Goal: Information Seeking & Learning: Check status

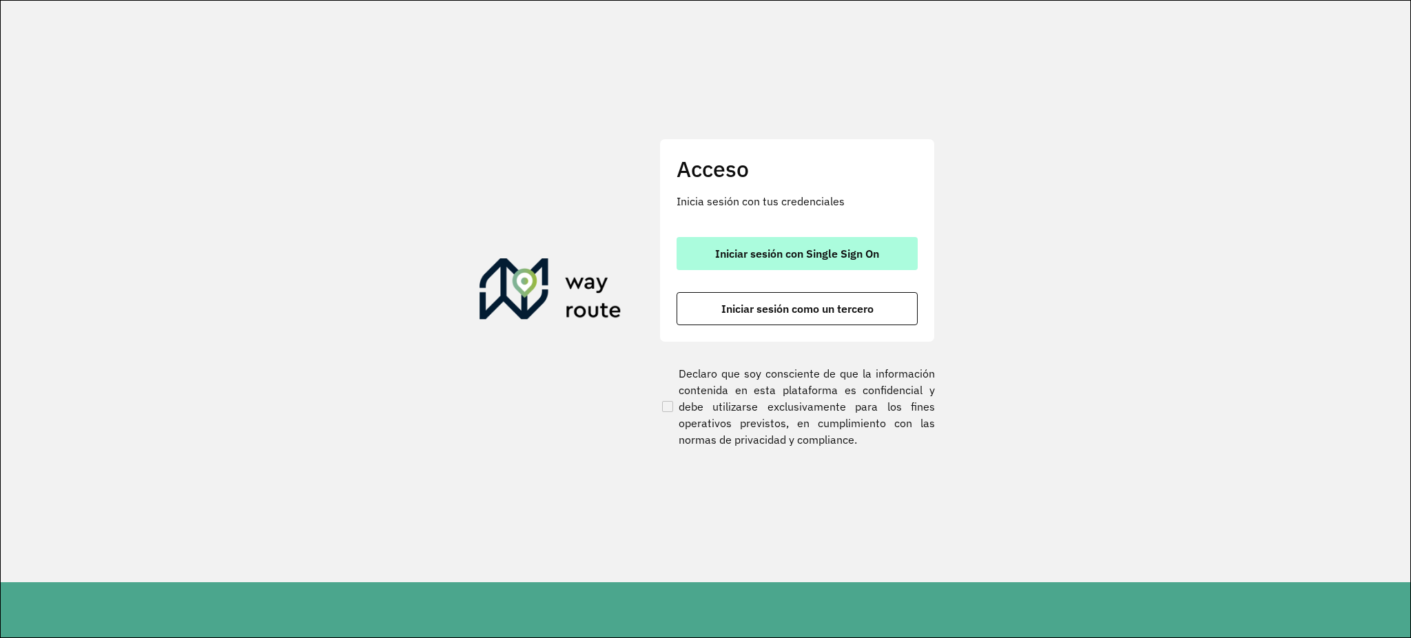
click at [776, 264] on button "Iniciar sesión con Single Sign On" at bounding box center [796, 253] width 241 height 33
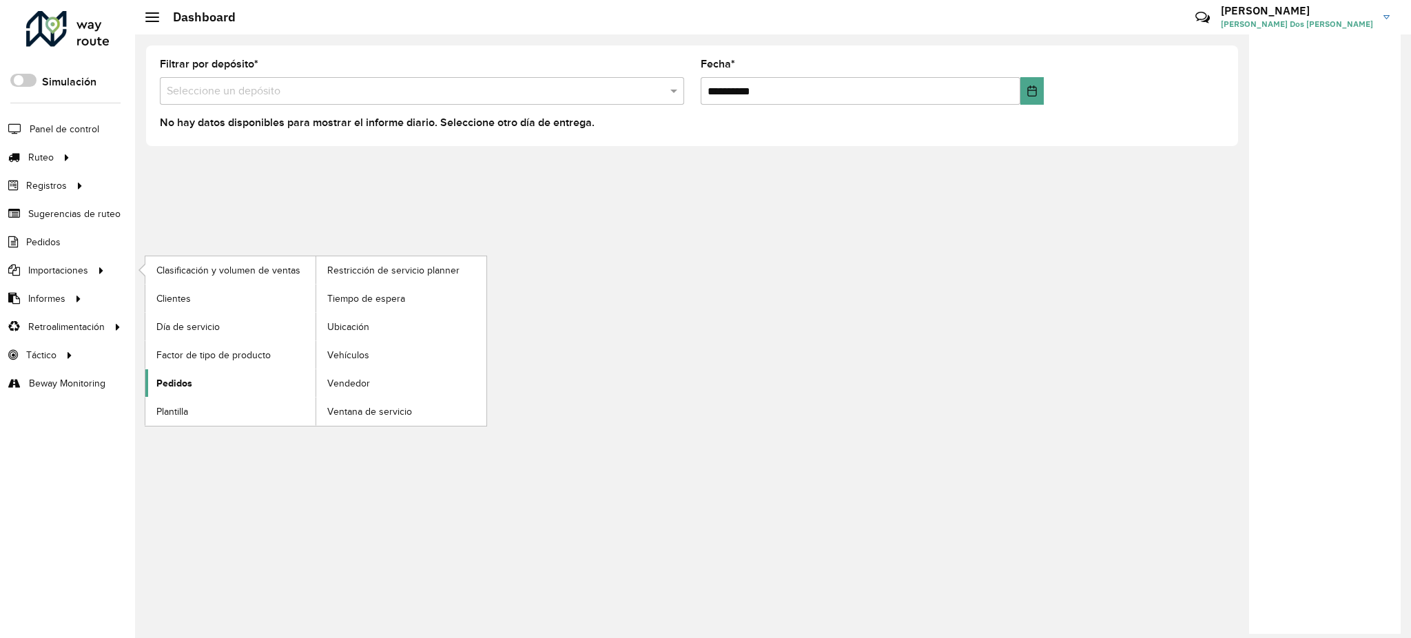
click at [187, 384] on span "Pedidos" at bounding box center [174, 383] width 36 height 14
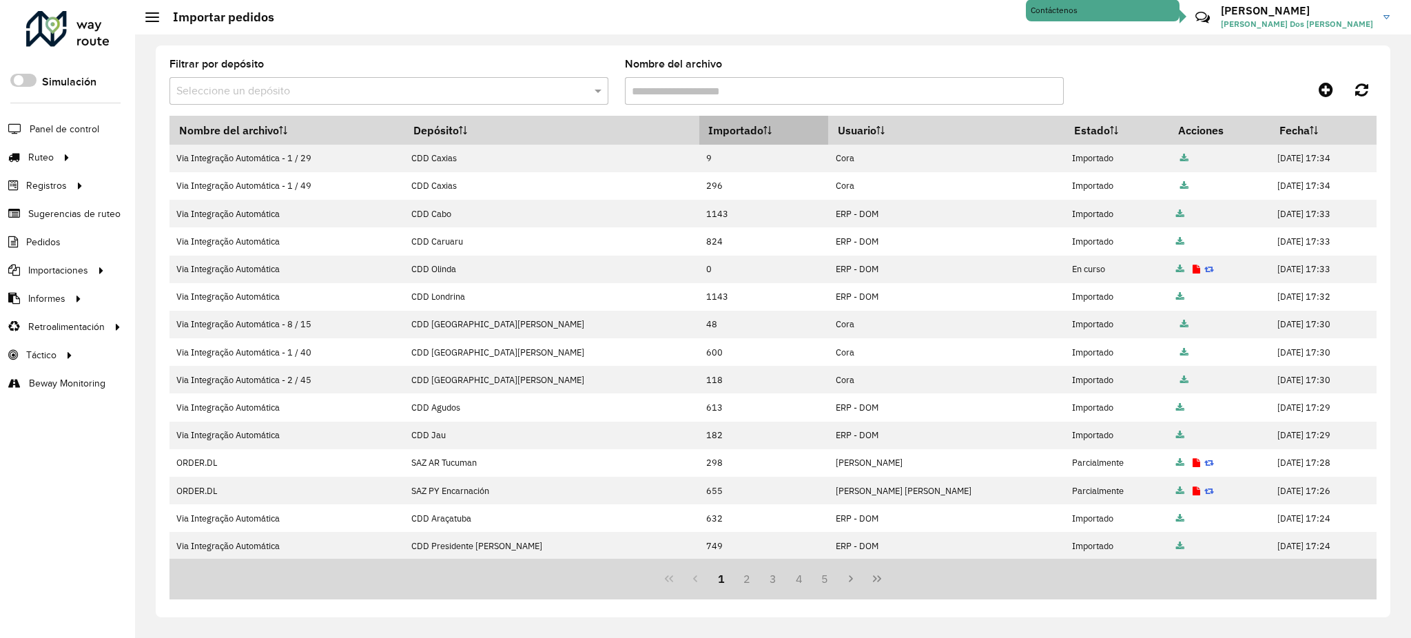
click at [699, 131] on th "Importado" at bounding box center [764, 130] width 130 height 29
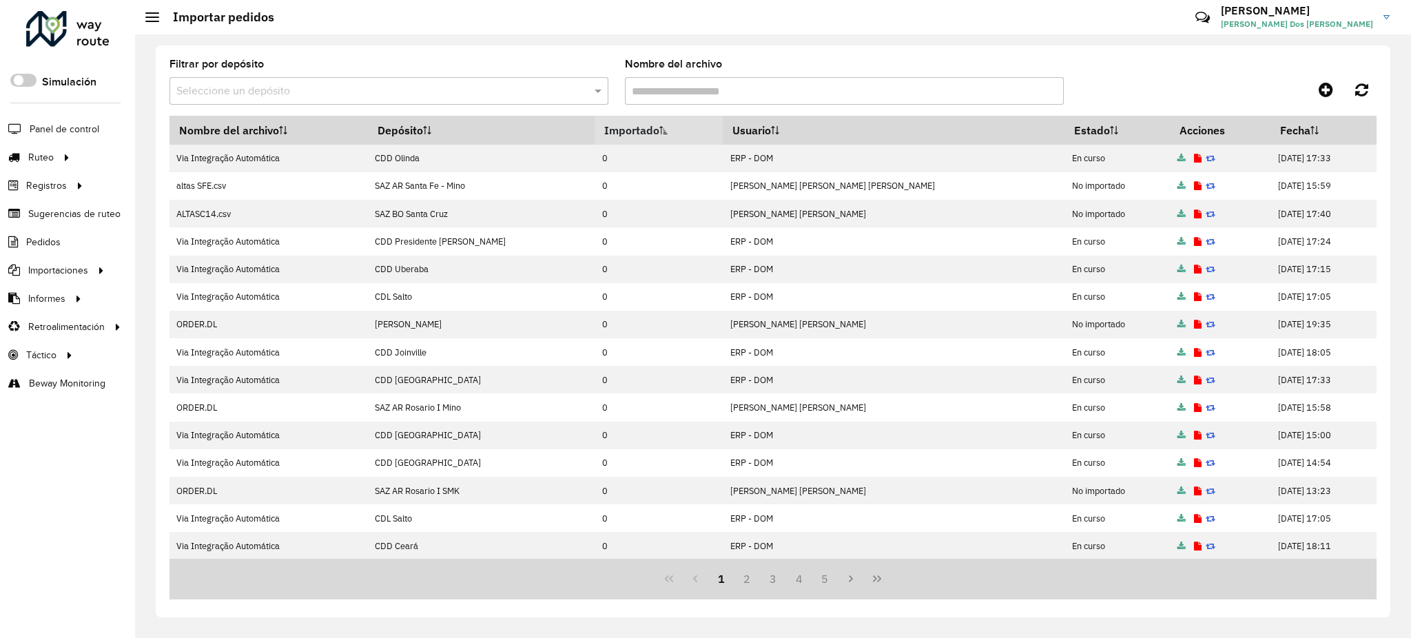
click at [655, 131] on th "Importado" at bounding box center [658, 130] width 128 height 29
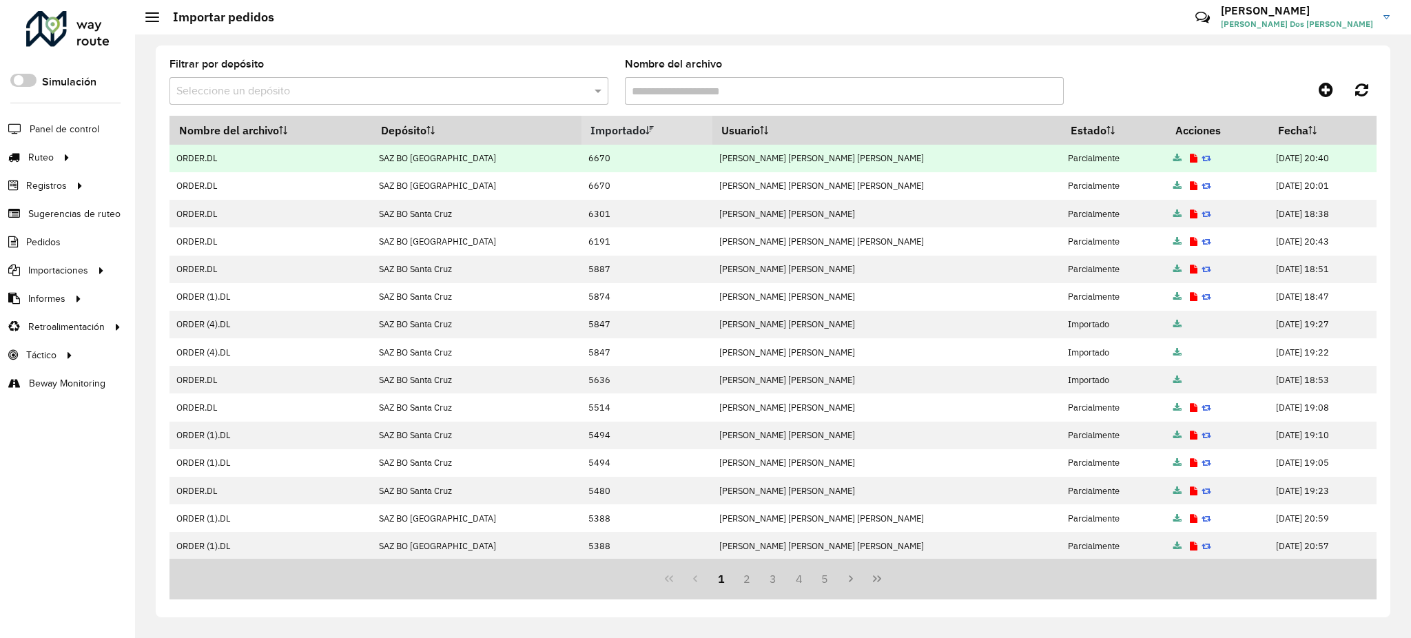
click at [1190, 162] on icon at bounding box center [1194, 158] width 8 height 9
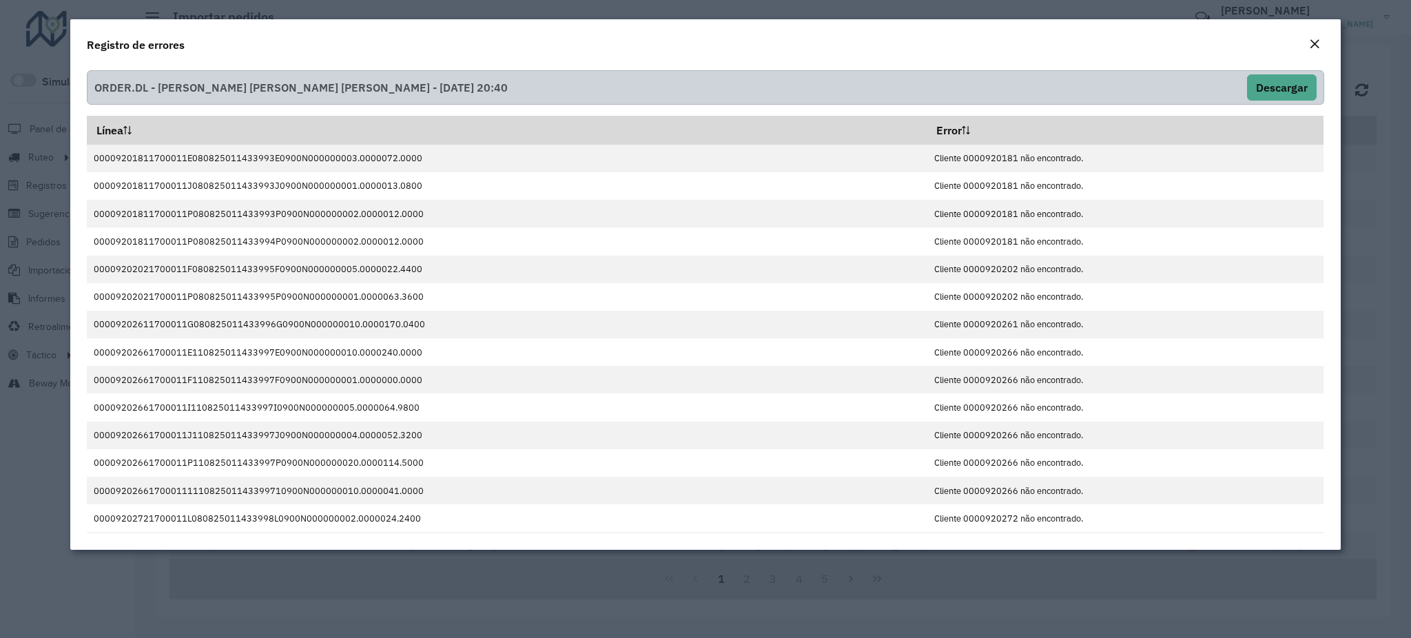
click at [1316, 41] on em "Close" at bounding box center [1314, 44] width 11 height 11
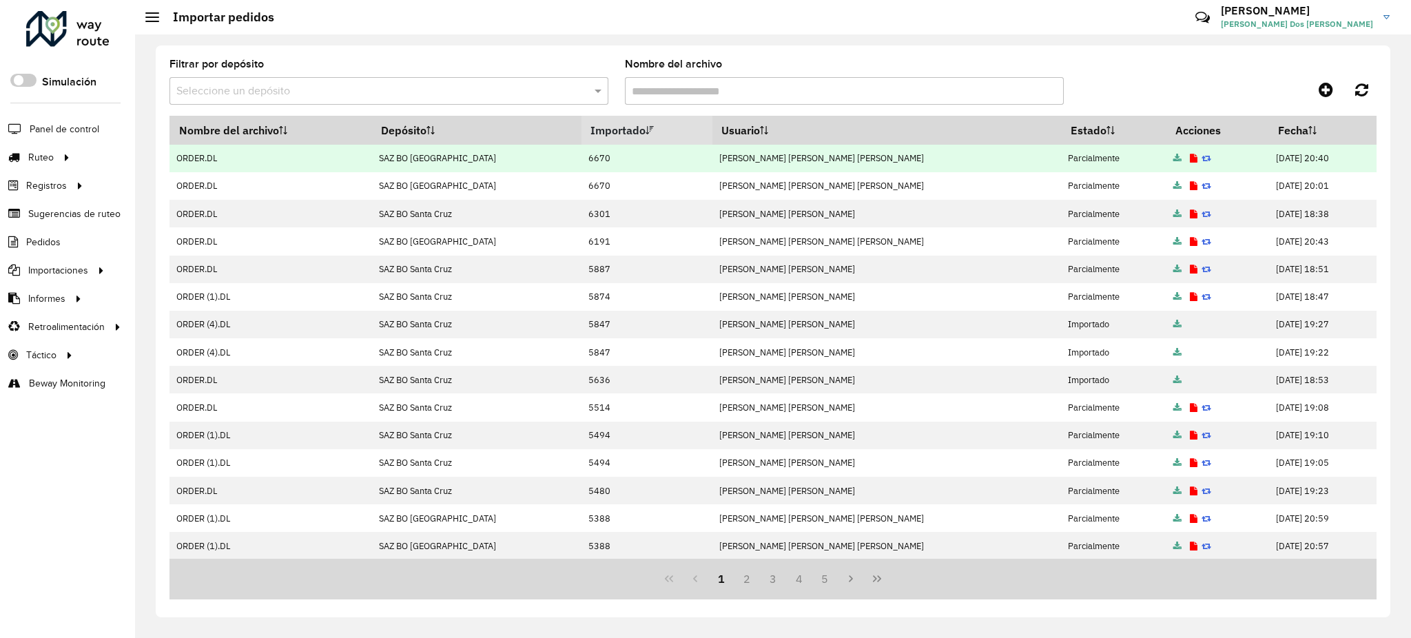
click at [1173, 158] on icon at bounding box center [1177, 158] width 8 height 9
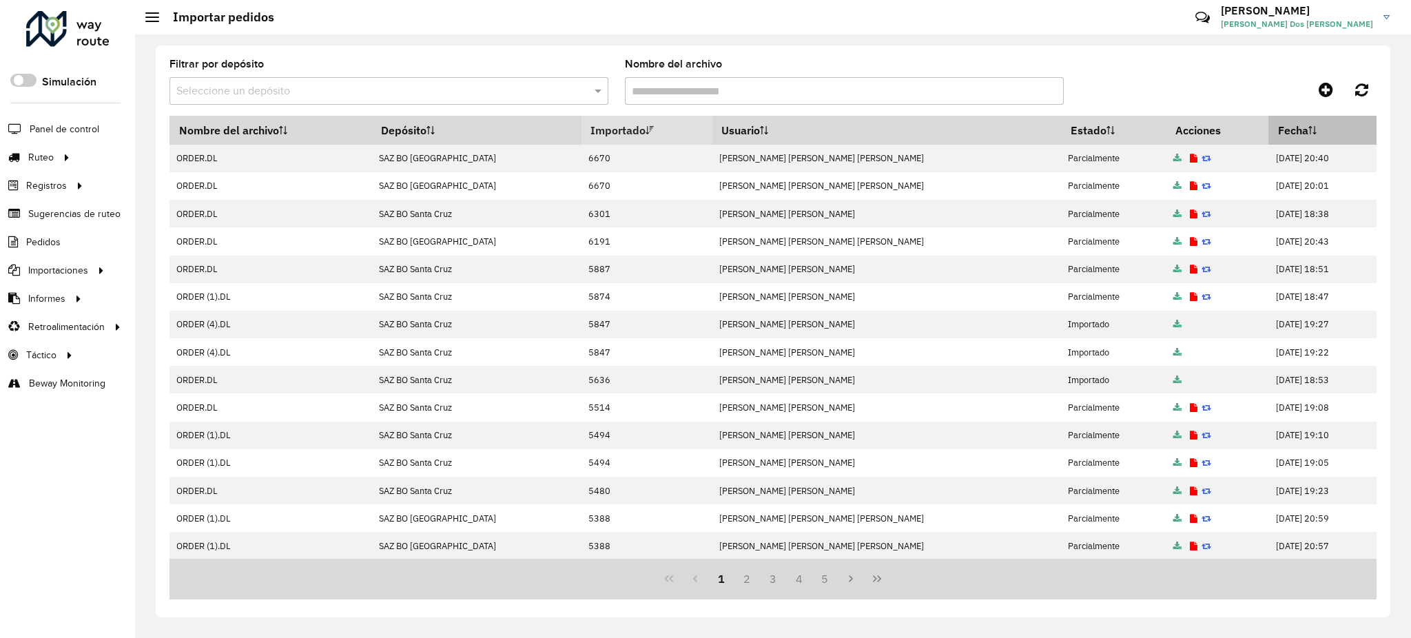
click at [1272, 136] on th "Fecha" at bounding box center [1321, 130] width 107 height 29
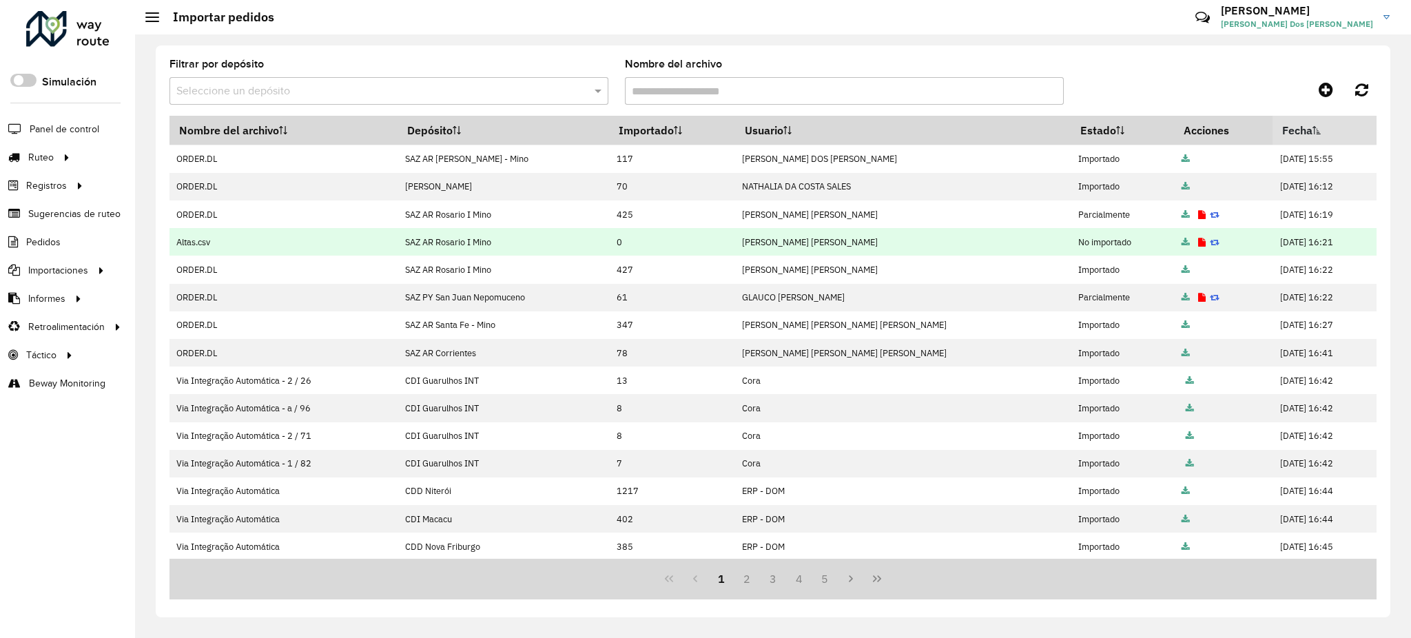
scroll to position [140, 0]
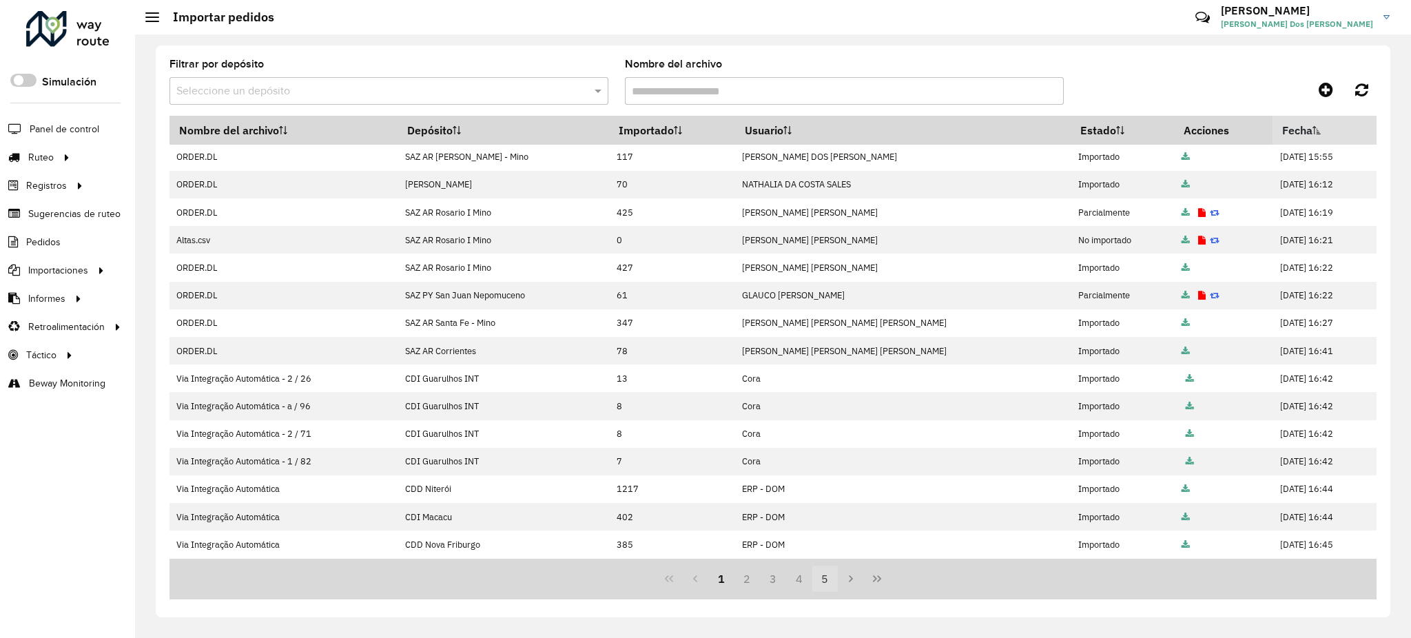
click at [827, 574] on button "5" at bounding box center [825, 579] width 26 height 26
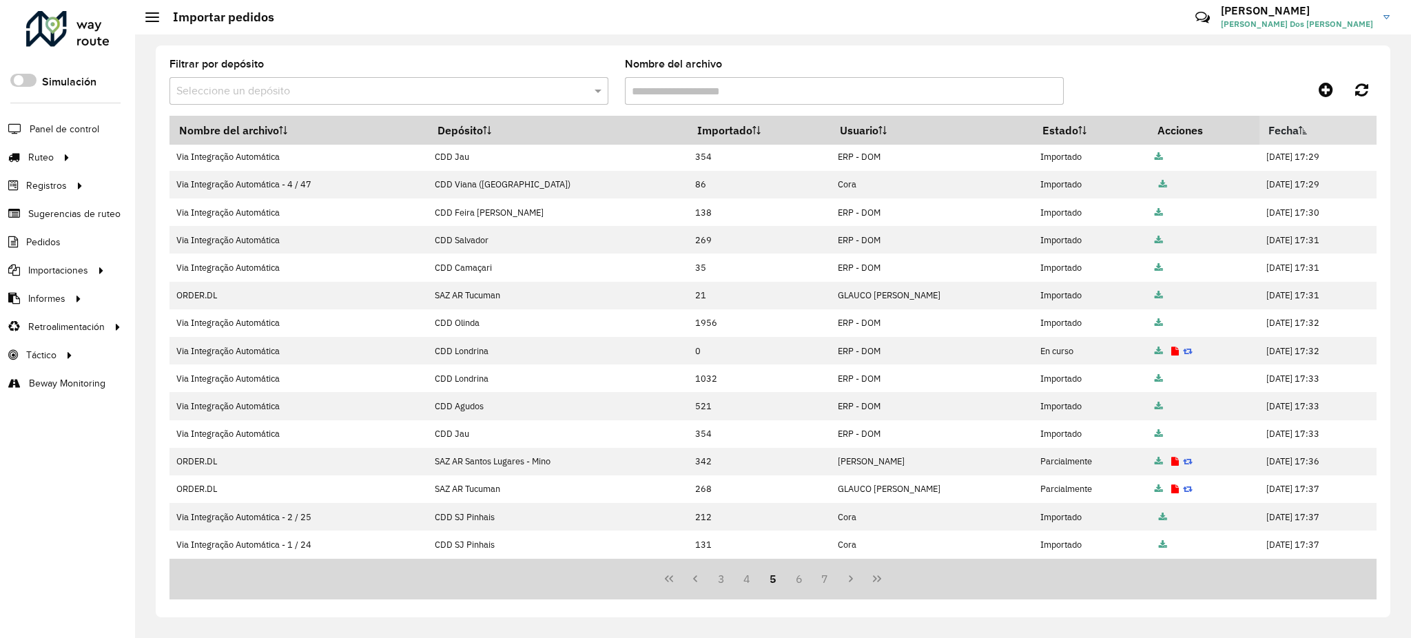
scroll to position [0, 0]
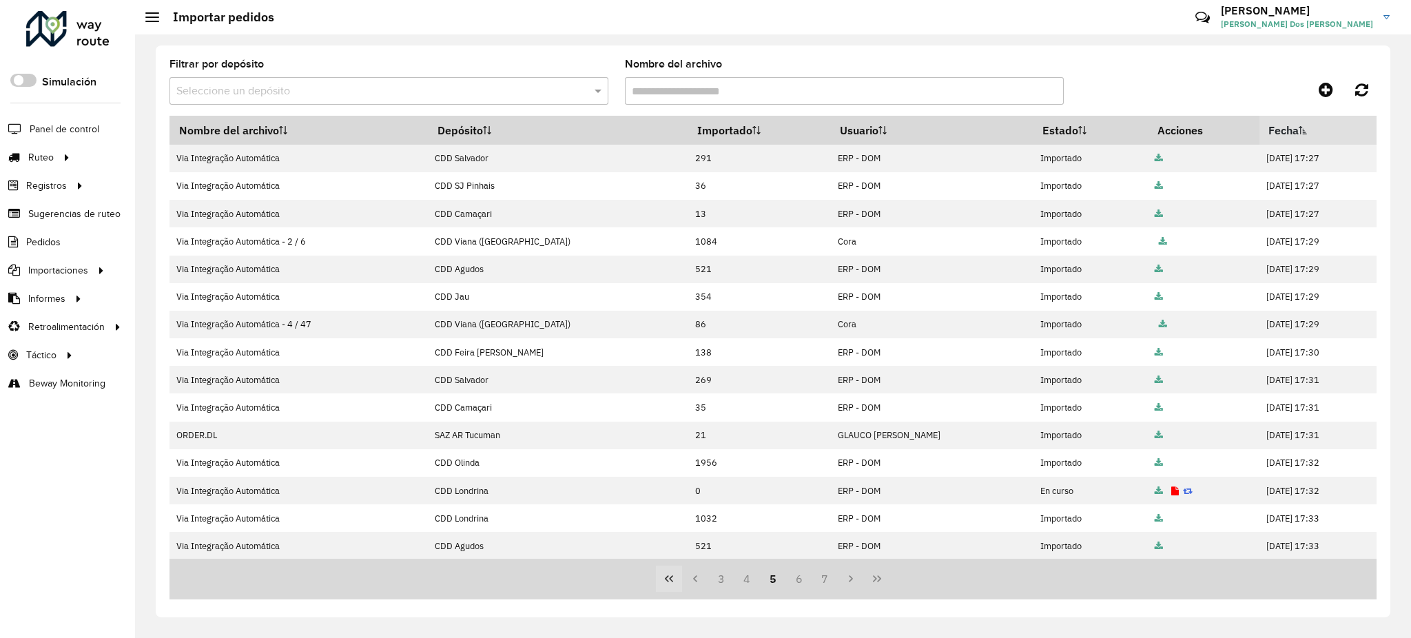
click at [675, 579] on button "First Page" at bounding box center [669, 579] width 26 height 26
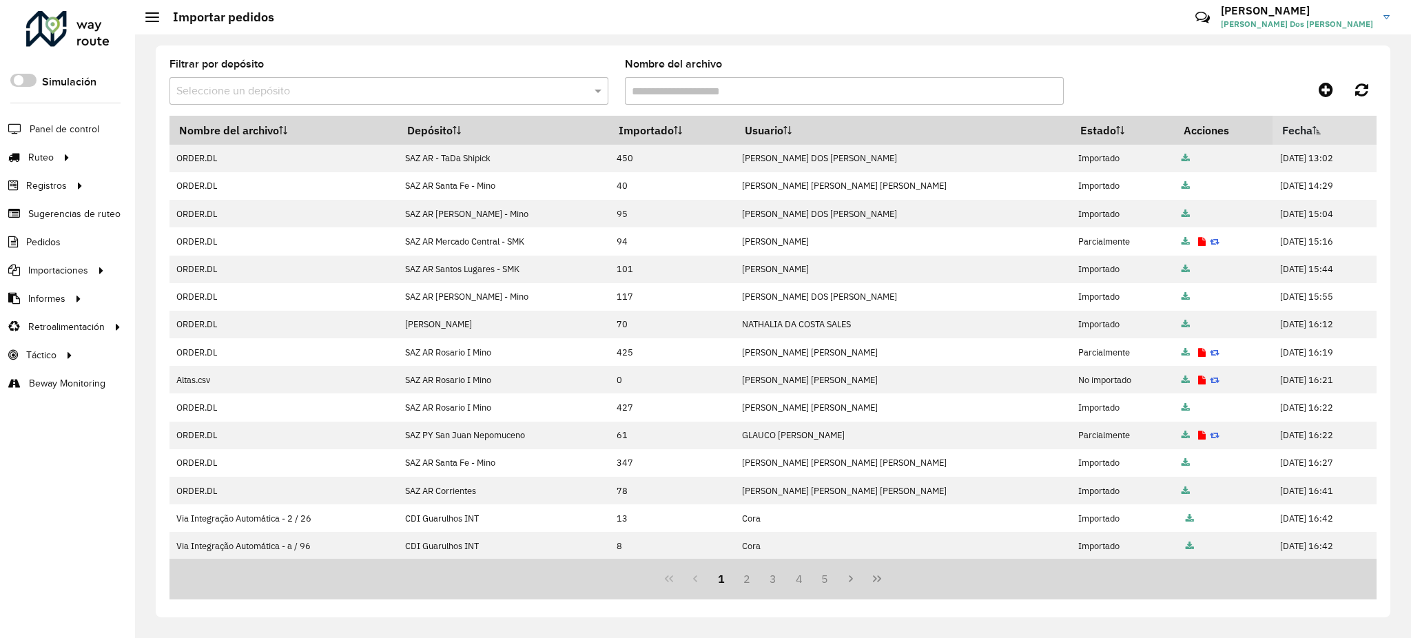
click at [1312, 127] on icon at bounding box center [1316, 130] width 8 height 8
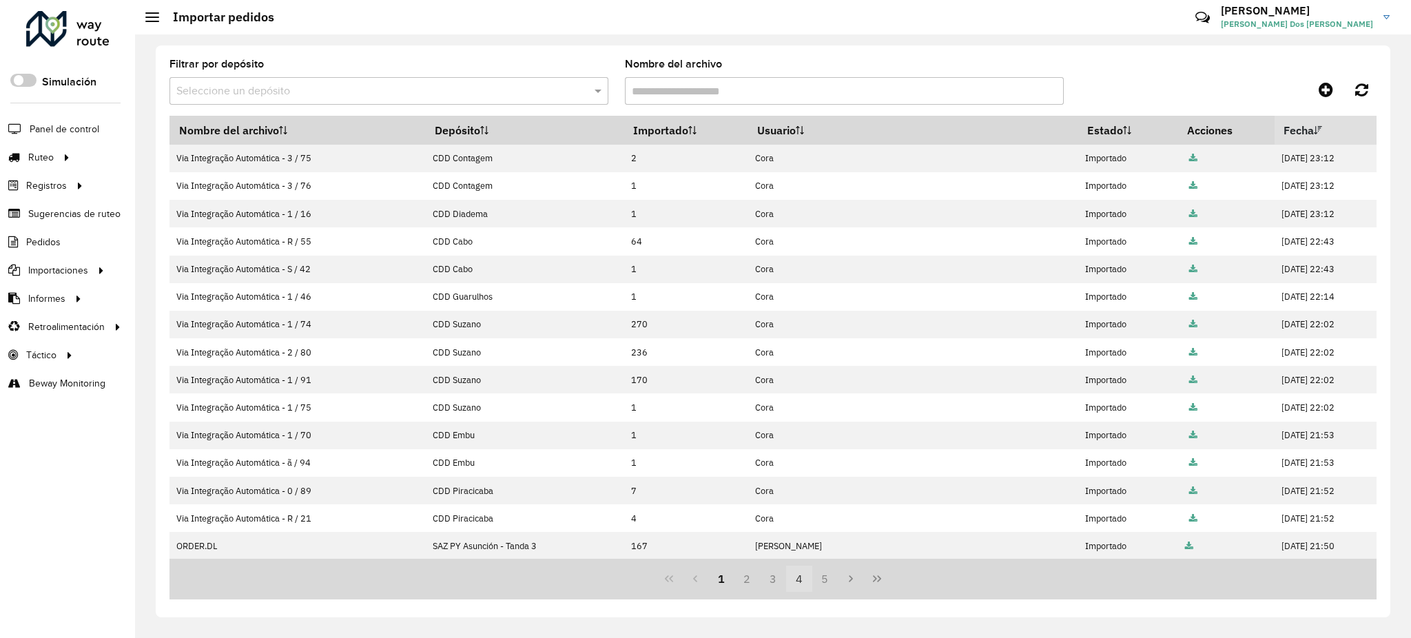
click at [805, 583] on button "4" at bounding box center [799, 579] width 26 height 26
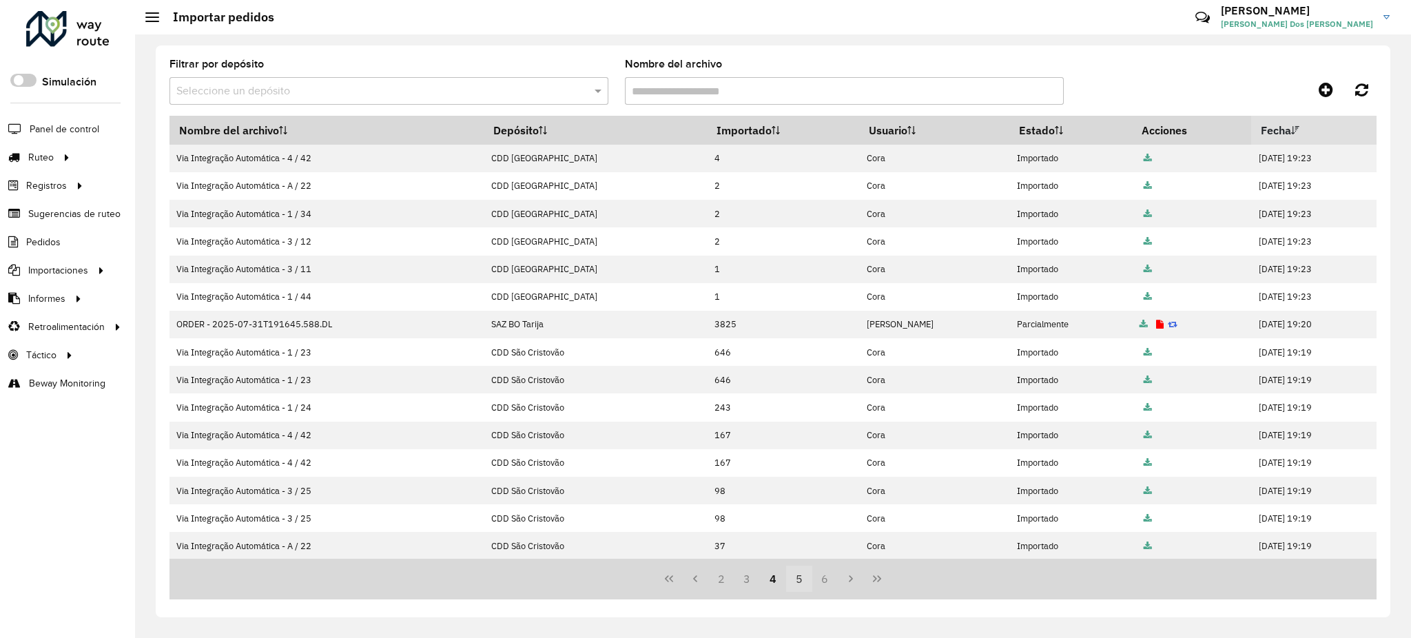
click at [805, 583] on button "5" at bounding box center [799, 579] width 26 height 26
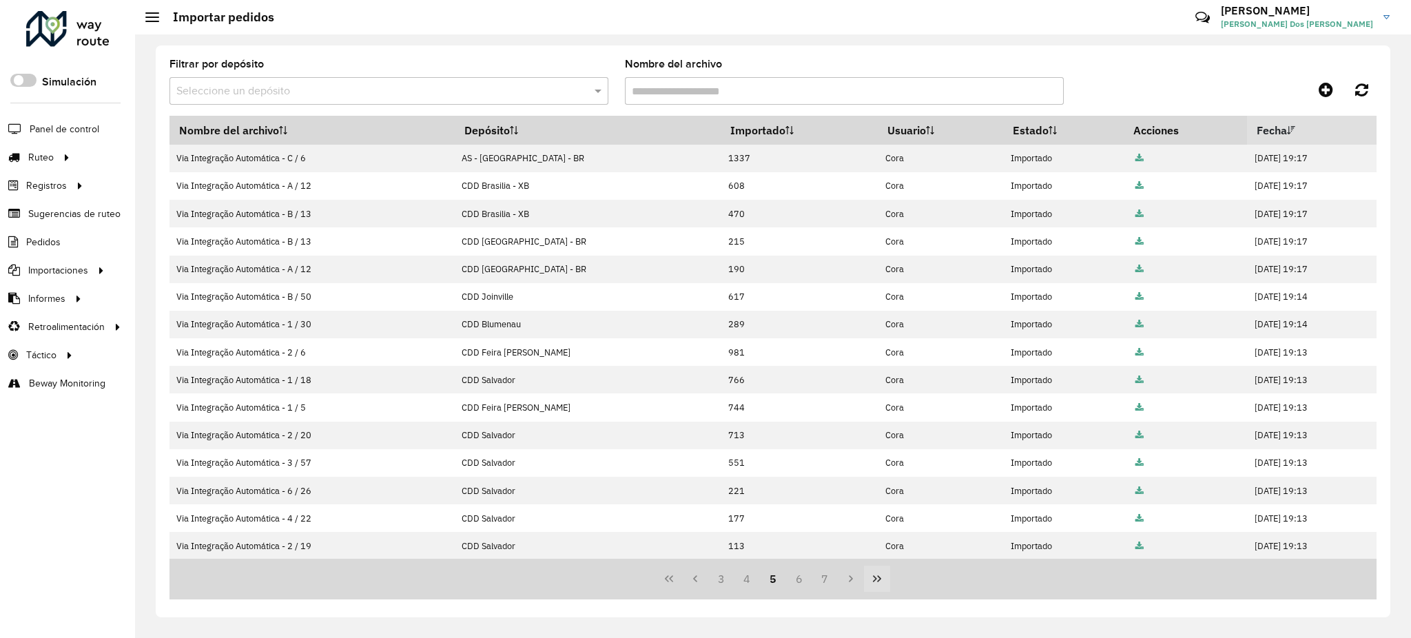
click at [883, 580] on button "Last Page" at bounding box center [877, 579] width 26 height 26
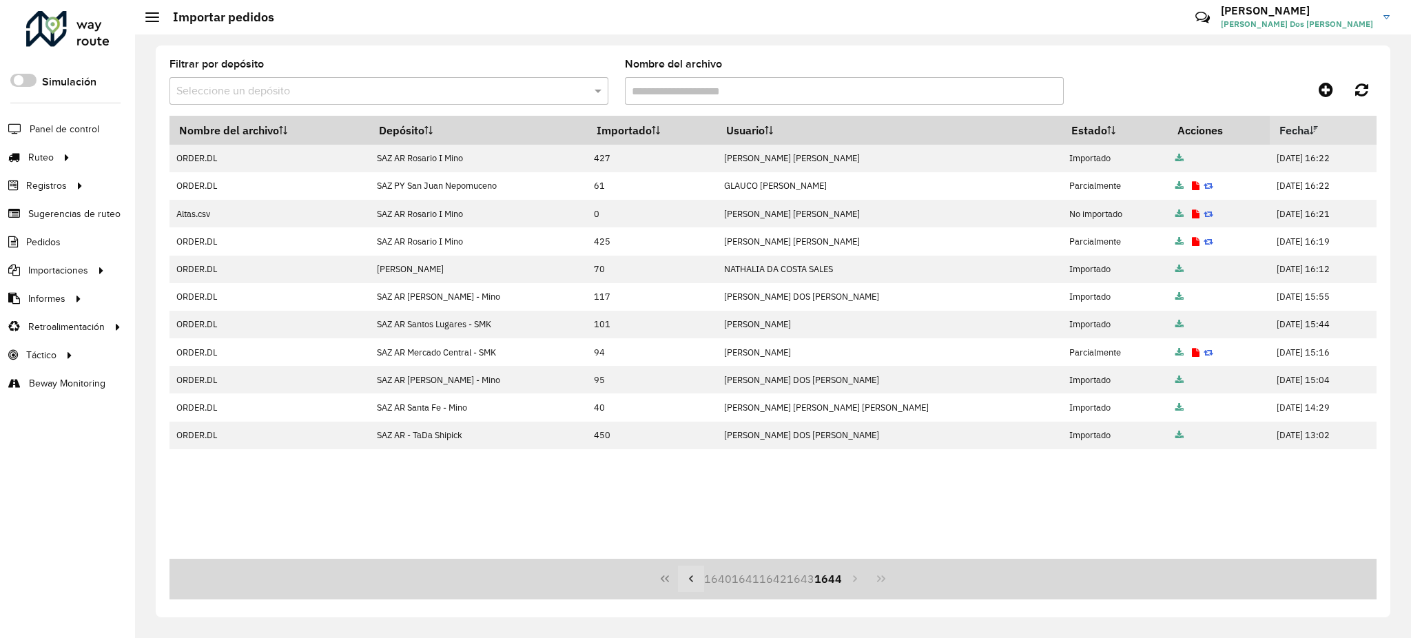
click at [696, 581] on icon "Previous Page" at bounding box center [690, 578] width 11 height 11
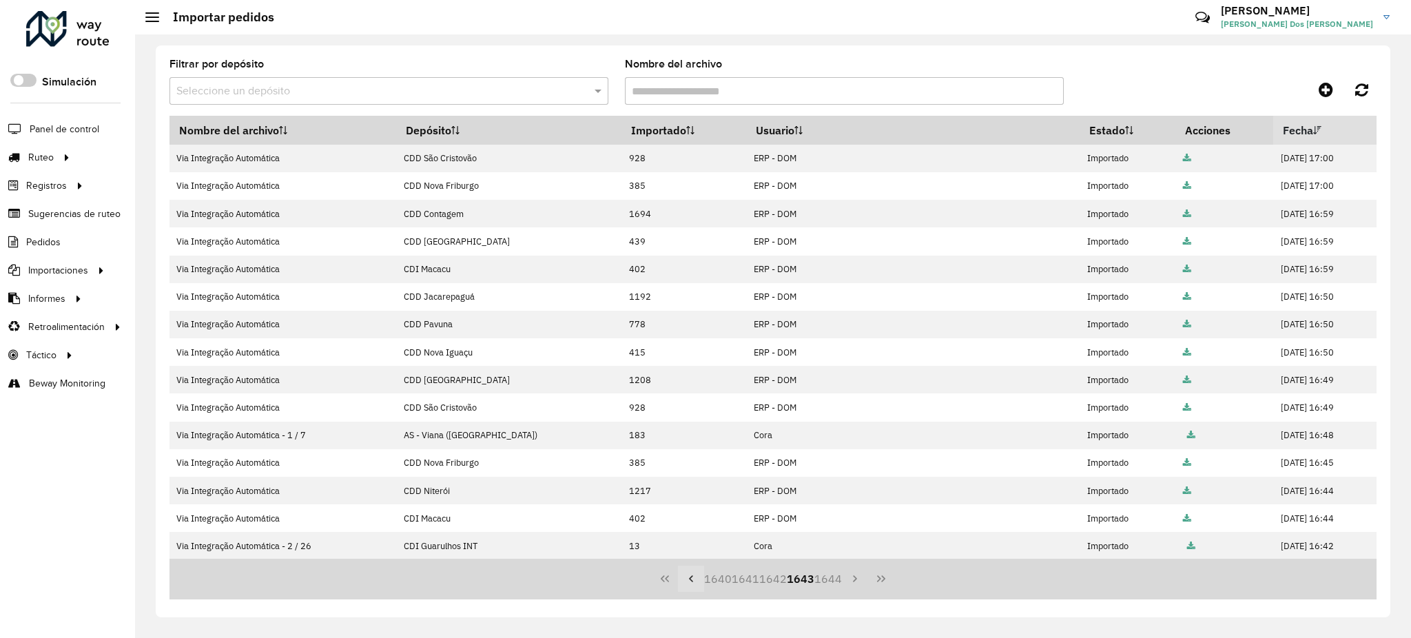
click at [696, 581] on icon "Previous Page" at bounding box center [690, 578] width 11 height 11
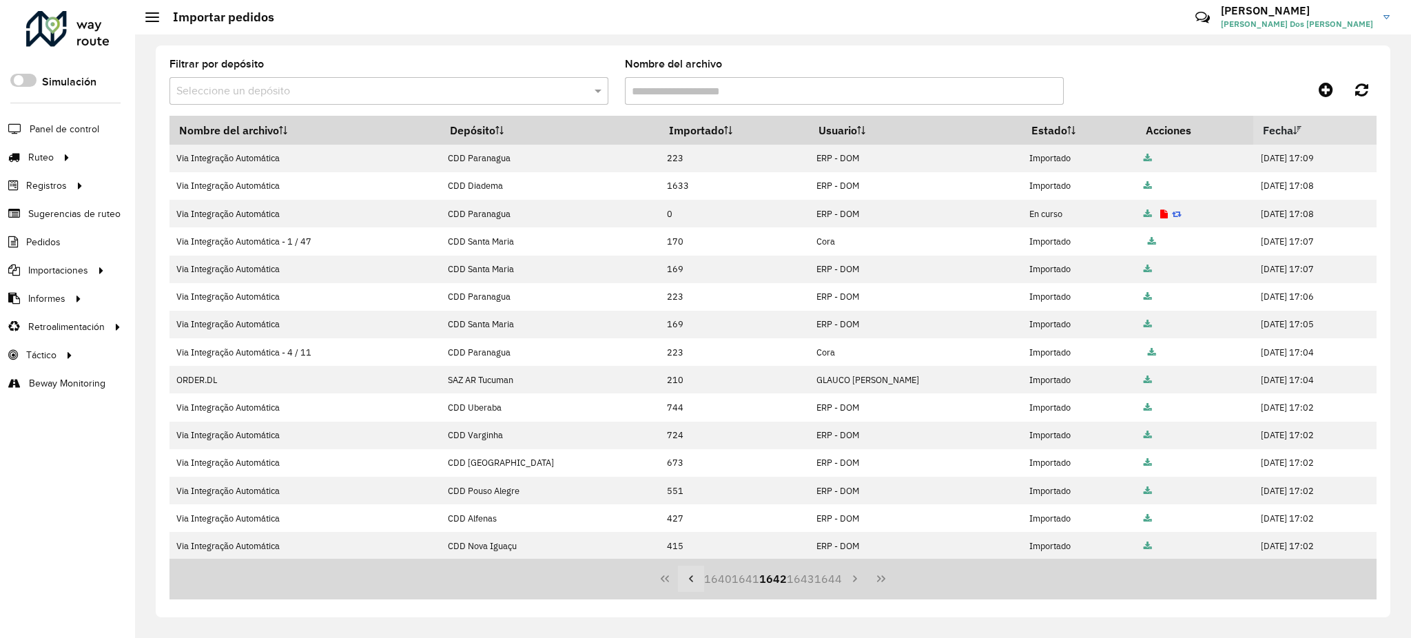
click at [696, 581] on icon "Previous Page" at bounding box center [690, 578] width 11 height 11
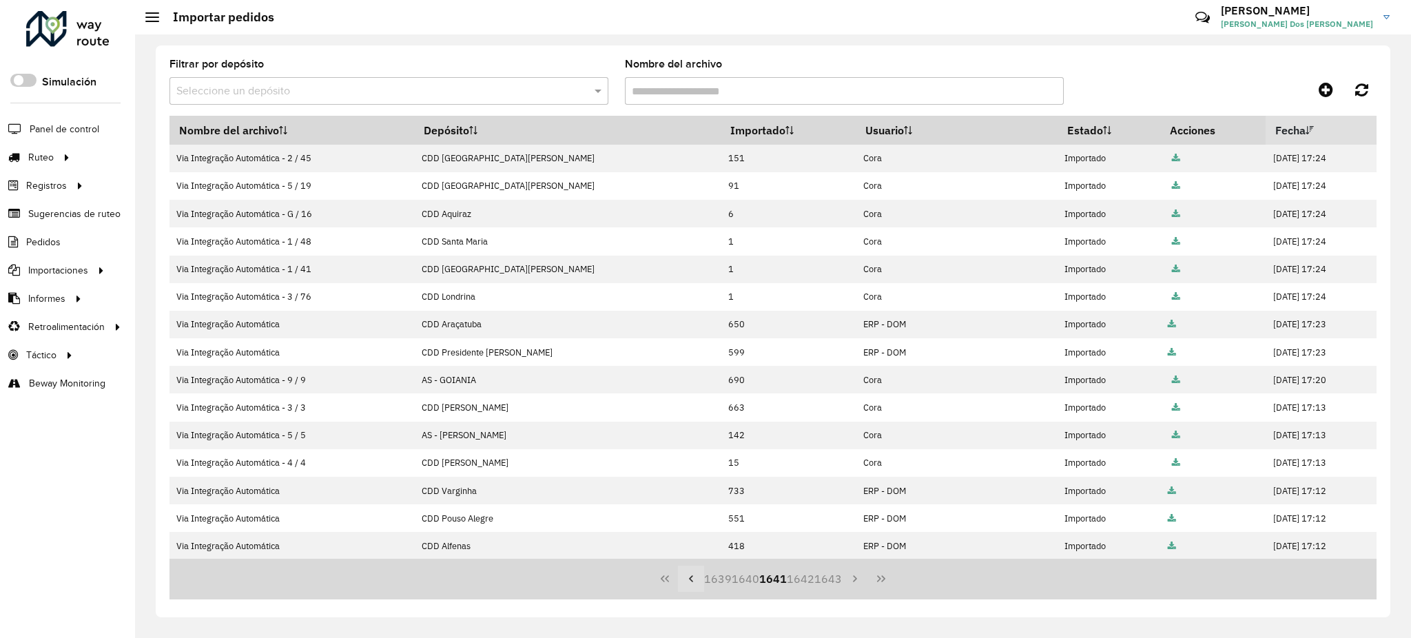
click at [696, 581] on icon "Previous Page" at bounding box center [690, 578] width 11 height 11
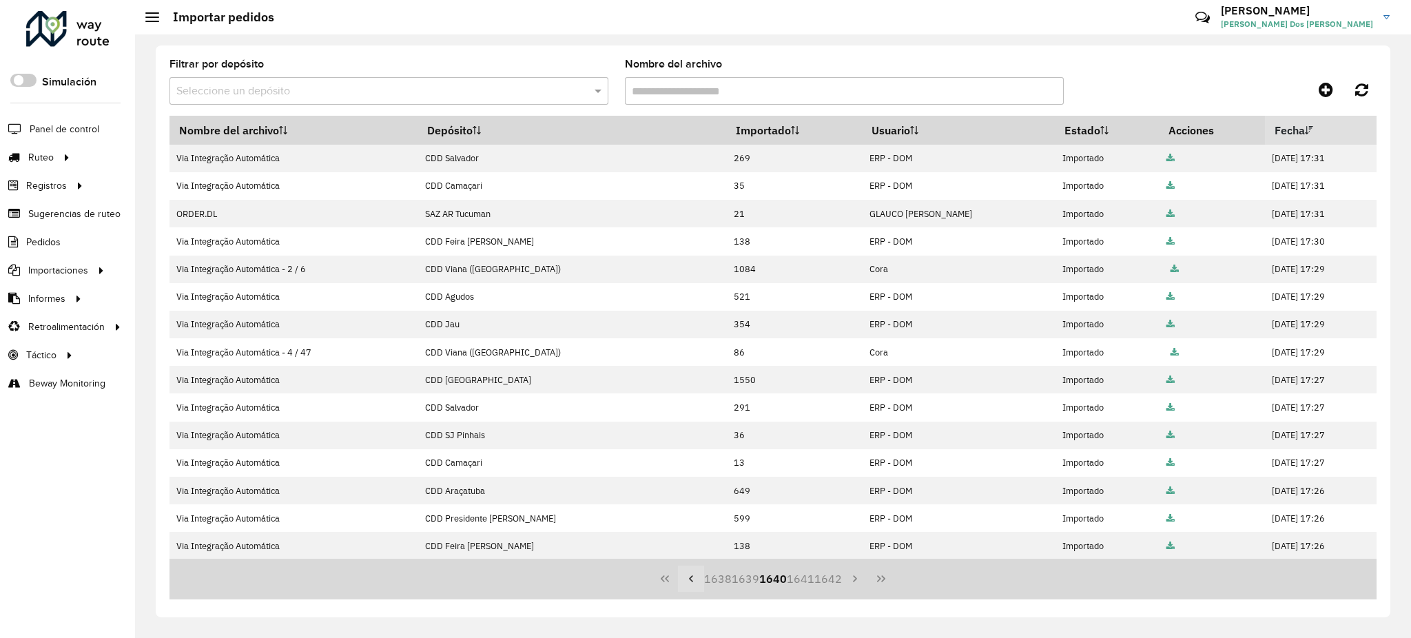
click at [696, 581] on icon "Previous Page" at bounding box center [690, 578] width 11 height 11
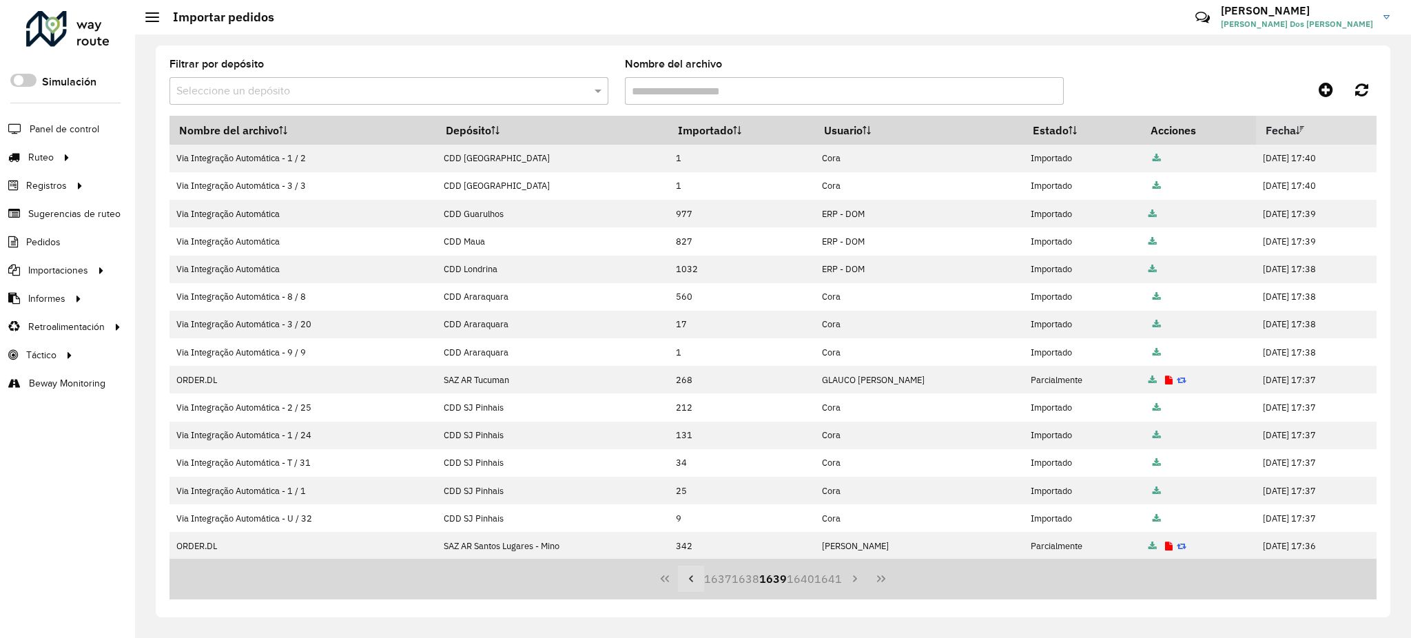
click at [696, 581] on icon "Previous Page" at bounding box center [690, 578] width 11 height 11
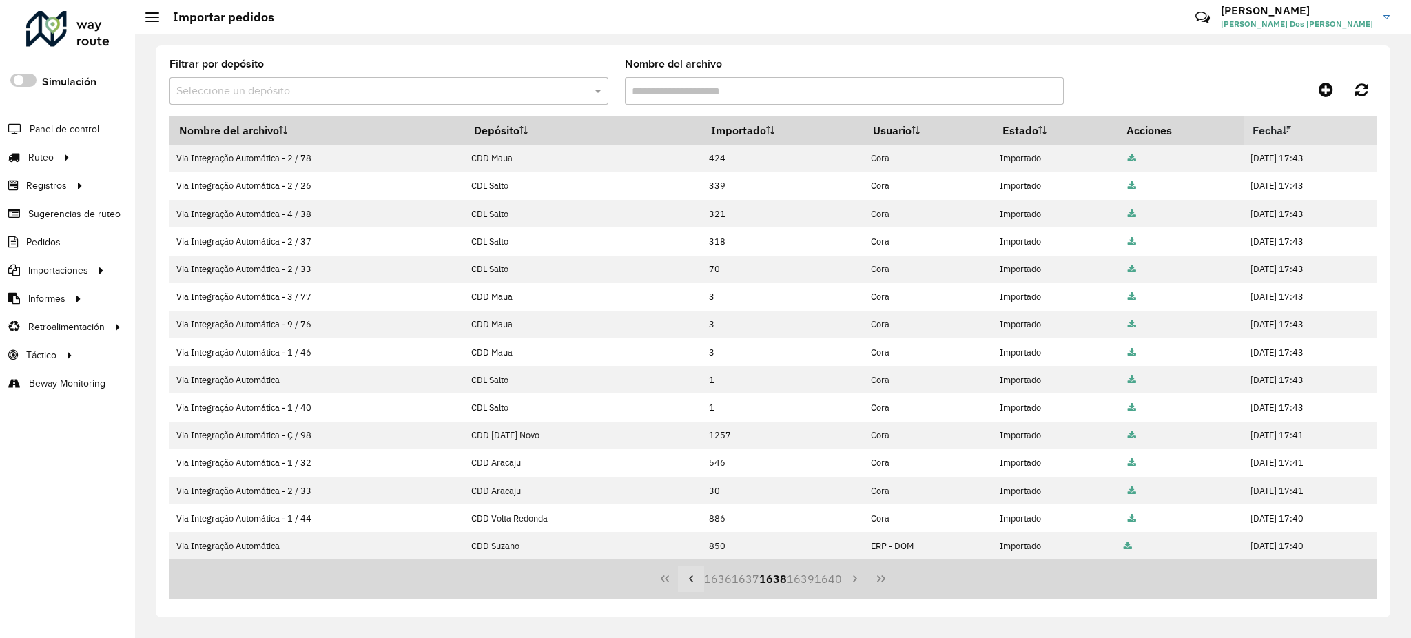
click at [696, 581] on icon "Previous Page" at bounding box center [690, 578] width 11 height 11
click at [696, 582] on icon "Previous Page" at bounding box center [690, 578] width 11 height 11
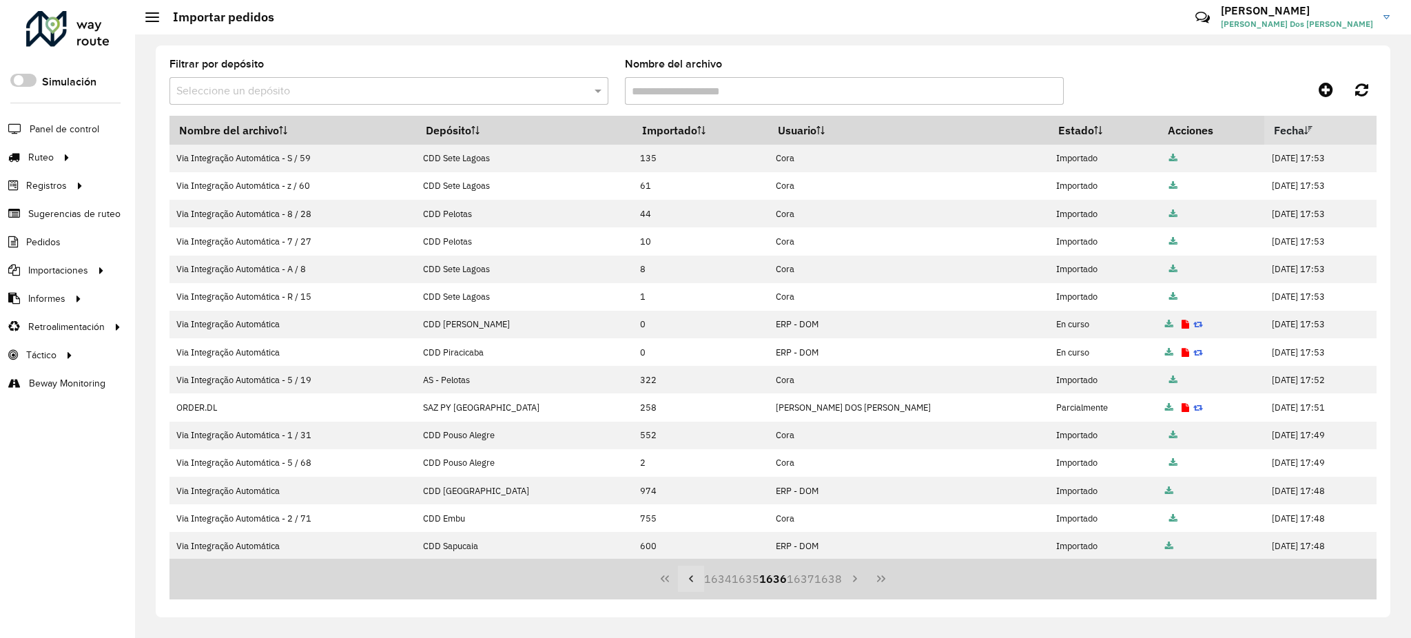
click at [696, 582] on icon "Previous Page" at bounding box center [690, 578] width 11 height 11
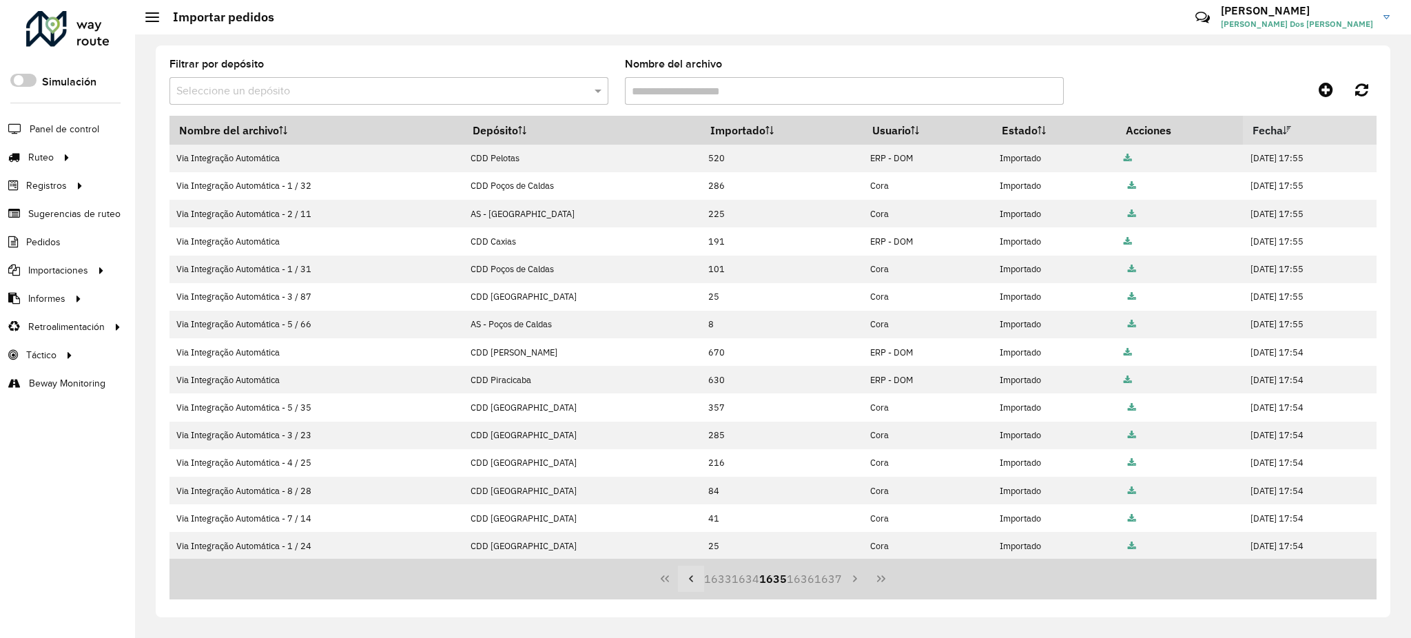
click at [696, 583] on icon "Previous Page" at bounding box center [690, 578] width 11 height 11
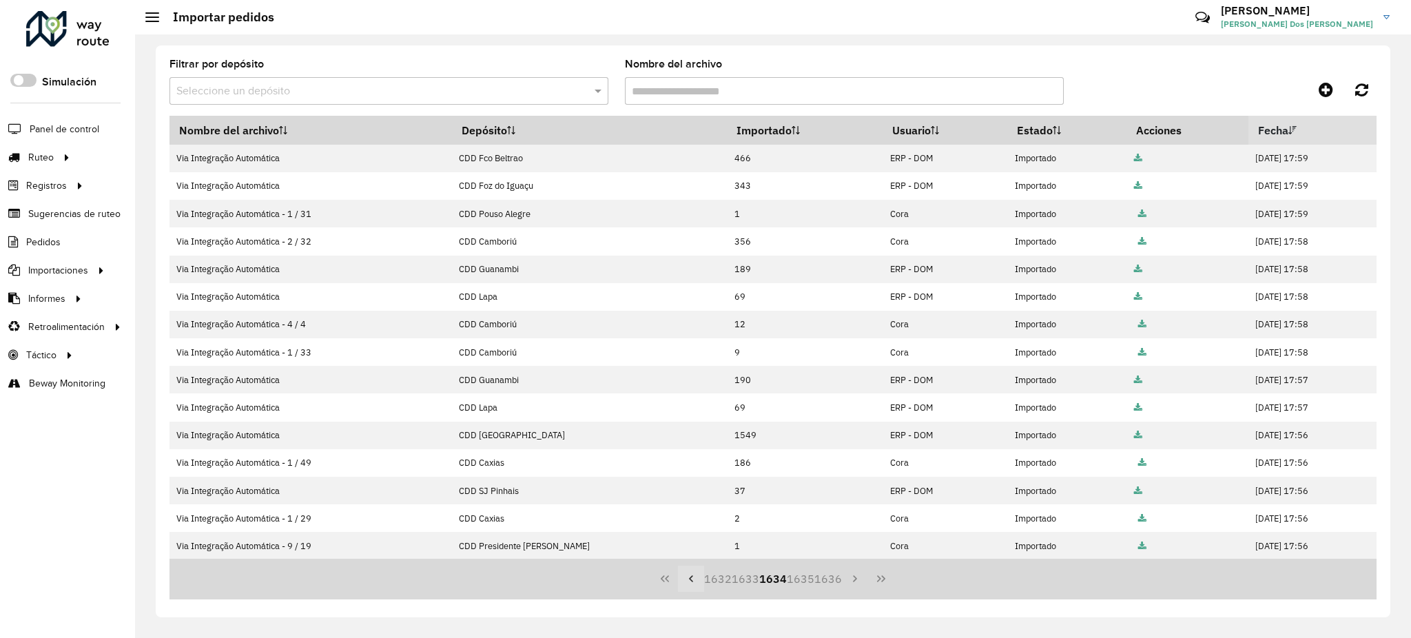
click at [696, 583] on icon "Previous Page" at bounding box center [690, 578] width 11 height 11
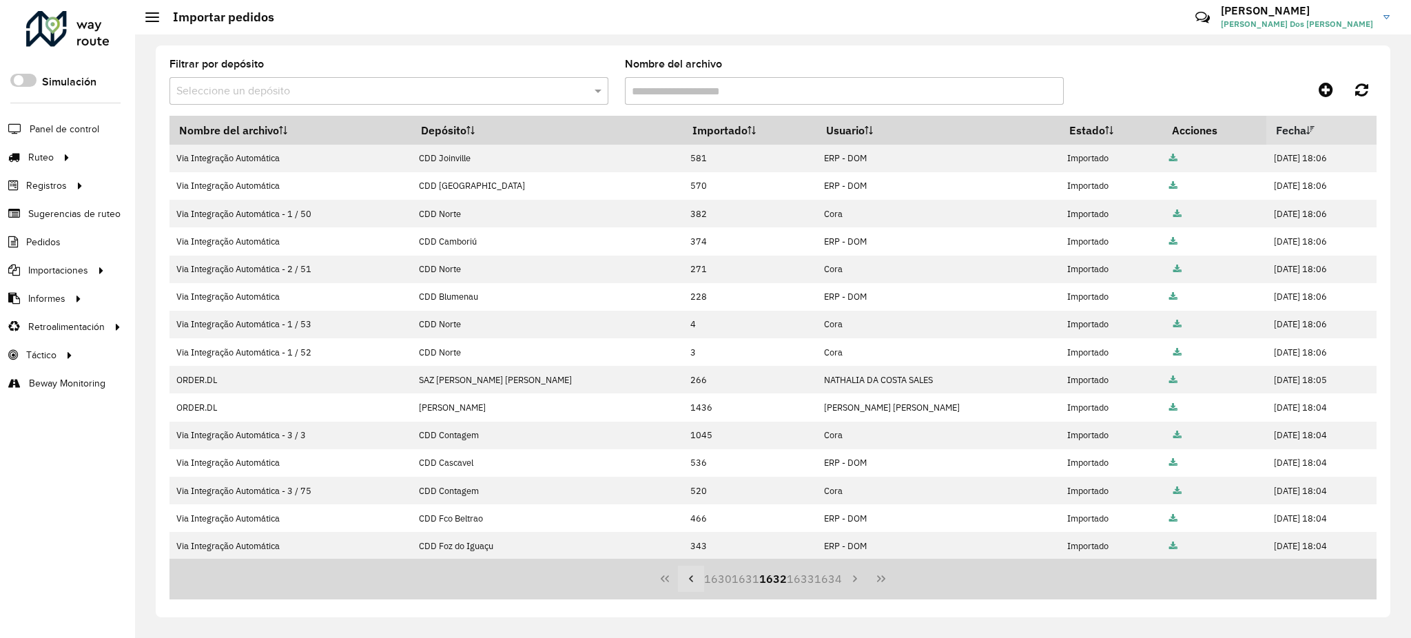
click at [696, 583] on icon "Previous Page" at bounding box center [690, 578] width 11 height 11
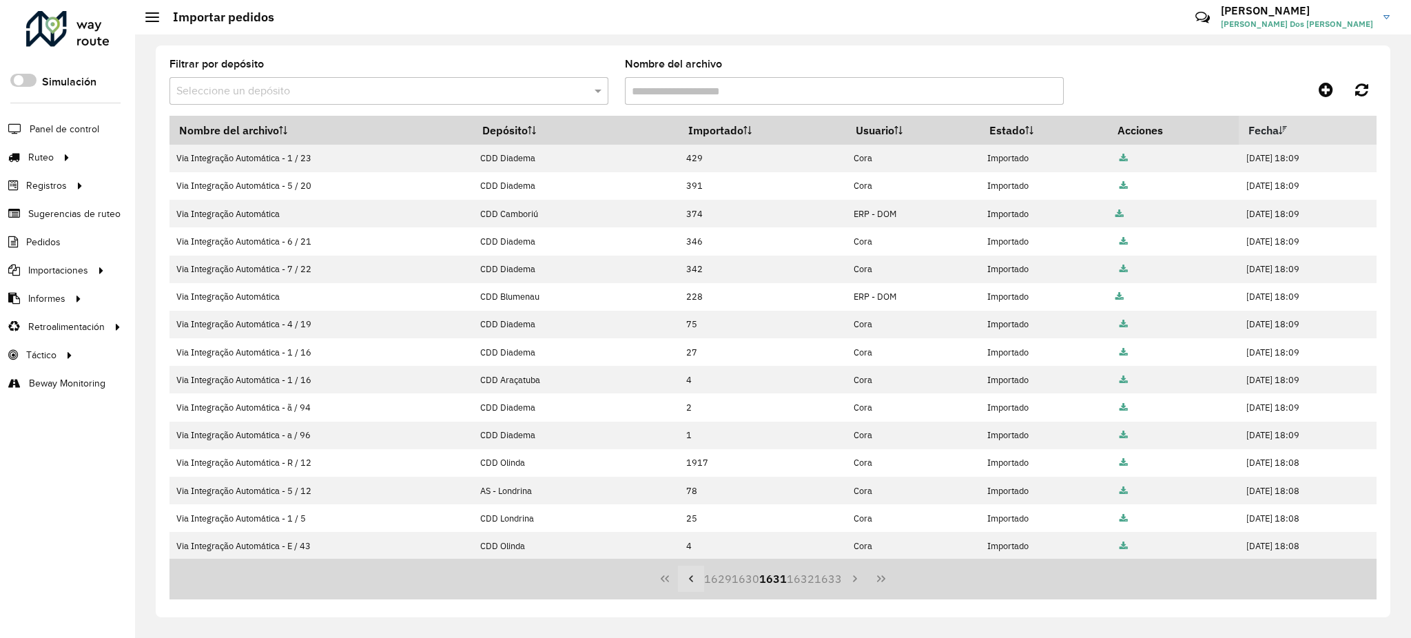
click at [696, 583] on icon "Previous Page" at bounding box center [690, 578] width 11 height 11
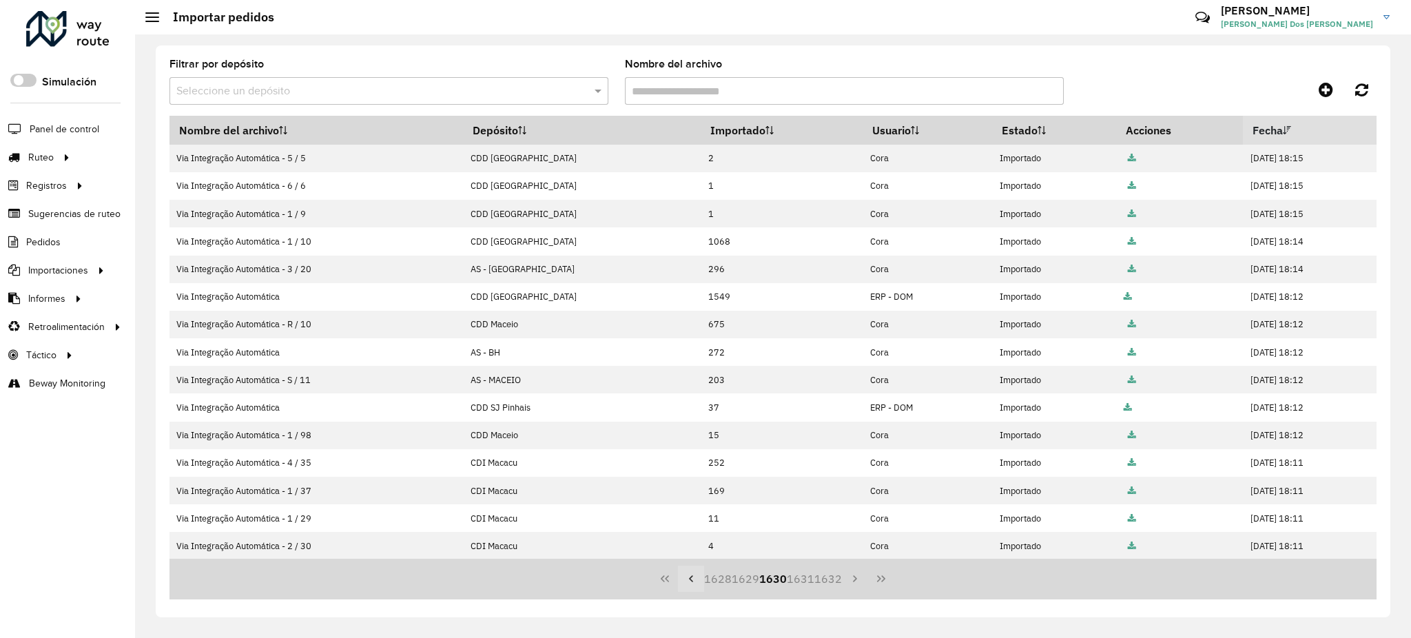
click at [696, 583] on icon "Previous Page" at bounding box center [690, 578] width 11 height 11
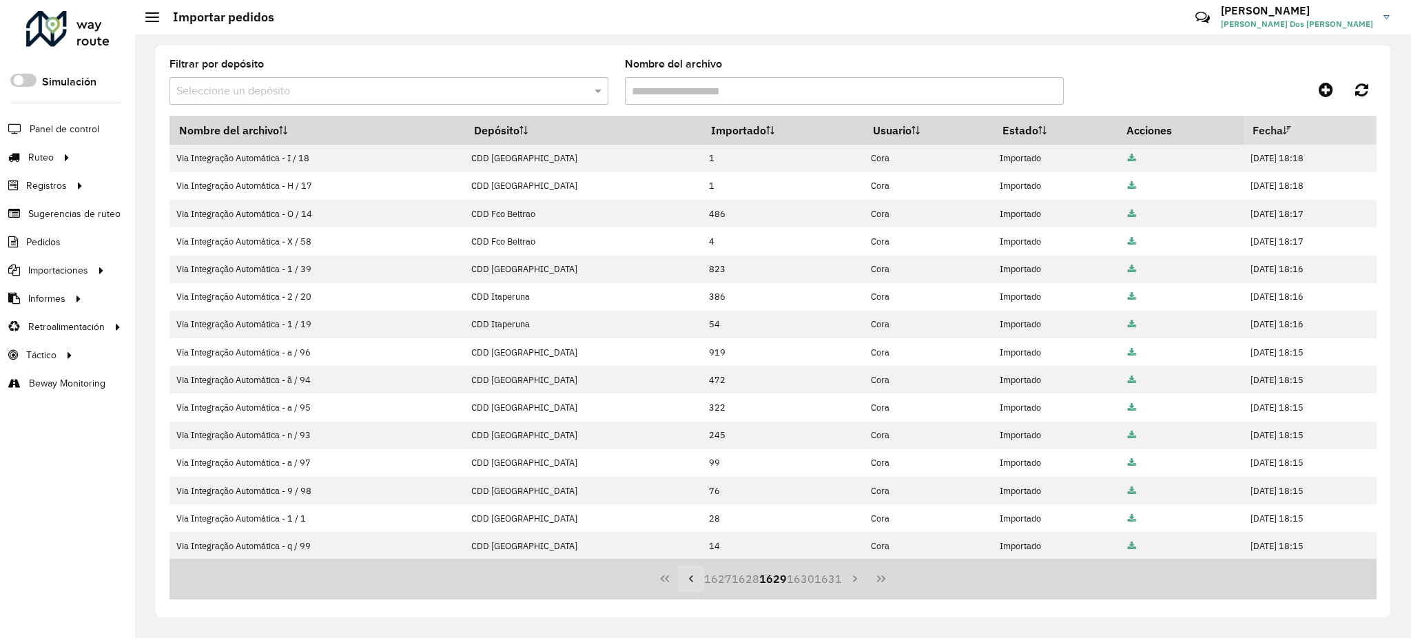
click at [696, 583] on icon "Previous Page" at bounding box center [690, 578] width 11 height 11
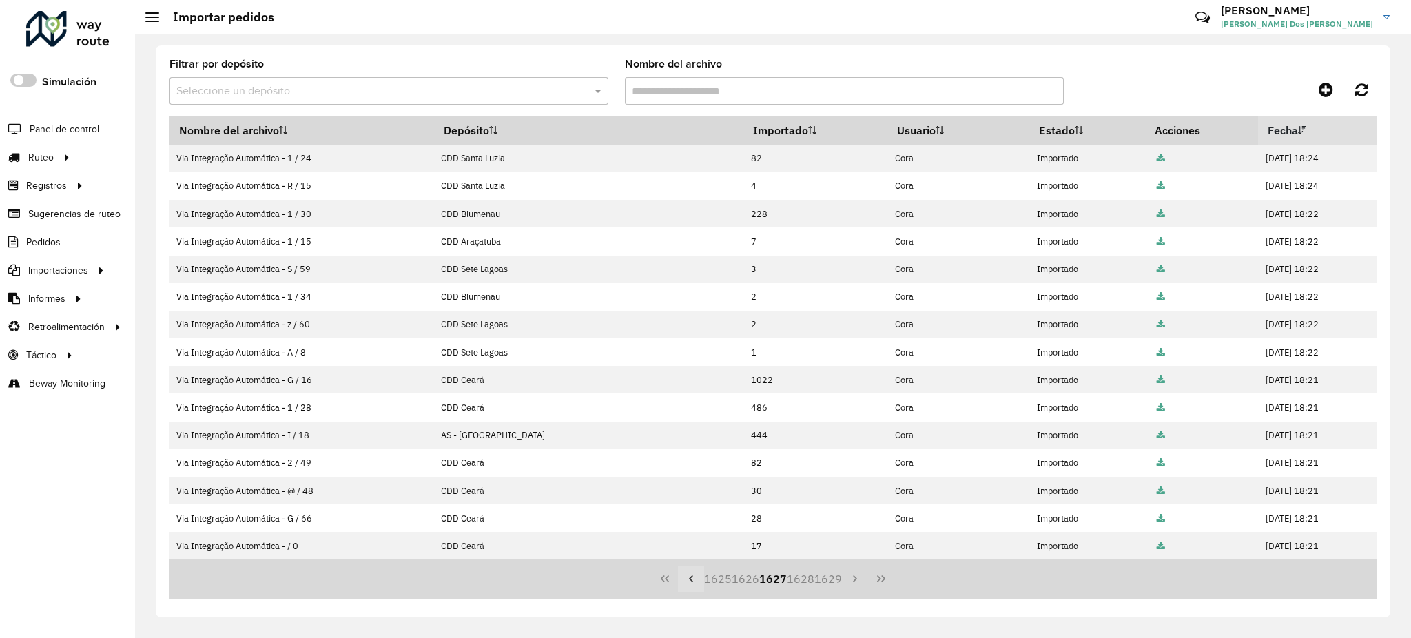
click at [696, 583] on icon "Previous Page" at bounding box center [690, 578] width 11 height 11
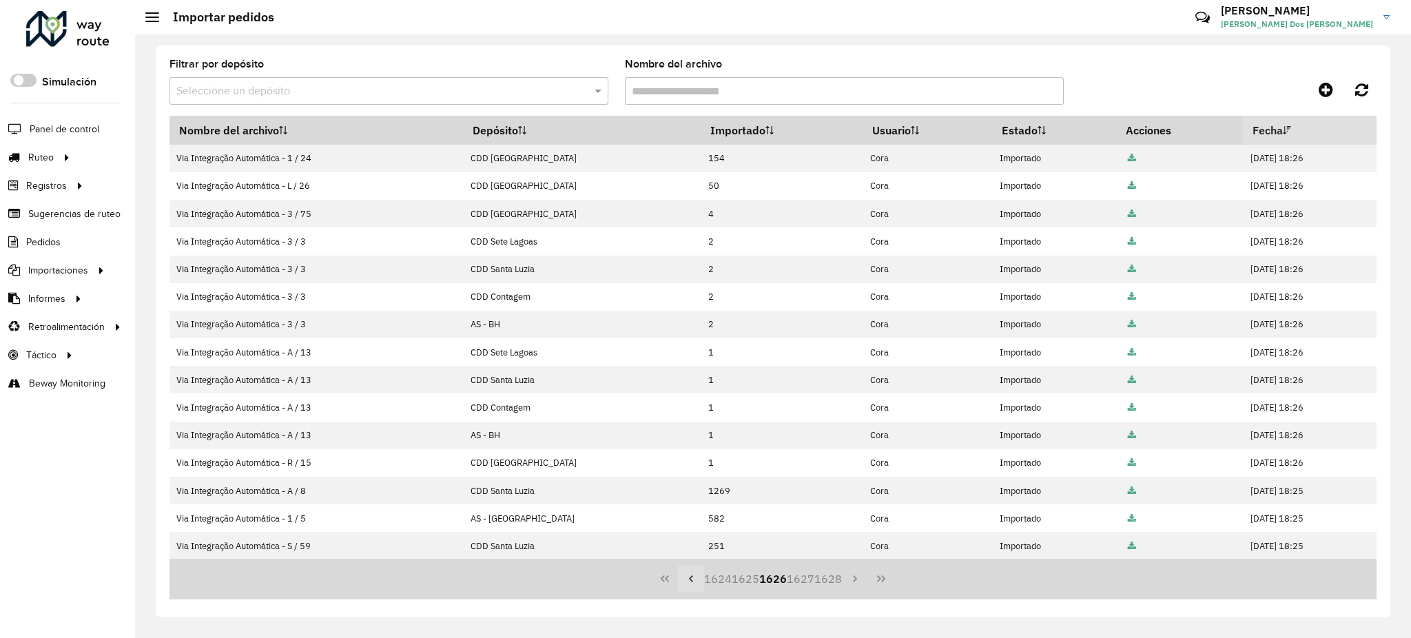
click at [696, 583] on icon "Previous Page" at bounding box center [690, 578] width 11 height 11
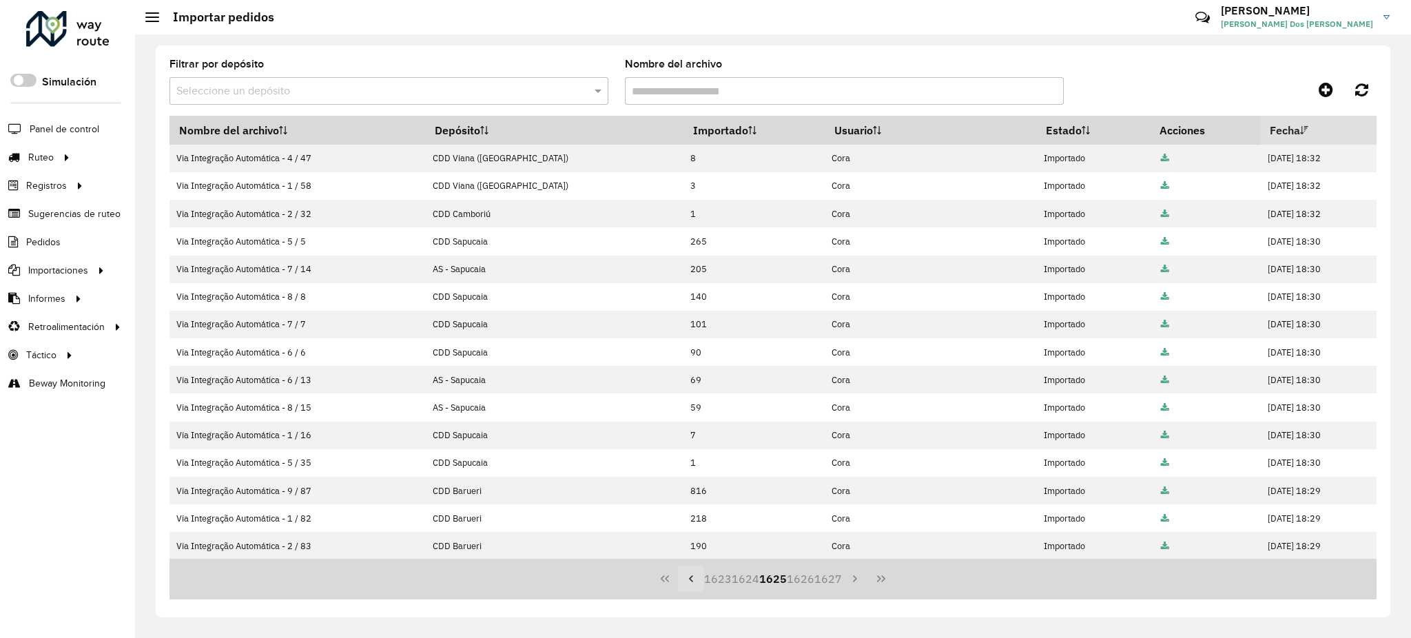
click at [696, 583] on icon "Previous Page" at bounding box center [690, 578] width 11 height 11
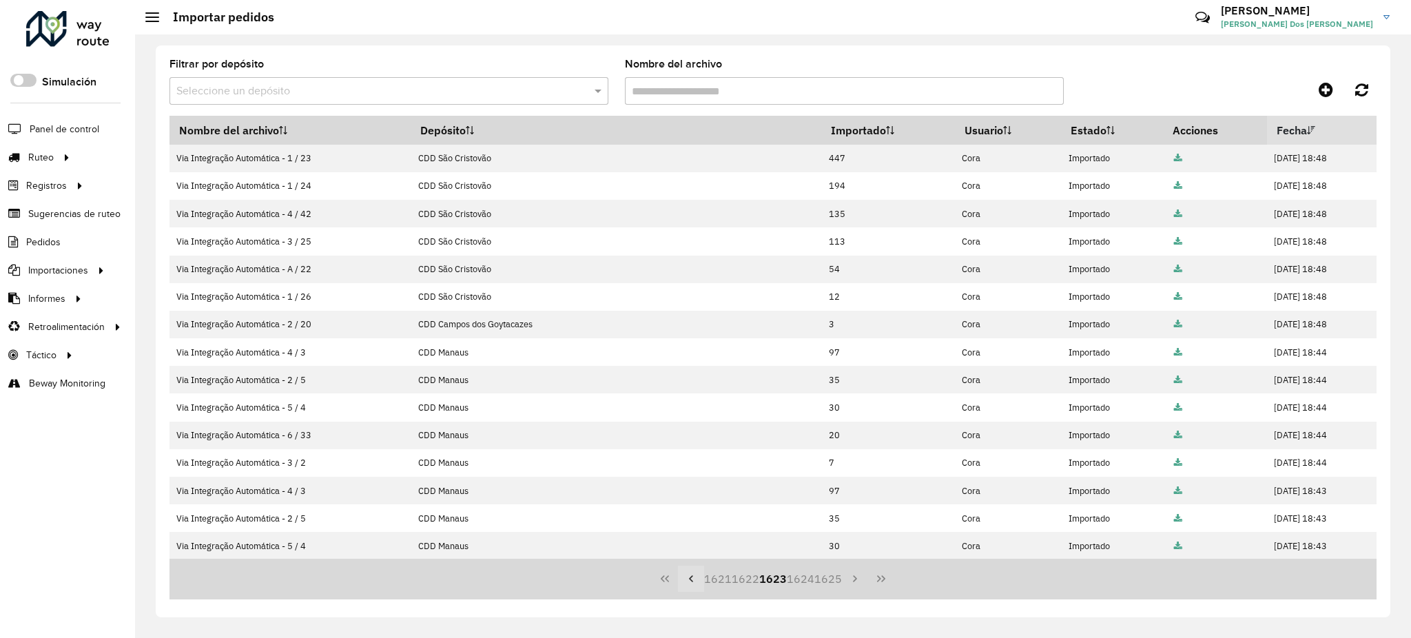
click at [696, 583] on icon "Previous Page" at bounding box center [690, 578] width 11 height 11
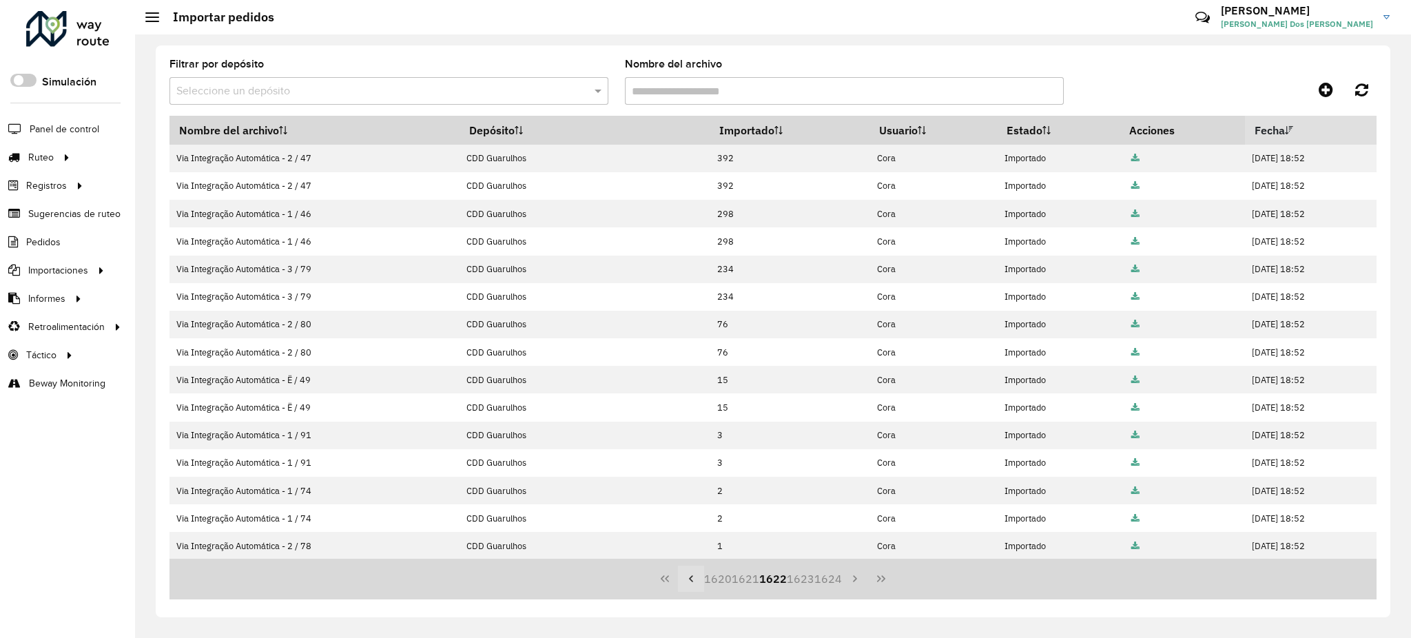
click at [696, 583] on icon "Previous Page" at bounding box center [690, 578] width 11 height 11
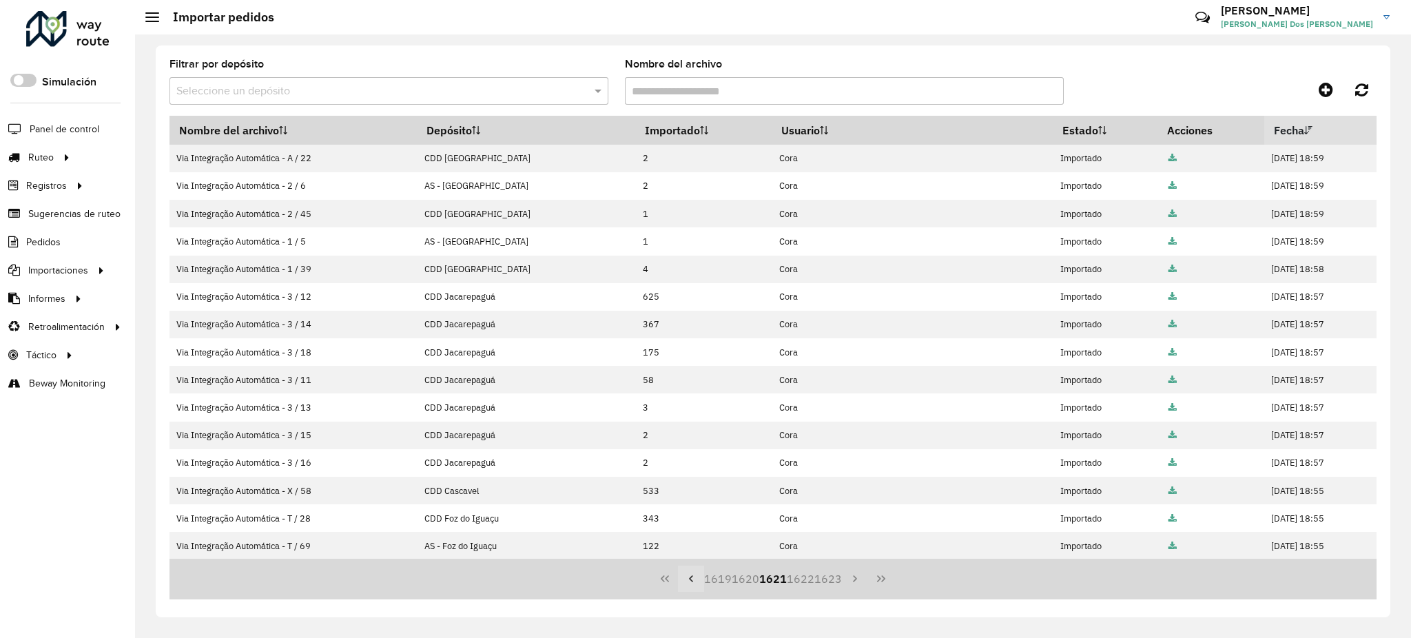
click at [696, 583] on icon "Previous Page" at bounding box center [690, 578] width 11 height 11
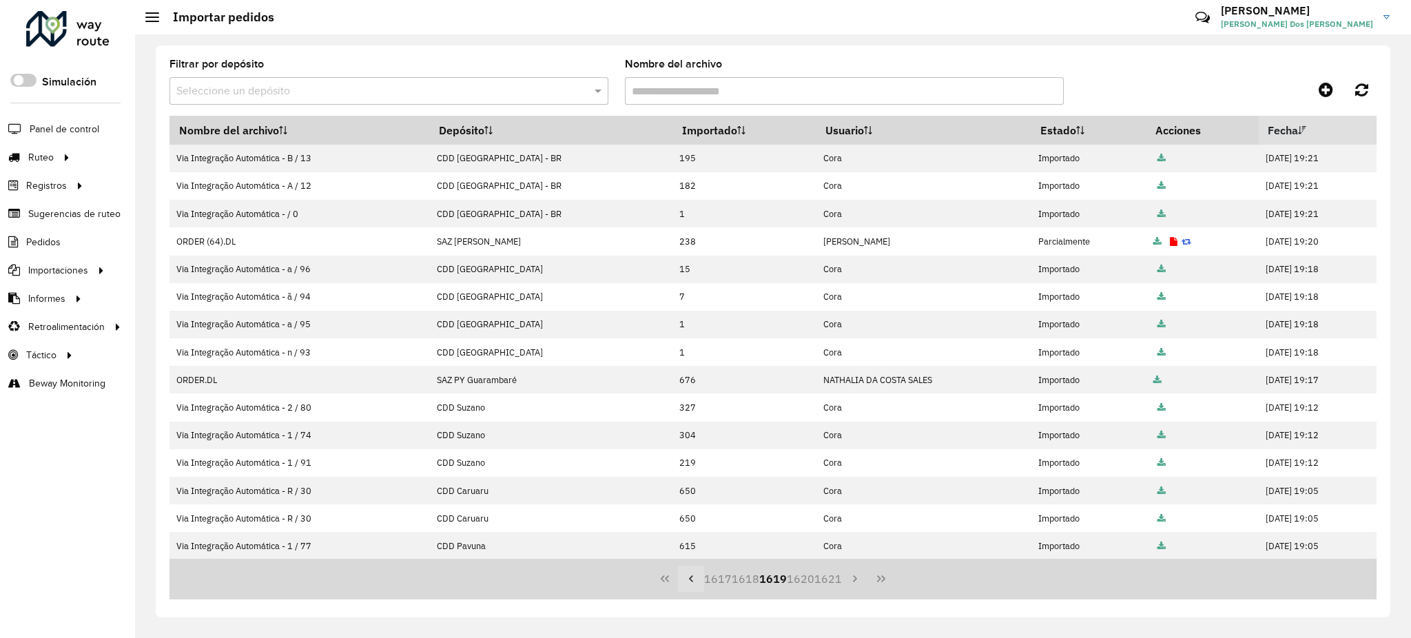
click at [696, 583] on icon "Previous Page" at bounding box center [690, 578] width 11 height 11
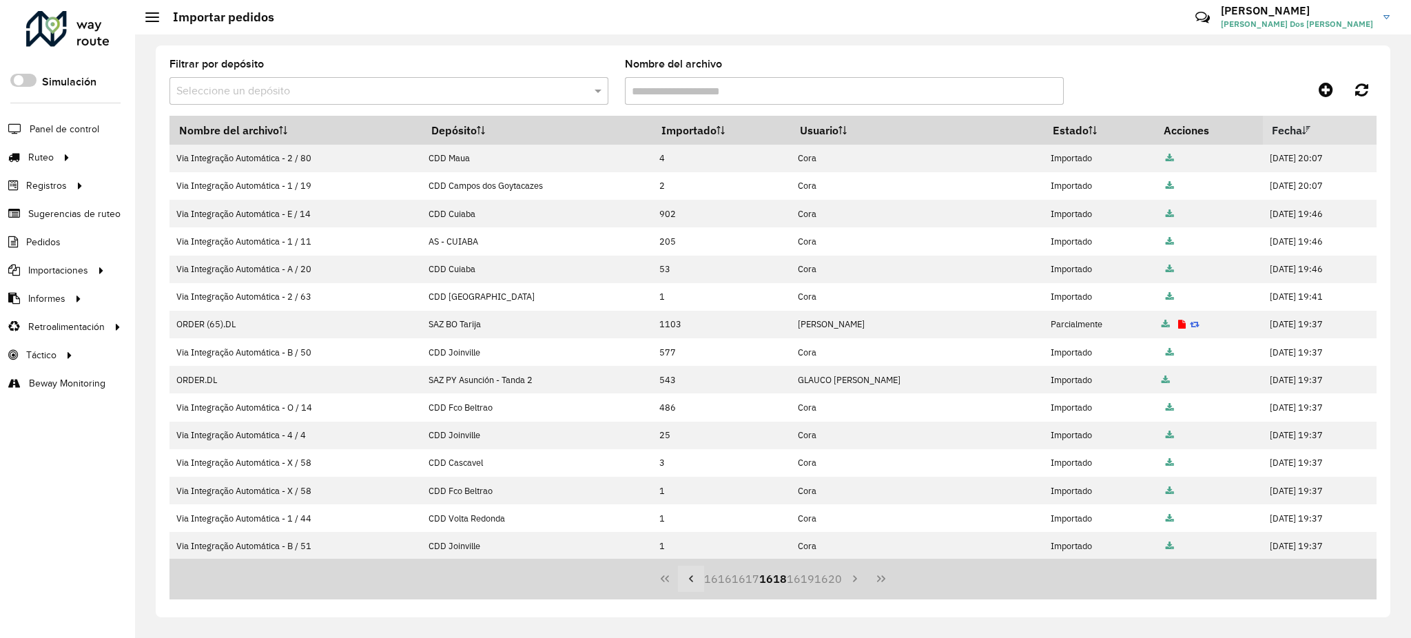
click at [696, 583] on icon "Previous Page" at bounding box center [690, 578] width 11 height 11
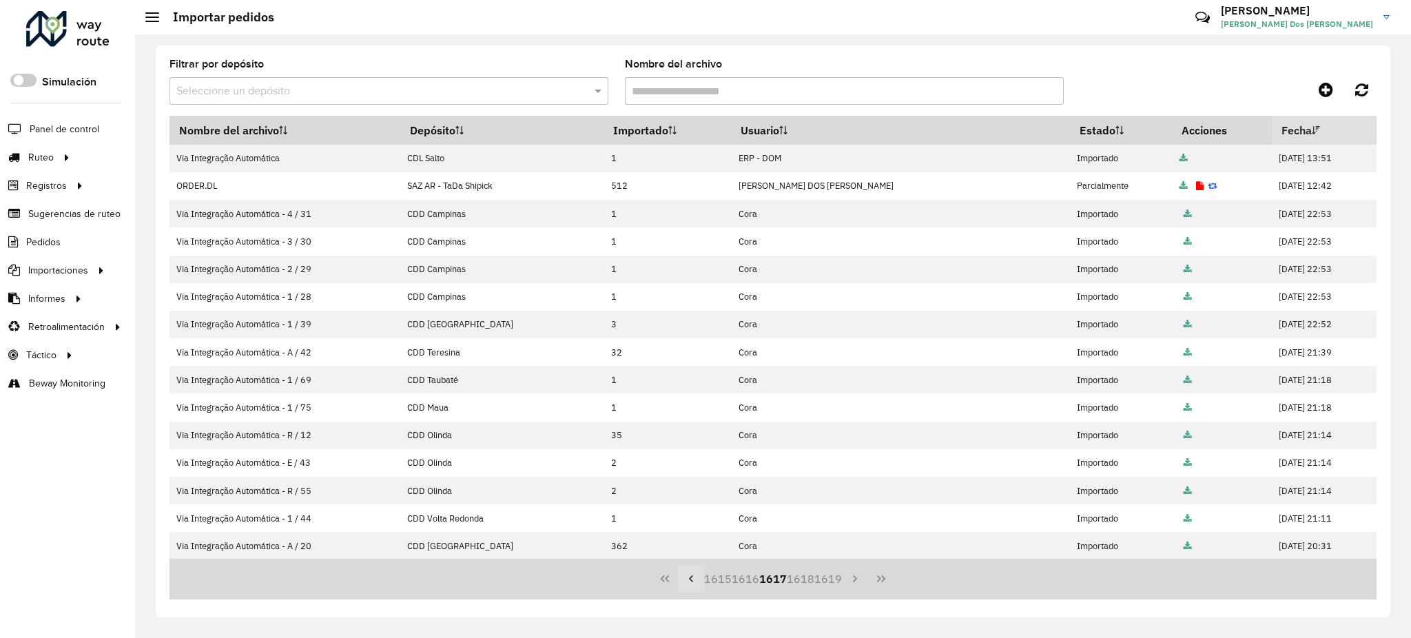
click at [696, 583] on icon "Previous Page" at bounding box center [690, 578] width 11 height 11
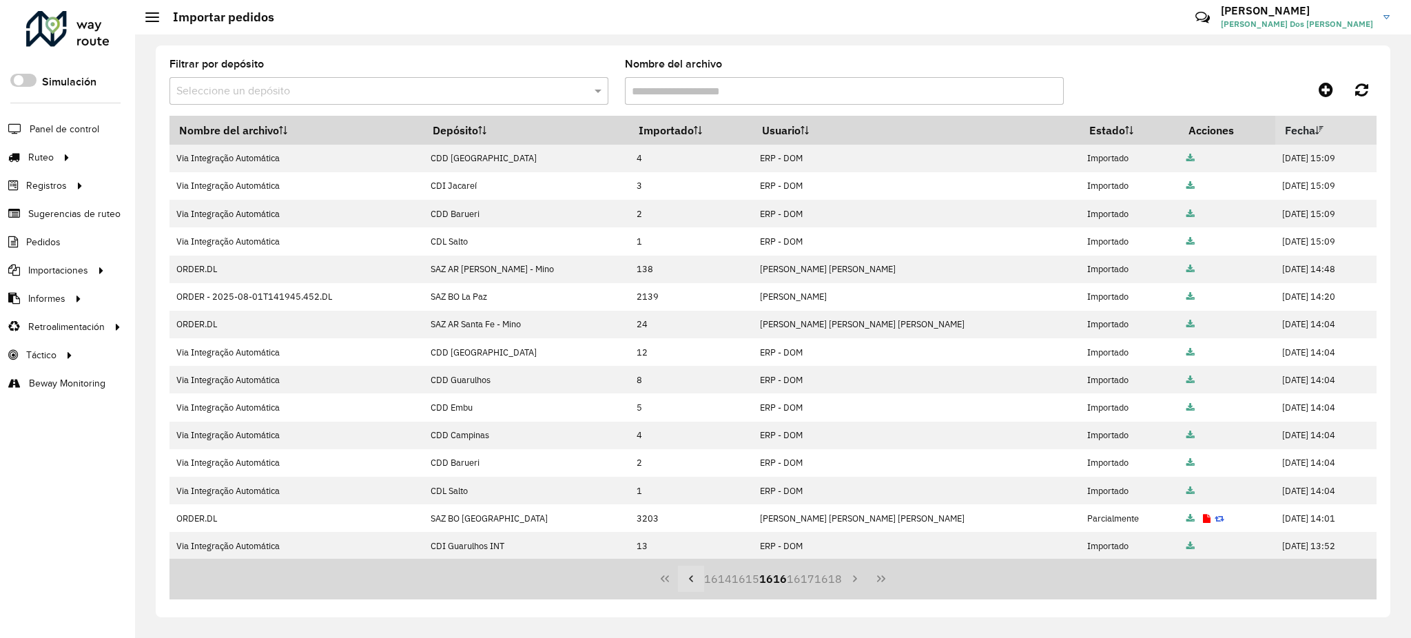
click at [696, 583] on icon "Previous Page" at bounding box center [690, 578] width 11 height 11
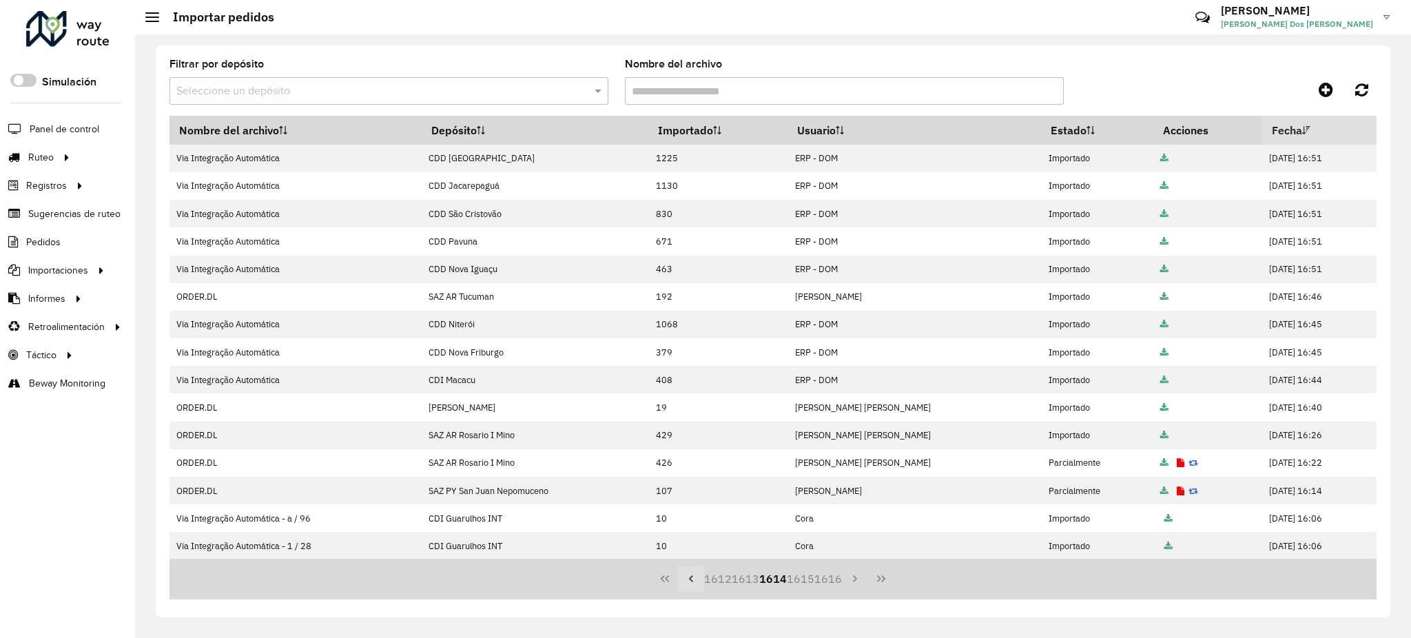
click at [696, 583] on icon "Previous Page" at bounding box center [690, 578] width 11 height 11
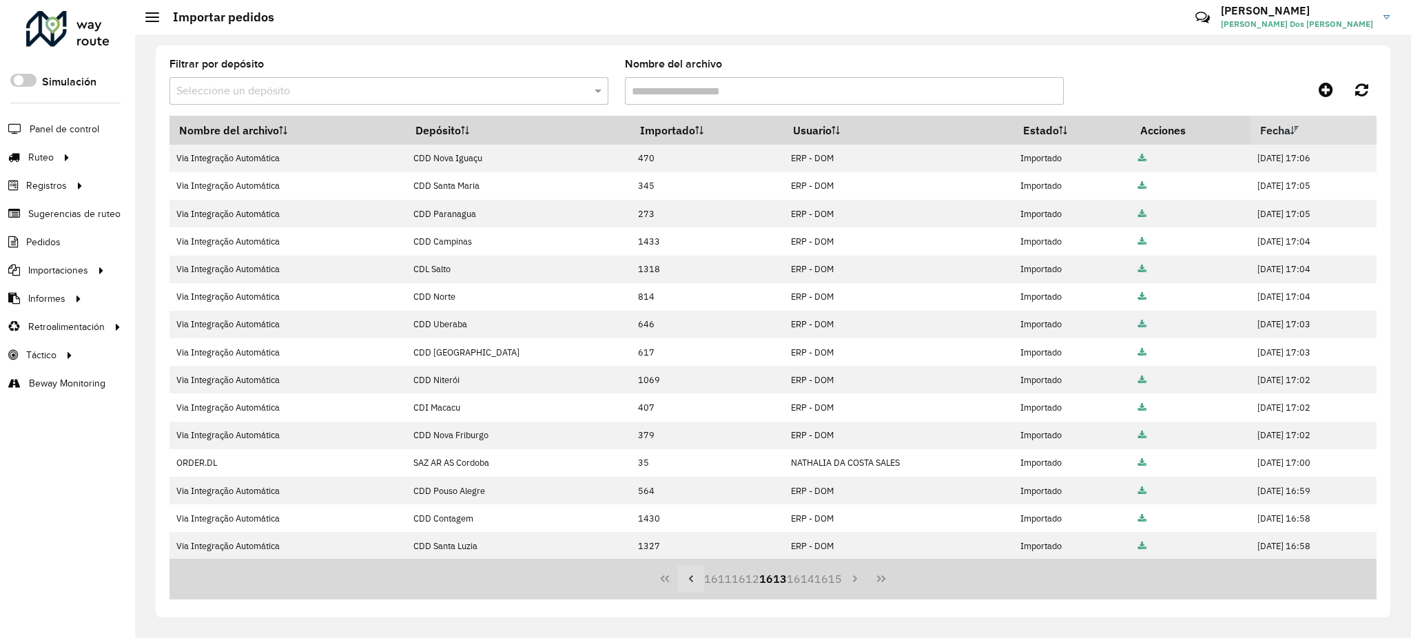
click at [696, 583] on icon "Previous Page" at bounding box center [690, 578] width 11 height 11
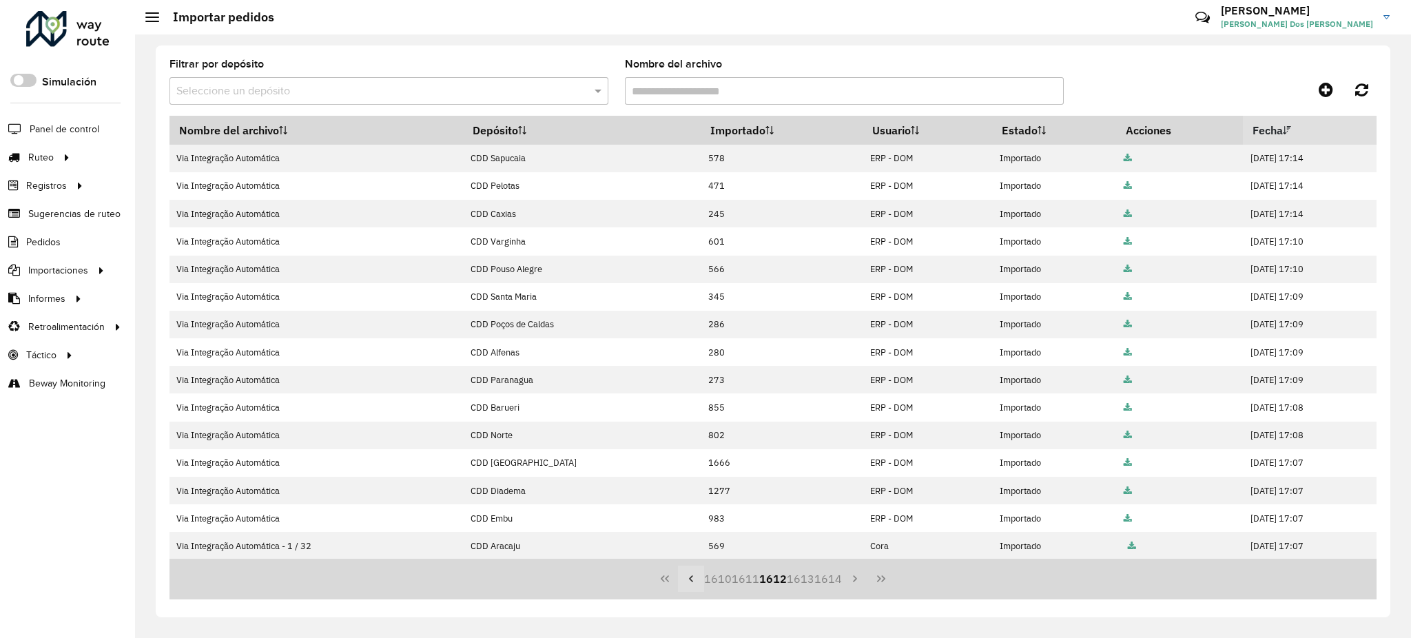
click at [696, 583] on icon "Previous Page" at bounding box center [690, 578] width 11 height 11
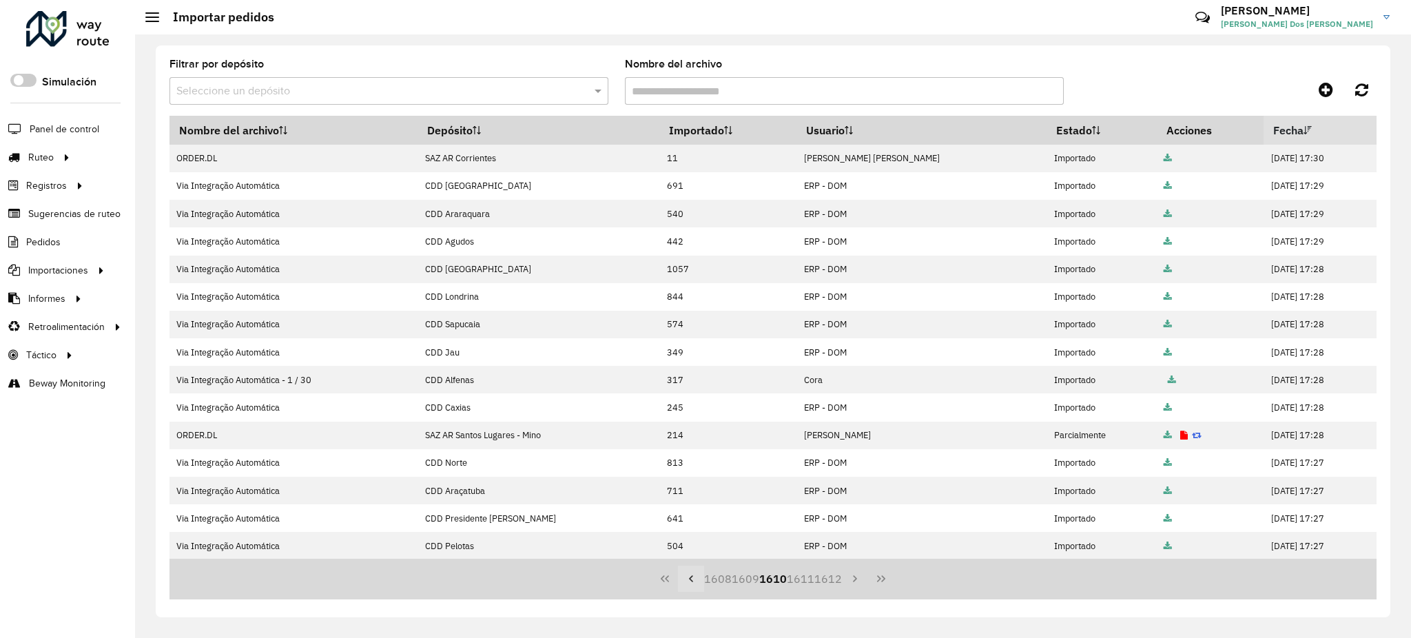
click at [696, 583] on icon "Previous Page" at bounding box center [690, 578] width 11 height 11
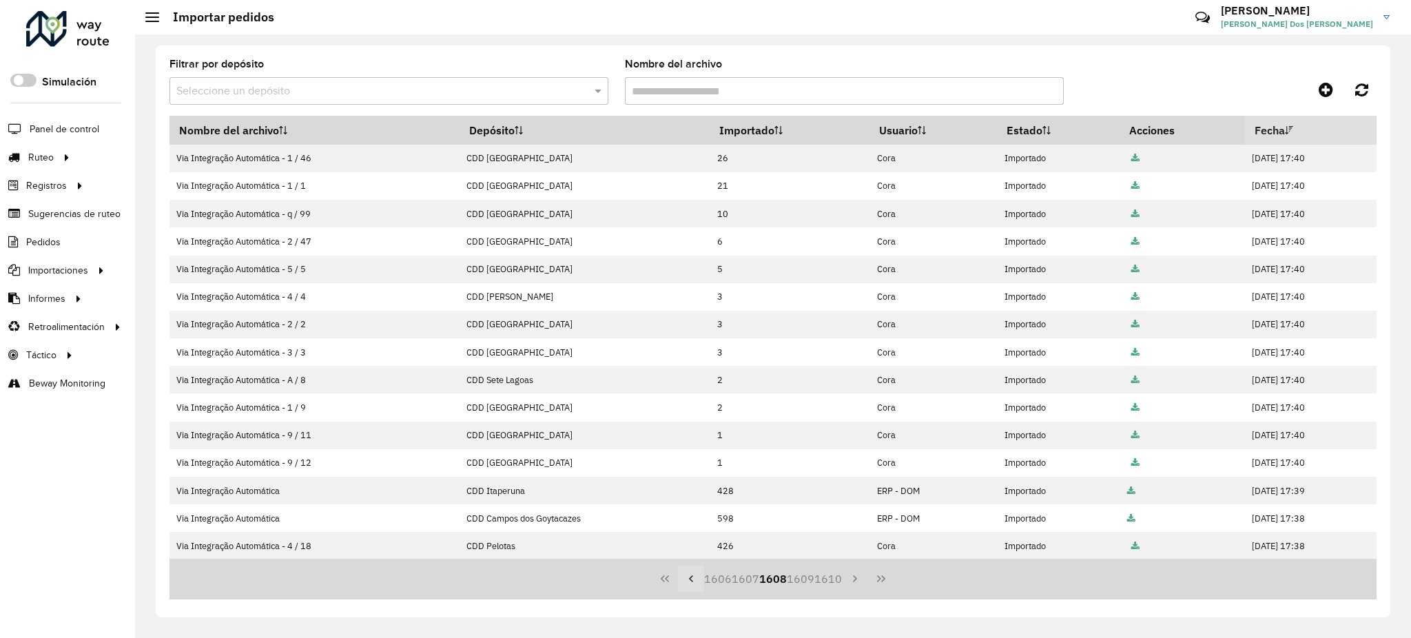
click at [696, 583] on icon "Previous Page" at bounding box center [690, 578] width 11 height 11
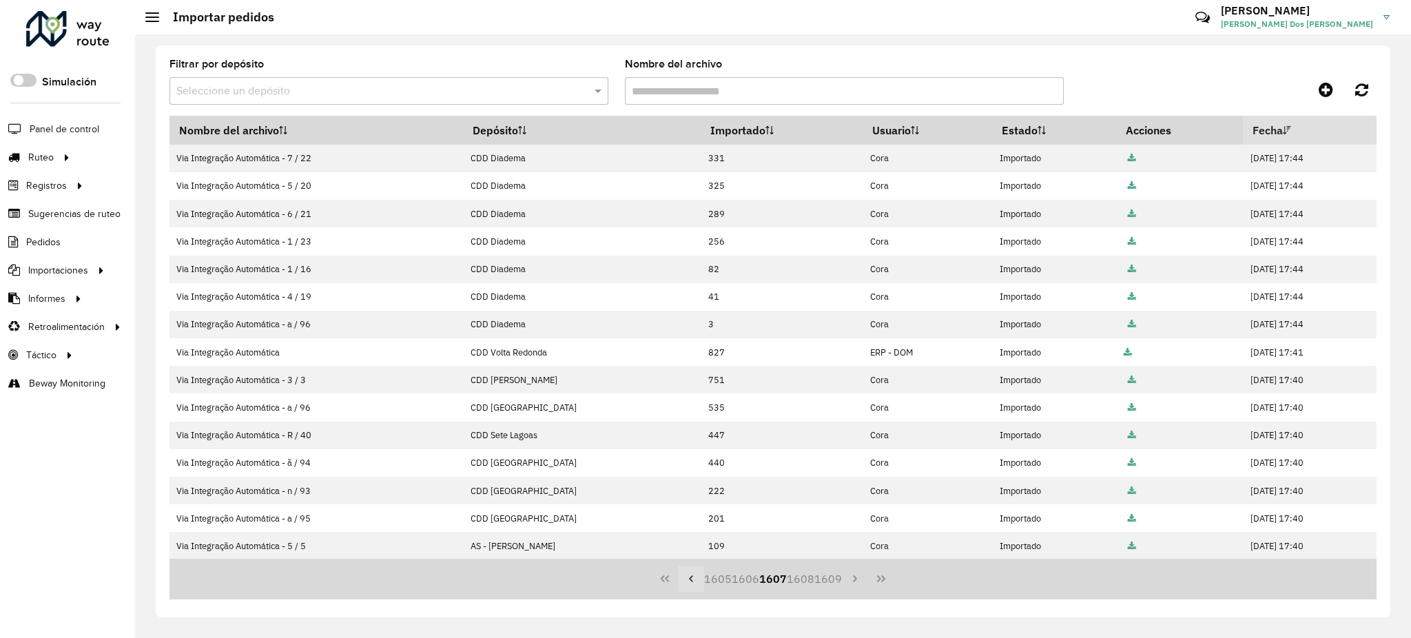
click at [696, 583] on icon "Previous Page" at bounding box center [690, 578] width 11 height 11
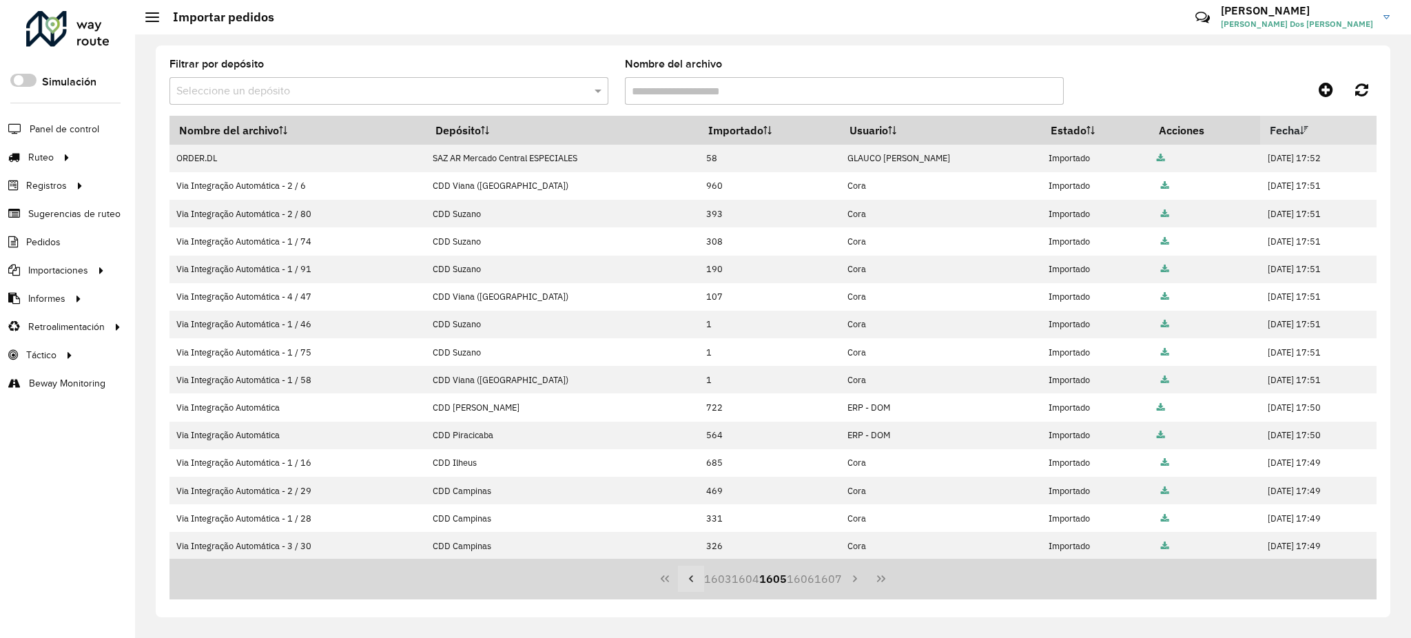
click at [696, 583] on icon "Previous Page" at bounding box center [690, 578] width 11 height 11
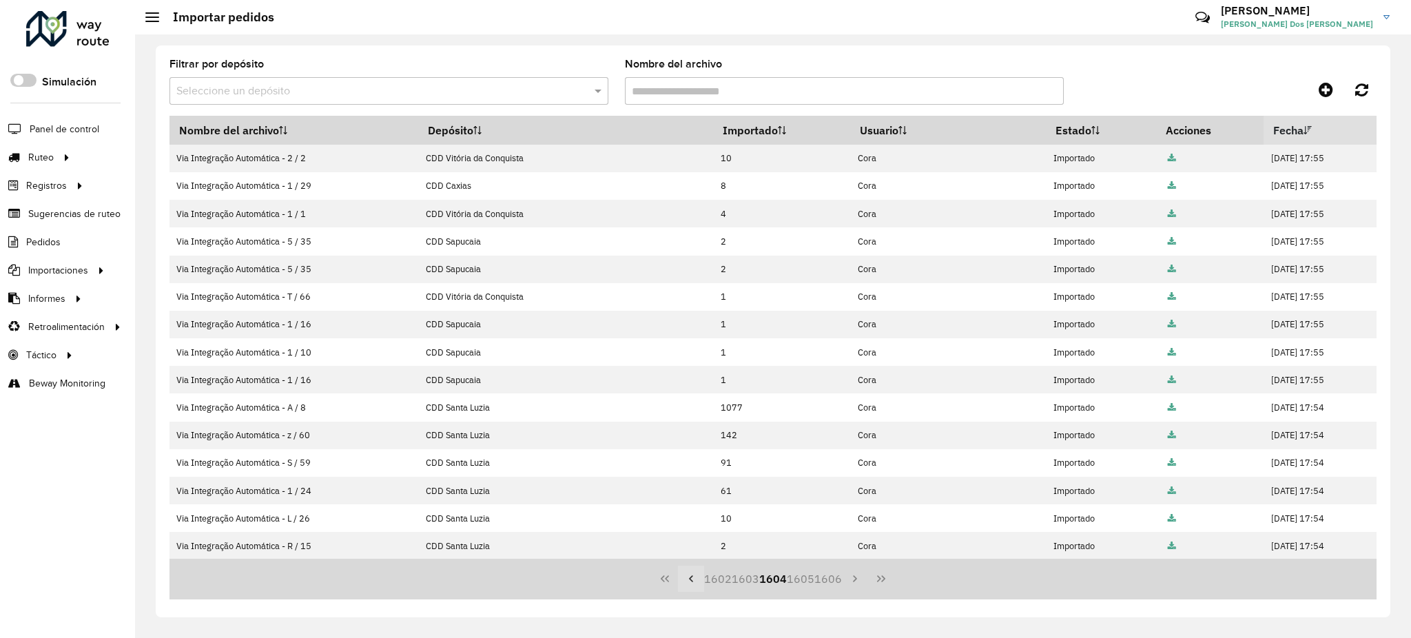
click at [696, 582] on icon "Previous Page" at bounding box center [690, 578] width 11 height 11
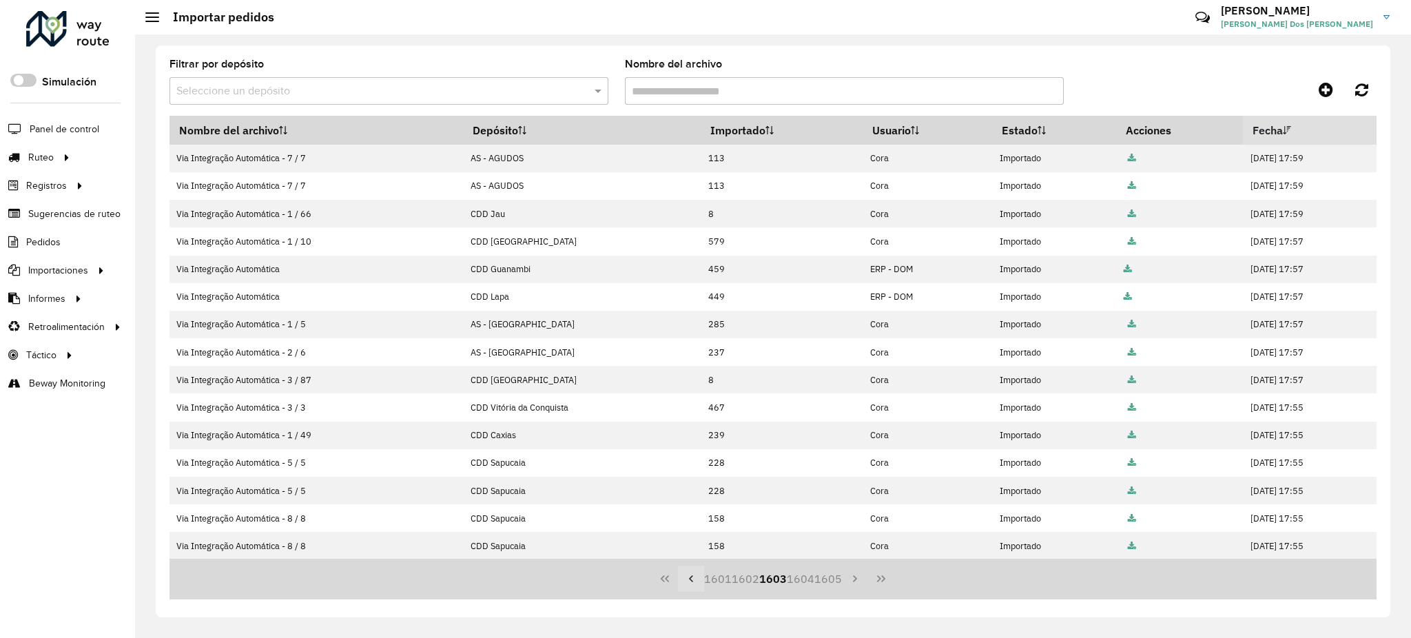
click at [696, 582] on icon "Previous Page" at bounding box center [690, 578] width 11 height 11
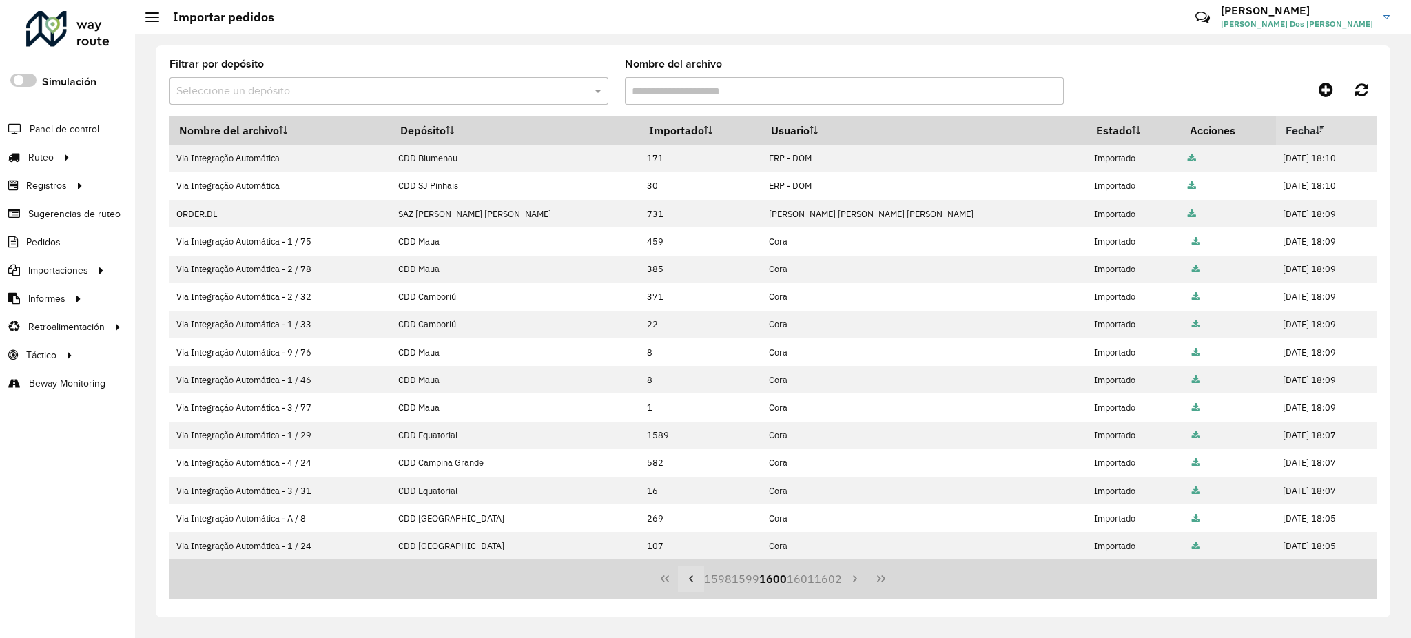
click at [696, 582] on icon "Previous Page" at bounding box center [690, 578] width 11 height 11
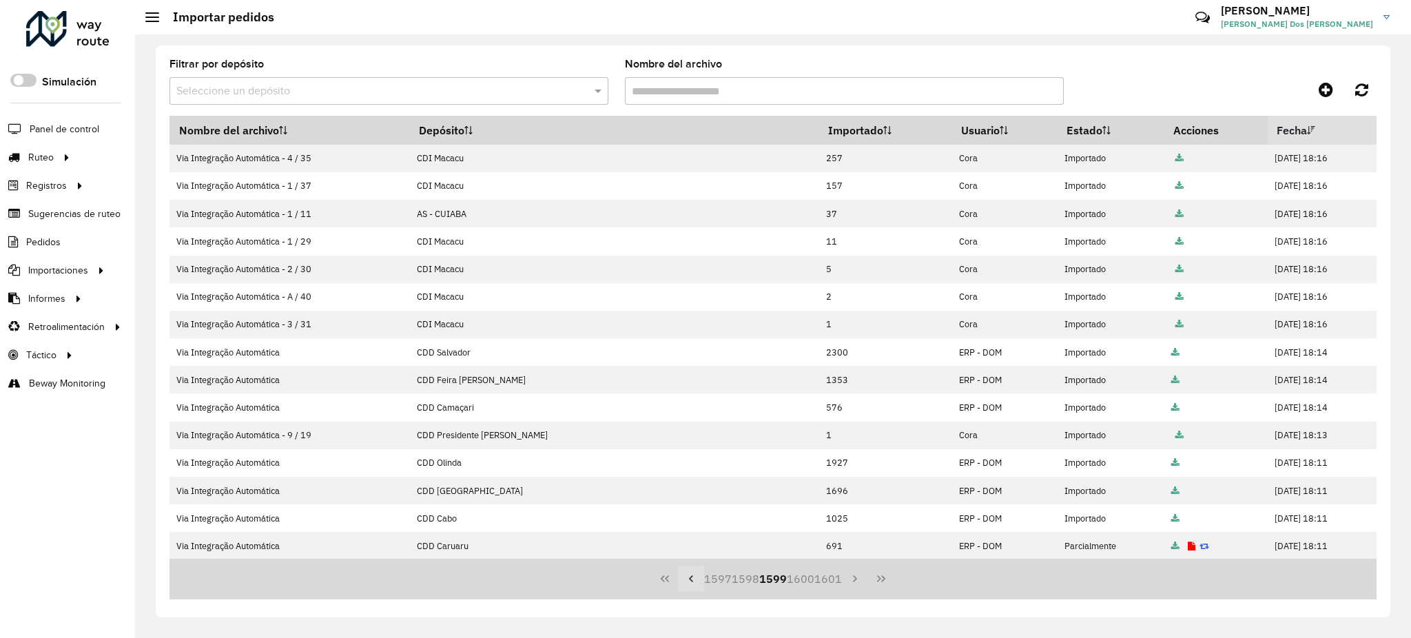
click at [696, 582] on icon "Previous Page" at bounding box center [690, 578] width 11 height 11
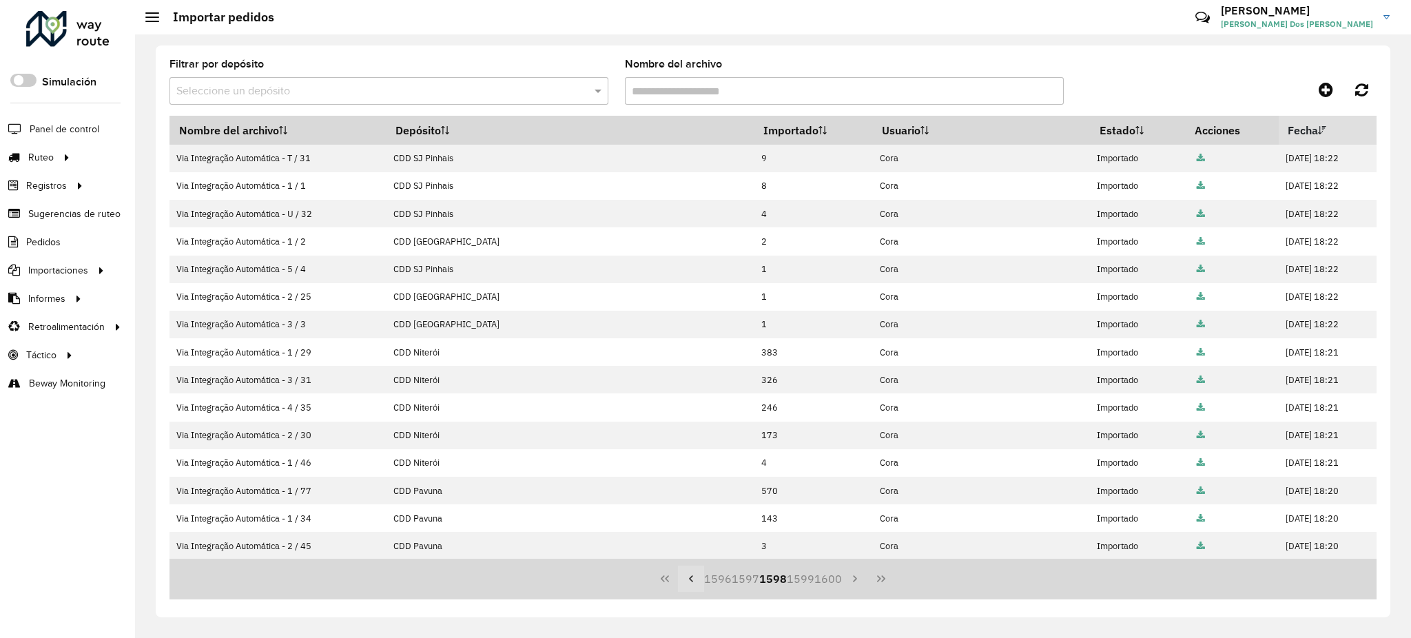
click at [696, 582] on icon "Previous Page" at bounding box center [690, 578] width 11 height 11
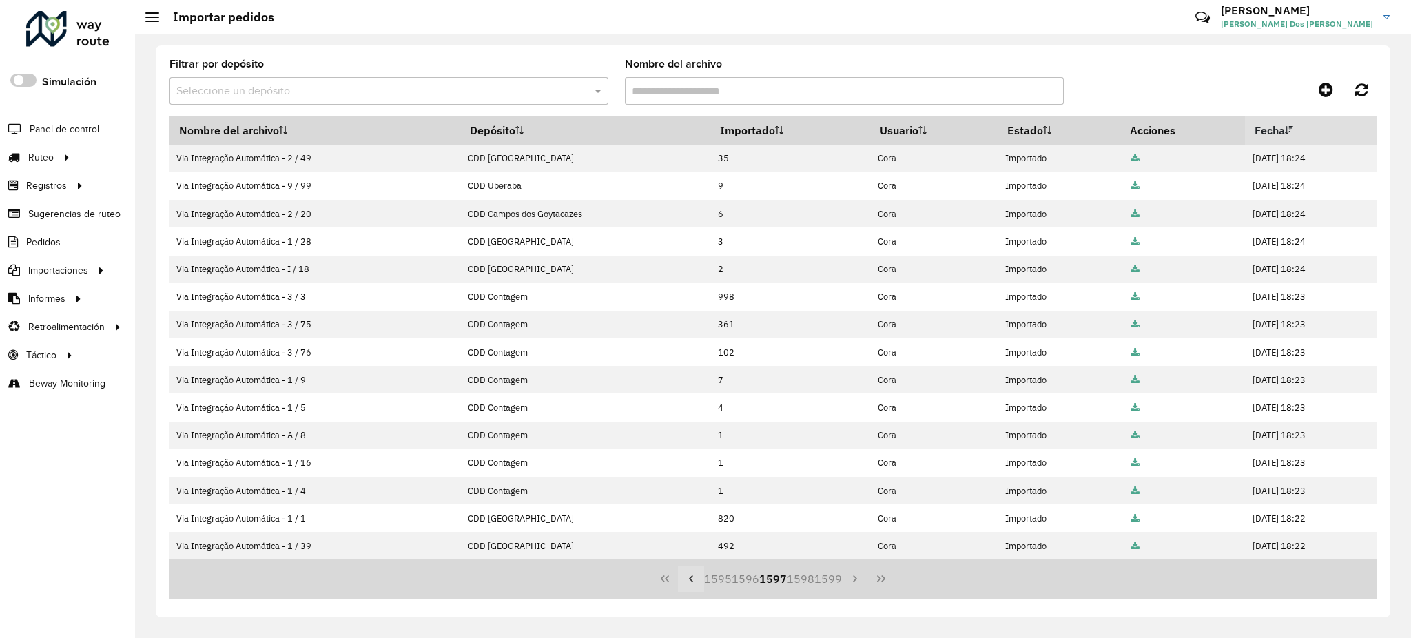
click at [696, 582] on icon "Previous Page" at bounding box center [690, 578] width 11 height 11
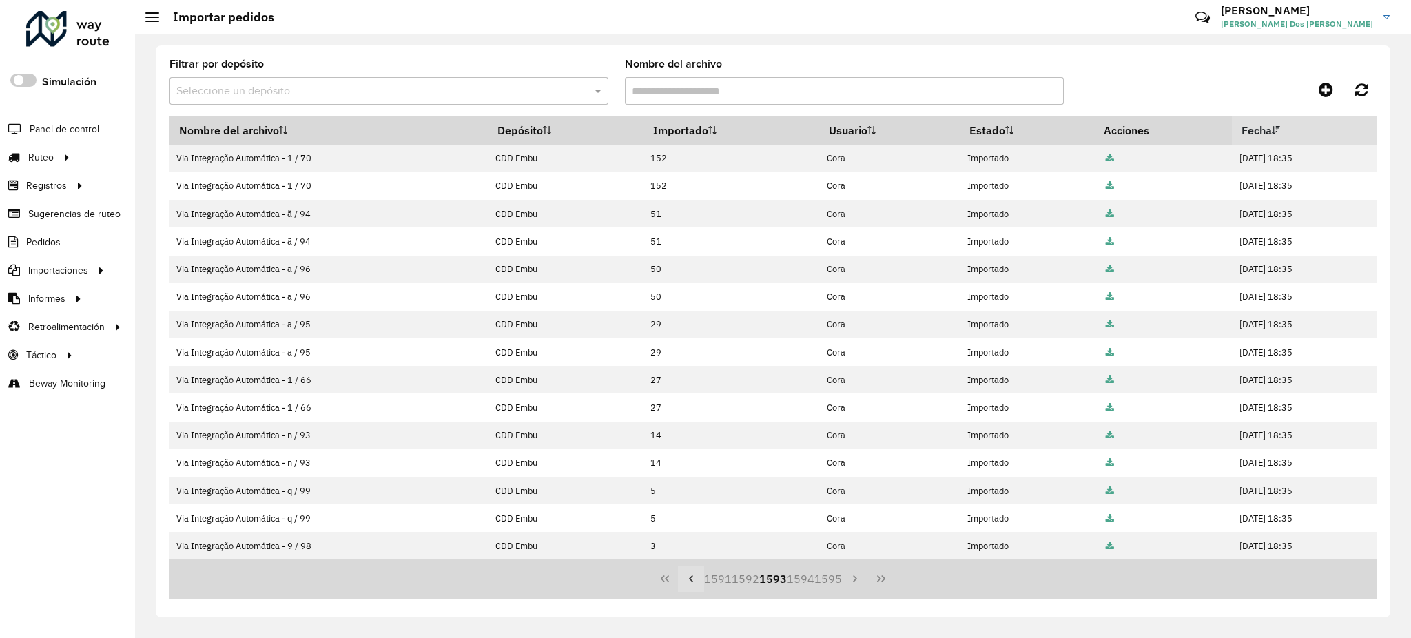
click at [696, 582] on icon "Previous Page" at bounding box center [690, 578] width 11 height 11
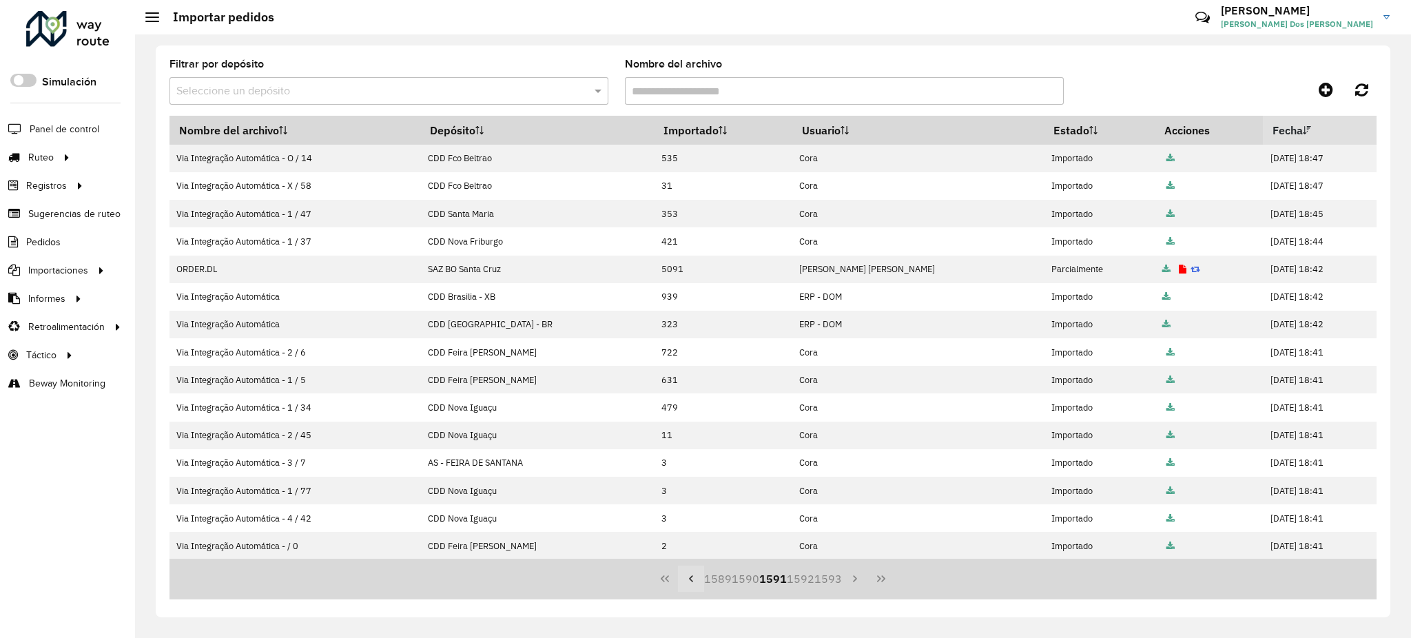
click at [696, 582] on icon "Previous Page" at bounding box center [690, 578] width 11 height 11
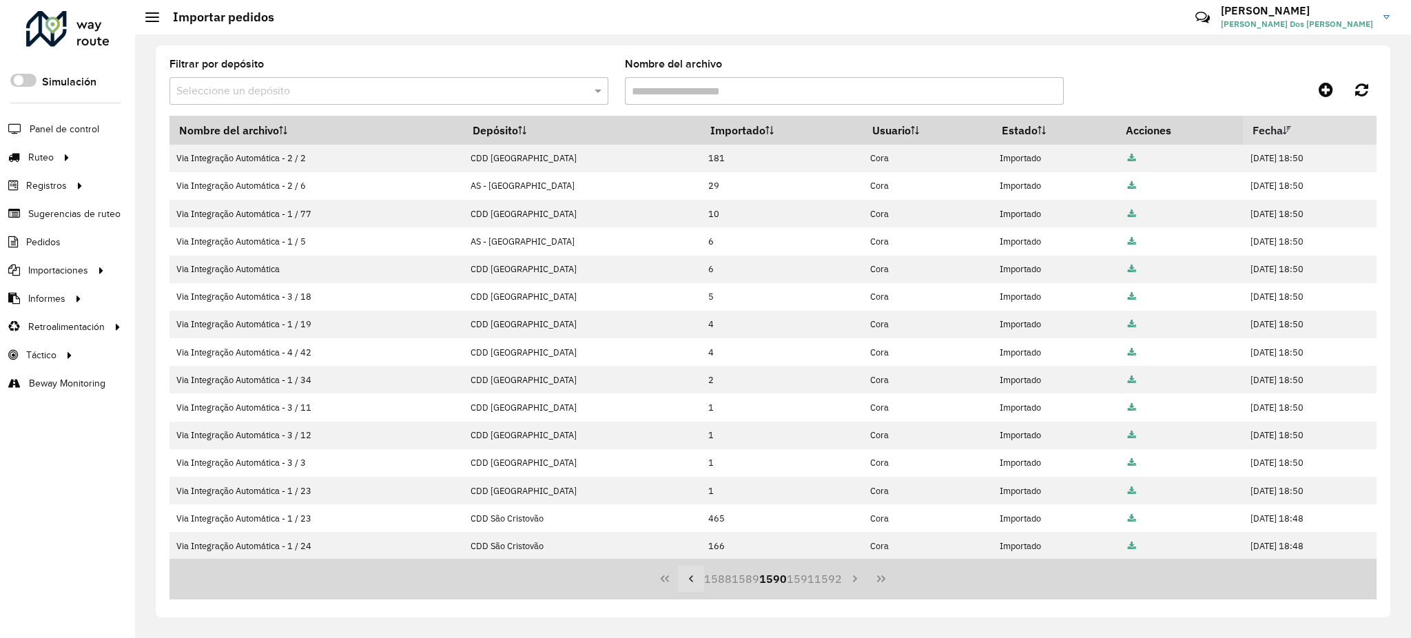
click at [696, 582] on icon "Previous Page" at bounding box center [690, 578] width 11 height 11
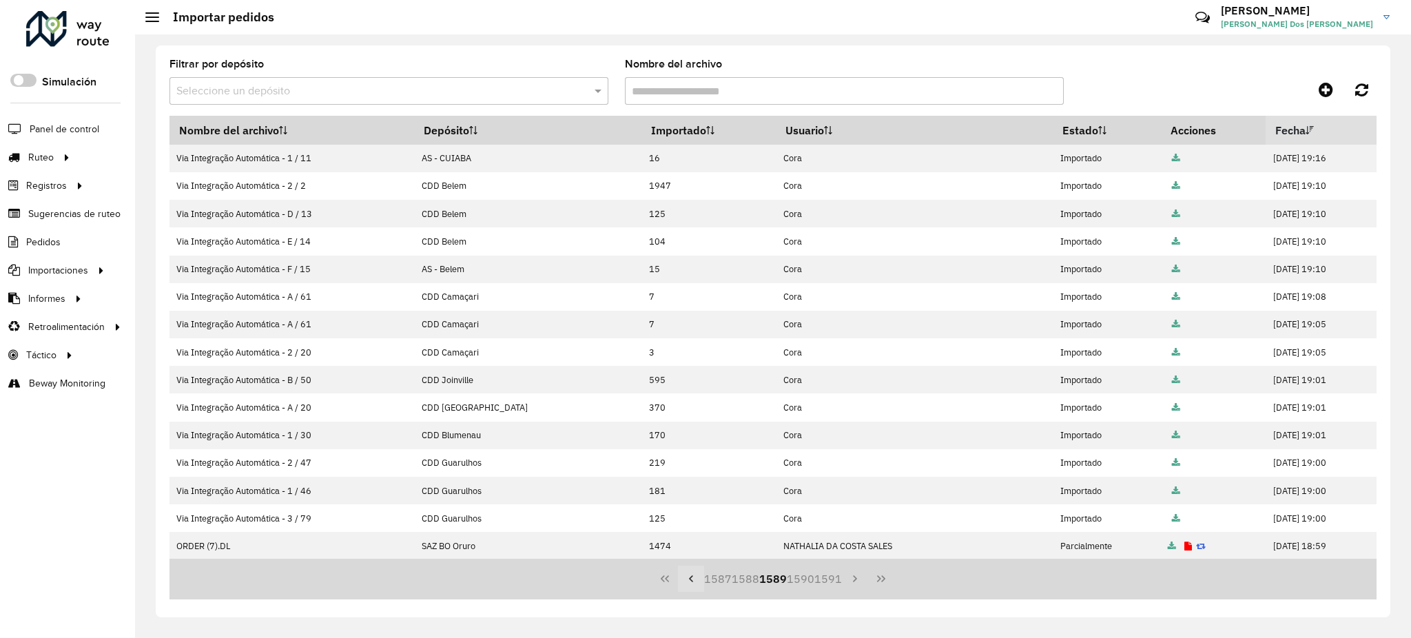
click at [696, 582] on icon "Previous Page" at bounding box center [690, 578] width 11 height 11
click at [696, 581] on icon "Previous Page" at bounding box center [690, 578] width 11 height 11
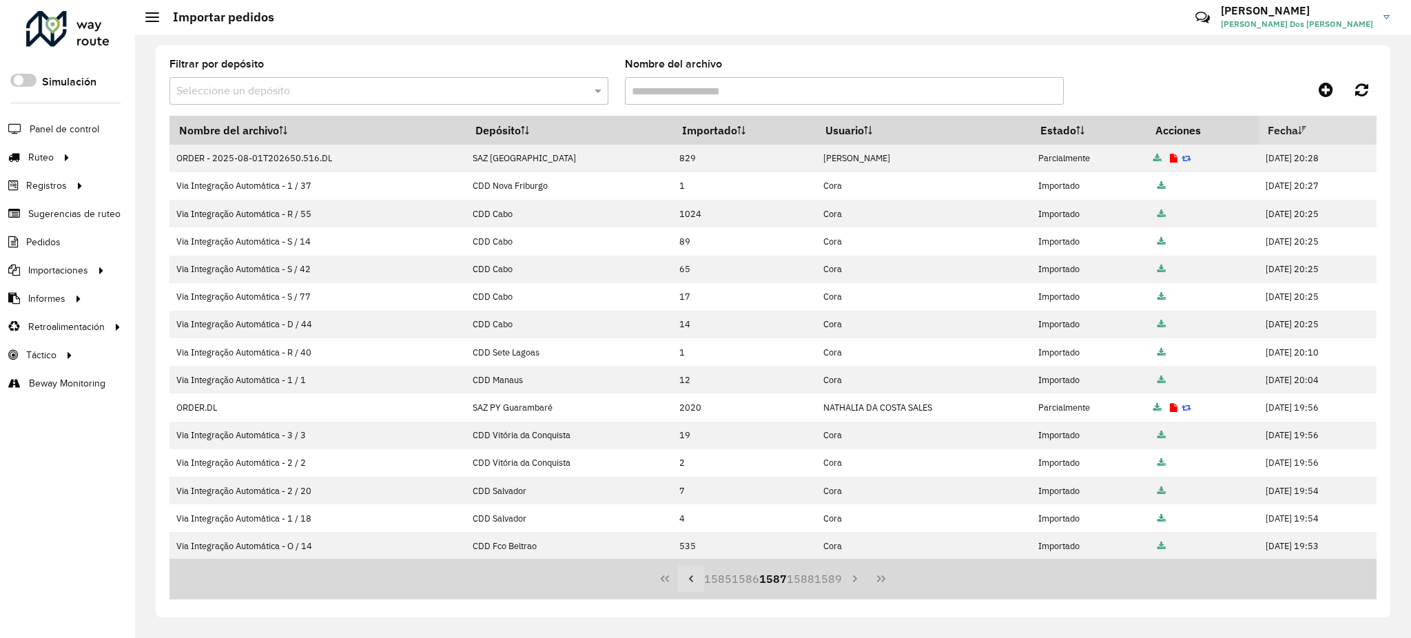
click at [696, 581] on icon "Previous Page" at bounding box center [690, 578] width 11 height 11
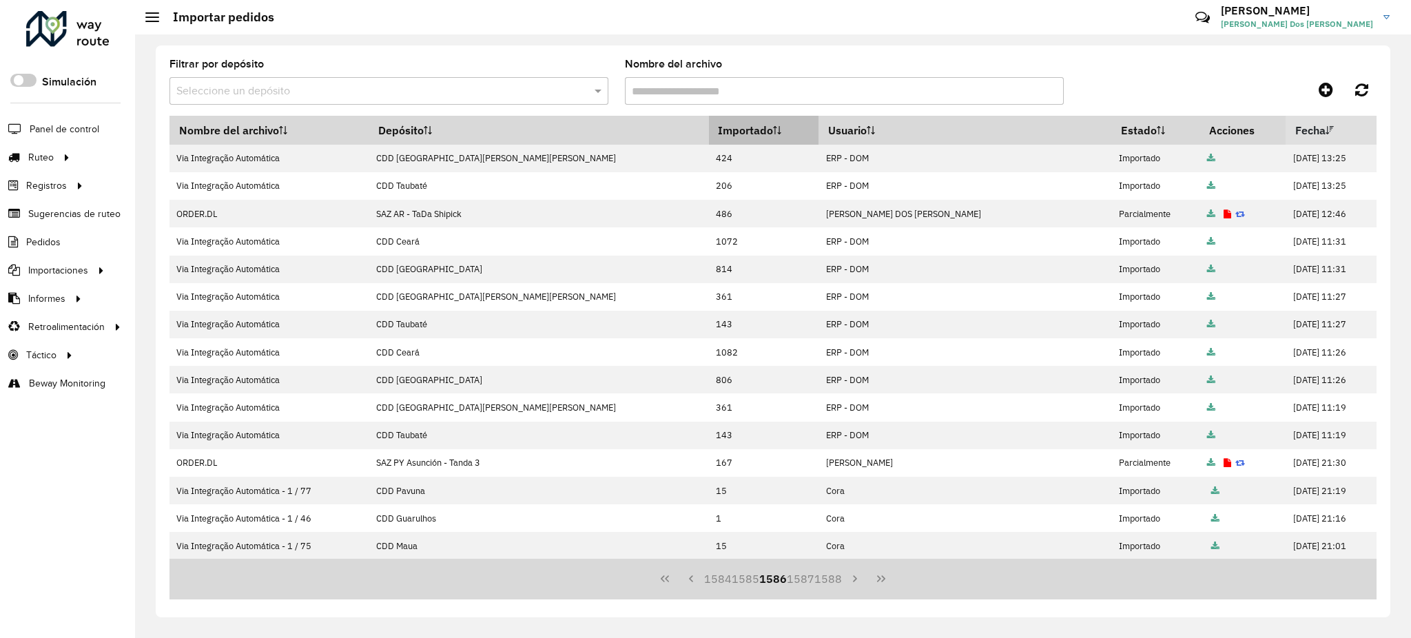
click at [709, 127] on th "Importado" at bounding box center [764, 130] width 110 height 29
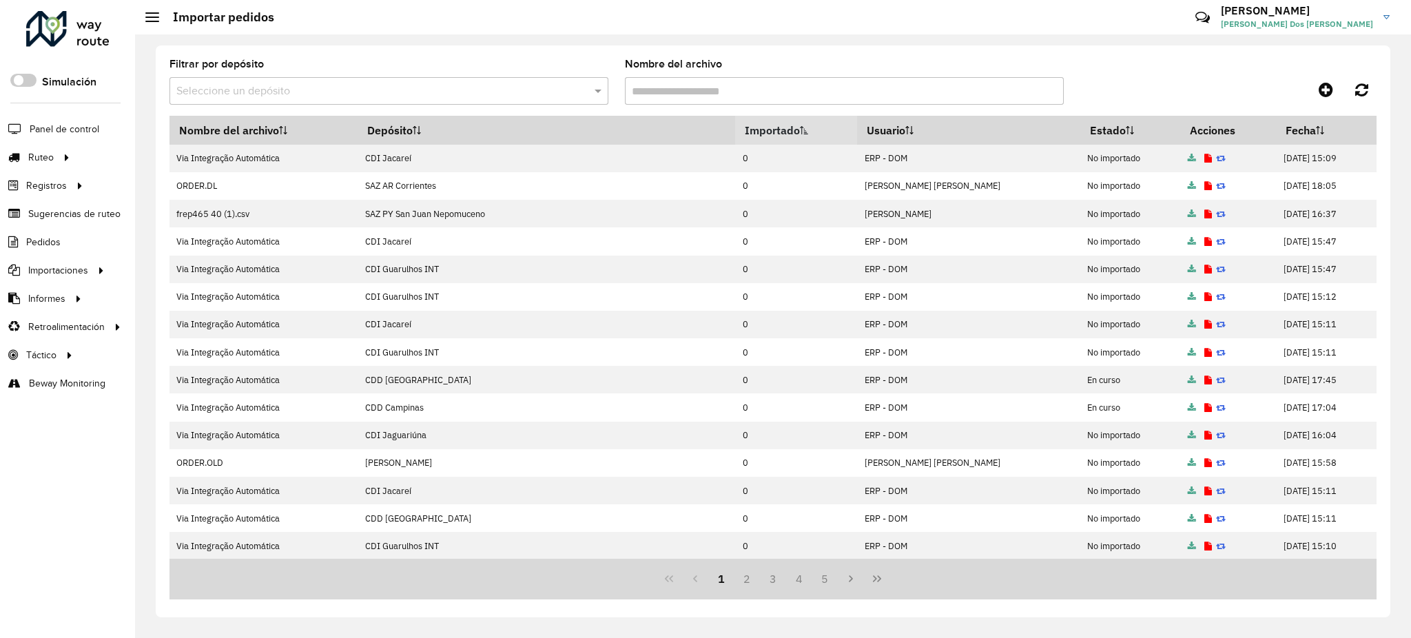
click at [735, 127] on th "Importado" at bounding box center [796, 130] width 122 height 29
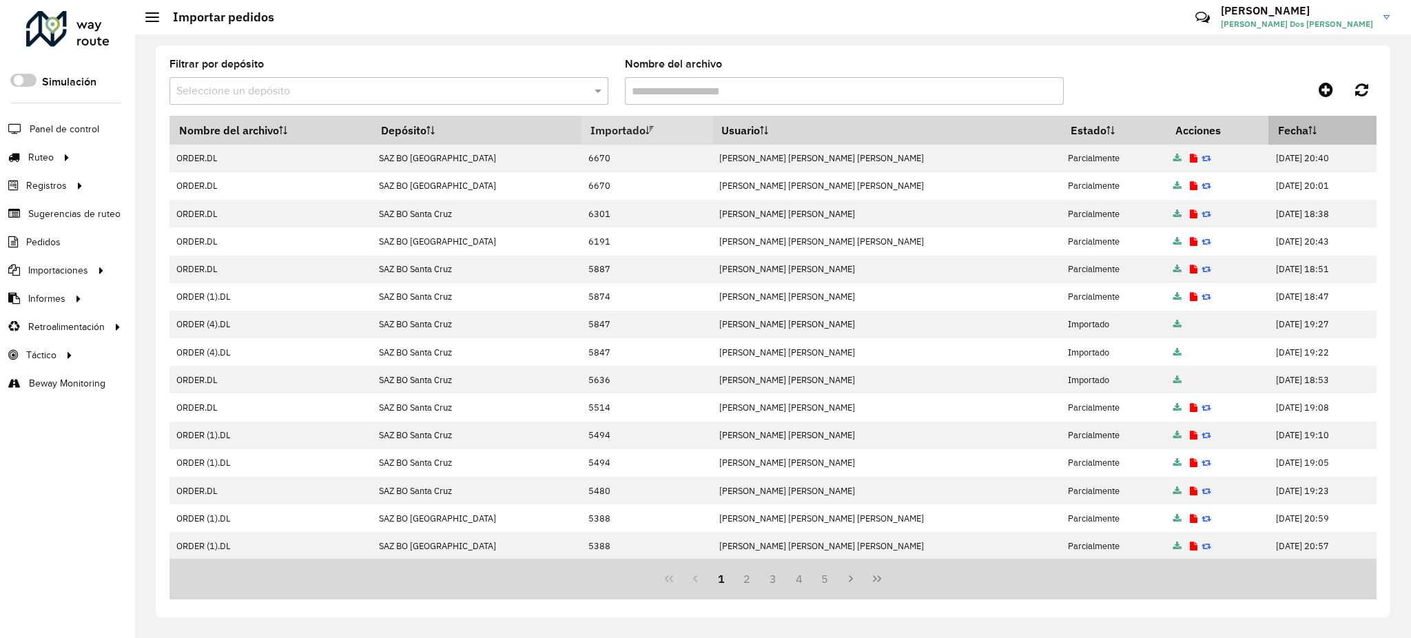
click at [1308, 124] on sortalticon at bounding box center [1312, 130] width 8 height 14
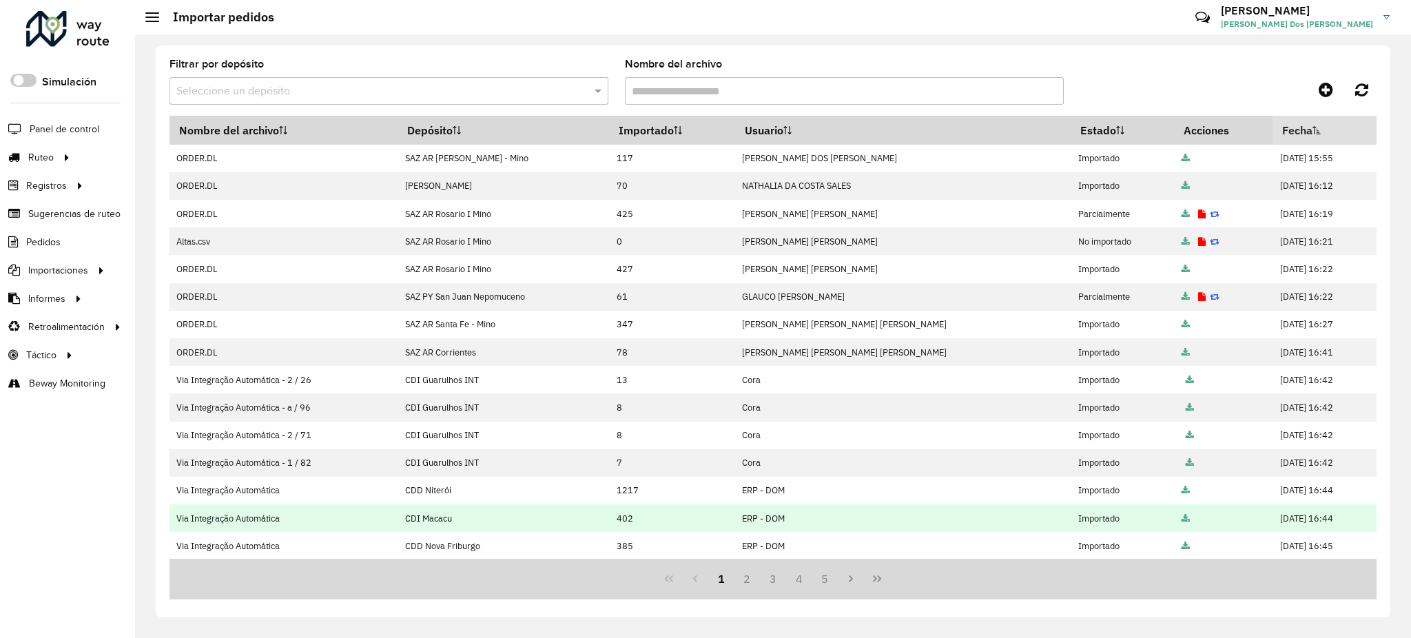
scroll to position [140, 0]
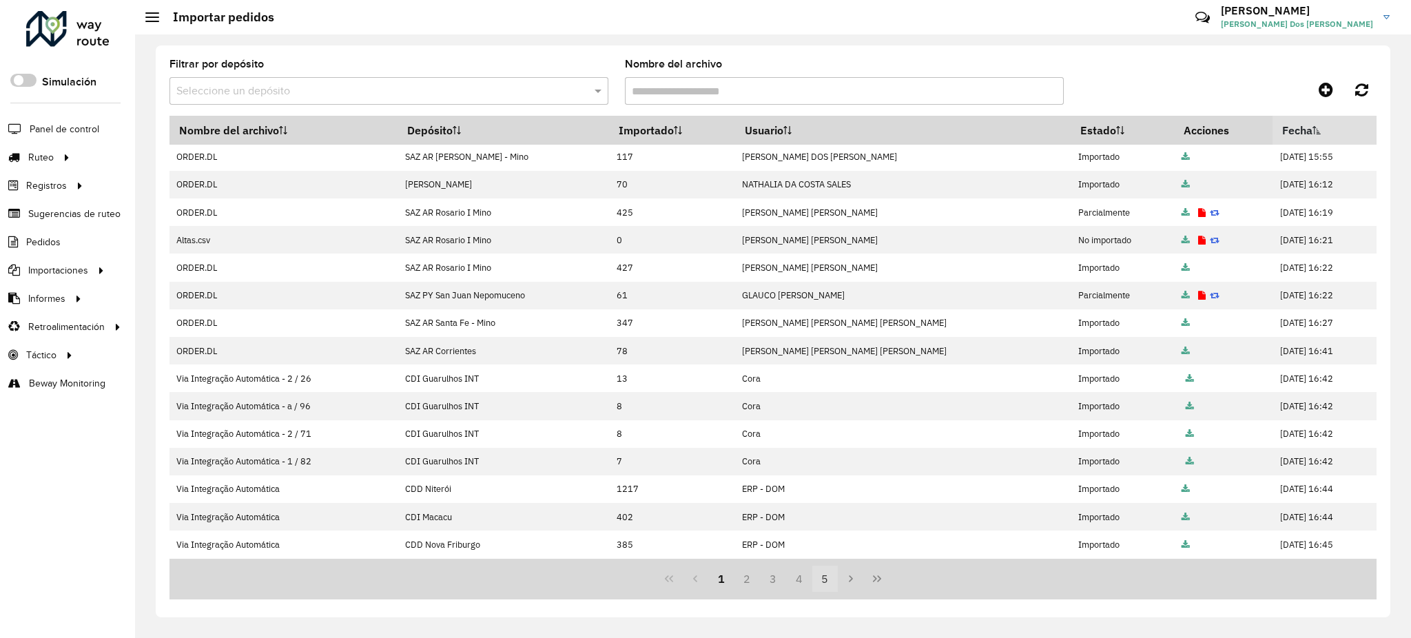
click at [824, 583] on button "5" at bounding box center [825, 579] width 26 height 26
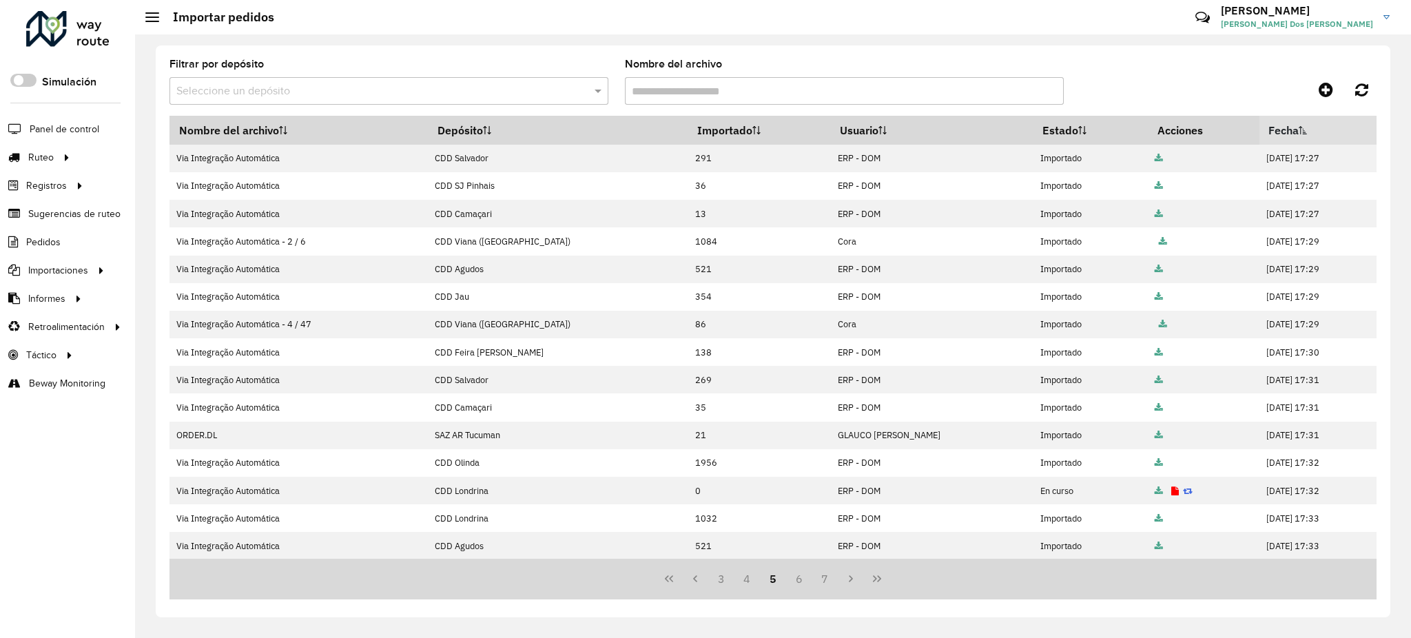
click at [824, 583] on button "7" at bounding box center [825, 579] width 26 height 26
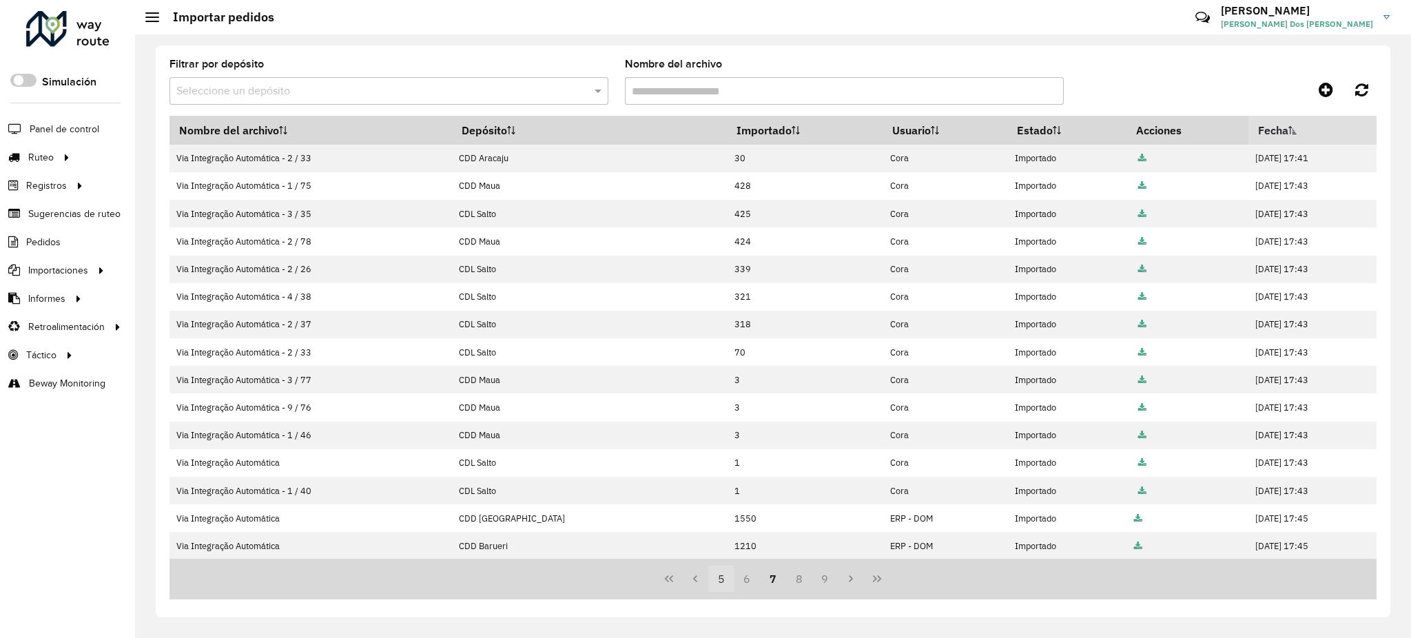
click at [824, 583] on button "9" at bounding box center [825, 579] width 26 height 26
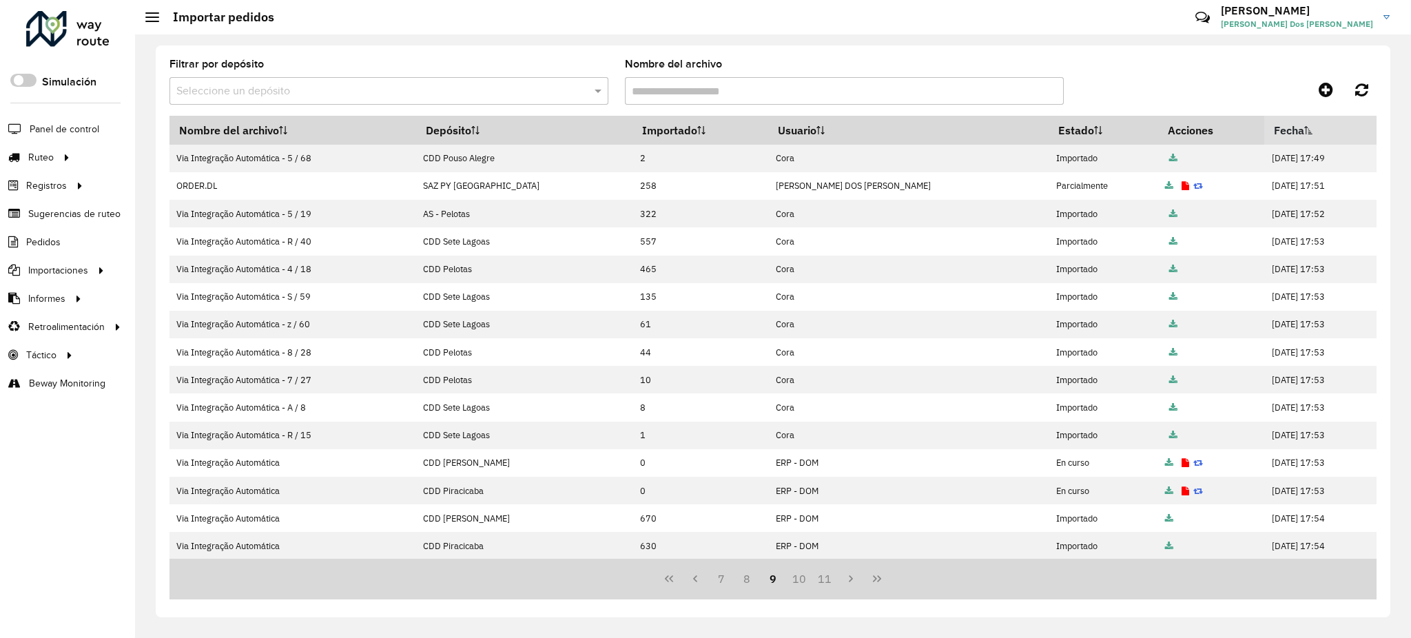
click at [824, 583] on button "11" at bounding box center [825, 579] width 26 height 26
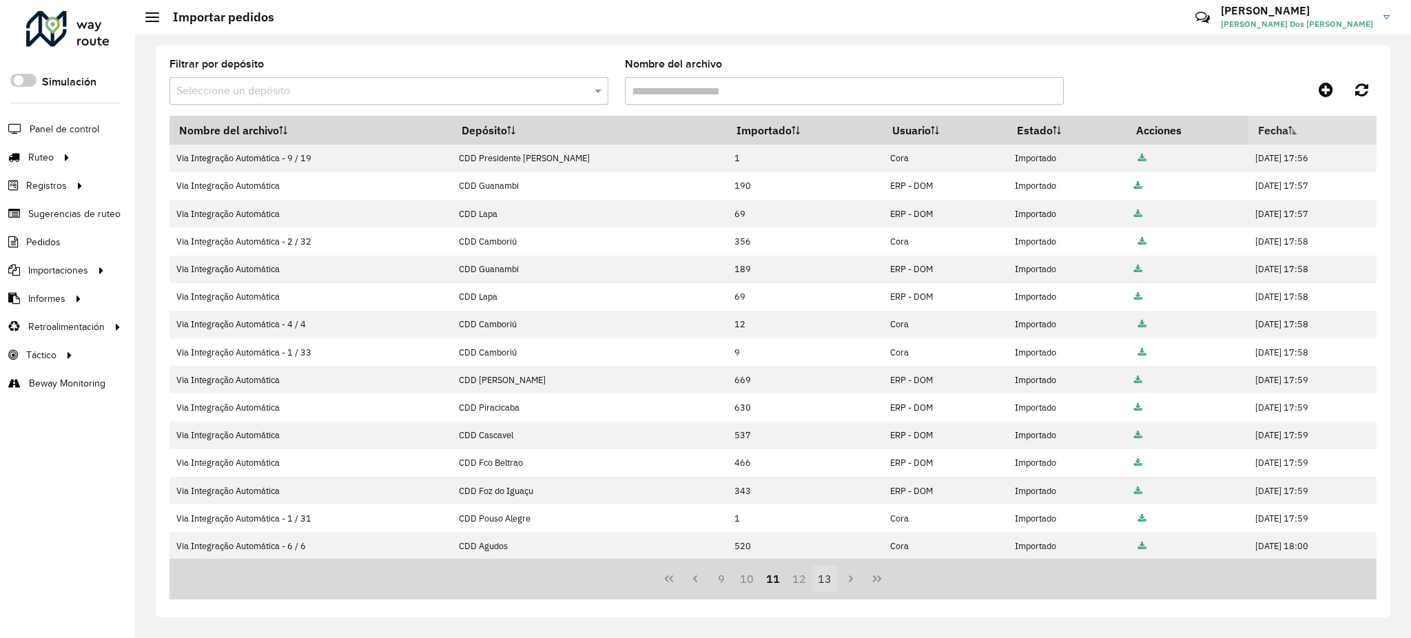
click at [823, 583] on button "13" at bounding box center [825, 579] width 26 height 26
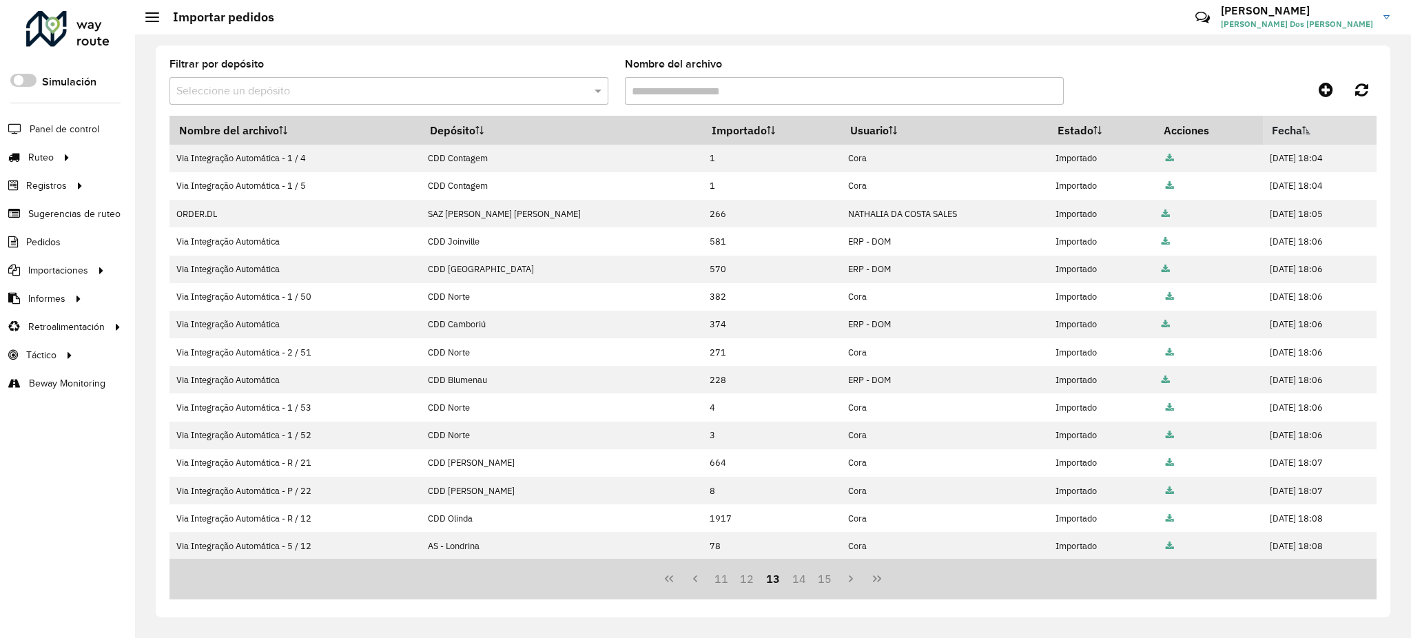
click at [823, 583] on button "15" at bounding box center [825, 579] width 26 height 26
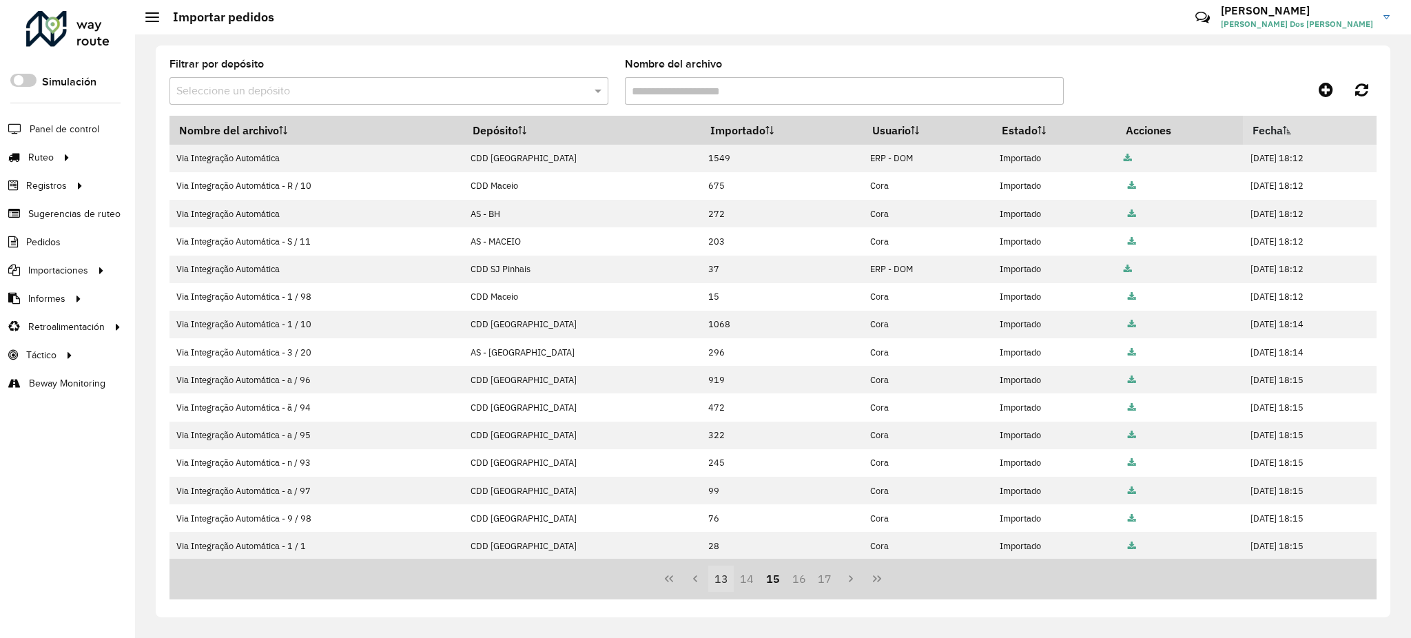
click at [823, 583] on button "17" at bounding box center [825, 579] width 26 height 26
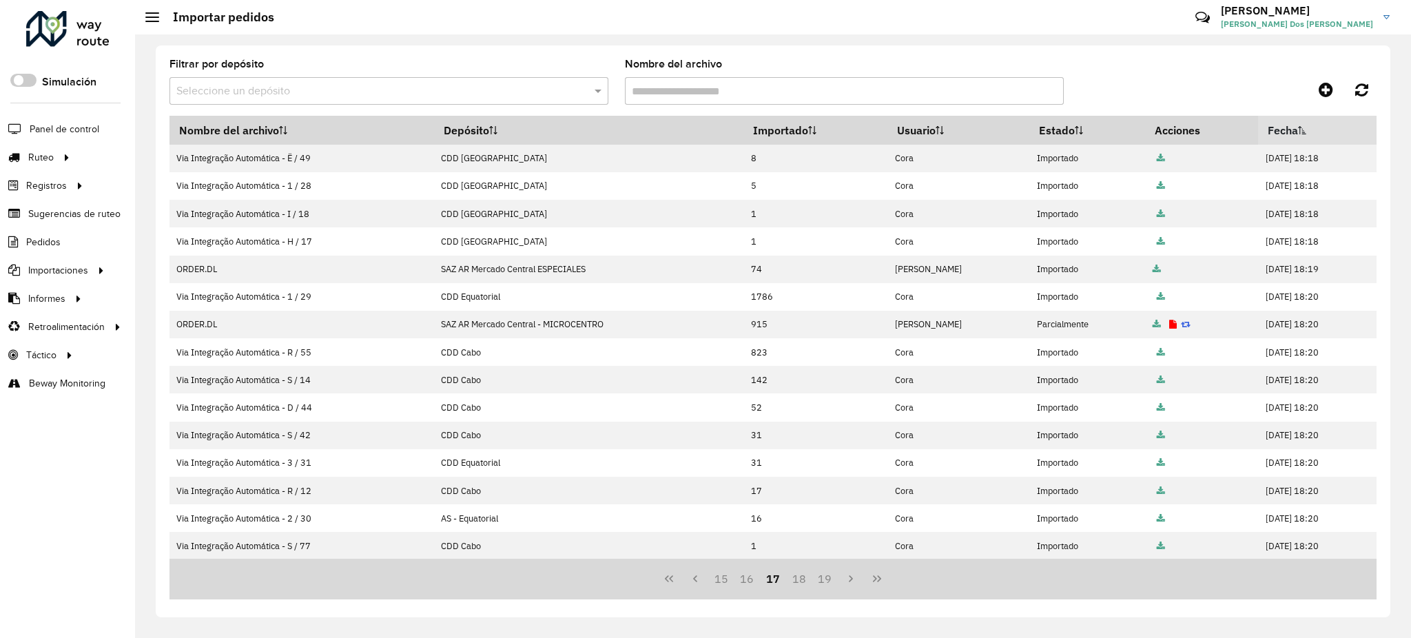
click at [823, 583] on button "19" at bounding box center [825, 579] width 26 height 26
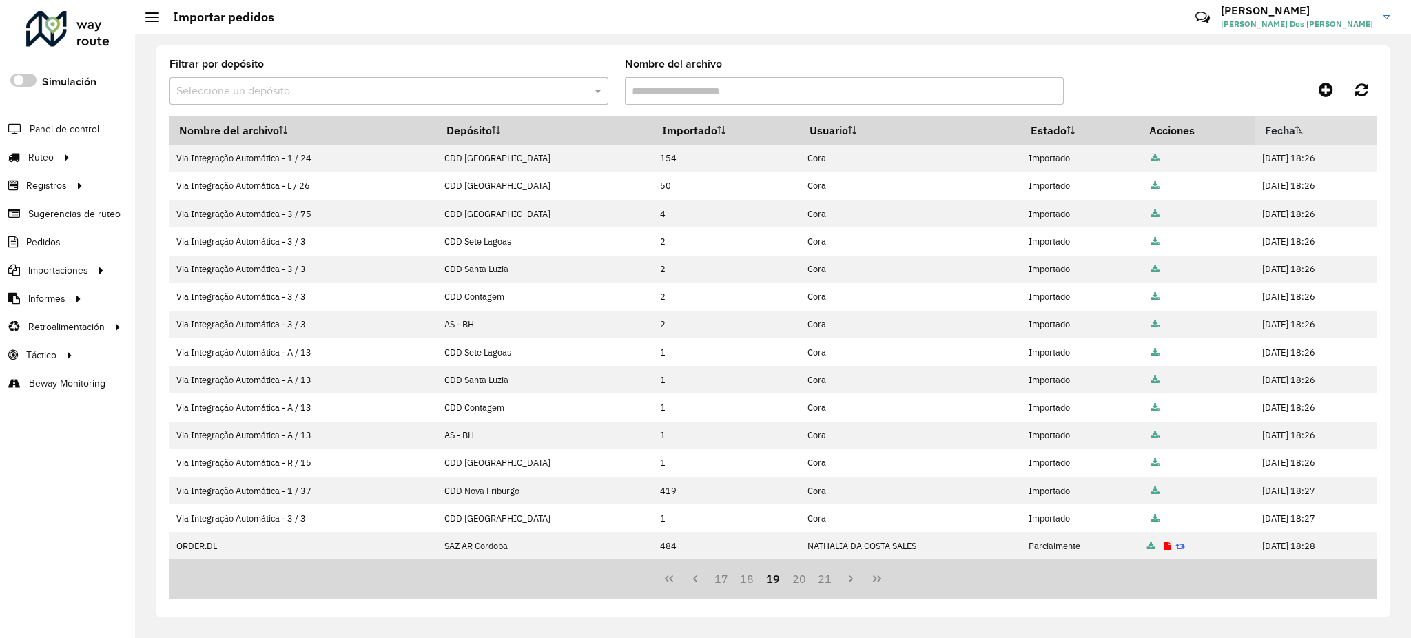
click at [822, 583] on button "21" at bounding box center [825, 579] width 26 height 26
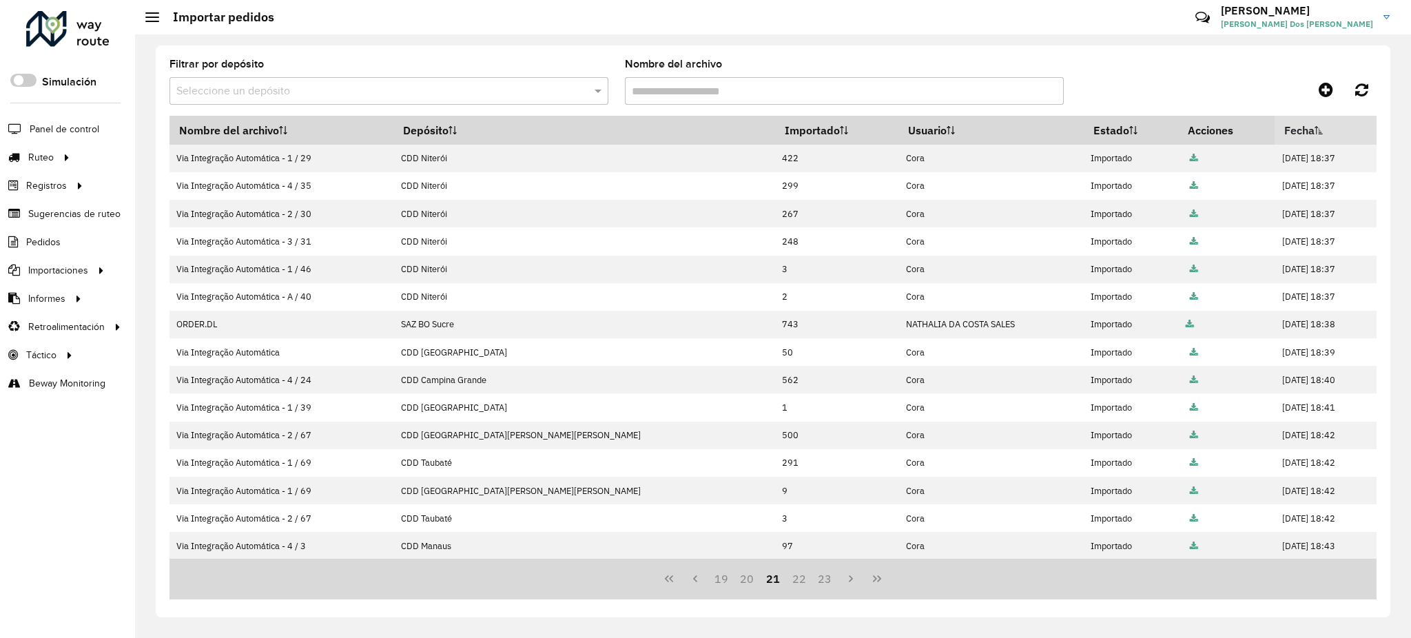
click at [822, 583] on button "23" at bounding box center [825, 579] width 26 height 26
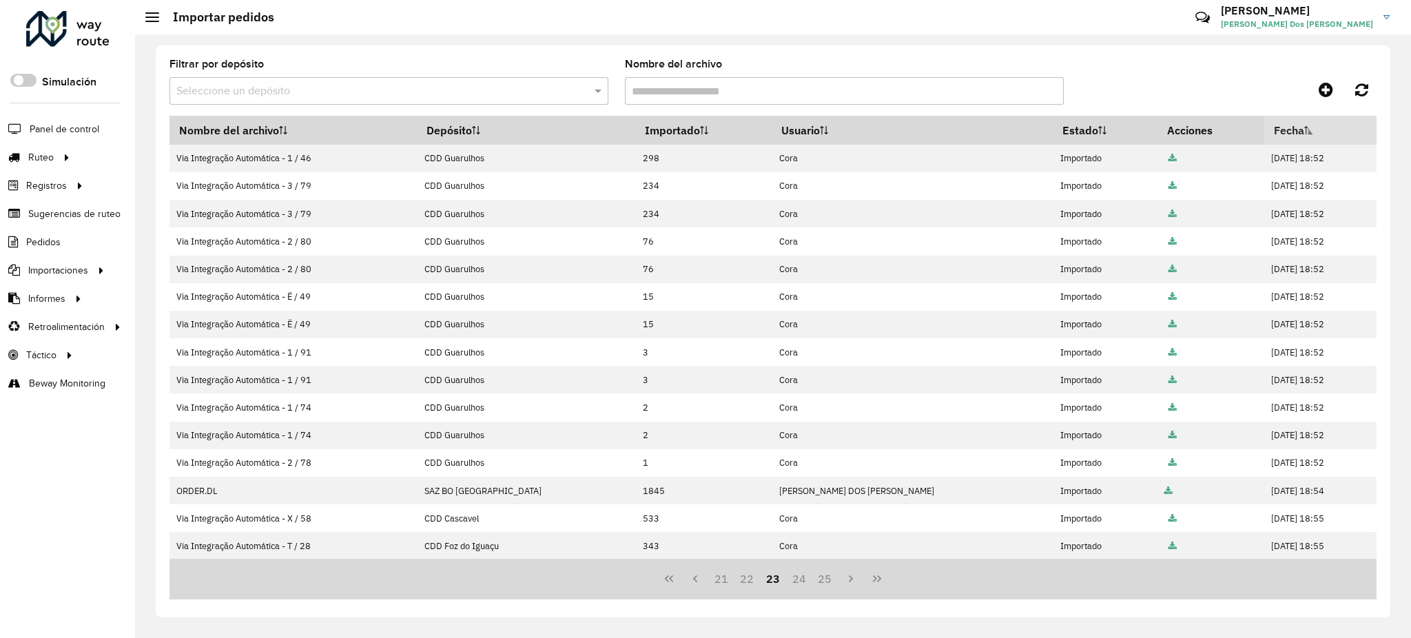
click at [822, 583] on button "25" at bounding box center [825, 579] width 26 height 26
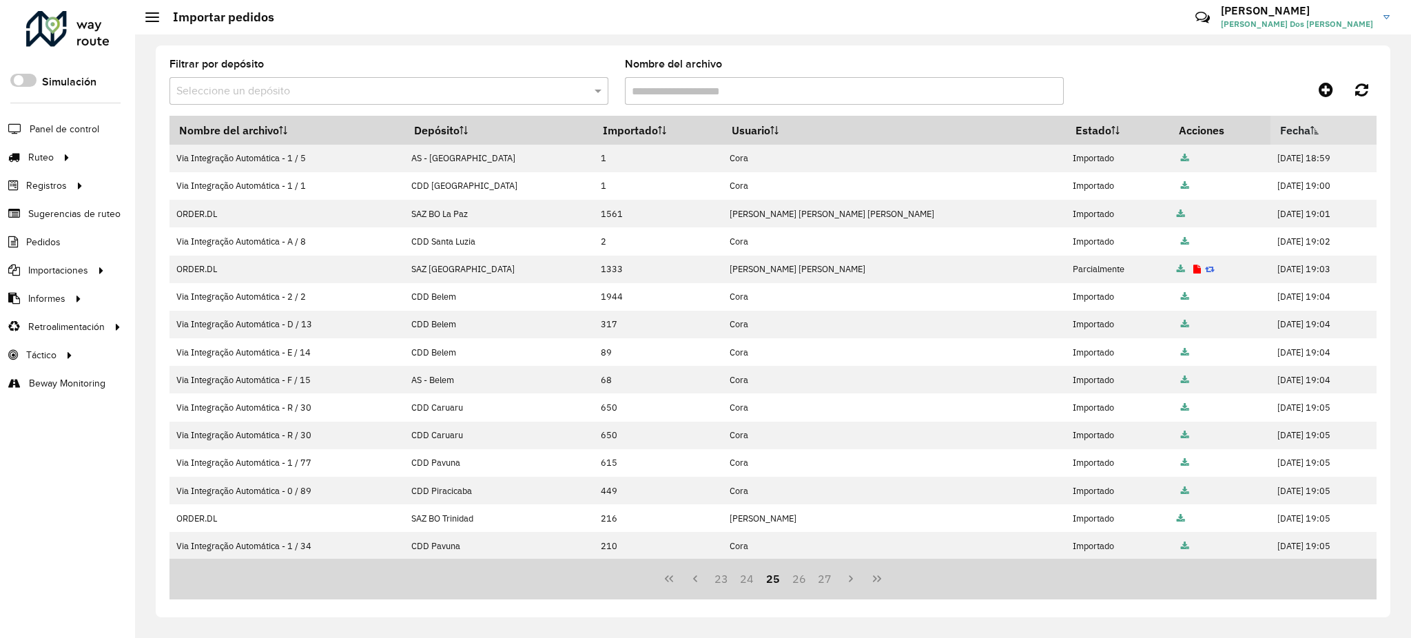
click at [822, 583] on button "27" at bounding box center [825, 579] width 26 height 26
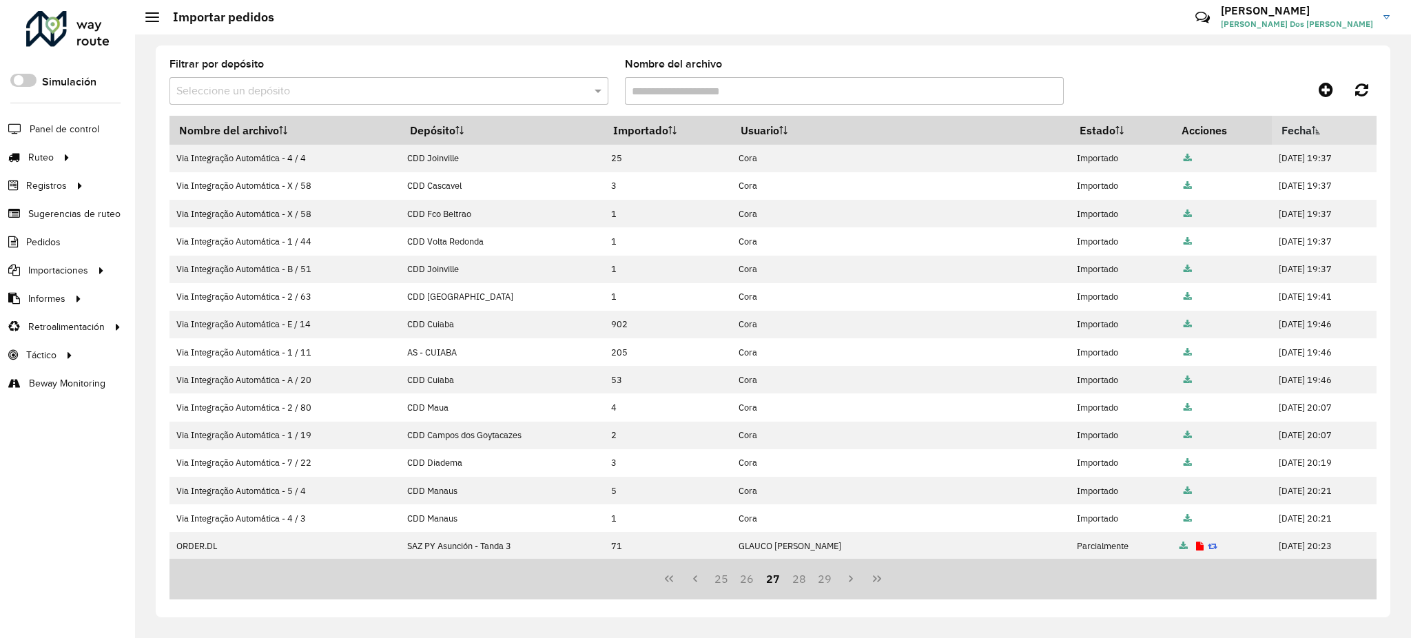
click at [822, 583] on button "29" at bounding box center [825, 579] width 26 height 26
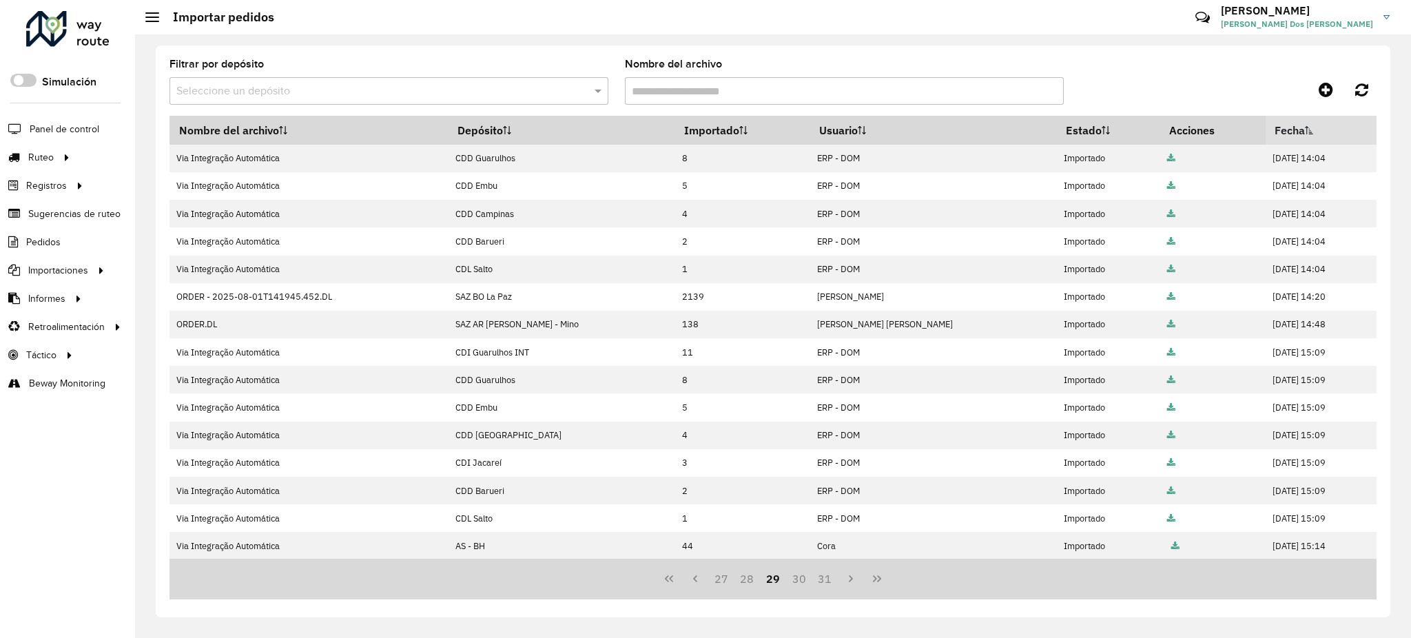
click at [822, 583] on button "31" at bounding box center [825, 579] width 26 height 26
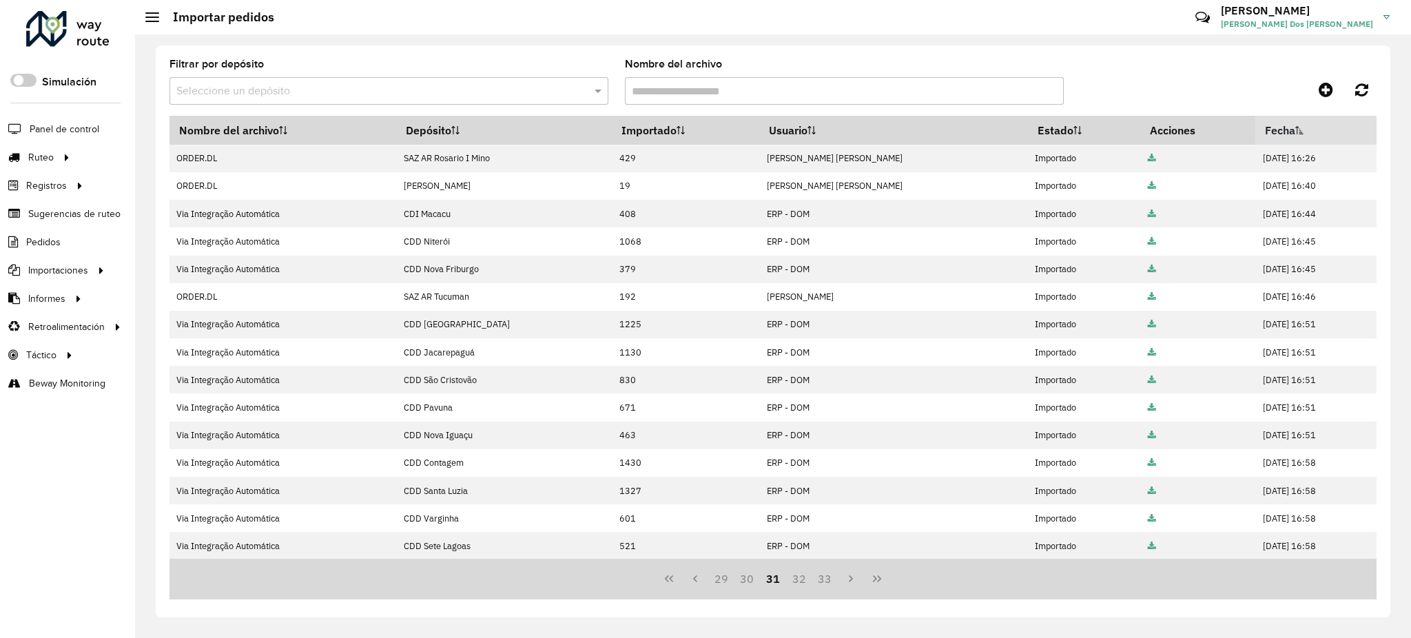
click at [822, 583] on button "33" at bounding box center [825, 579] width 26 height 26
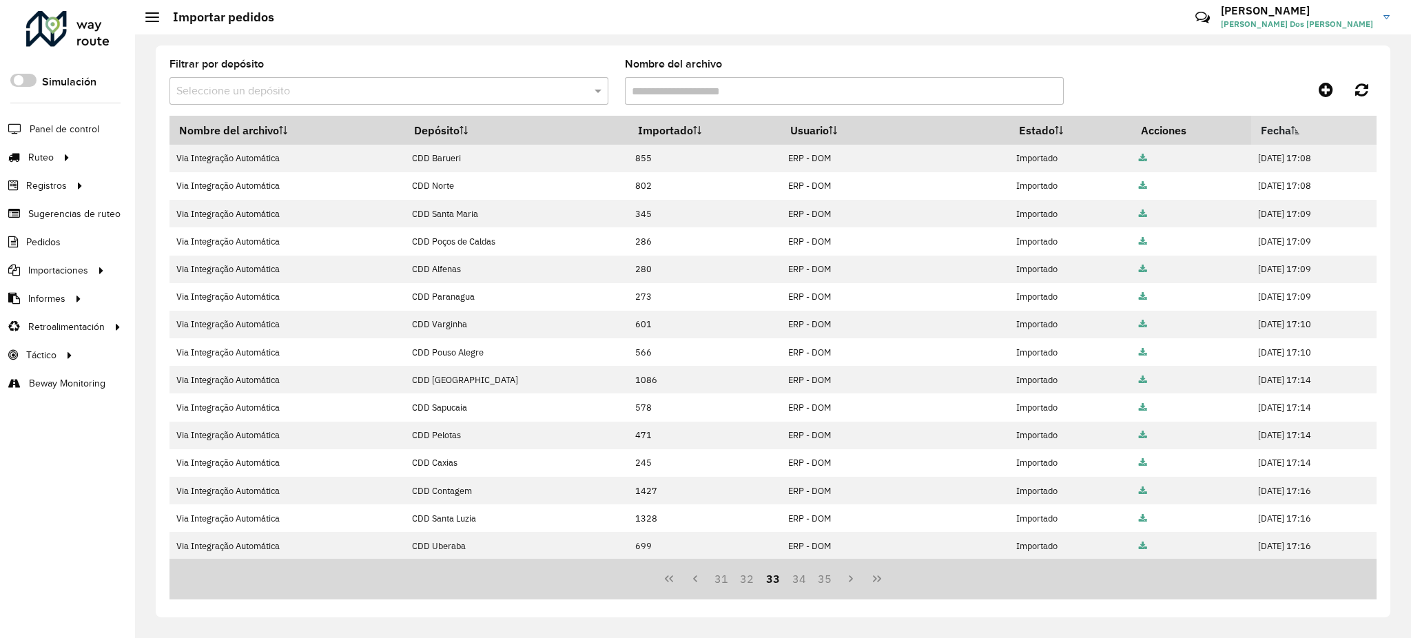
click at [822, 583] on button "35" at bounding box center [825, 579] width 26 height 26
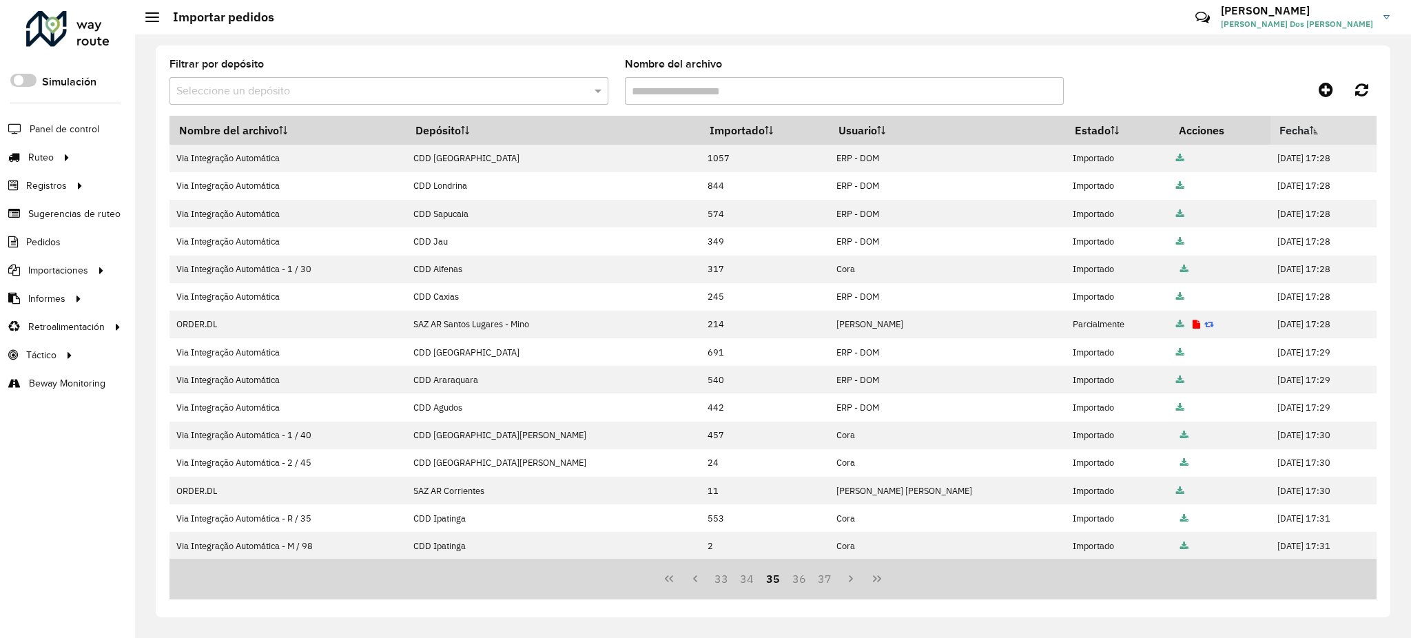
click at [822, 583] on button "37" at bounding box center [825, 579] width 26 height 26
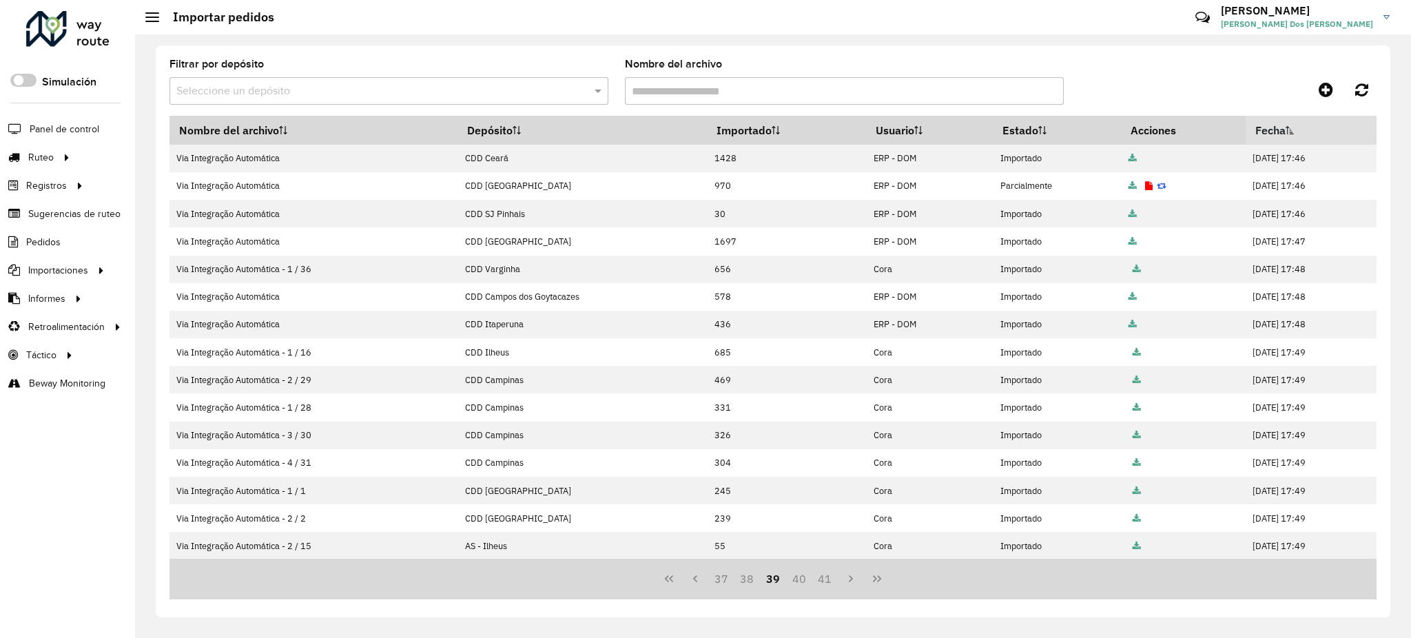
click at [822, 583] on button "41" at bounding box center [825, 579] width 26 height 26
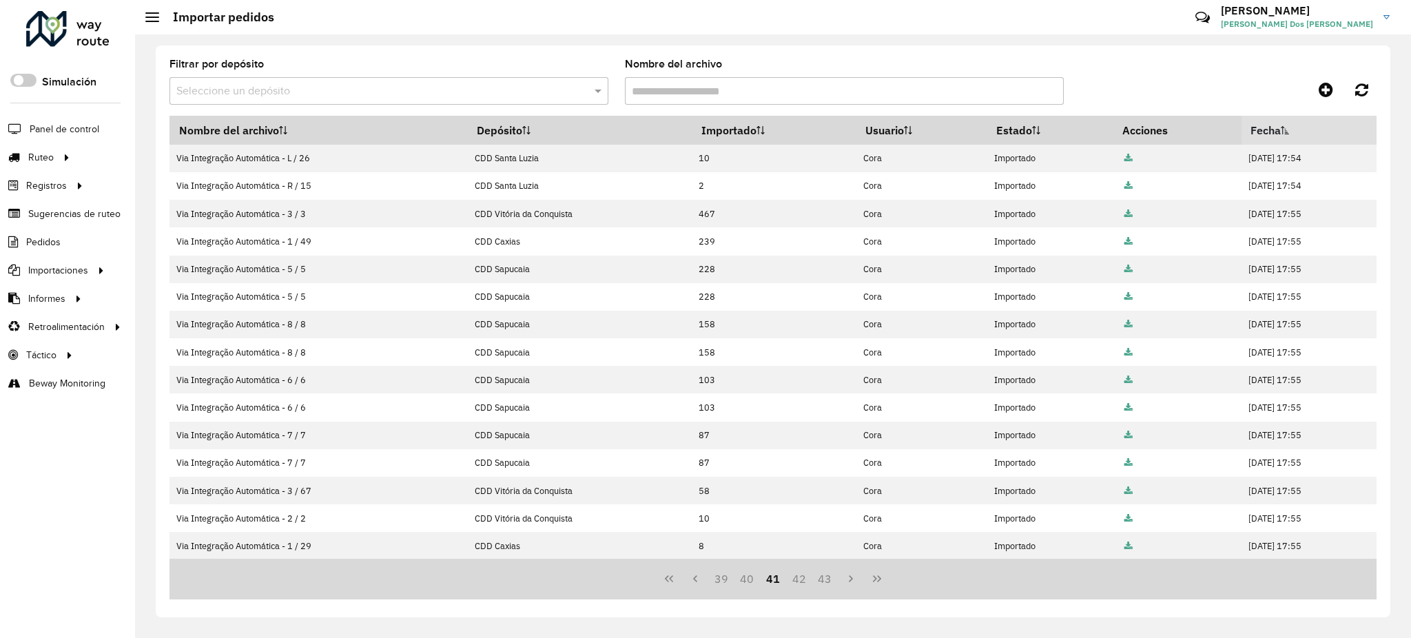
click at [822, 583] on button "43" at bounding box center [825, 579] width 26 height 26
click at [822, 583] on button "45" at bounding box center [825, 579] width 26 height 26
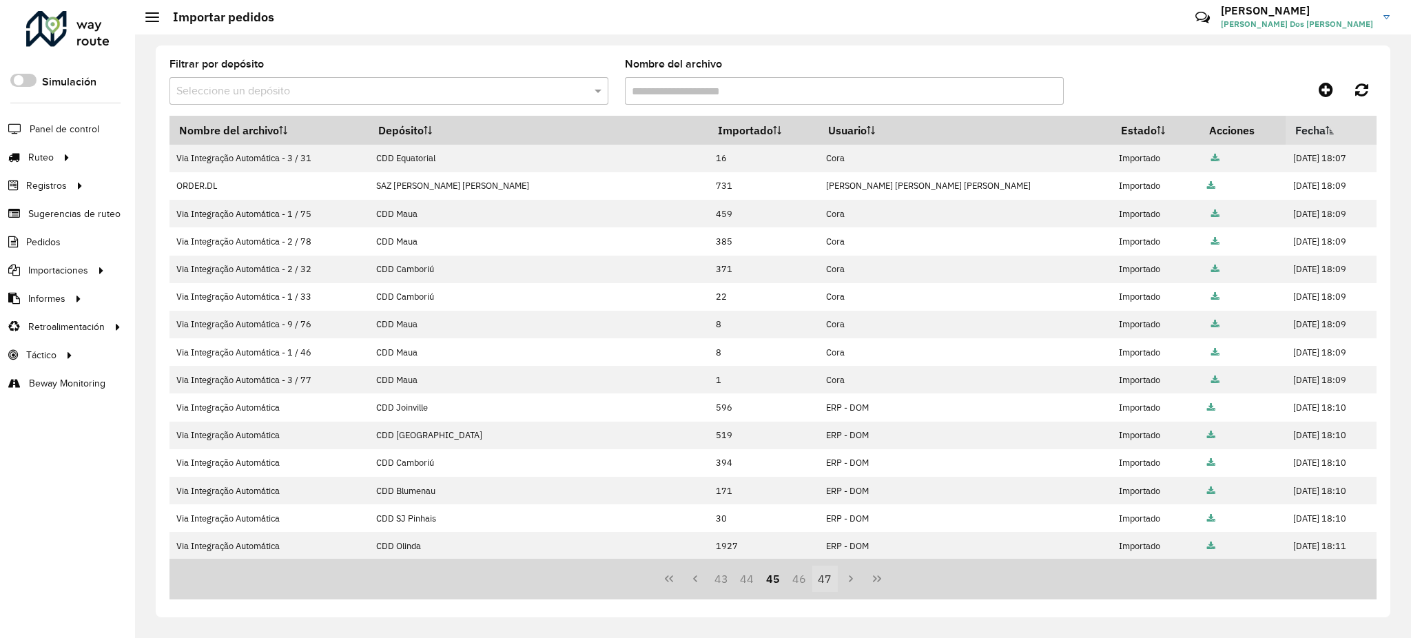
click at [820, 583] on button "47" at bounding box center [825, 579] width 26 height 26
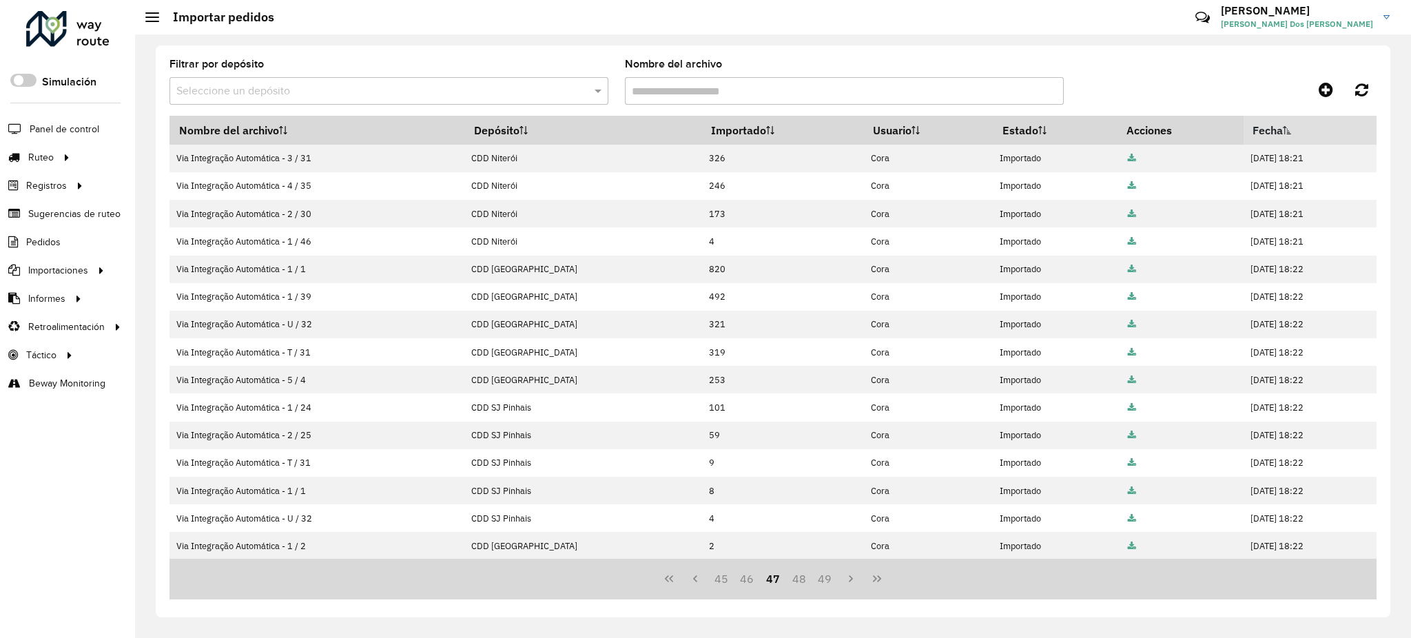
click at [820, 583] on button "49" at bounding box center [825, 579] width 26 height 26
click at [820, 583] on button "51" at bounding box center [825, 579] width 26 height 26
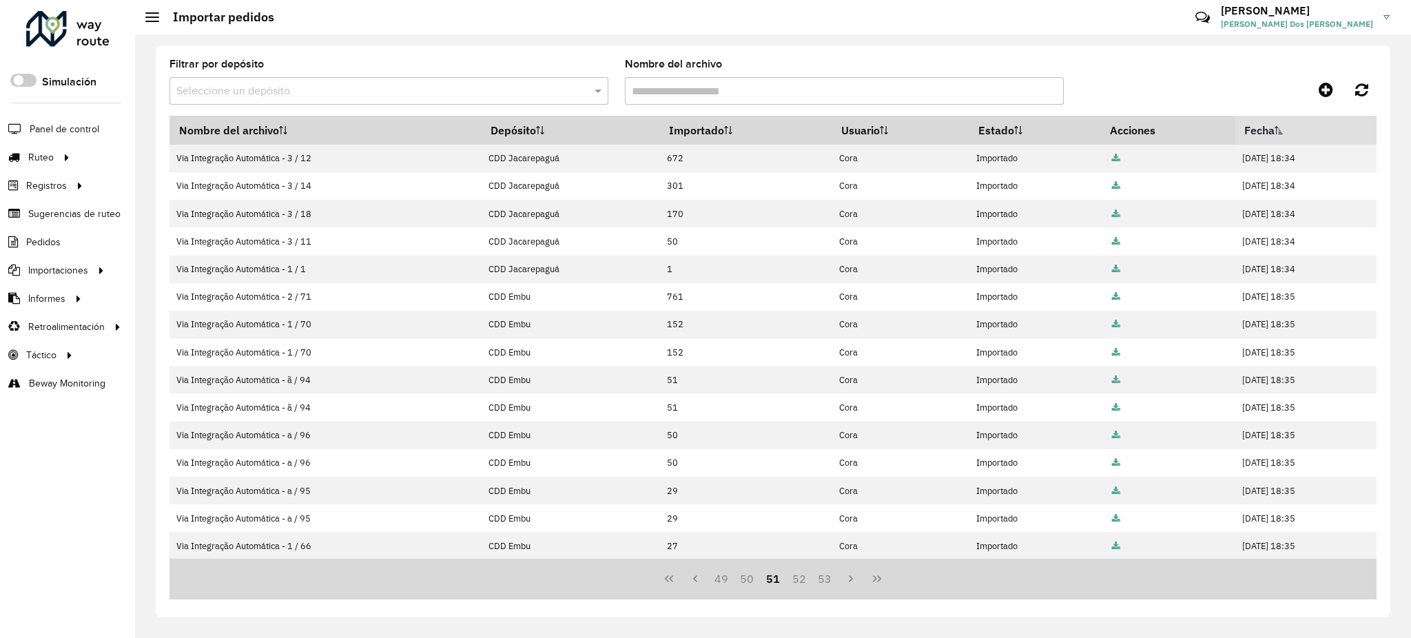
click at [820, 583] on button "53" at bounding box center [825, 579] width 26 height 26
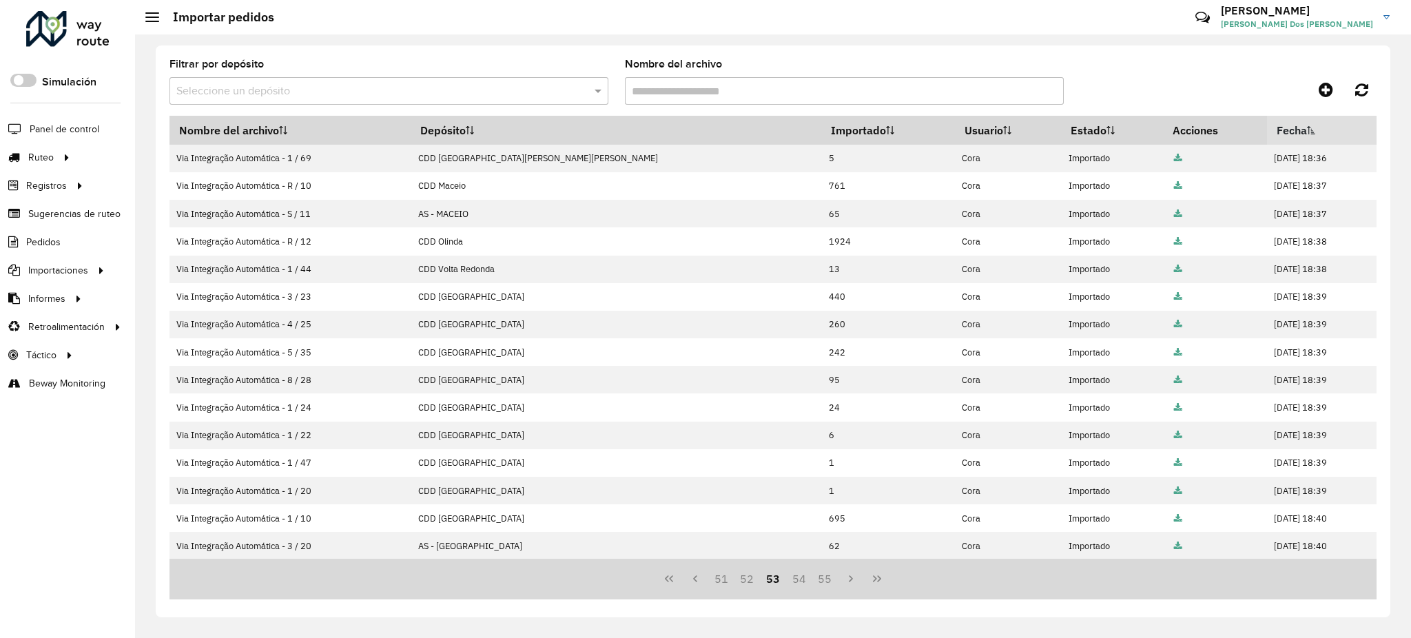
click at [820, 583] on button "55" at bounding box center [825, 579] width 26 height 26
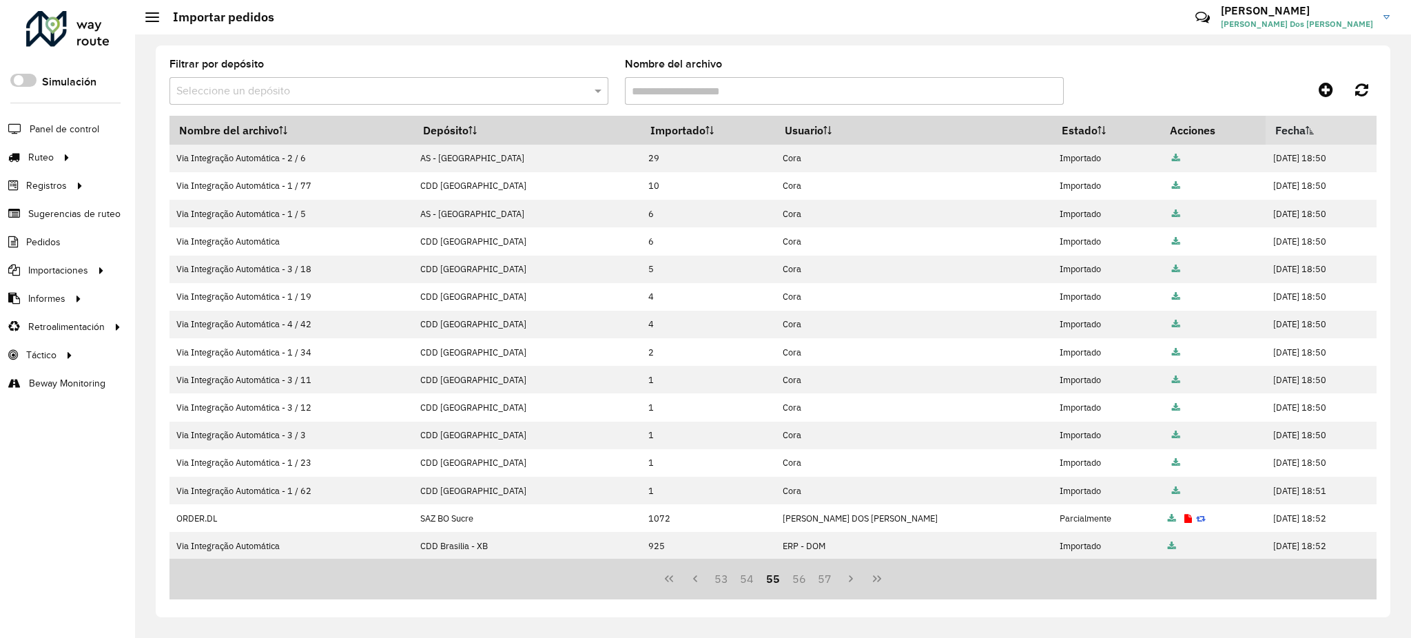
click at [820, 583] on button "57" at bounding box center [825, 579] width 26 height 26
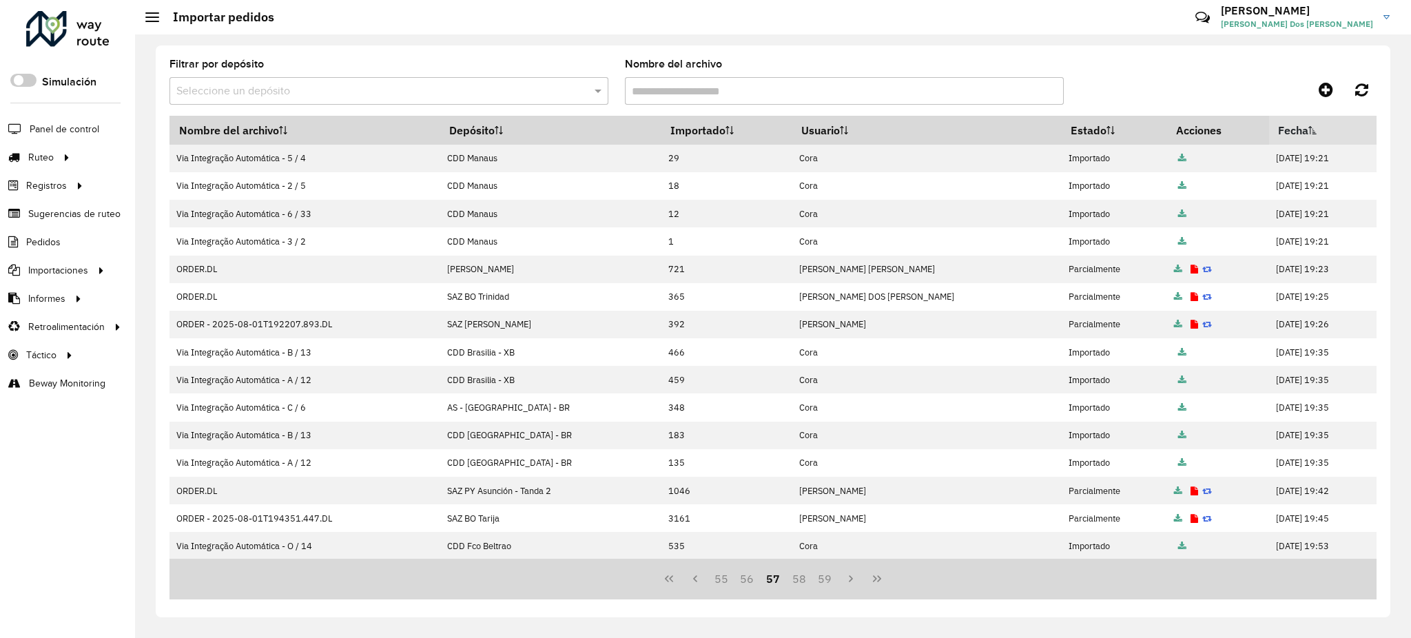
click at [820, 583] on button "59" at bounding box center [825, 579] width 26 height 26
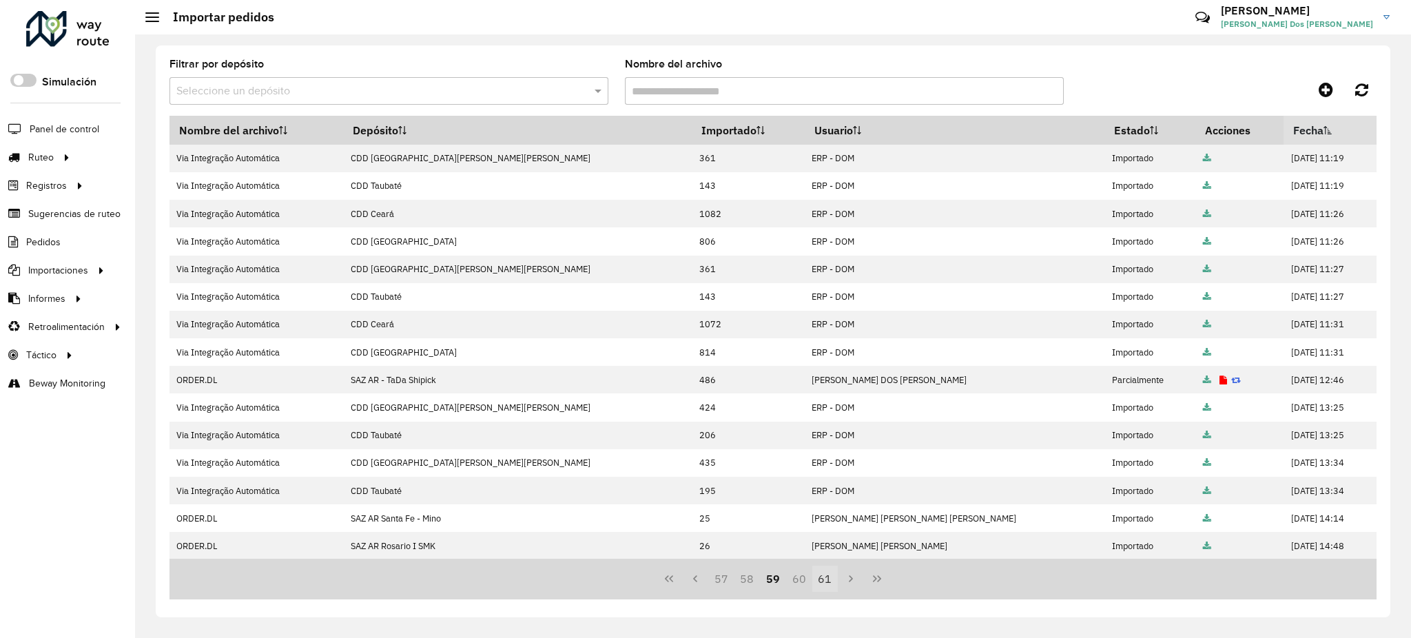
click at [820, 583] on button "61" at bounding box center [825, 579] width 26 height 26
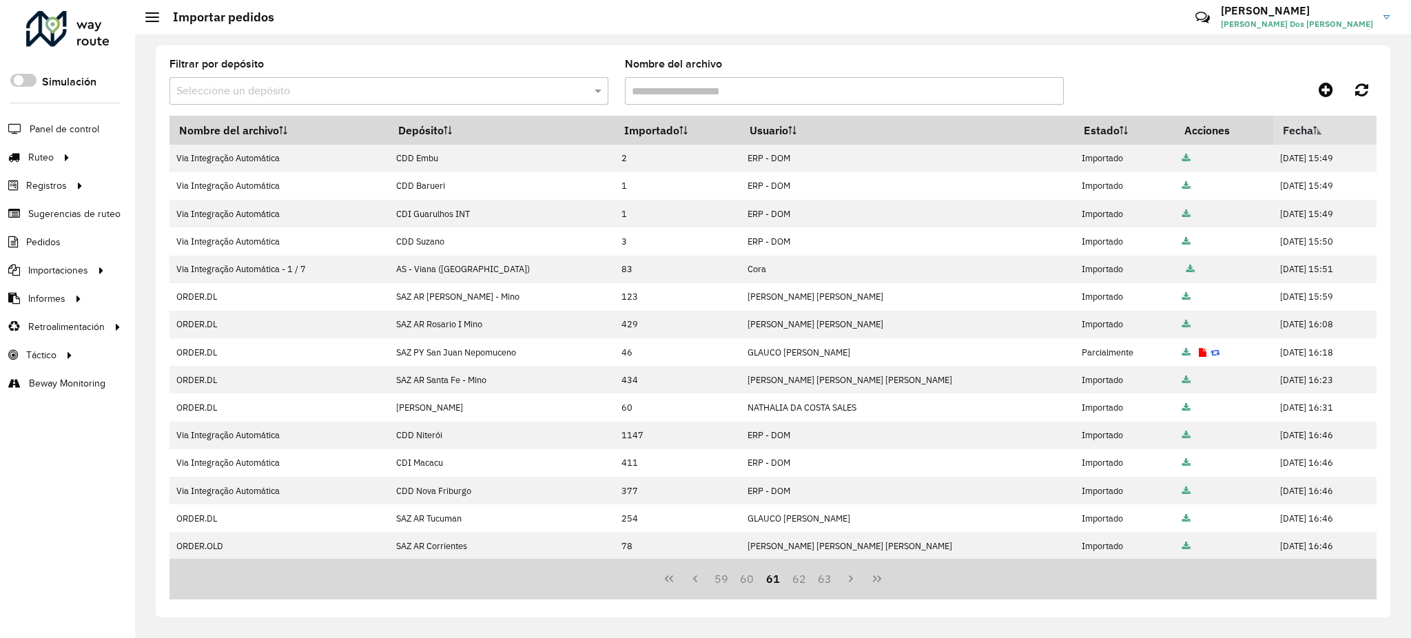
click at [821, 583] on button "63" at bounding box center [825, 579] width 26 height 26
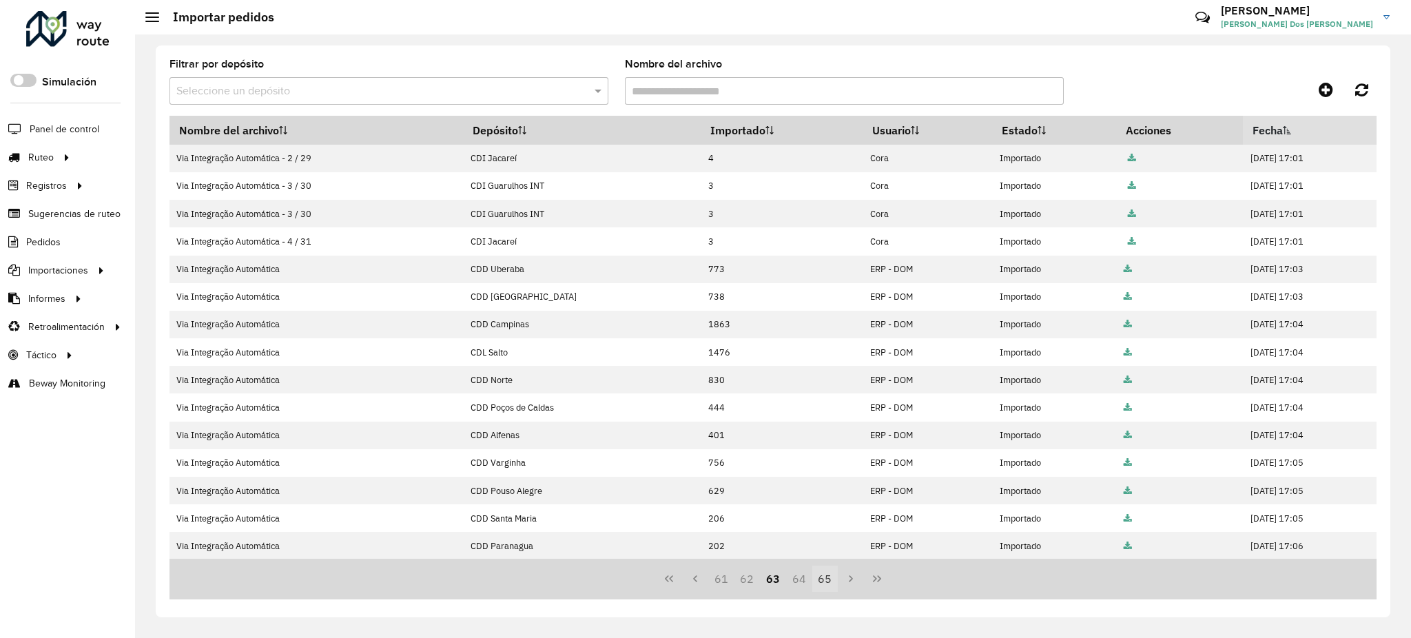
click at [822, 583] on button "65" at bounding box center [825, 579] width 26 height 26
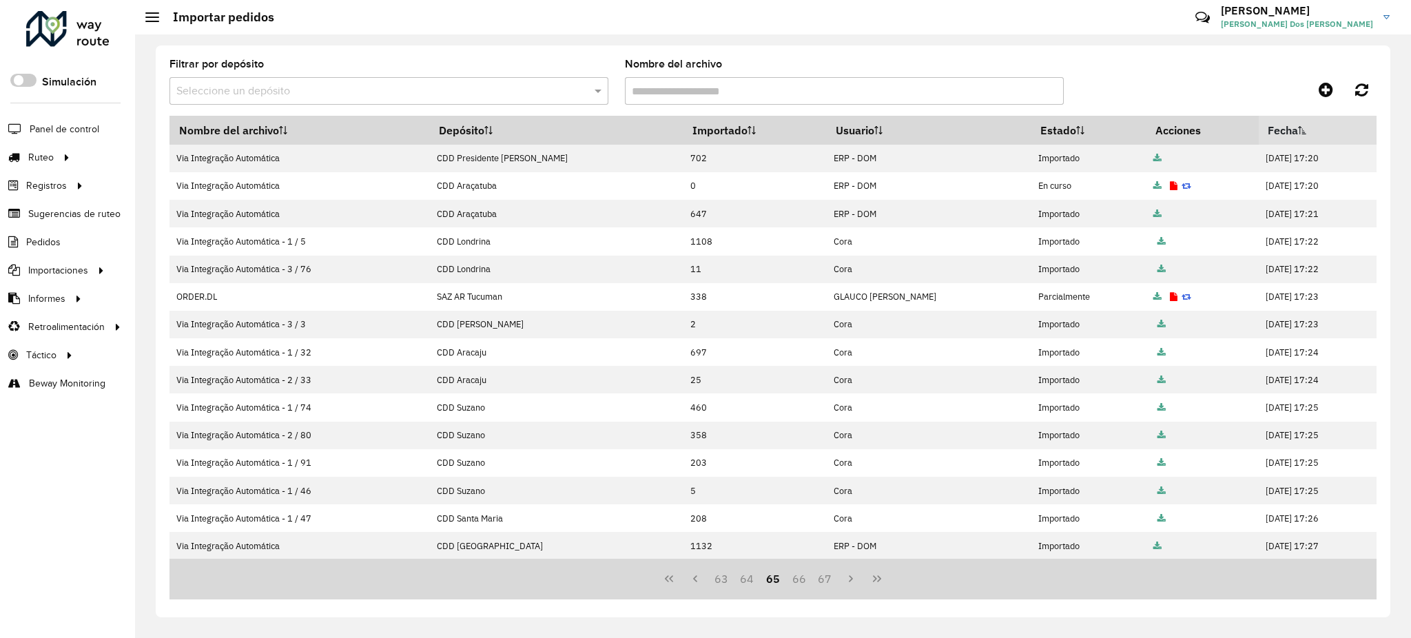
click at [823, 583] on button "67" at bounding box center [825, 579] width 26 height 26
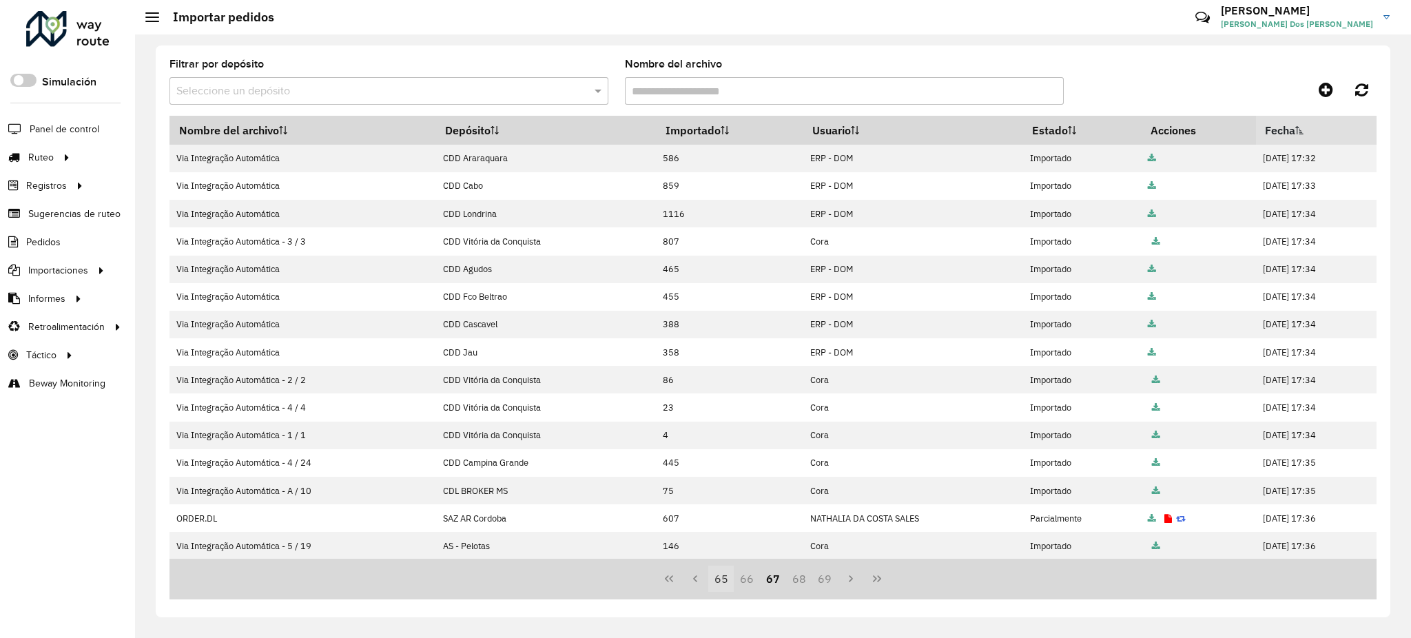
click at [824, 583] on button "69" at bounding box center [825, 579] width 26 height 26
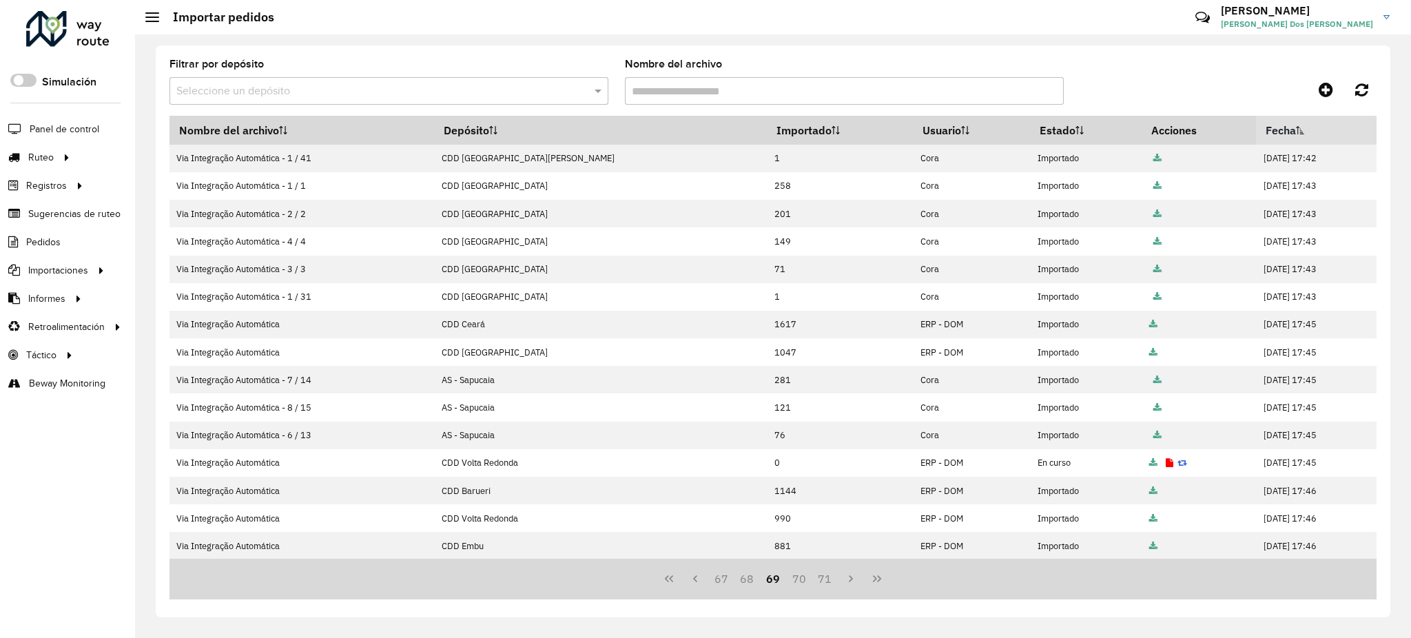
click at [825, 583] on button "71" at bounding box center [825, 579] width 26 height 26
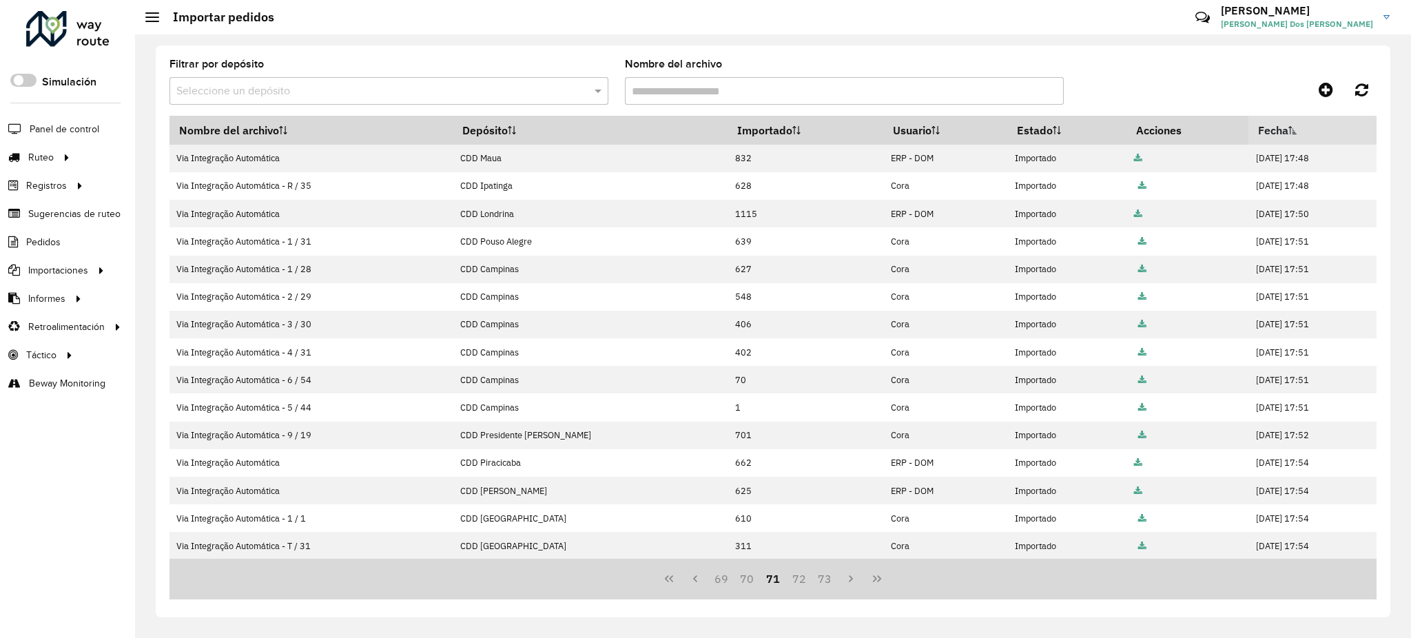
click at [825, 583] on button "73" at bounding box center [825, 579] width 26 height 26
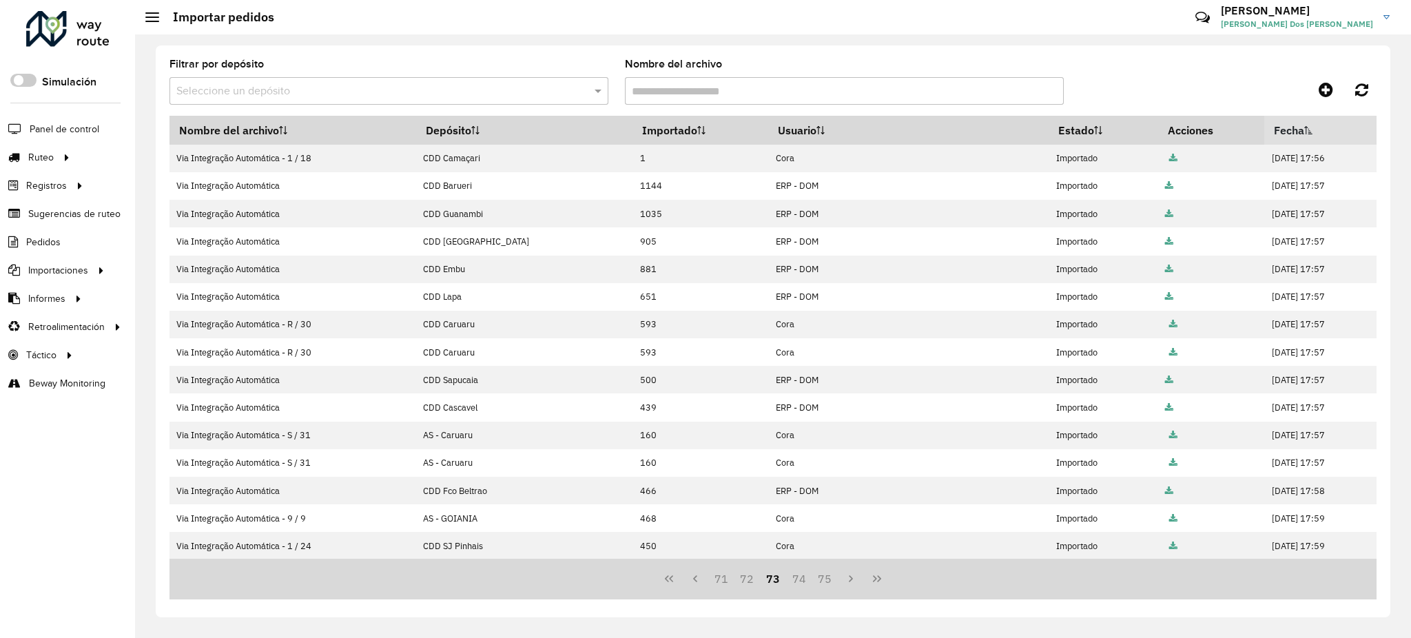
click at [825, 583] on button "75" at bounding box center [825, 579] width 26 height 26
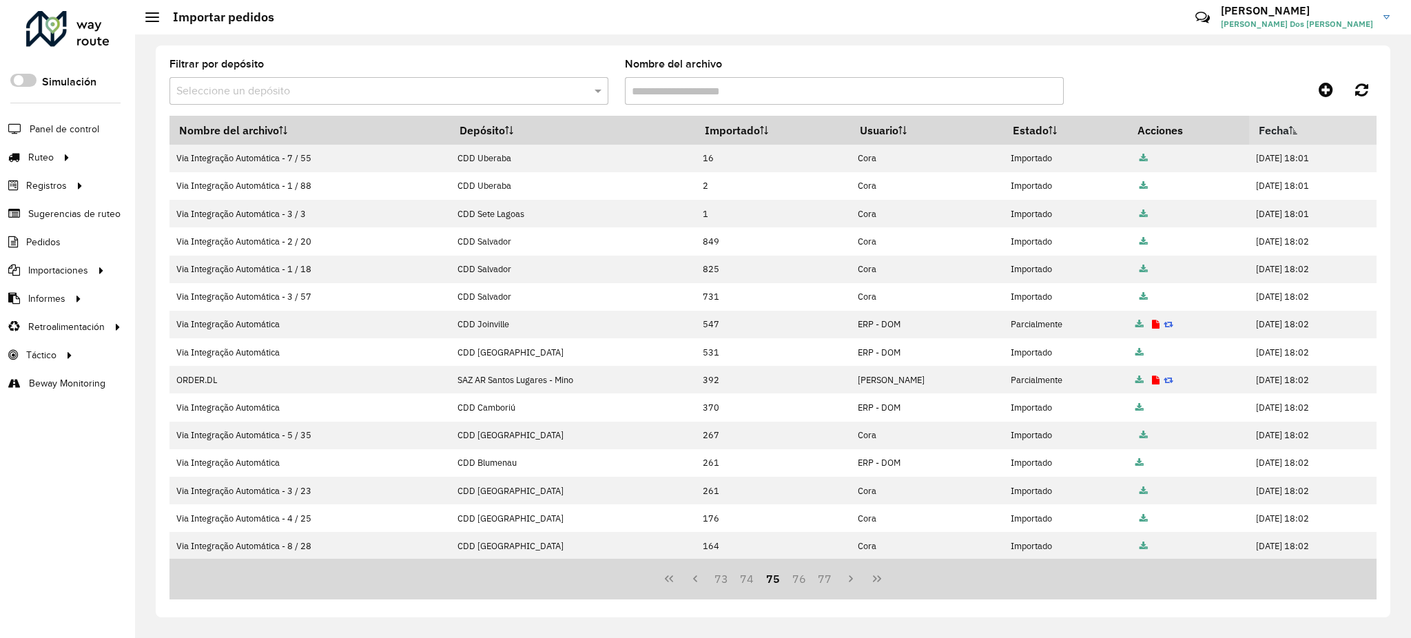
click at [825, 583] on button "77" at bounding box center [825, 579] width 26 height 26
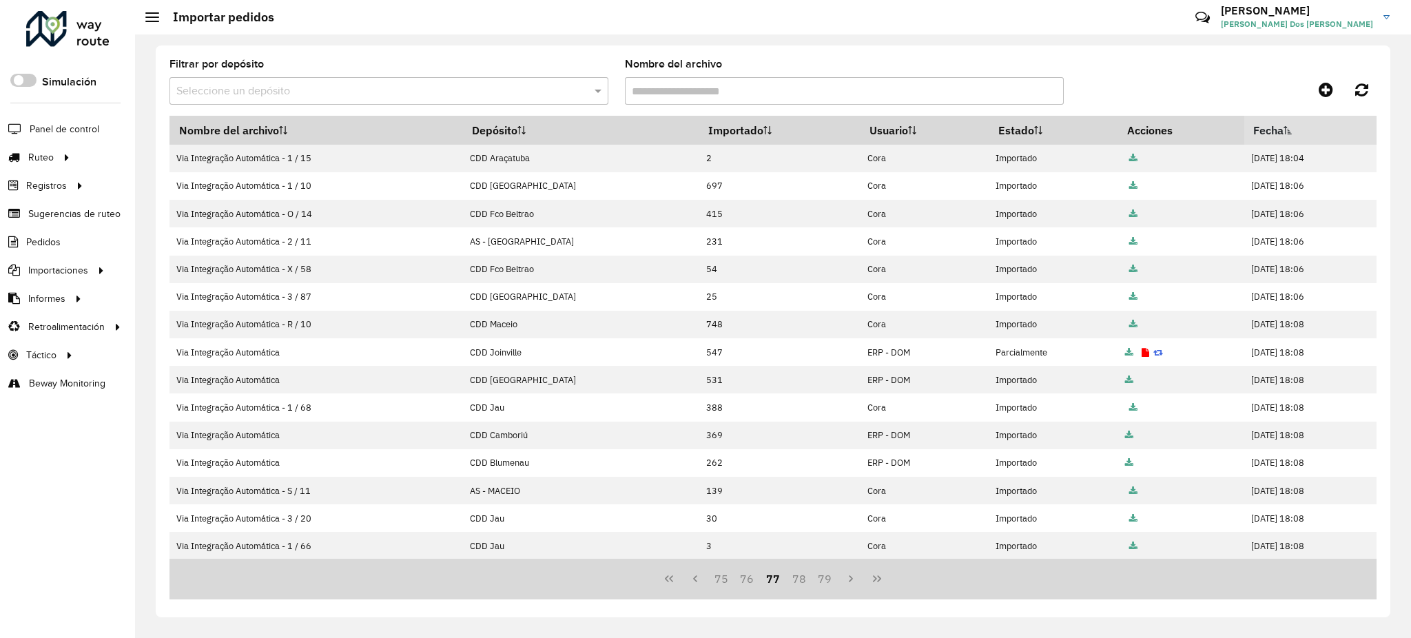
click at [825, 583] on button "79" at bounding box center [825, 579] width 26 height 26
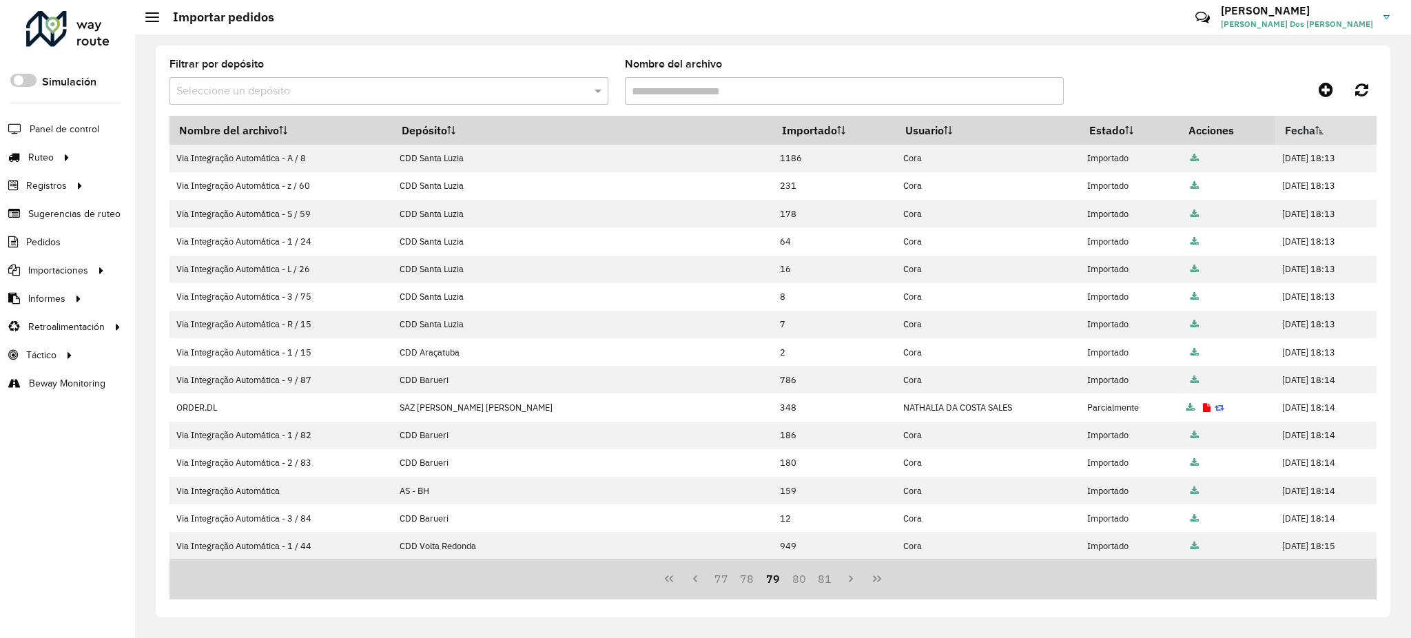
click at [825, 583] on button "81" at bounding box center [825, 579] width 26 height 26
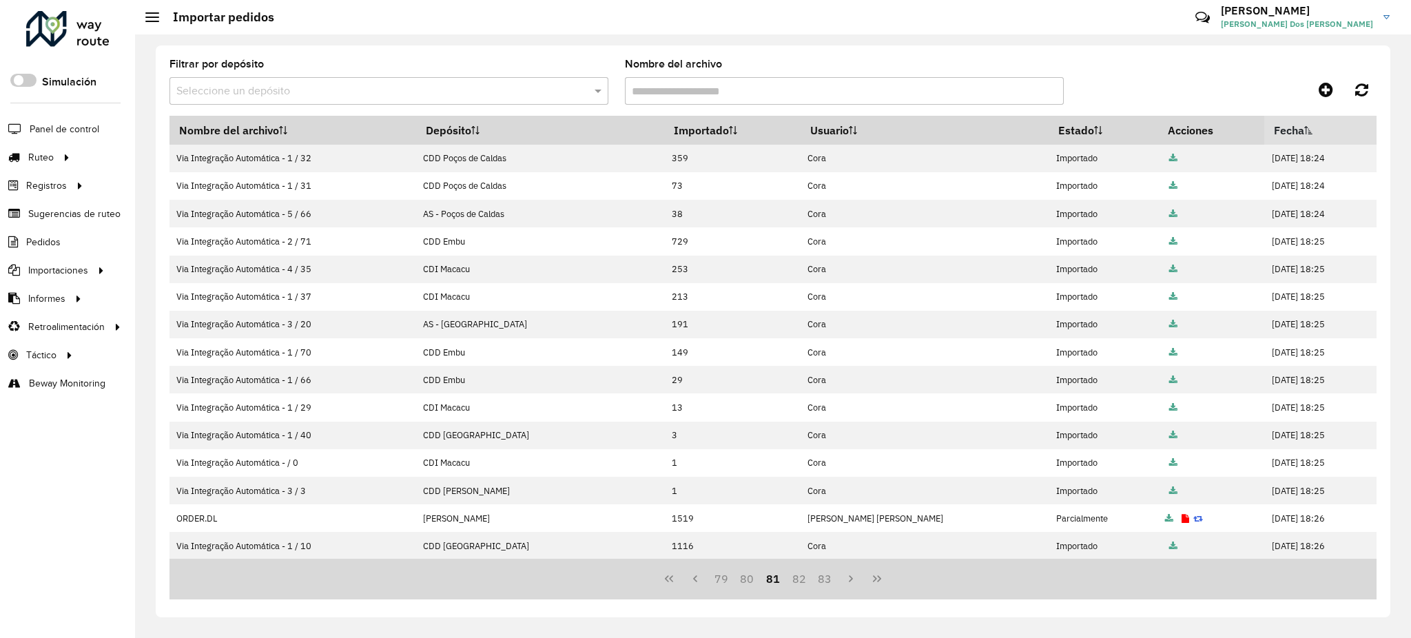
click at [825, 583] on button "83" at bounding box center [825, 579] width 26 height 26
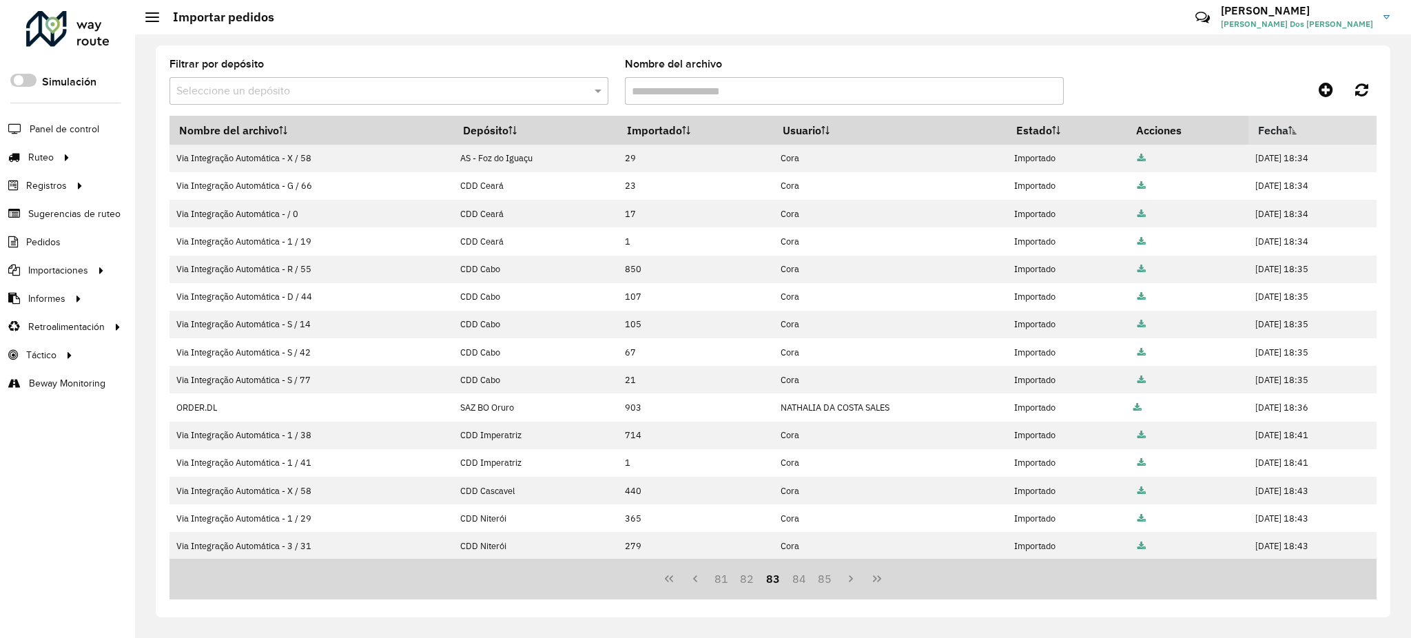
click at [825, 583] on button "85" at bounding box center [825, 579] width 26 height 26
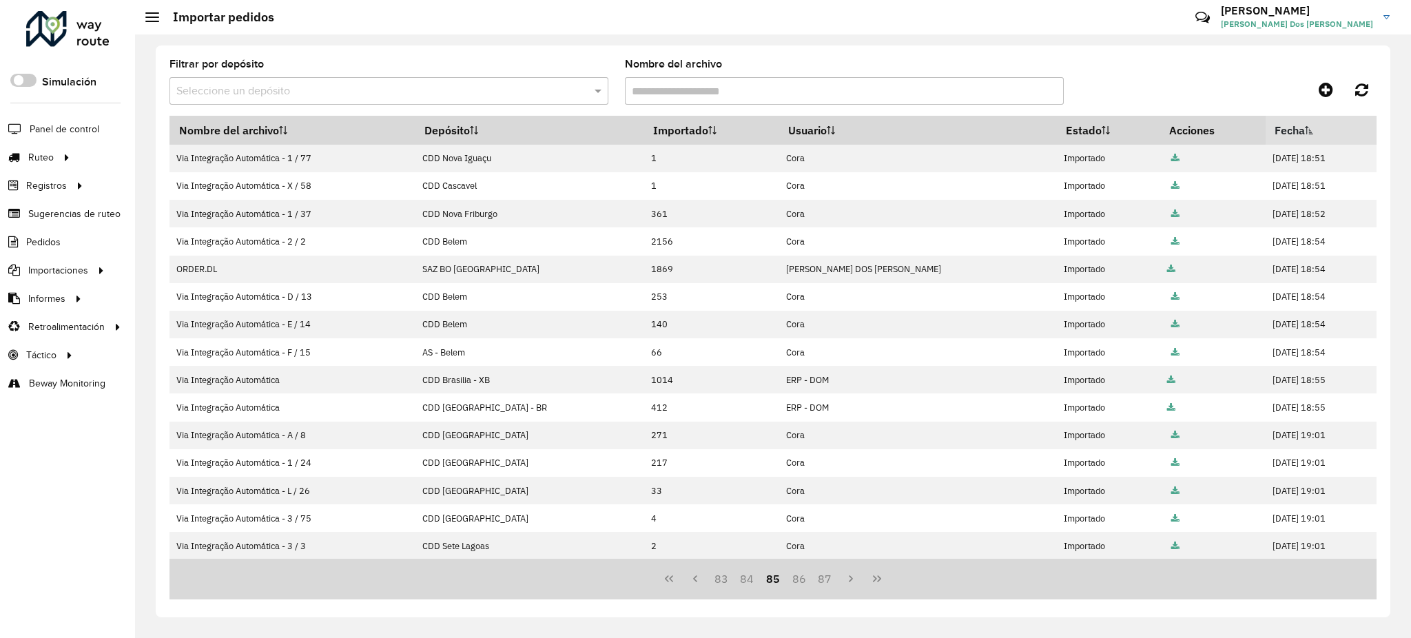
click at [825, 583] on button "87" at bounding box center [825, 579] width 26 height 26
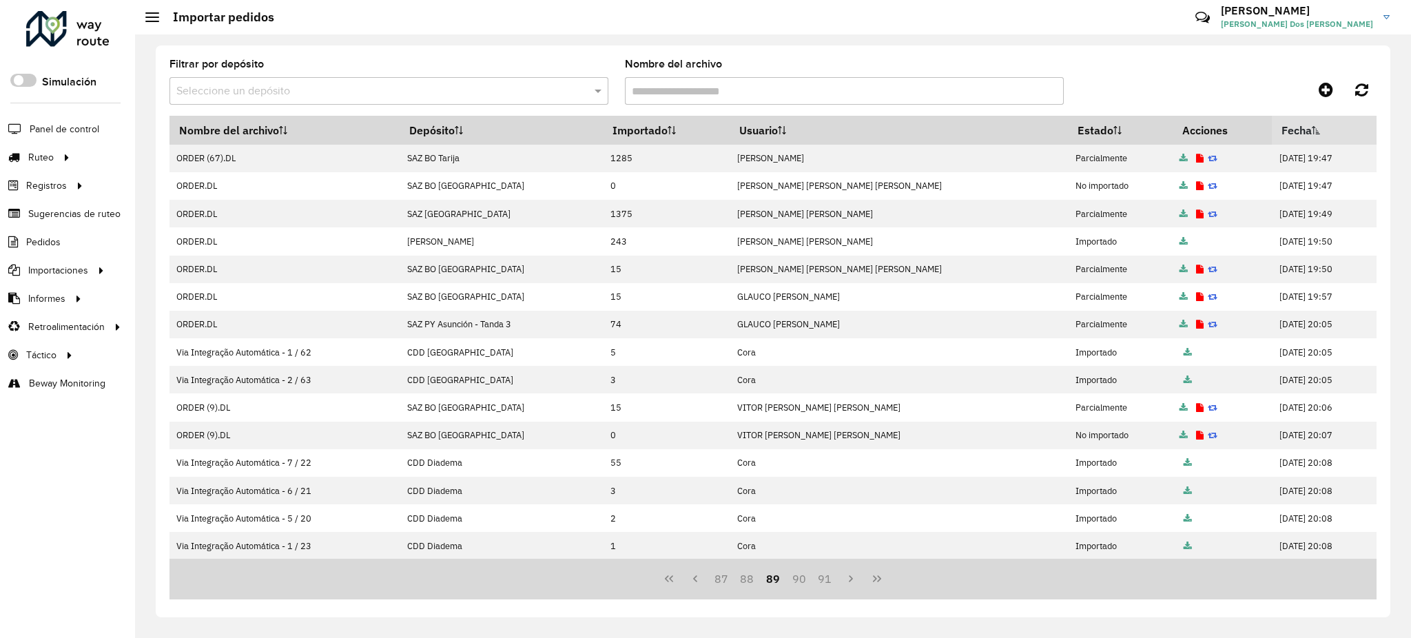
click at [825, 583] on button "91" at bounding box center [825, 579] width 26 height 26
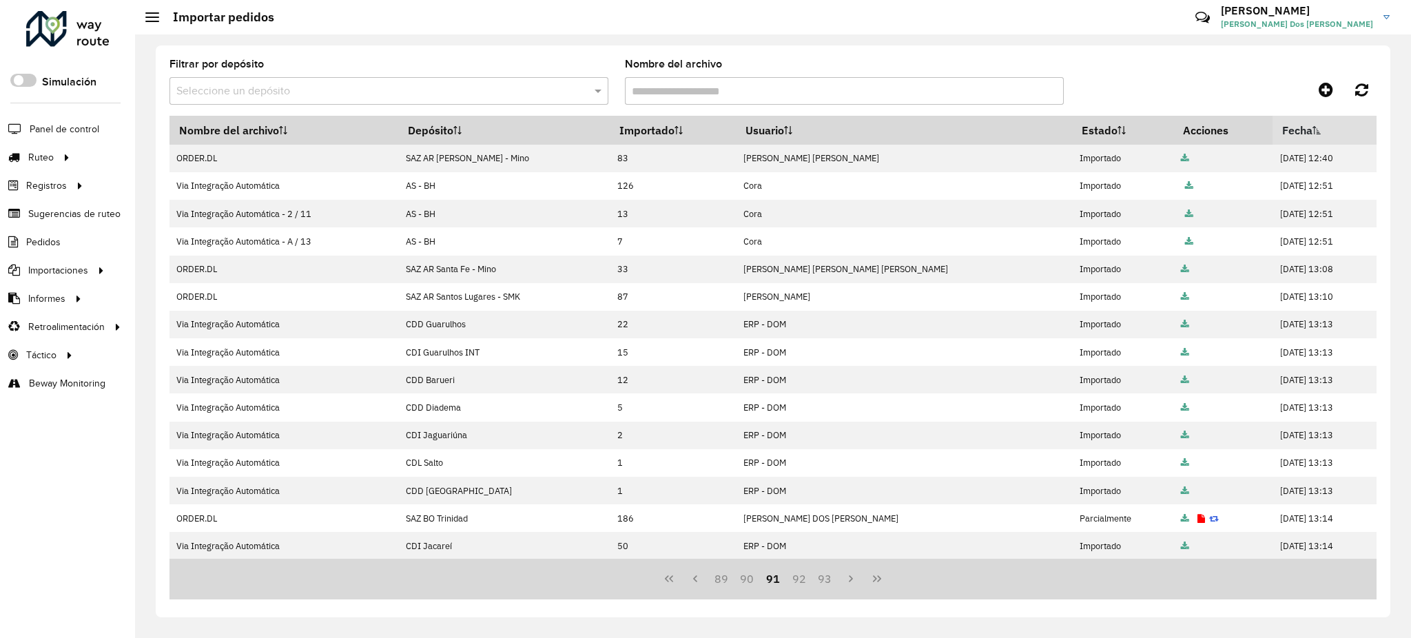
click at [825, 583] on button "93" at bounding box center [825, 579] width 26 height 26
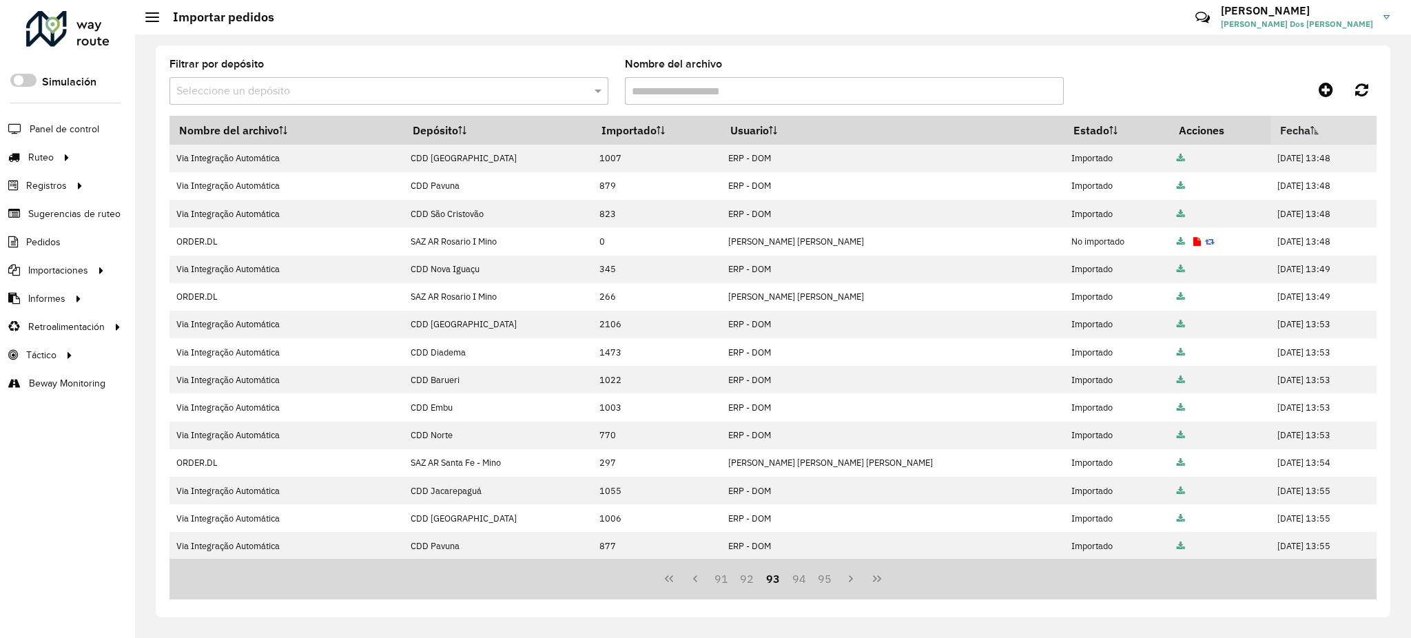
click at [825, 583] on button "95" at bounding box center [825, 579] width 26 height 26
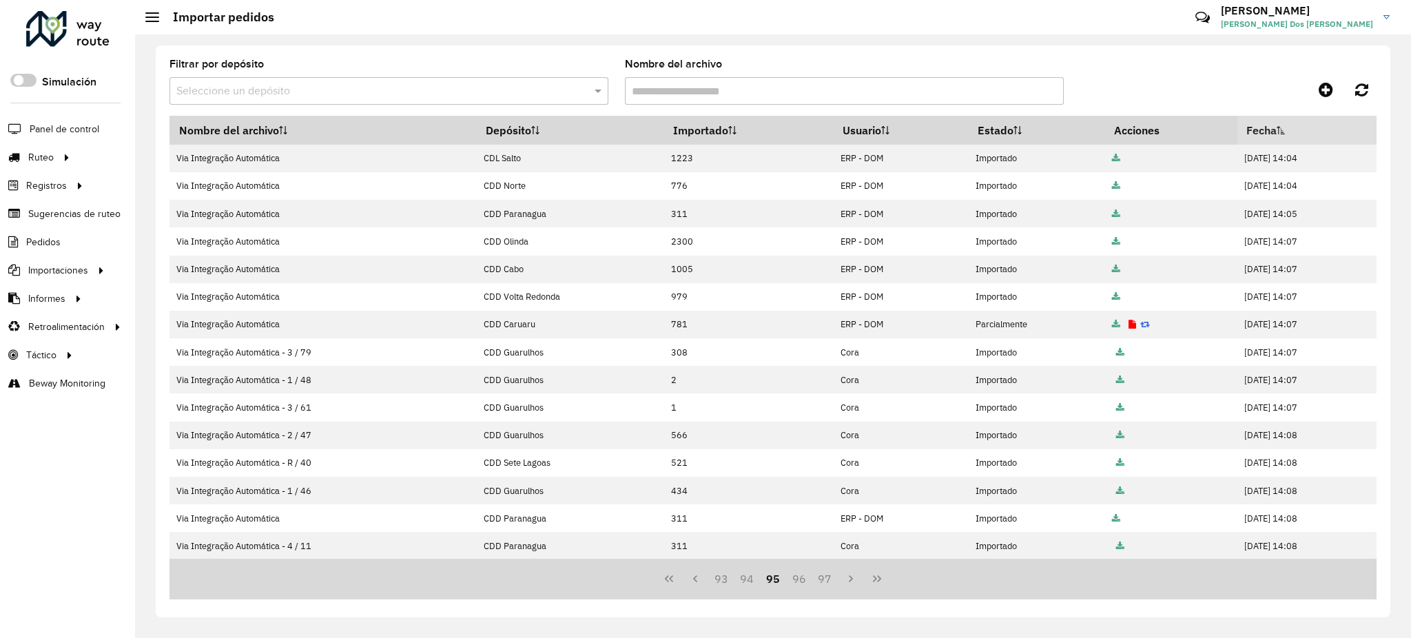
click at [825, 583] on button "97" at bounding box center [825, 579] width 26 height 26
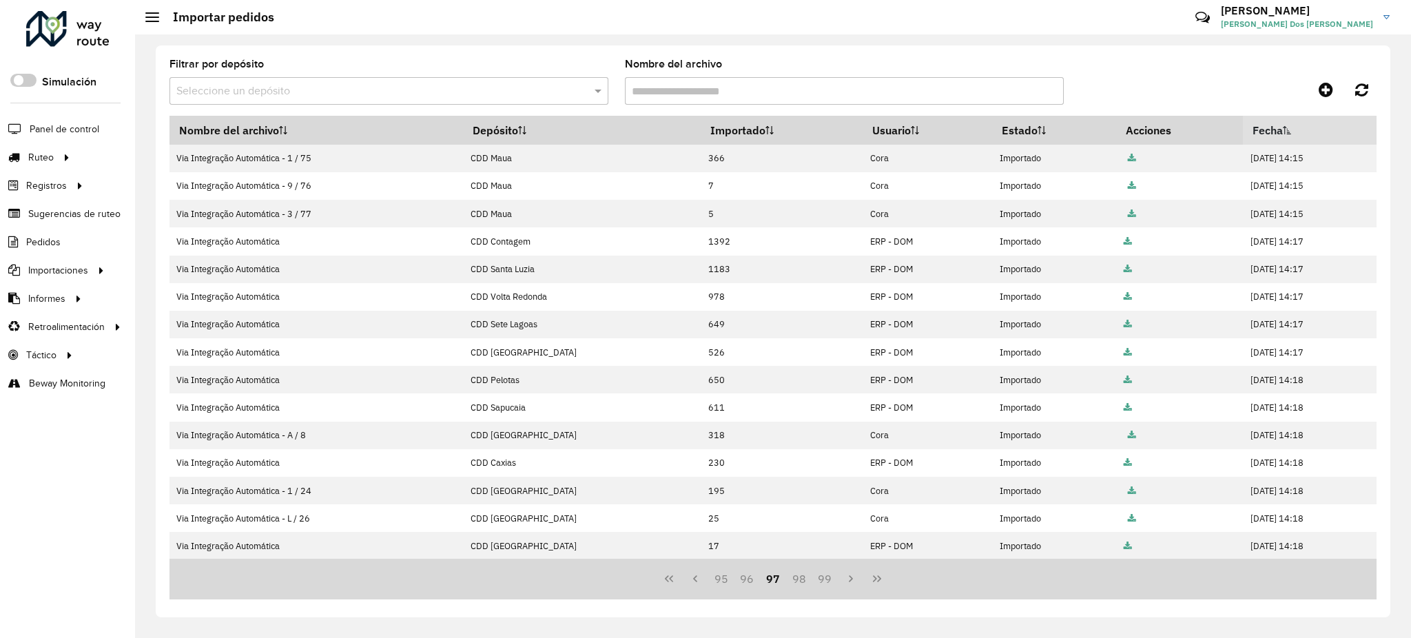
click at [825, 583] on button "99" at bounding box center [825, 579] width 26 height 26
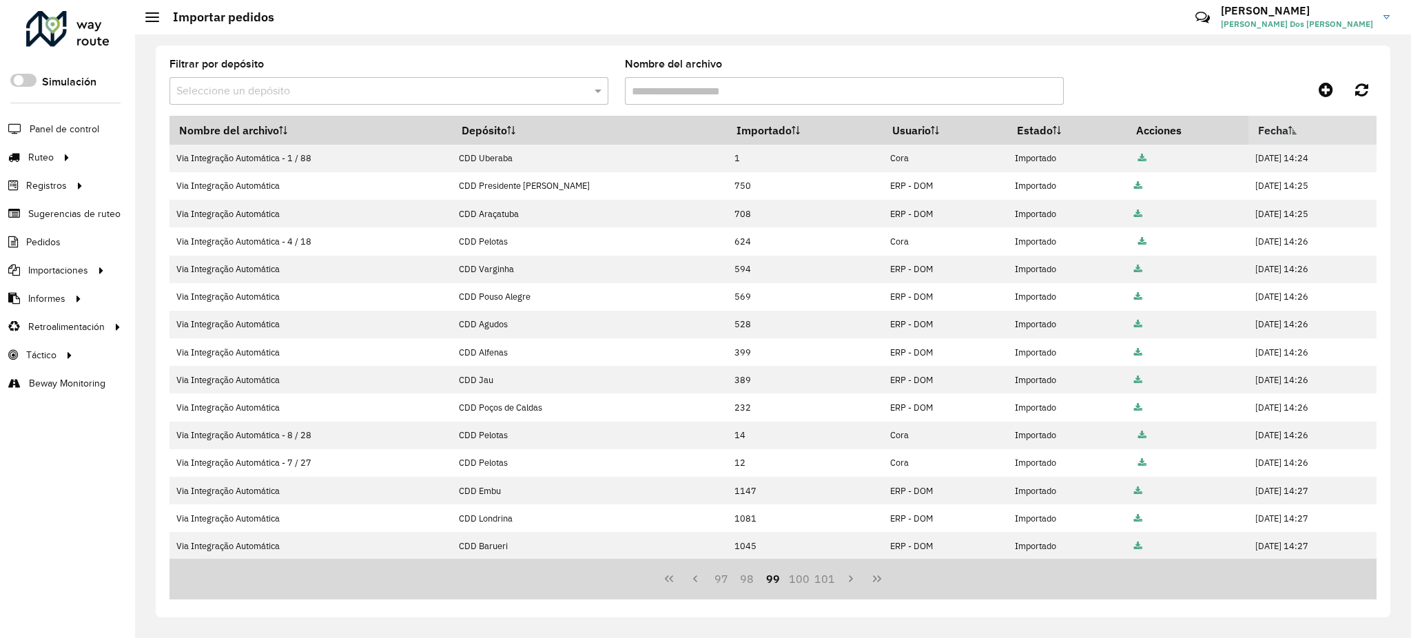
click at [825, 583] on button "101" at bounding box center [825, 579] width 26 height 26
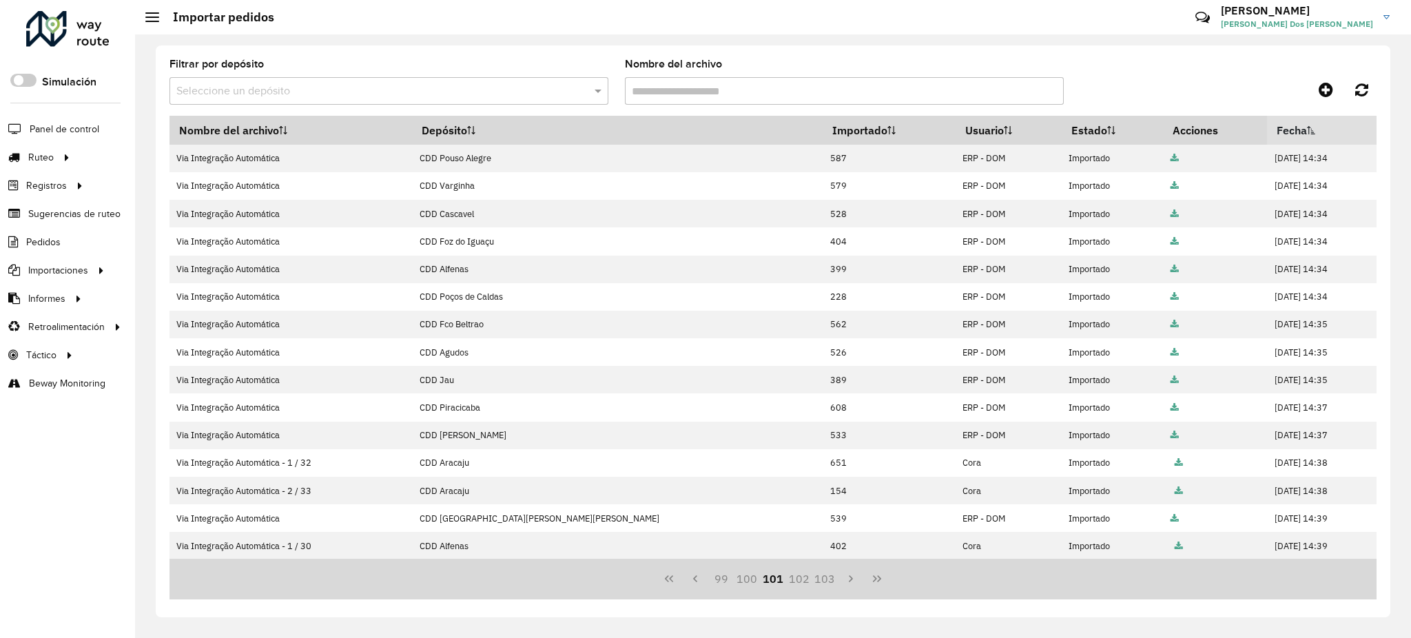
click at [825, 583] on button "103" at bounding box center [825, 579] width 26 height 26
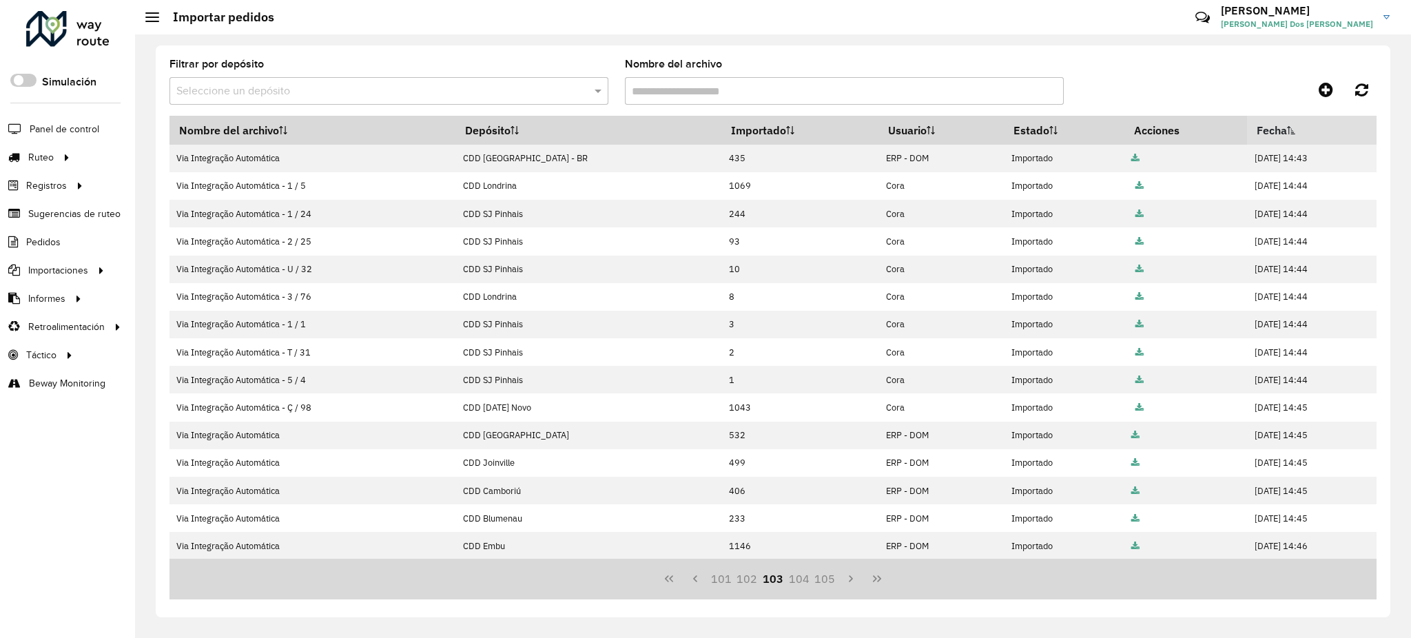
click at [825, 583] on button "105" at bounding box center [825, 579] width 26 height 26
click at [825, 583] on button "109" at bounding box center [825, 579] width 26 height 26
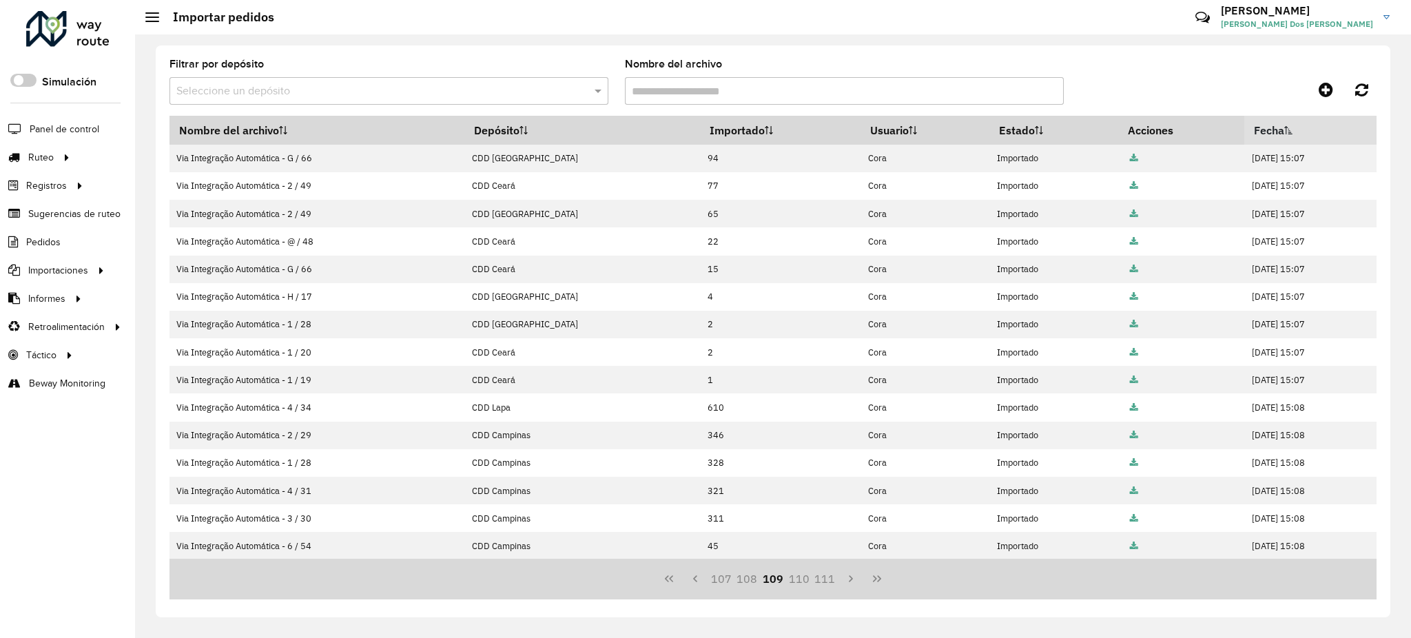
click at [825, 583] on button "111" at bounding box center [825, 579] width 26 height 26
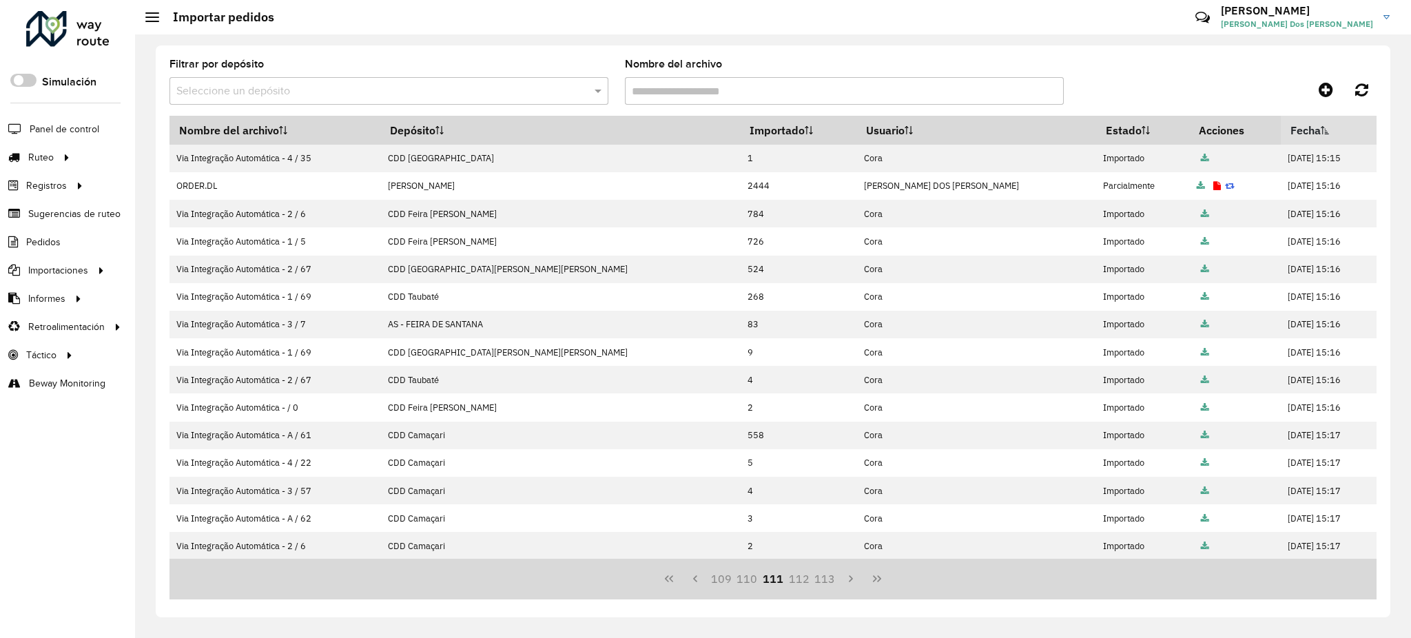
click at [825, 583] on button "113" at bounding box center [825, 579] width 26 height 26
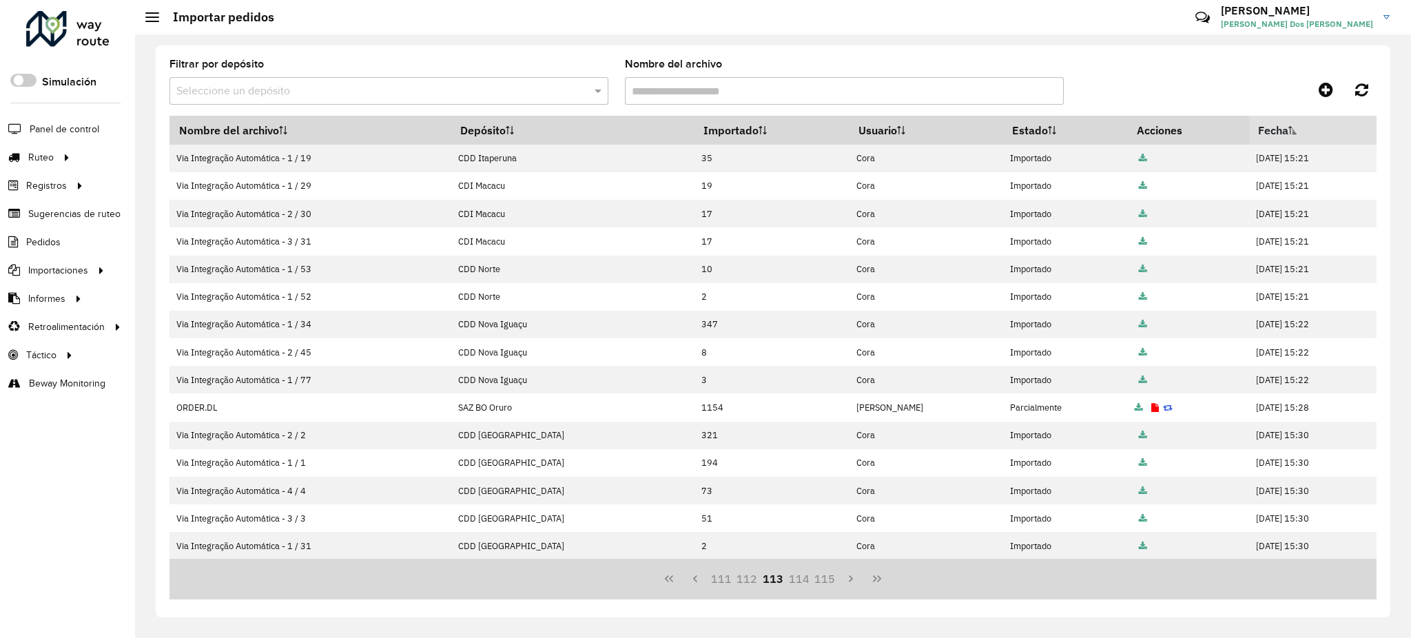
click at [825, 583] on button "115" at bounding box center [825, 579] width 26 height 26
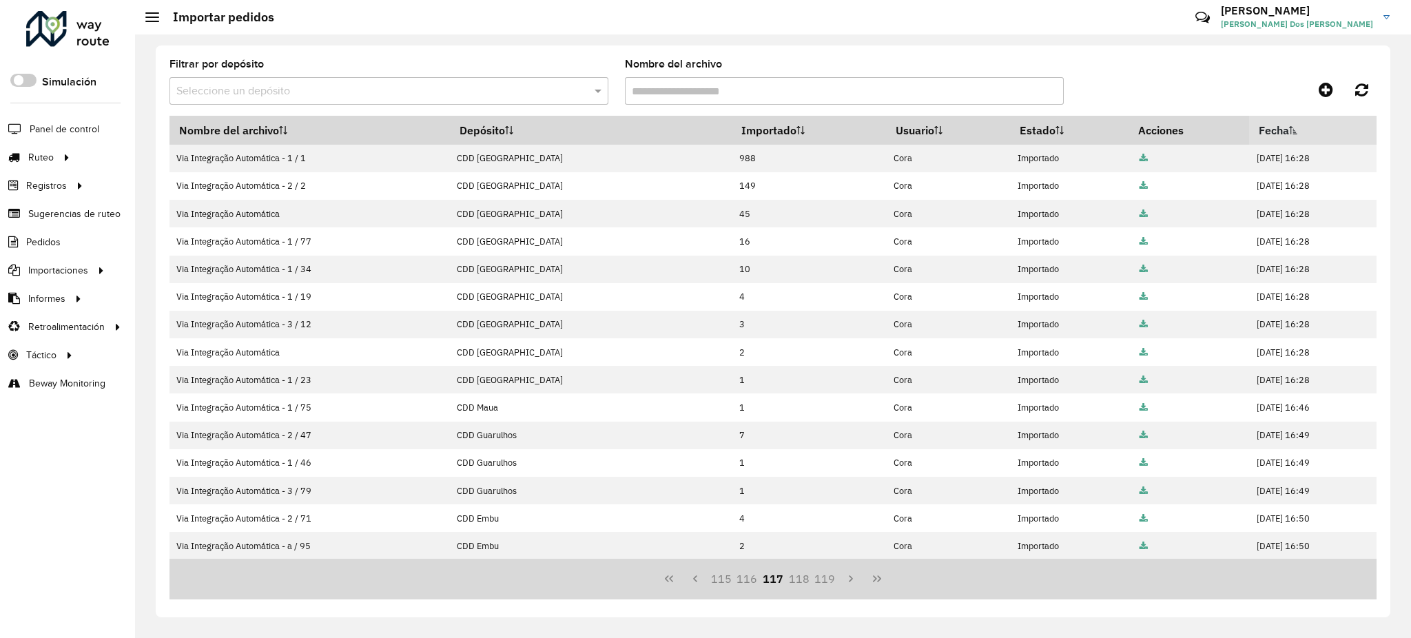
click at [825, 583] on button "119" at bounding box center [825, 579] width 26 height 26
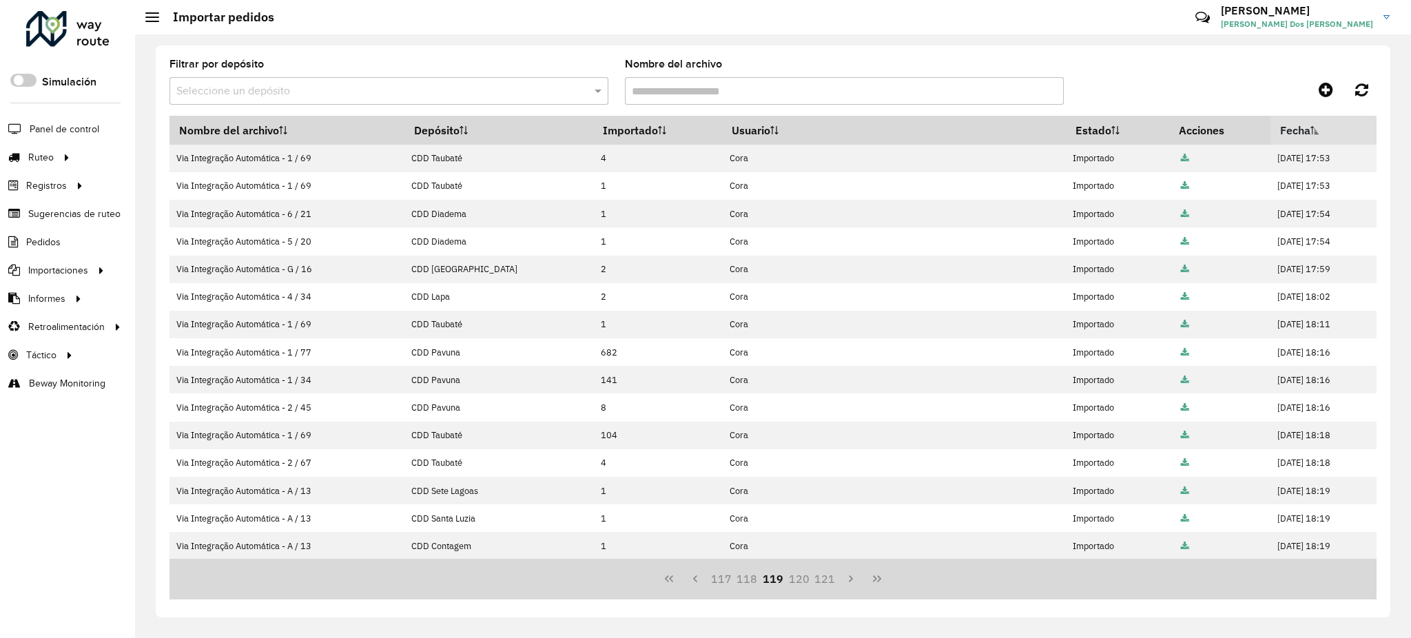
click at [825, 583] on button "121" at bounding box center [825, 579] width 26 height 26
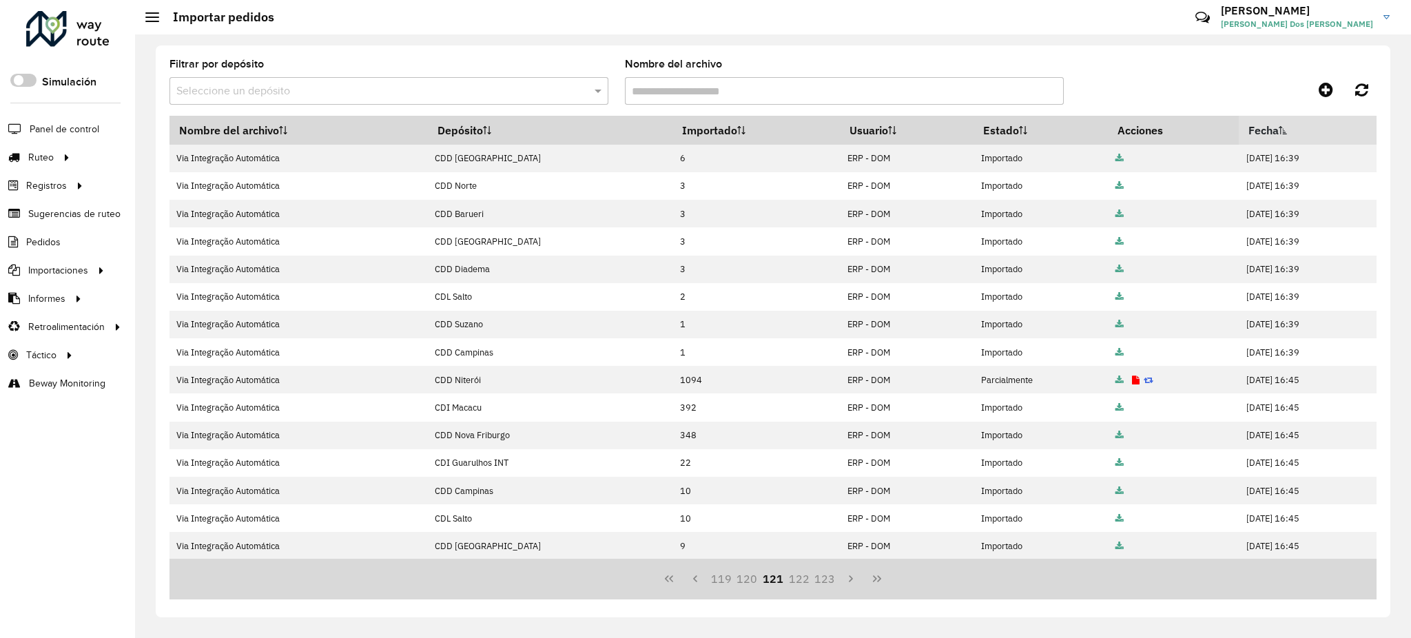
click at [825, 583] on button "123" at bounding box center [825, 579] width 26 height 26
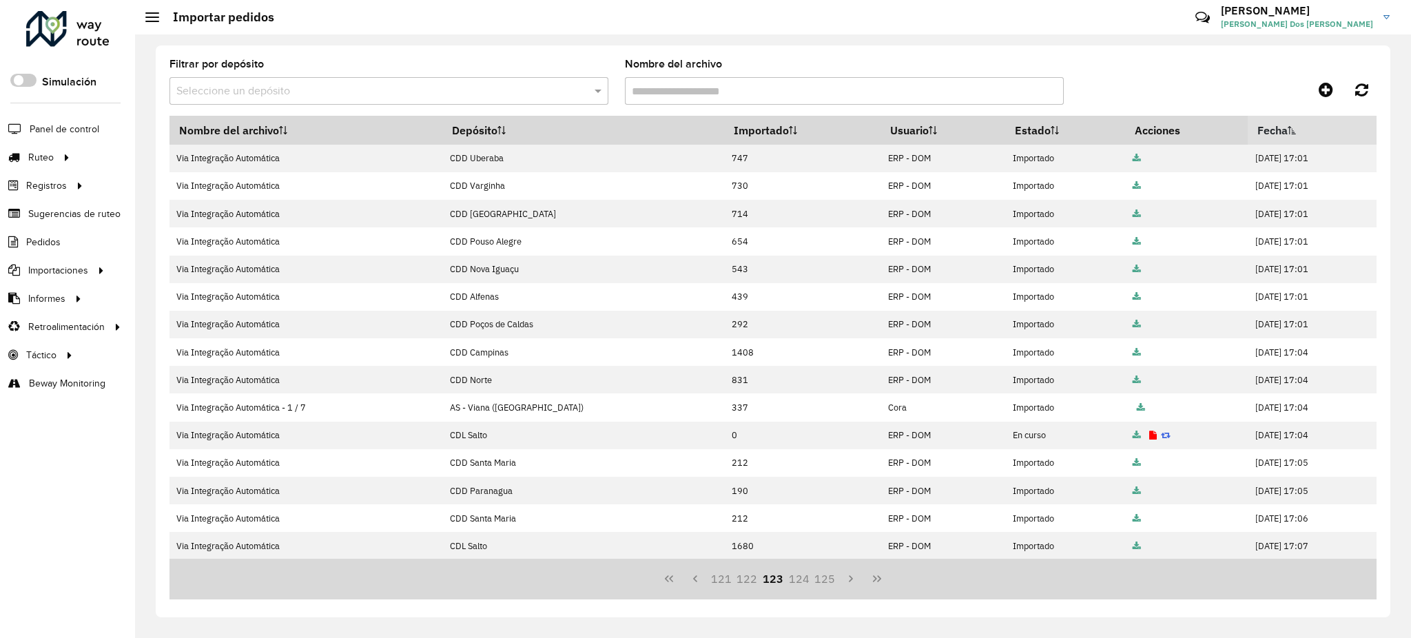
click at [825, 583] on button "125" at bounding box center [825, 579] width 26 height 26
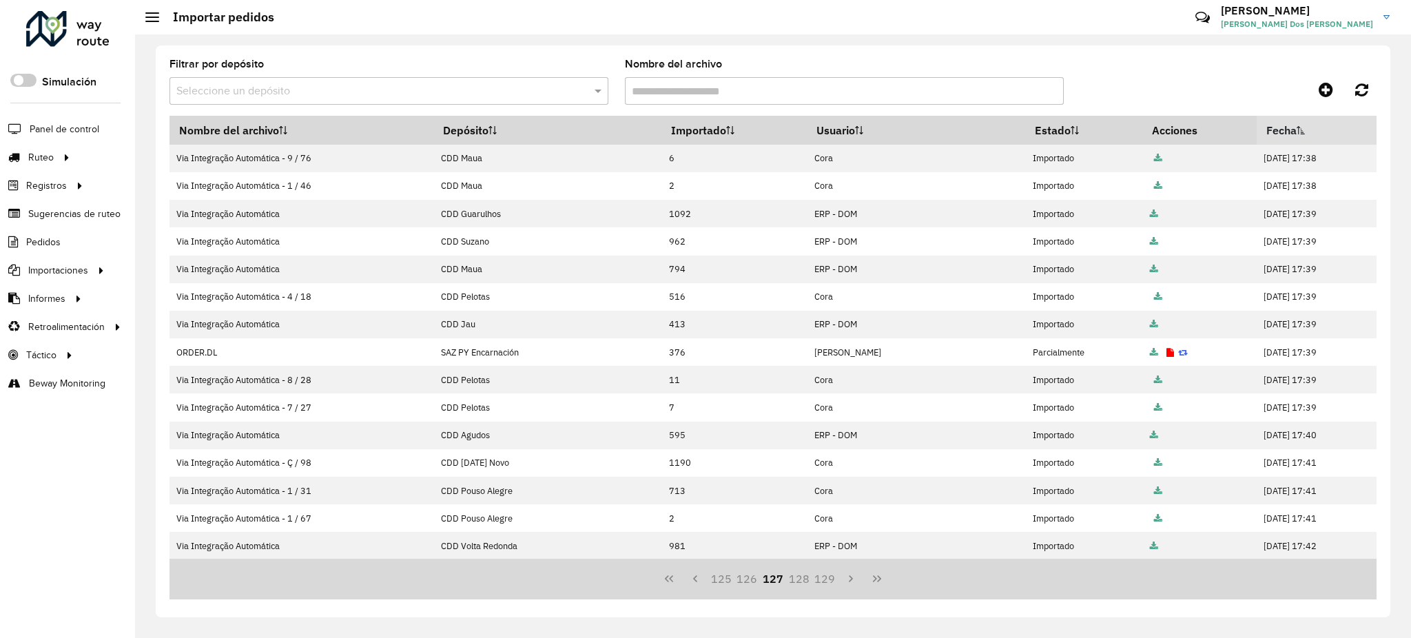
click at [825, 583] on button "129" at bounding box center [825, 579] width 26 height 26
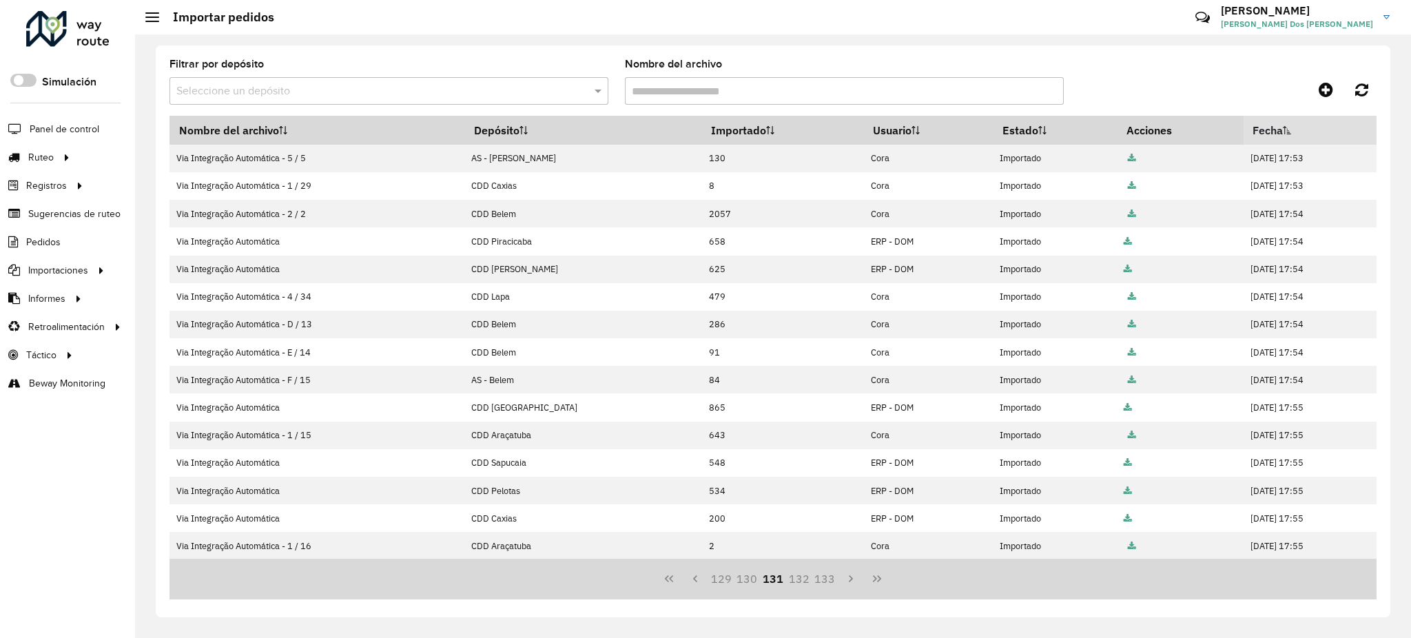
click at [825, 583] on button "133" at bounding box center [825, 579] width 26 height 26
click at [825, 583] on button "137" at bounding box center [825, 579] width 26 height 26
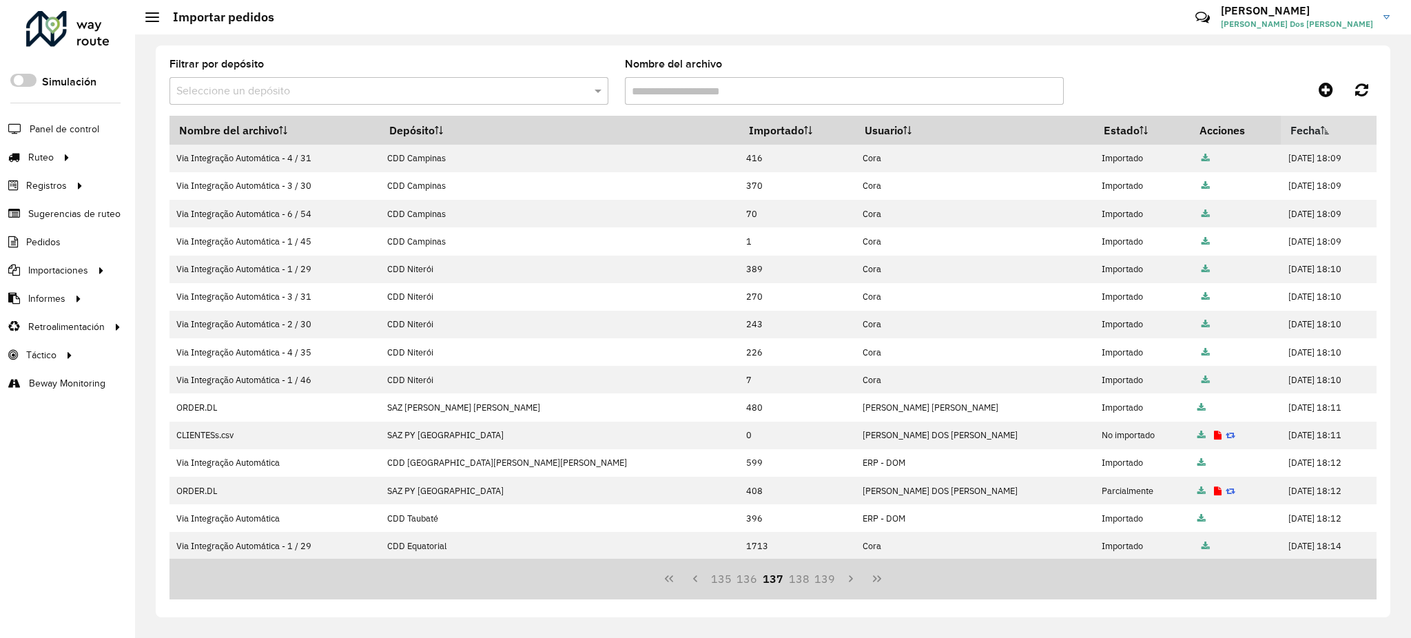
click at [825, 583] on button "139" at bounding box center [825, 579] width 26 height 26
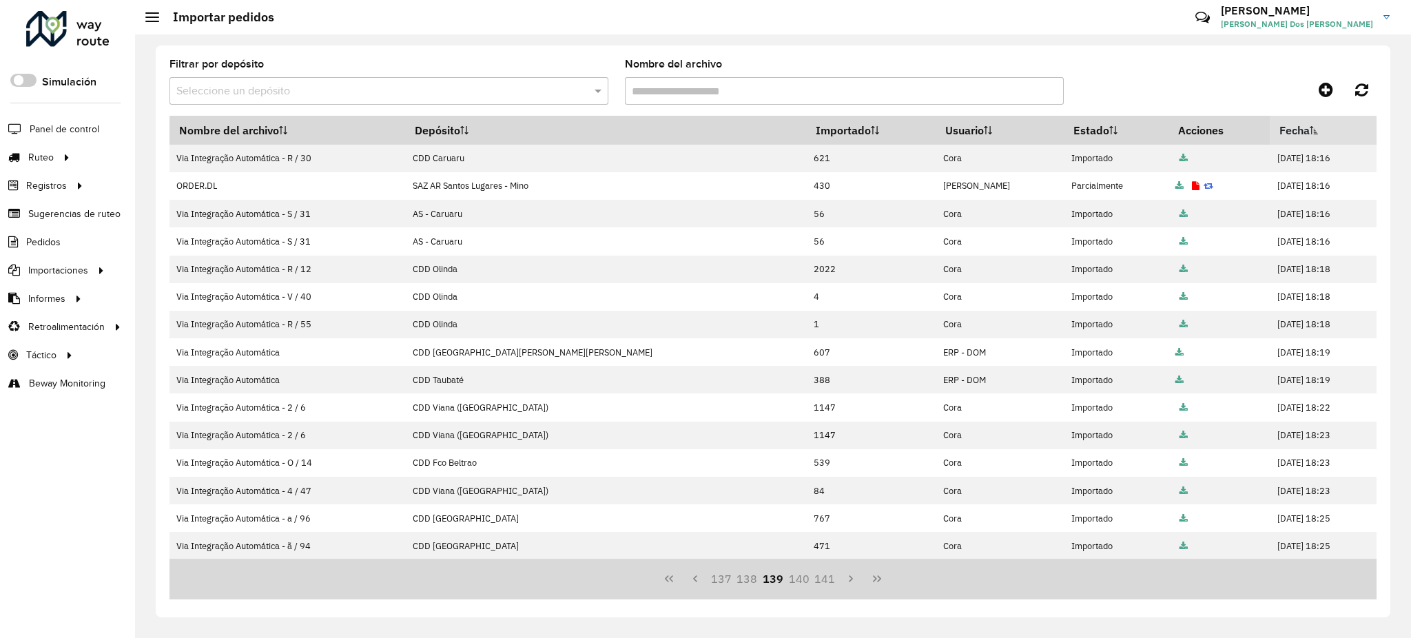
click at [825, 583] on button "141" at bounding box center [825, 579] width 26 height 26
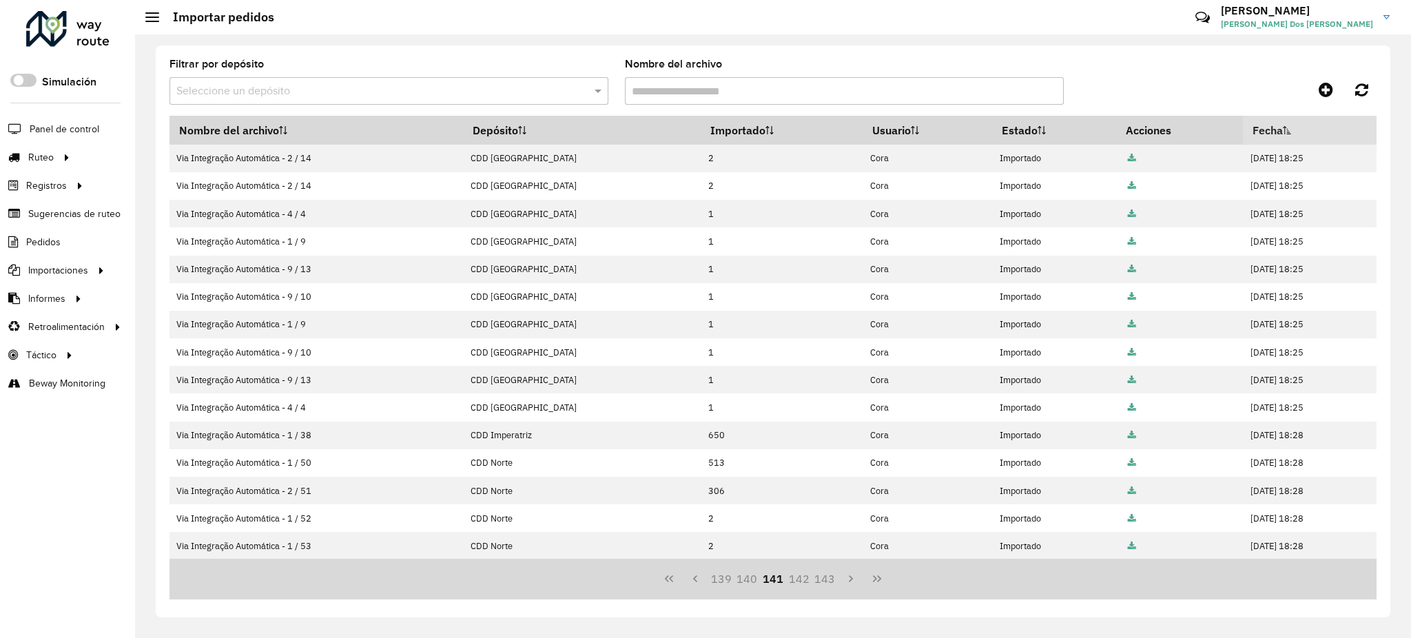
click at [825, 583] on button "143" at bounding box center [825, 579] width 26 height 26
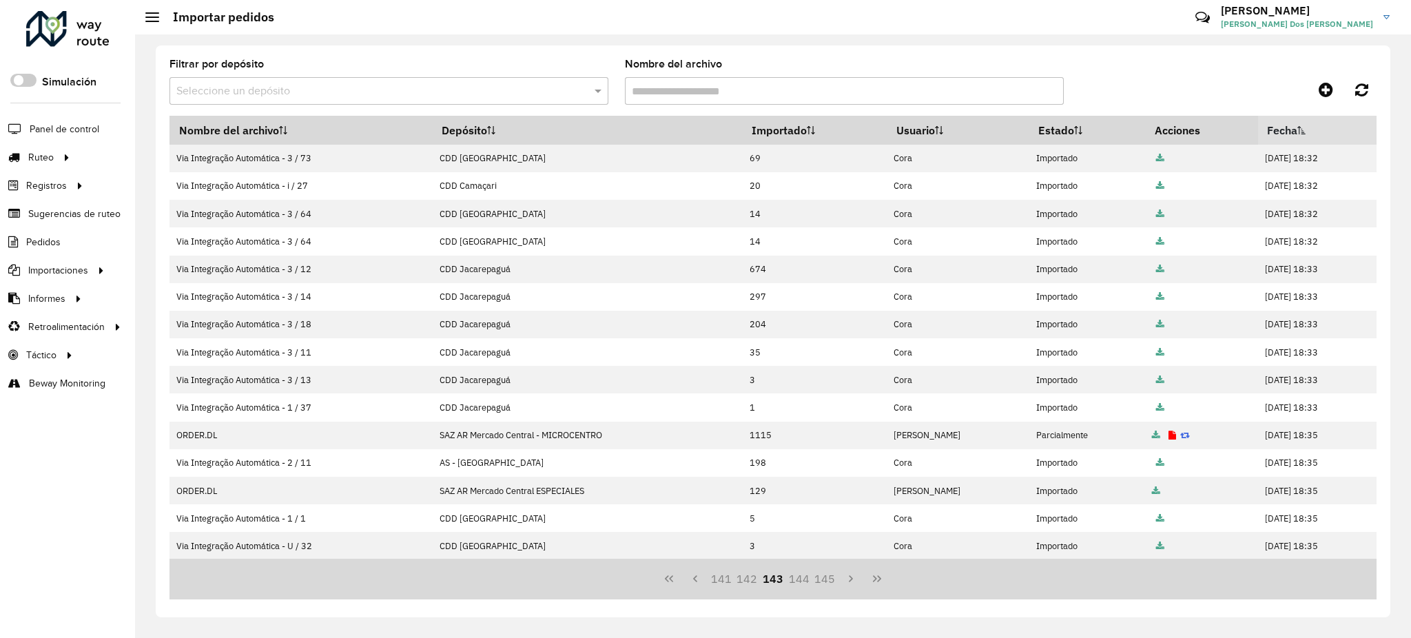
click at [825, 583] on button "145" at bounding box center [825, 579] width 26 height 26
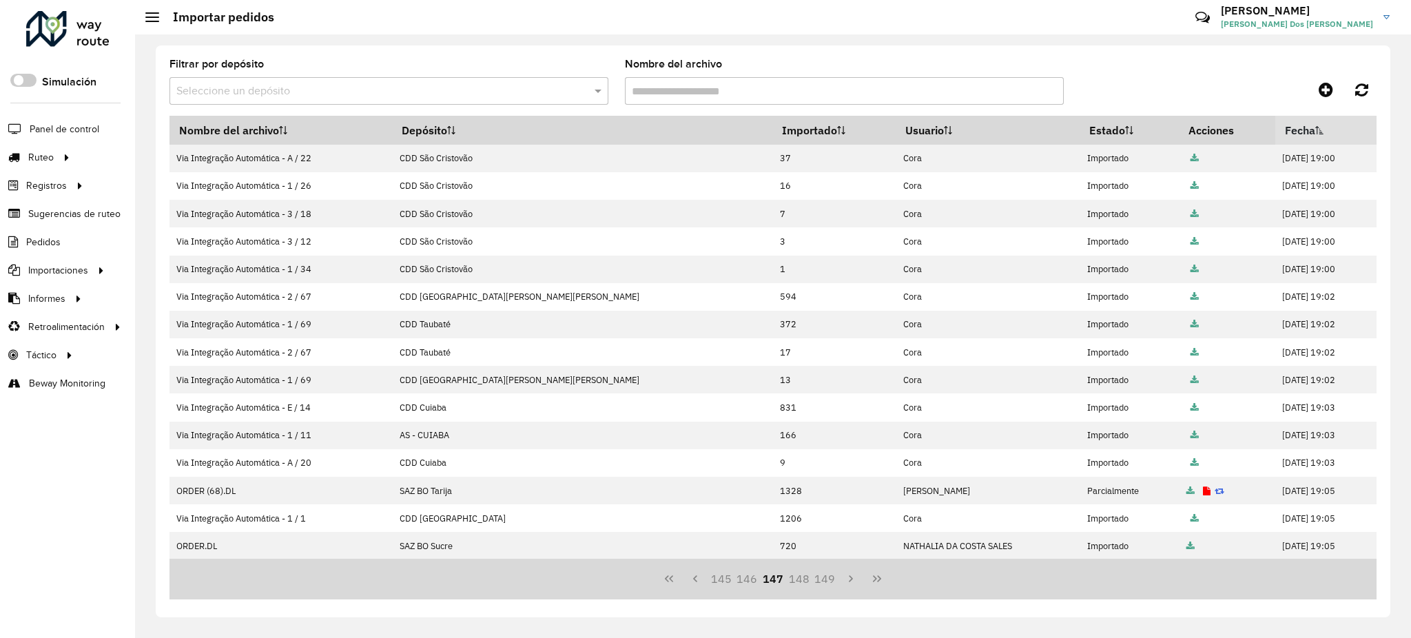
click at [825, 583] on button "149" at bounding box center [825, 579] width 26 height 26
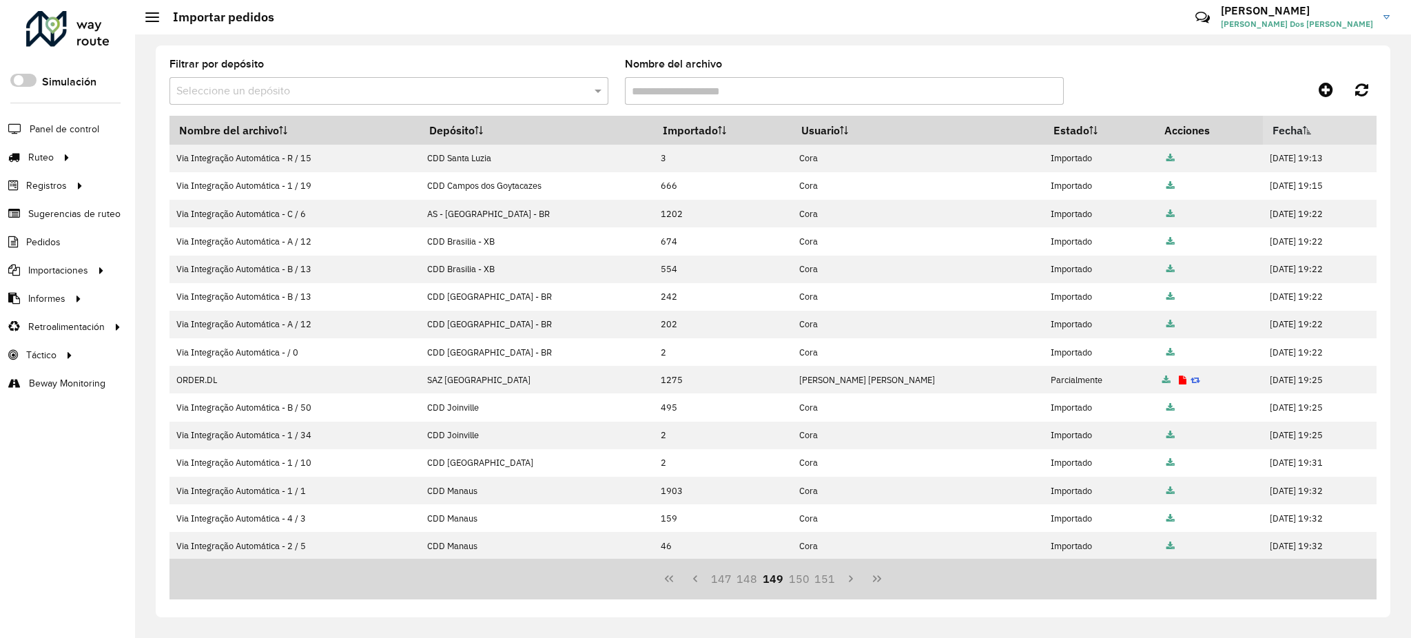
click at [825, 583] on button "151" at bounding box center [825, 579] width 26 height 26
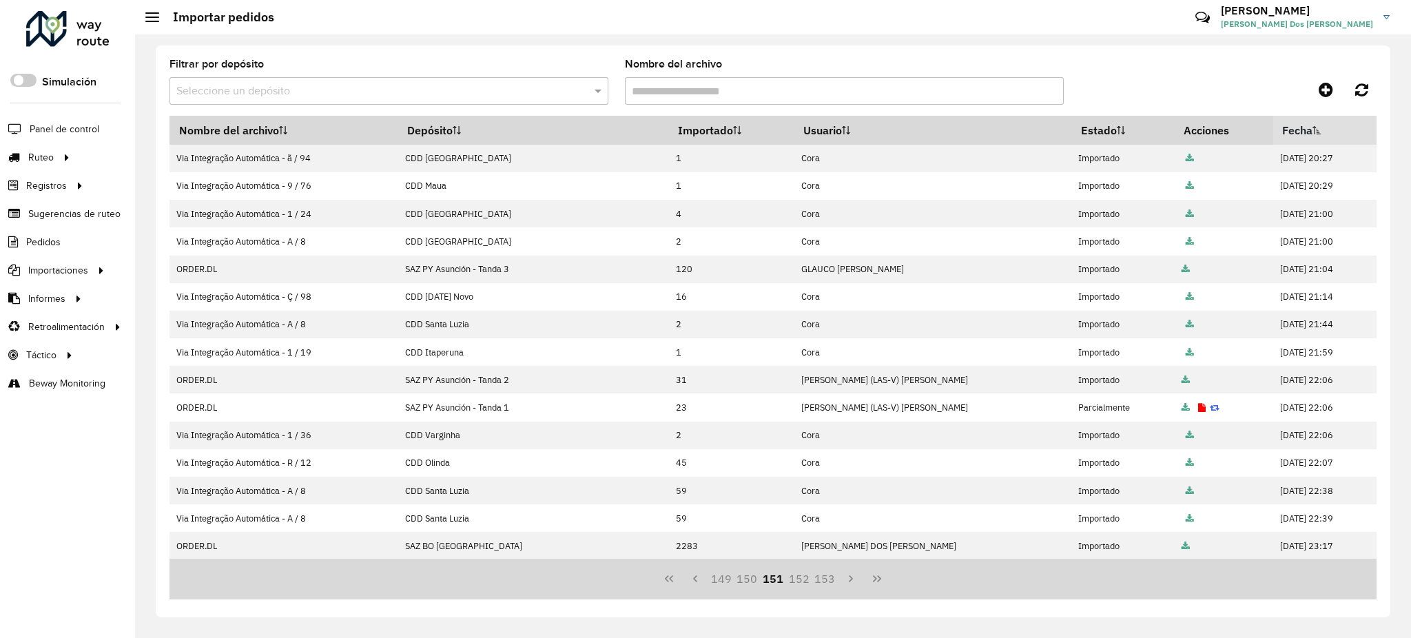
click at [825, 583] on button "153" at bounding box center [825, 579] width 26 height 26
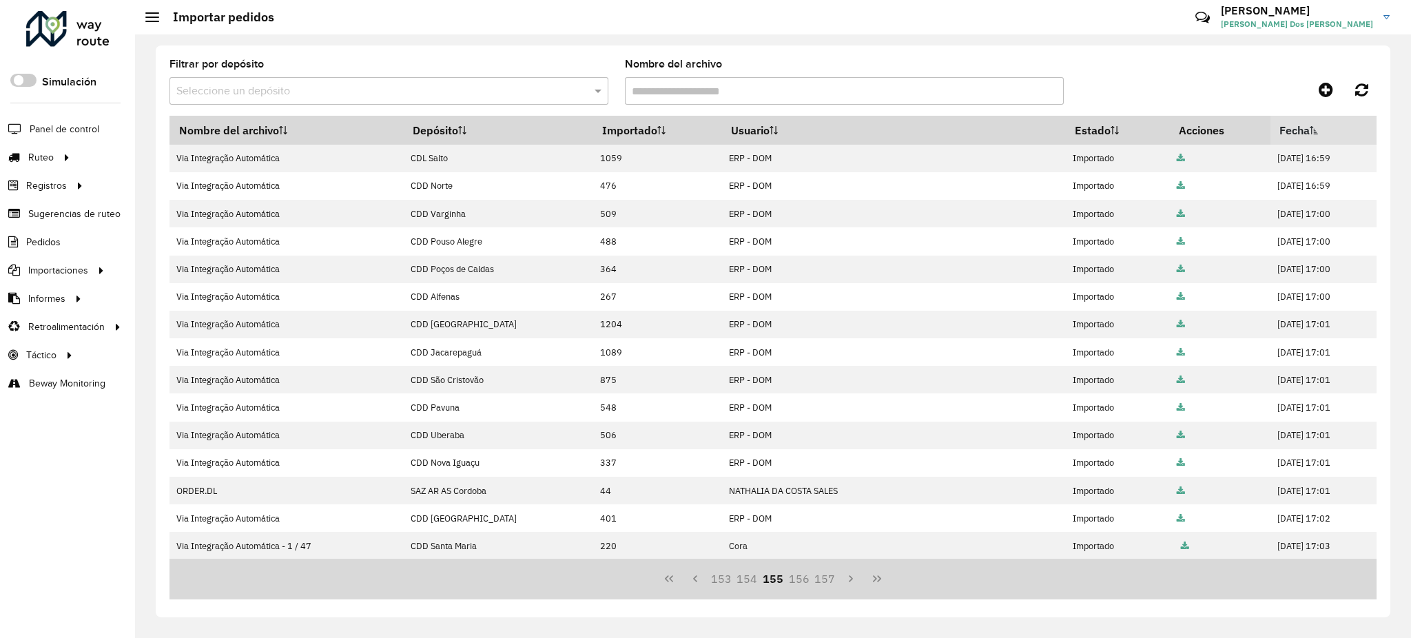
click at [825, 583] on button "157" at bounding box center [825, 579] width 26 height 26
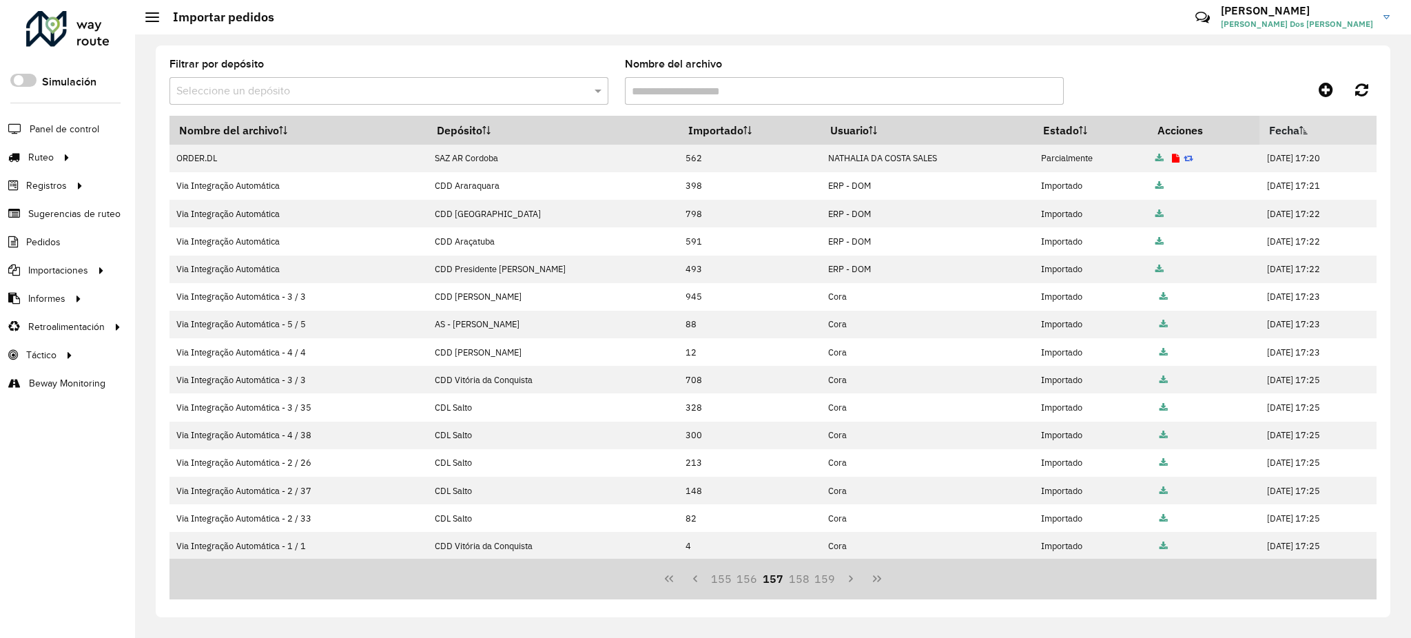
click at [825, 583] on button "159" at bounding box center [825, 579] width 26 height 26
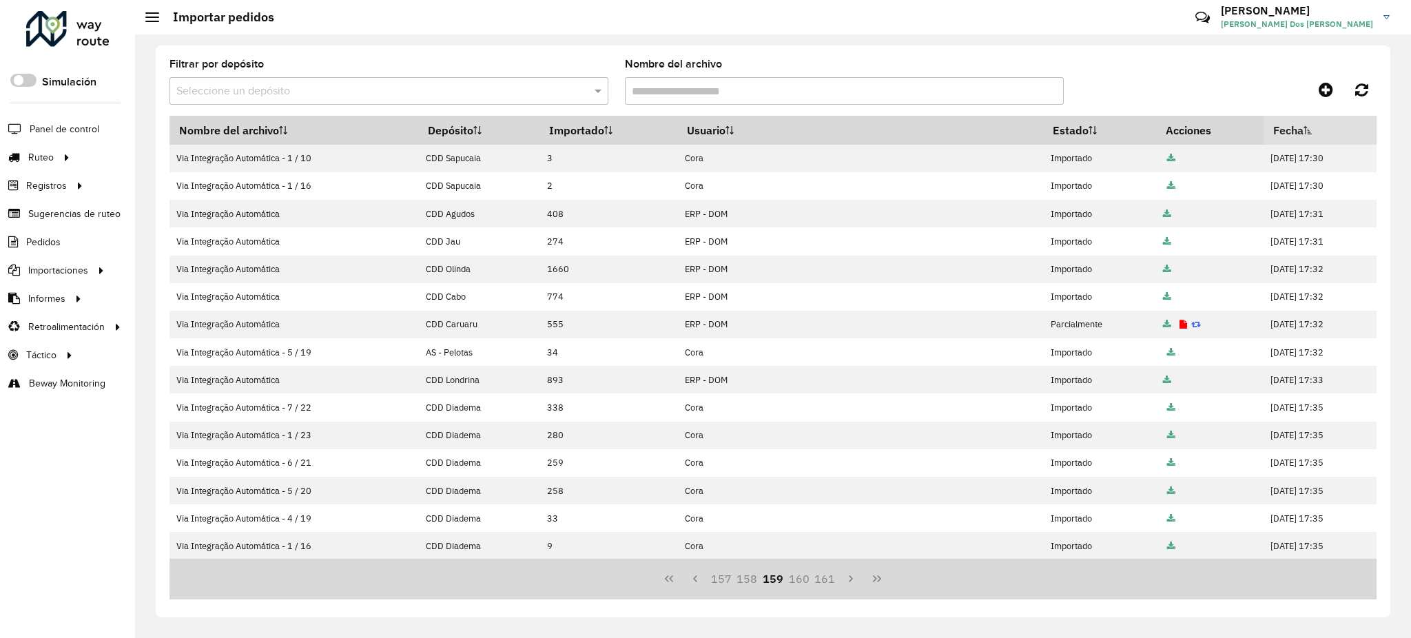
click at [825, 583] on button "161" at bounding box center [825, 579] width 26 height 26
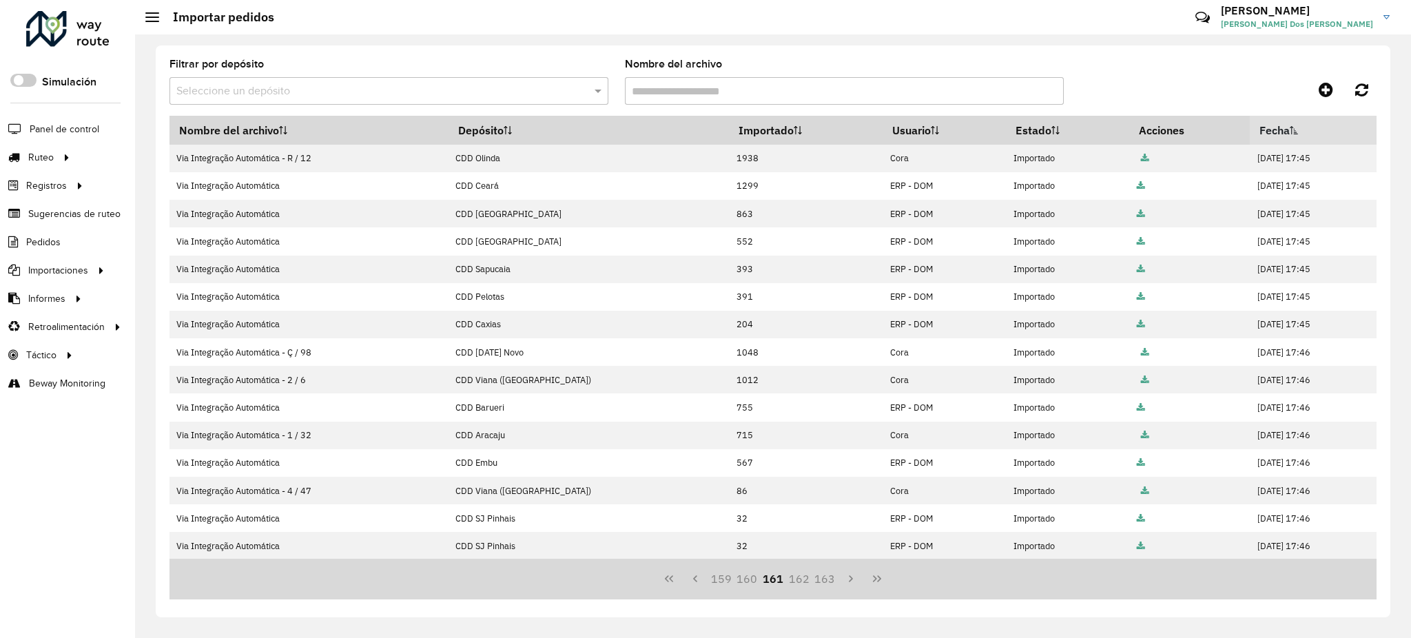
click at [825, 583] on button "163" at bounding box center [825, 579] width 26 height 26
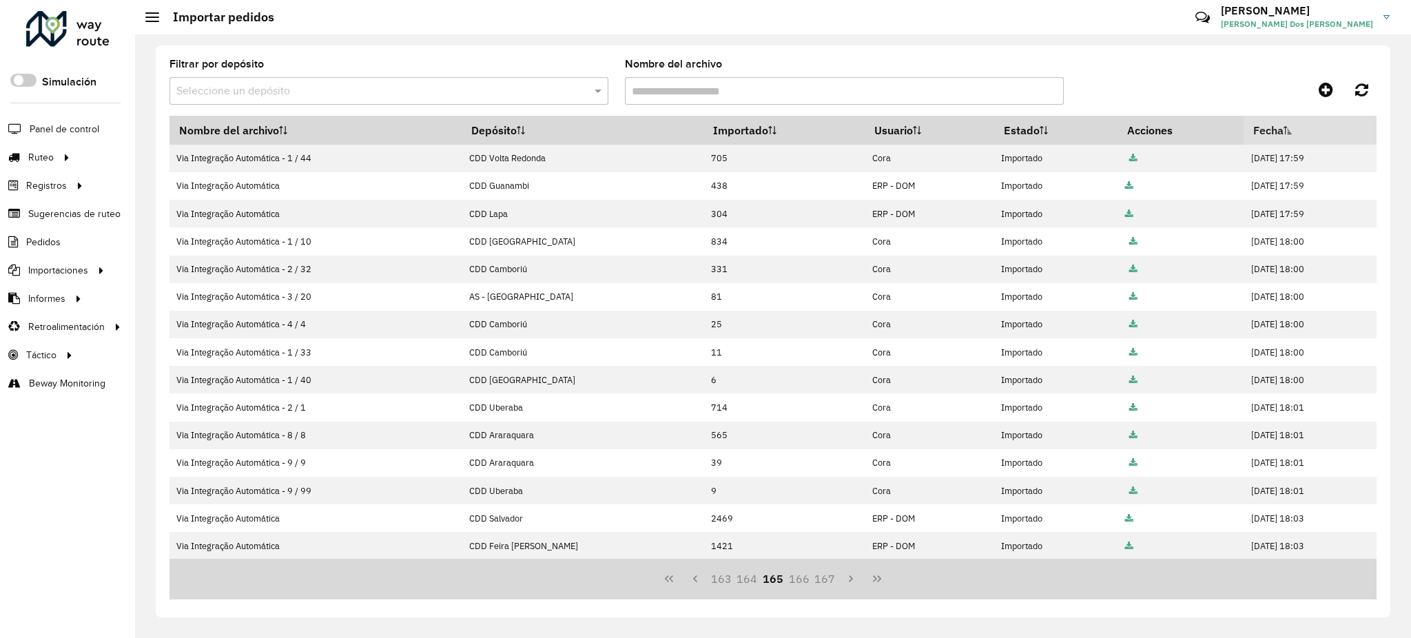
click at [825, 583] on button "167" at bounding box center [825, 579] width 26 height 26
click at [825, 583] on button "171" at bounding box center [825, 579] width 26 height 26
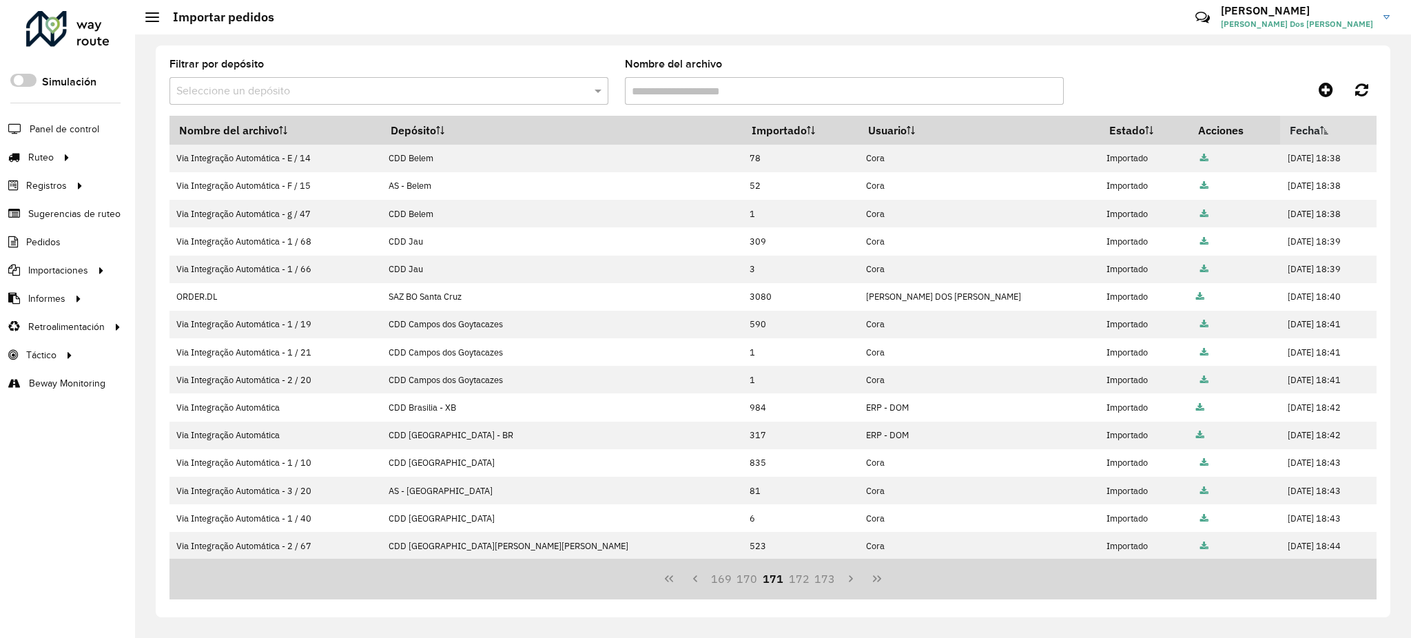
click at [825, 583] on button "173" at bounding box center [825, 579] width 26 height 26
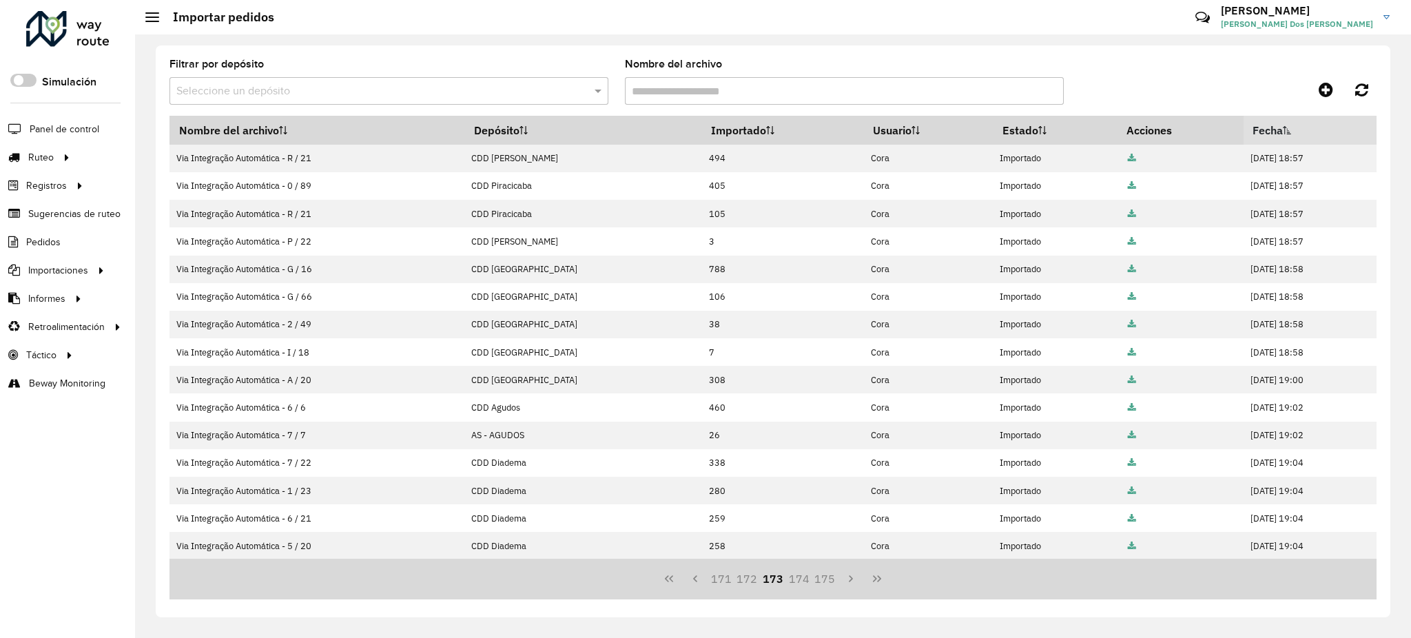
click at [825, 583] on button "175" at bounding box center [825, 579] width 26 height 26
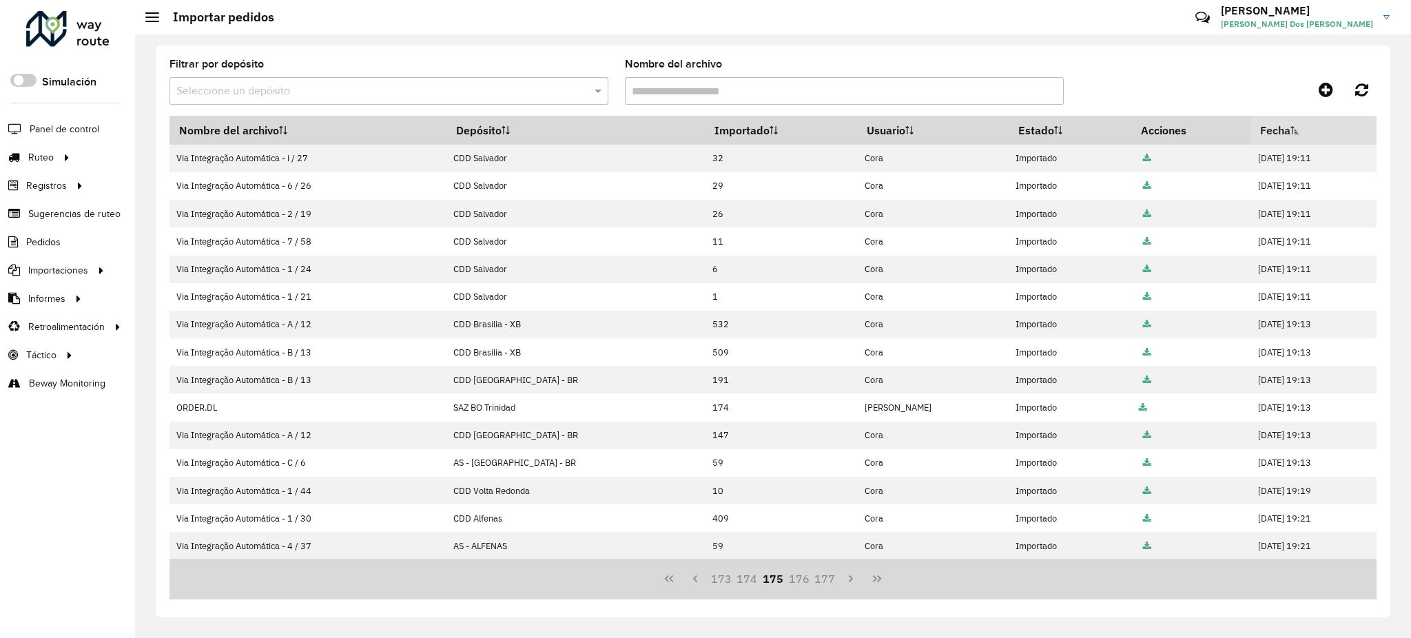
click at [825, 583] on button "177" at bounding box center [825, 579] width 26 height 26
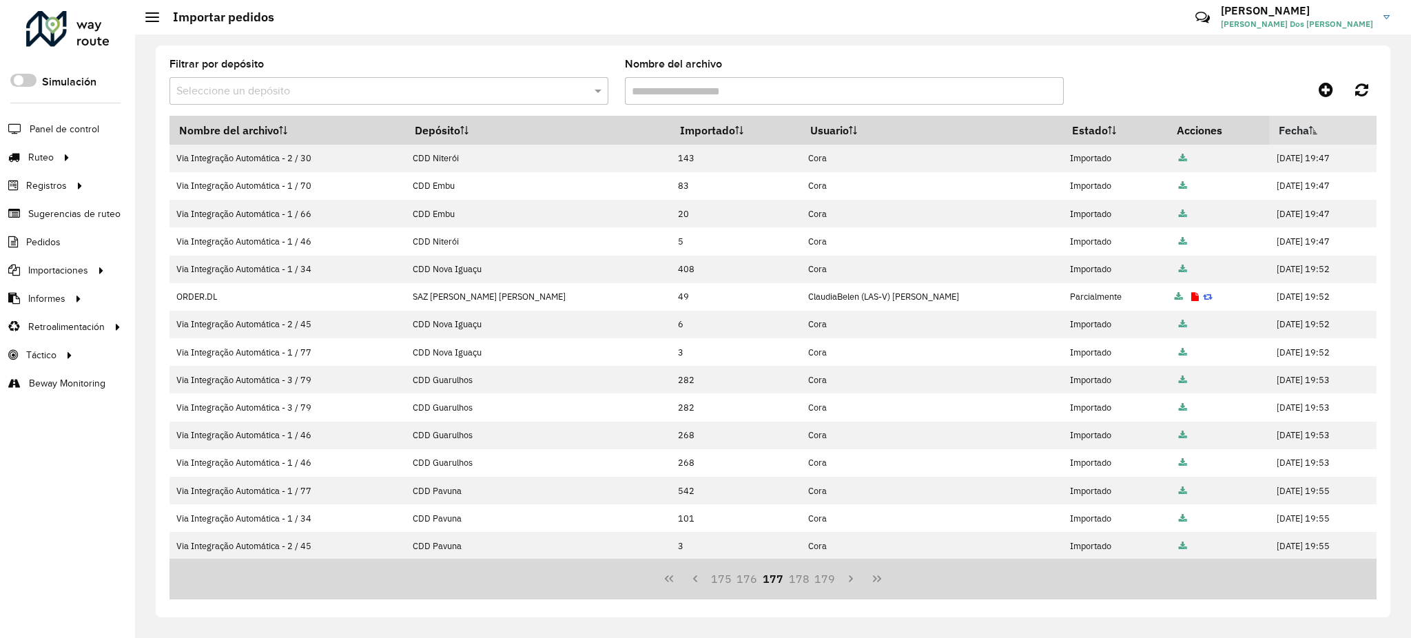
click at [825, 583] on button "179" at bounding box center [825, 579] width 26 height 26
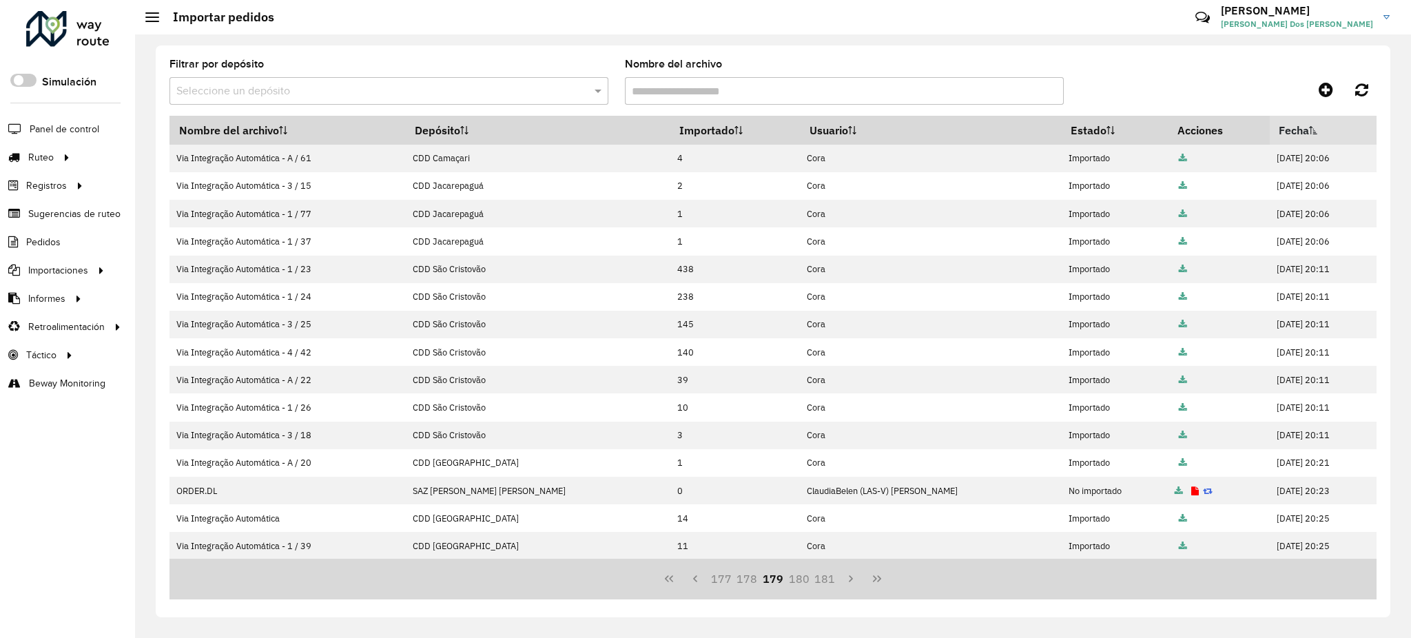
click at [825, 583] on button "181" at bounding box center [825, 579] width 26 height 26
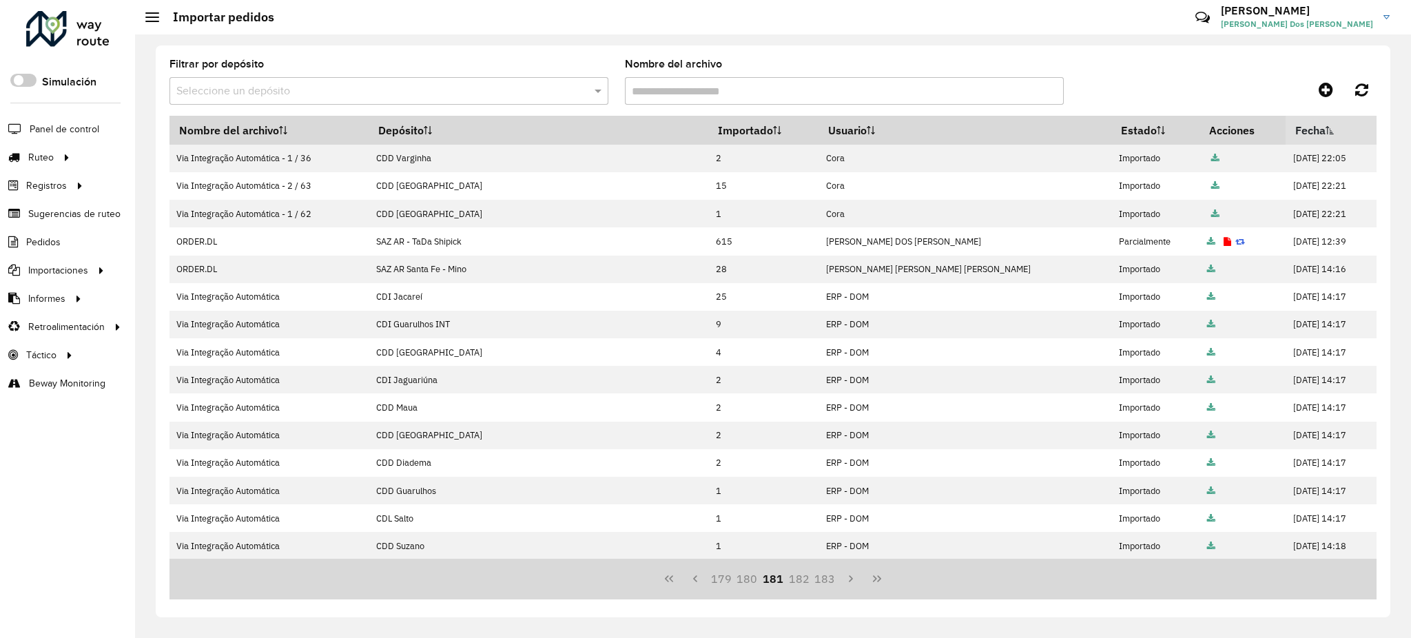
click at [825, 583] on button "183" at bounding box center [825, 579] width 26 height 26
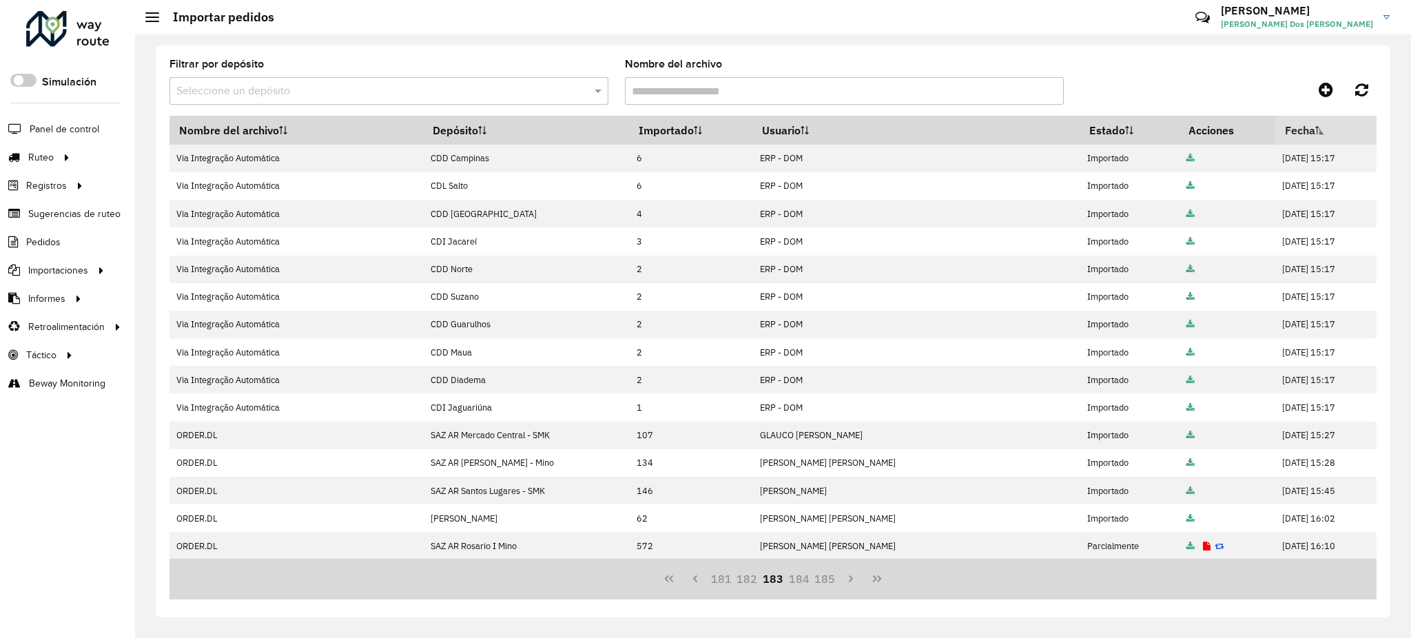
click at [825, 583] on button "185" at bounding box center [825, 579] width 26 height 26
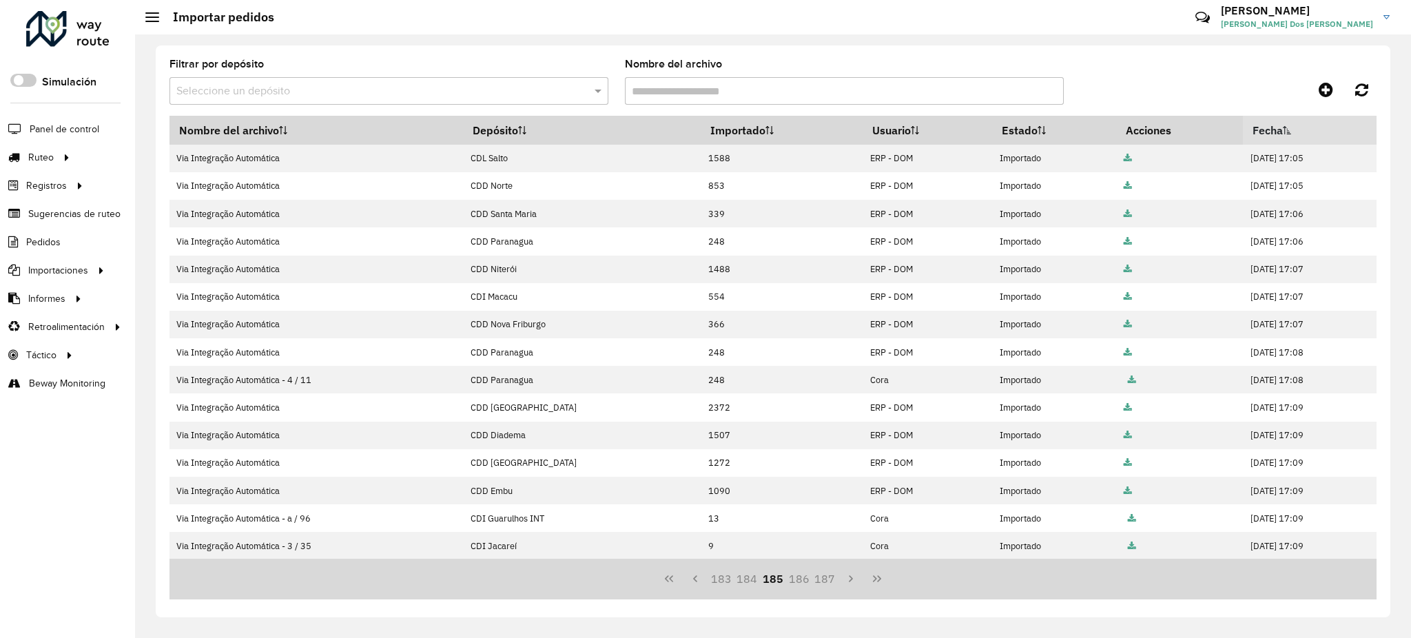
click at [825, 583] on button "187" at bounding box center [825, 579] width 26 height 26
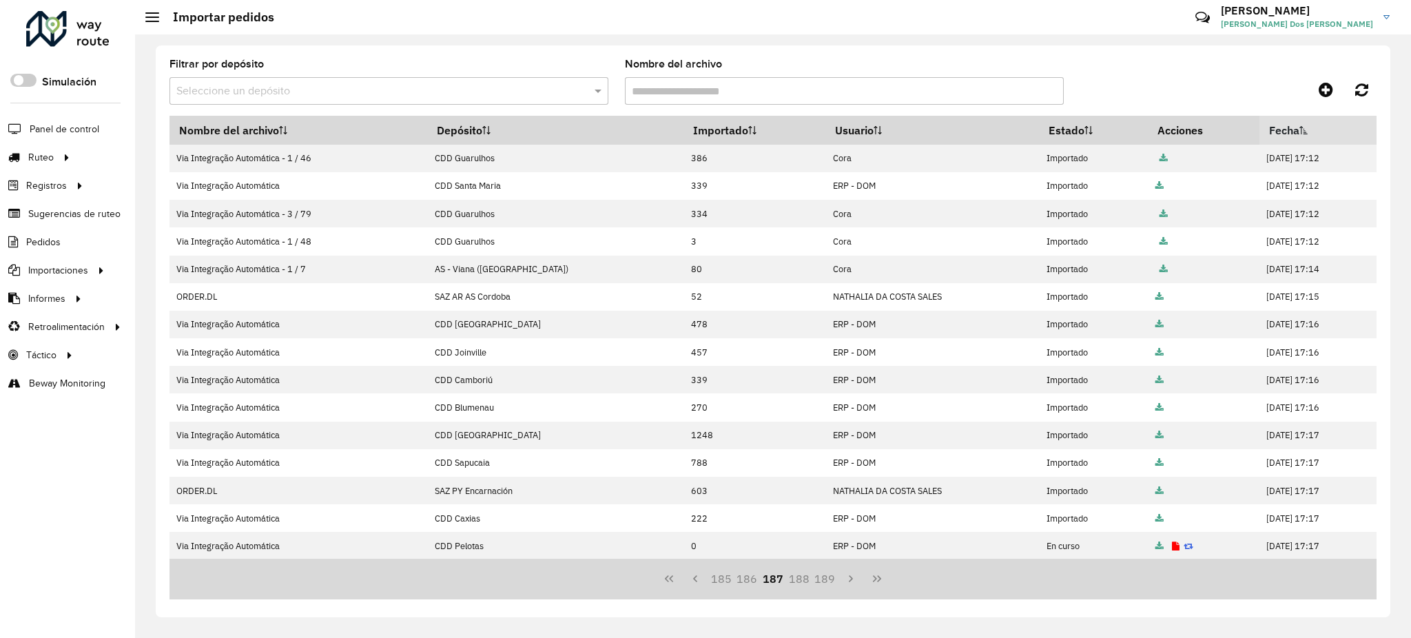
click at [825, 583] on button "189" at bounding box center [825, 579] width 26 height 26
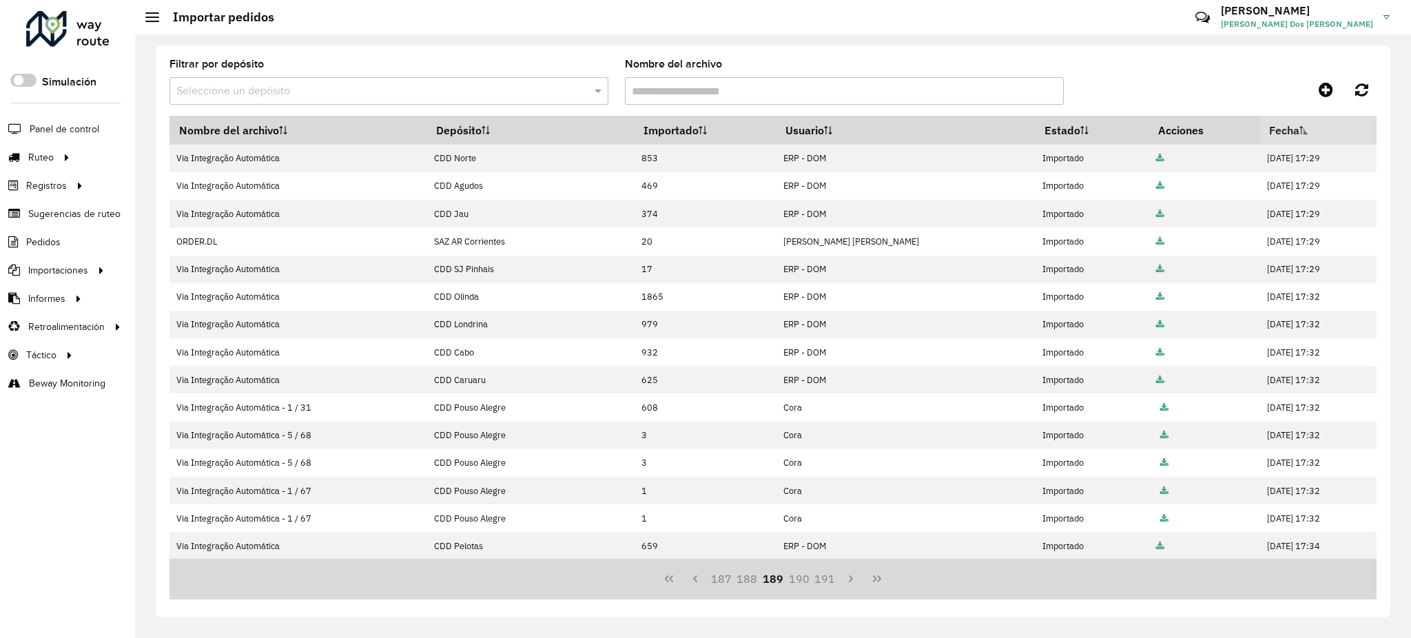
click at [825, 583] on button "191" at bounding box center [825, 579] width 26 height 26
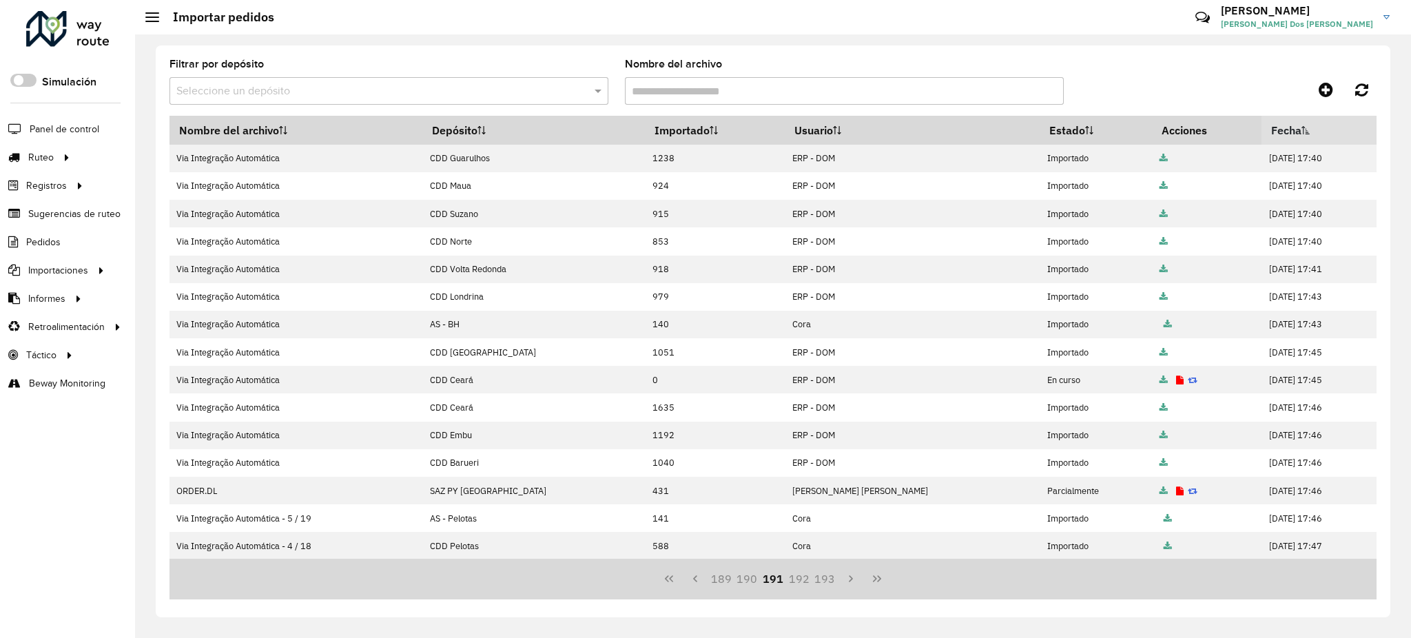
click at [825, 583] on button "193" at bounding box center [825, 579] width 26 height 26
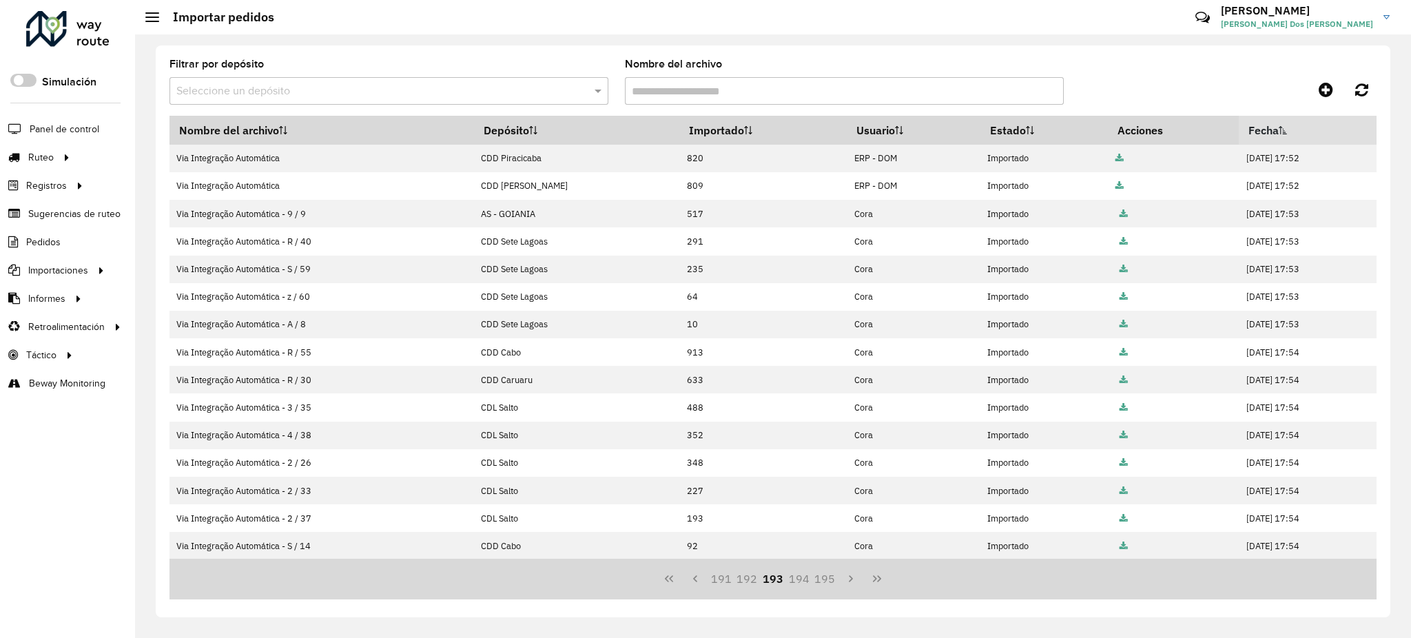
click at [825, 583] on button "195" at bounding box center [825, 579] width 26 height 26
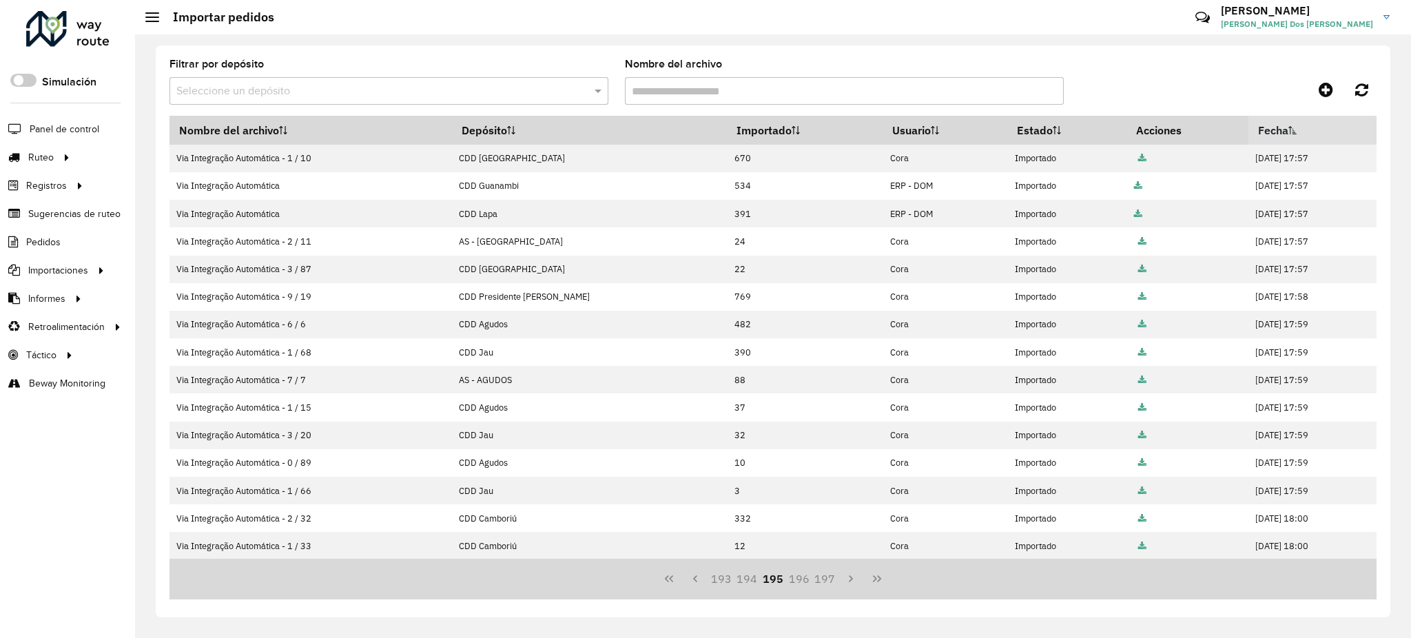
click at [825, 583] on button "197" at bounding box center [825, 579] width 26 height 26
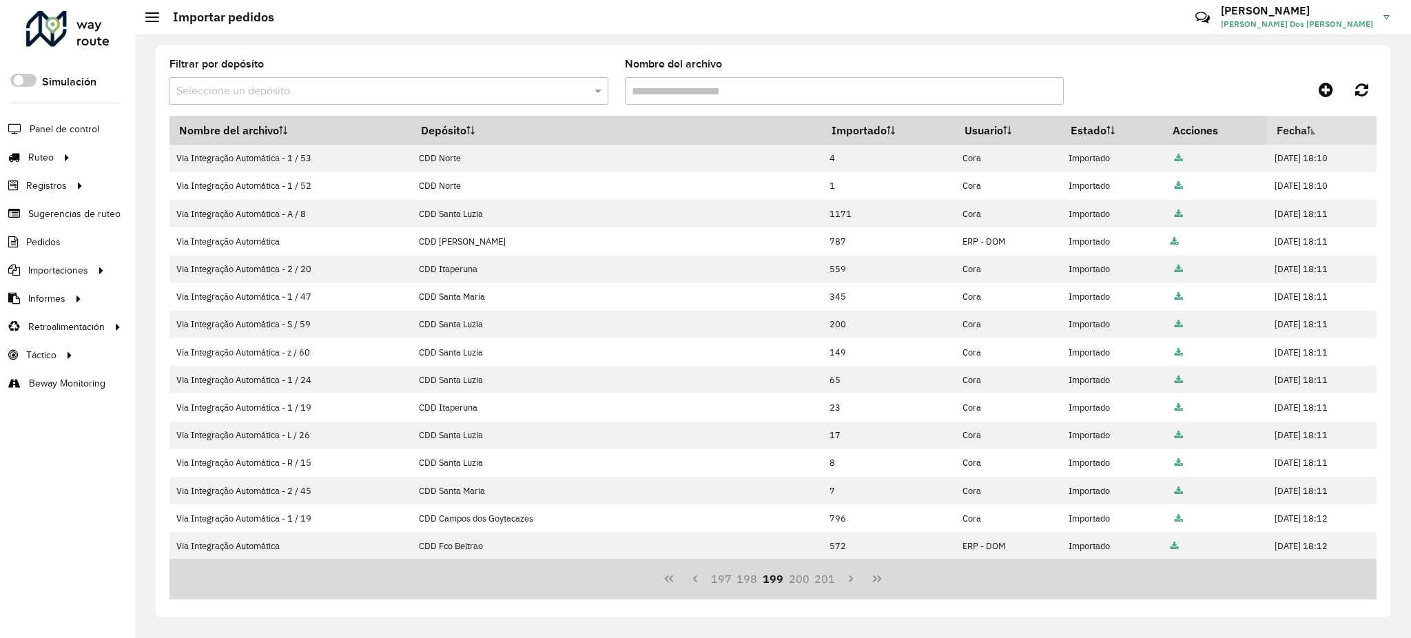
click at [825, 583] on button "201" at bounding box center [825, 579] width 26 height 26
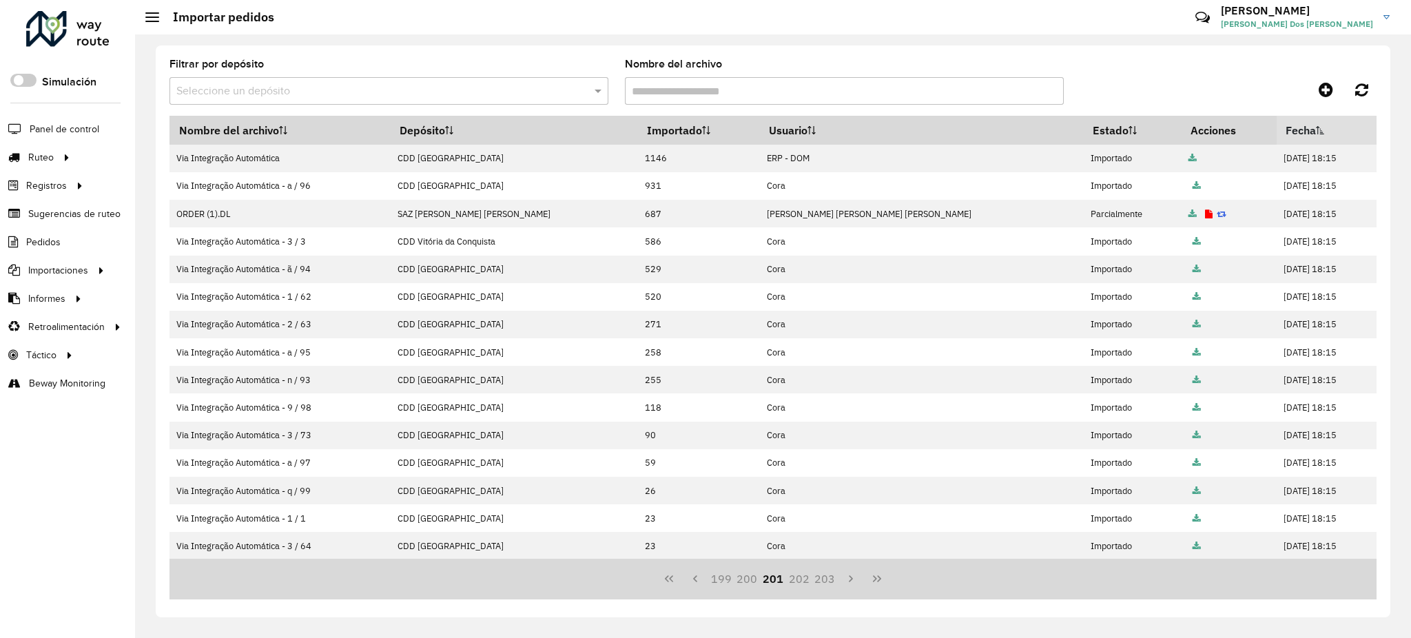
click at [825, 583] on button "203" at bounding box center [825, 579] width 26 height 26
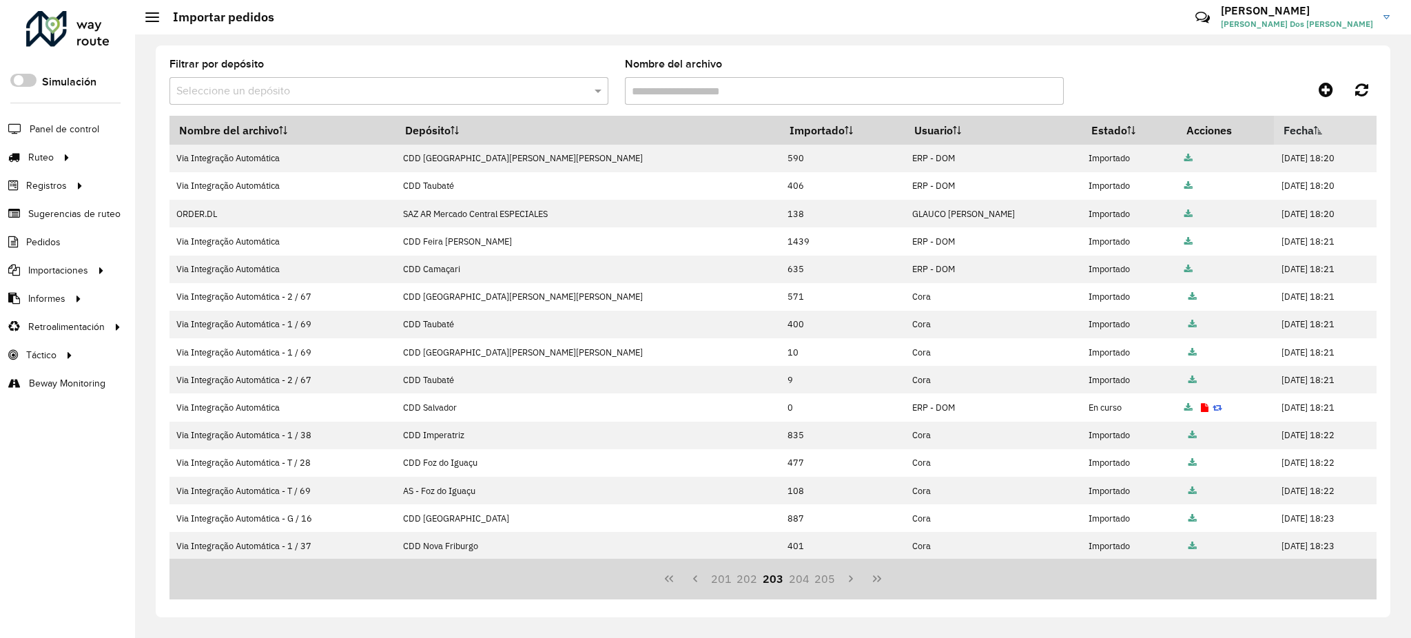
click at [825, 583] on button "205" at bounding box center [825, 579] width 26 height 26
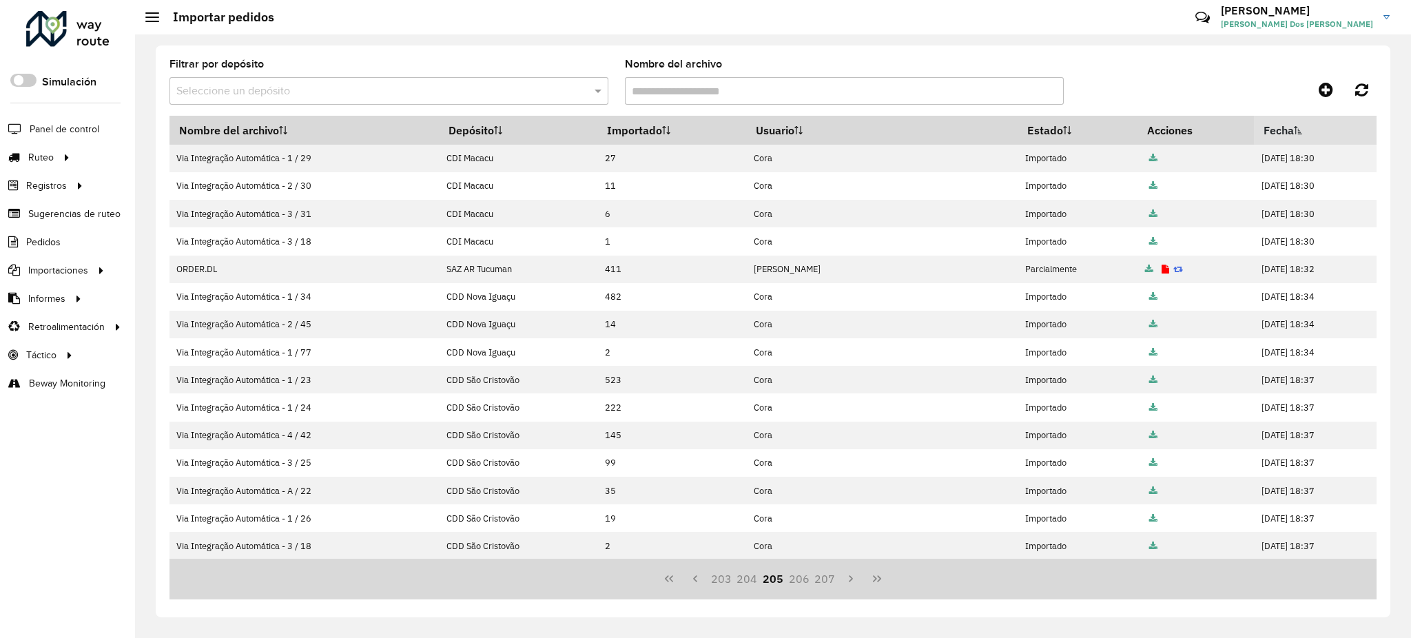
click at [825, 583] on button "207" at bounding box center [825, 579] width 26 height 26
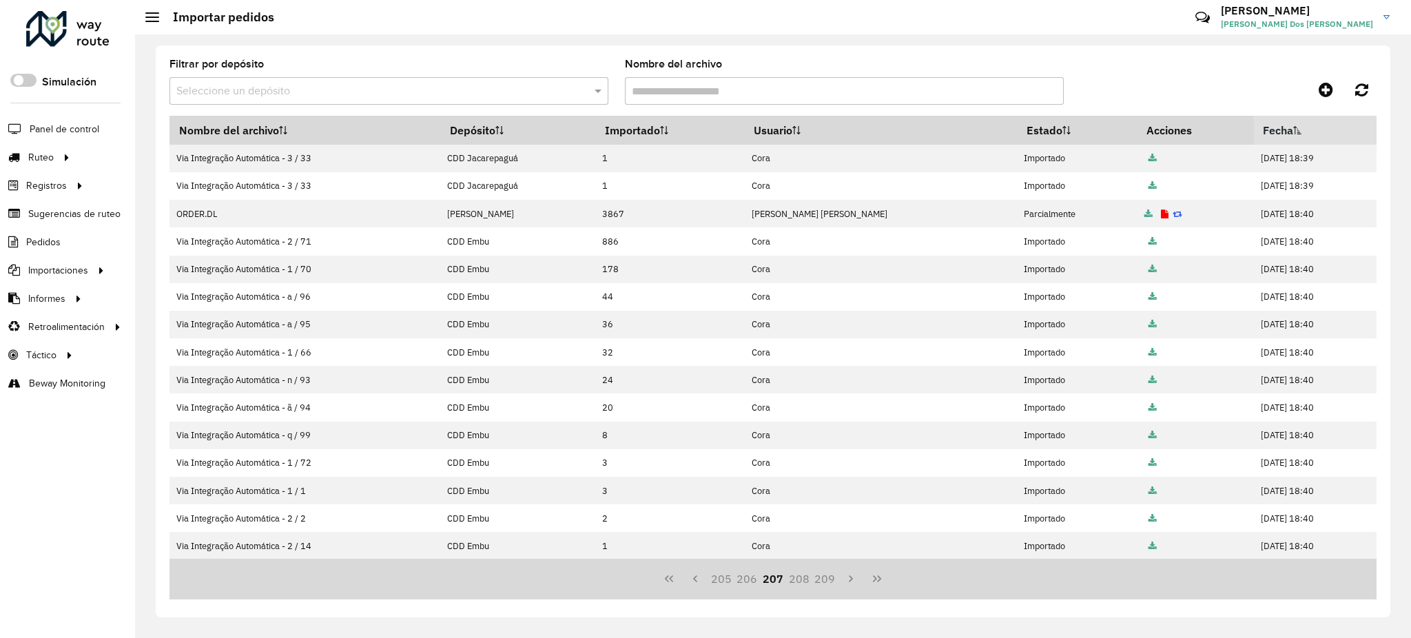
click at [825, 583] on button "209" at bounding box center [825, 579] width 26 height 26
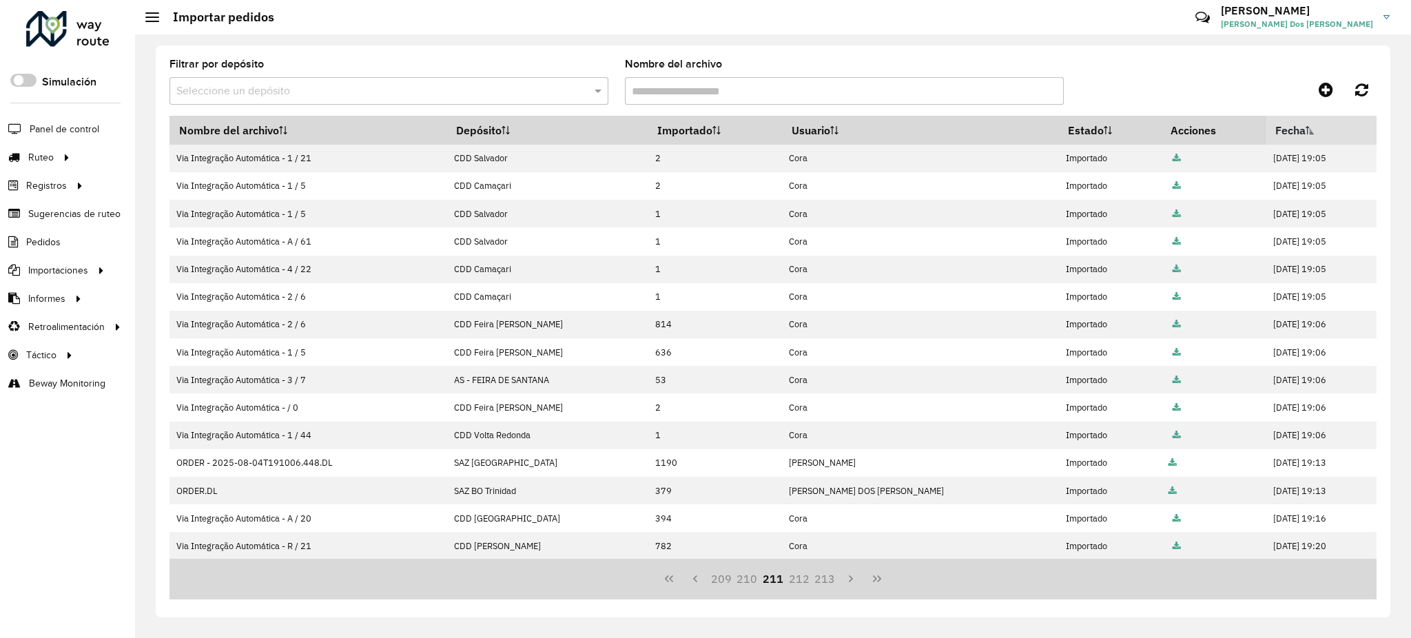
click at [825, 583] on button "213" at bounding box center [825, 579] width 26 height 26
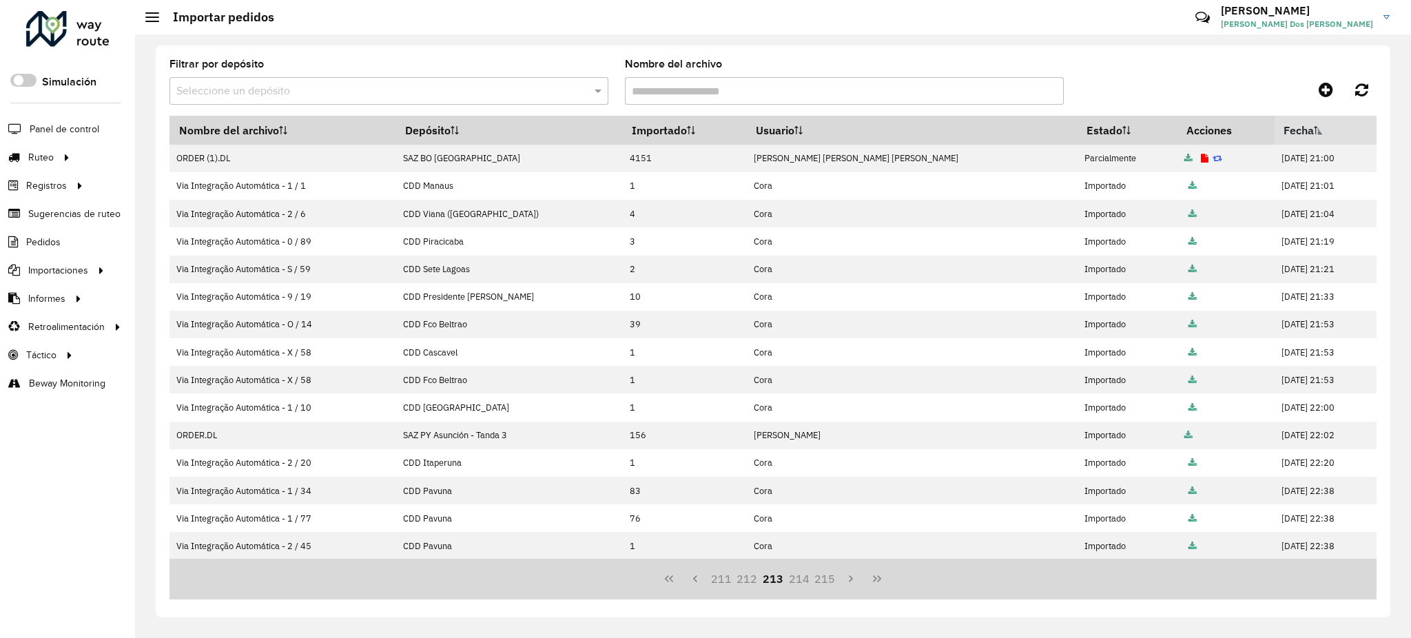
click at [825, 583] on button "215" at bounding box center [825, 579] width 26 height 26
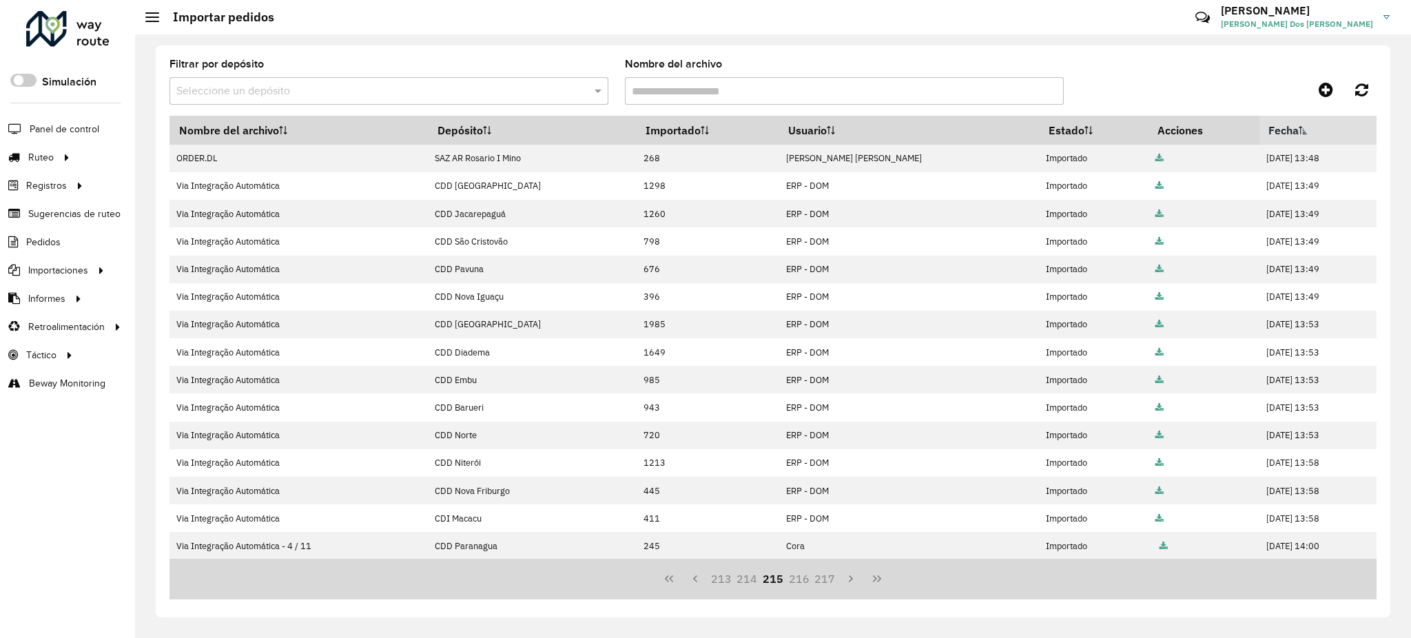
click at [825, 583] on button "217" at bounding box center [825, 579] width 26 height 26
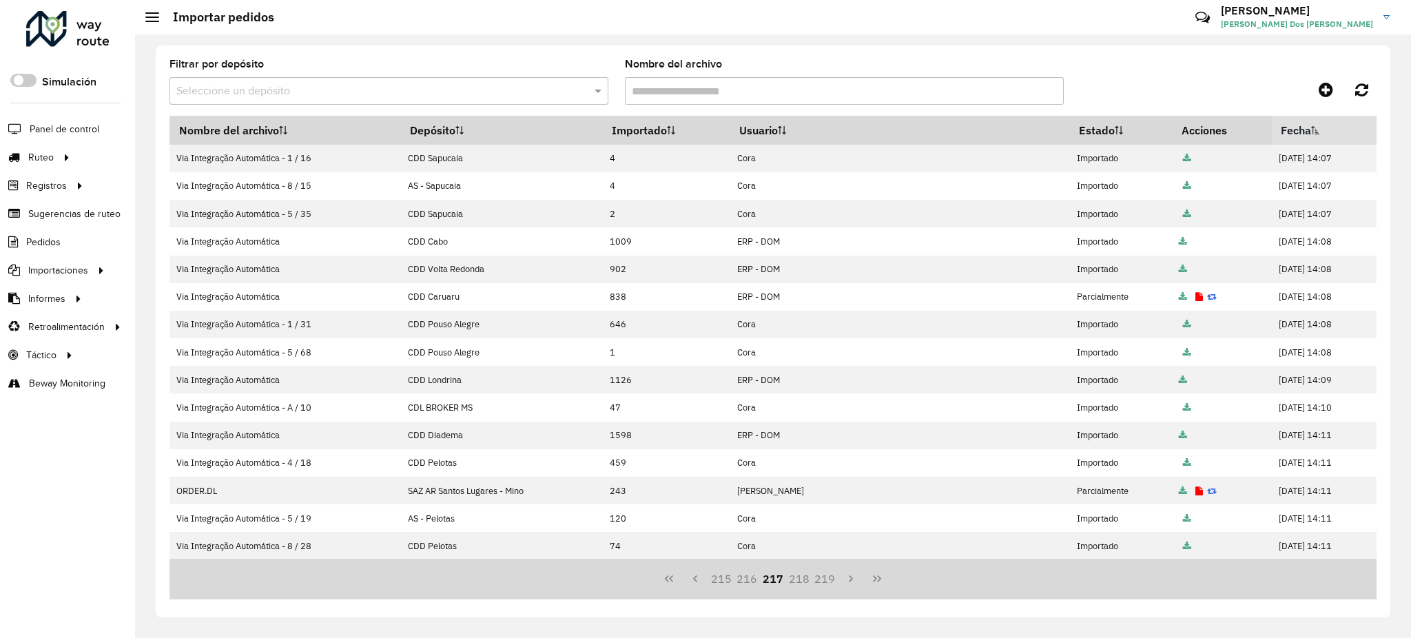
click at [825, 583] on button "219" at bounding box center [825, 579] width 26 height 26
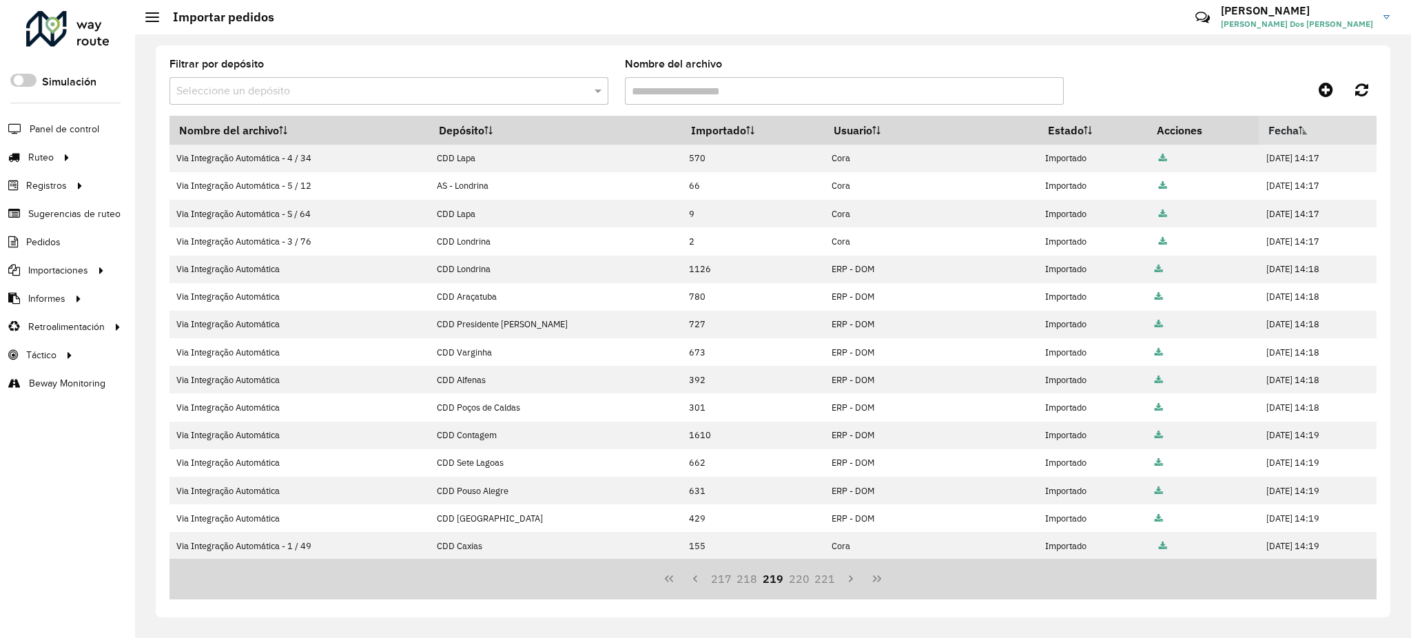
click at [825, 583] on button "221" at bounding box center [825, 579] width 26 height 26
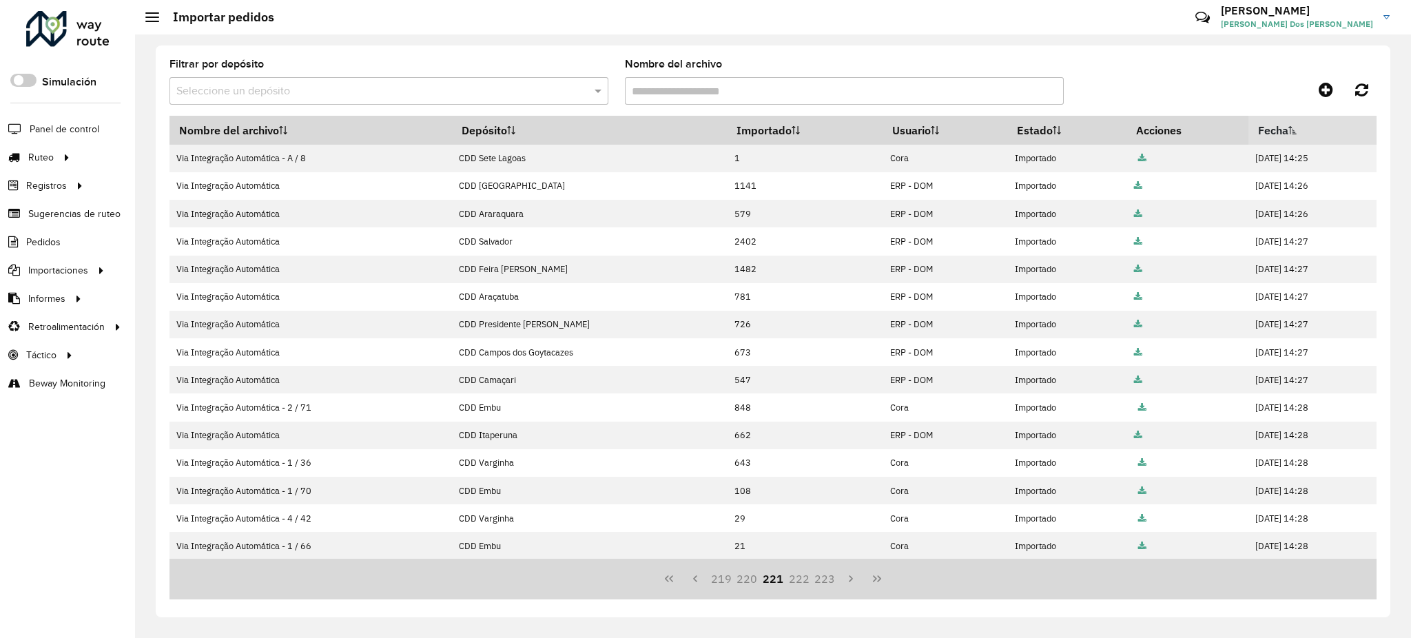
click at [825, 583] on button "223" at bounding box center [825, 579] width 26 height 26
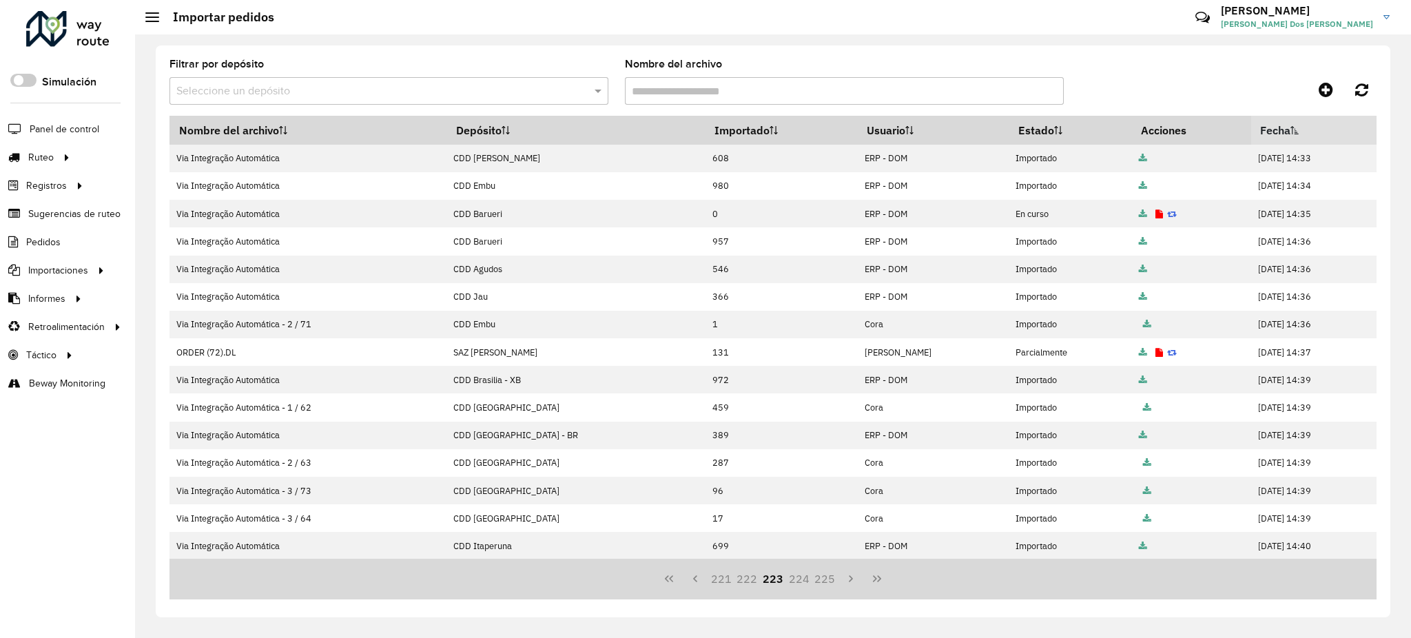
click at [825, 583] on button "225" at bounding box center [825, 579] width 26 height 26
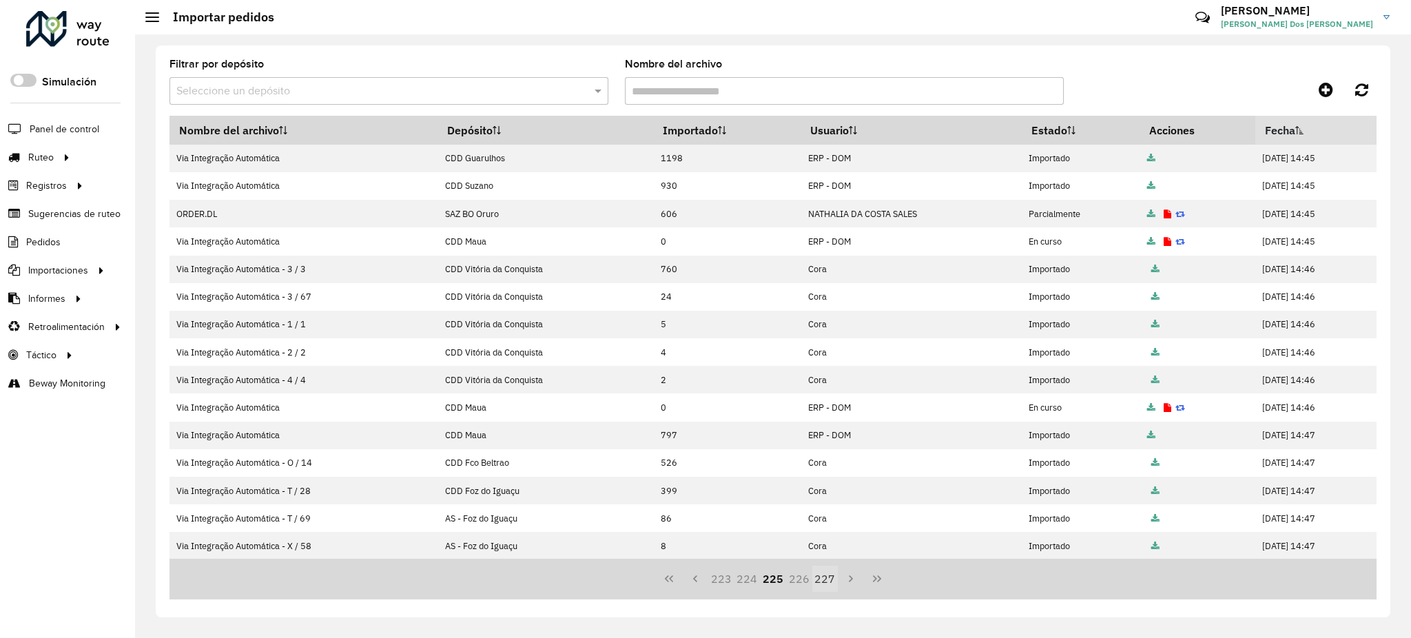
click at [827, 584] on button "227" at bounding box center [825, 579] width 26 height 26
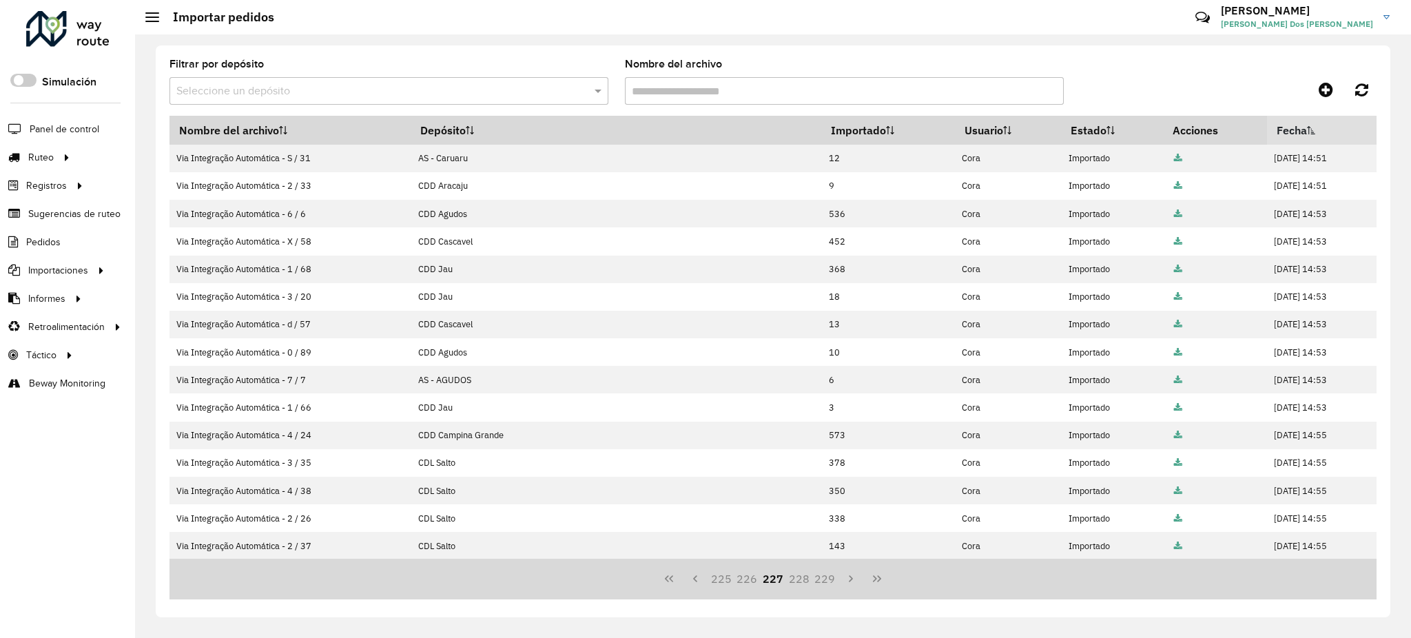
click at [827, 584] on button "229" at bounding box center [825, 579] width 26 height 26
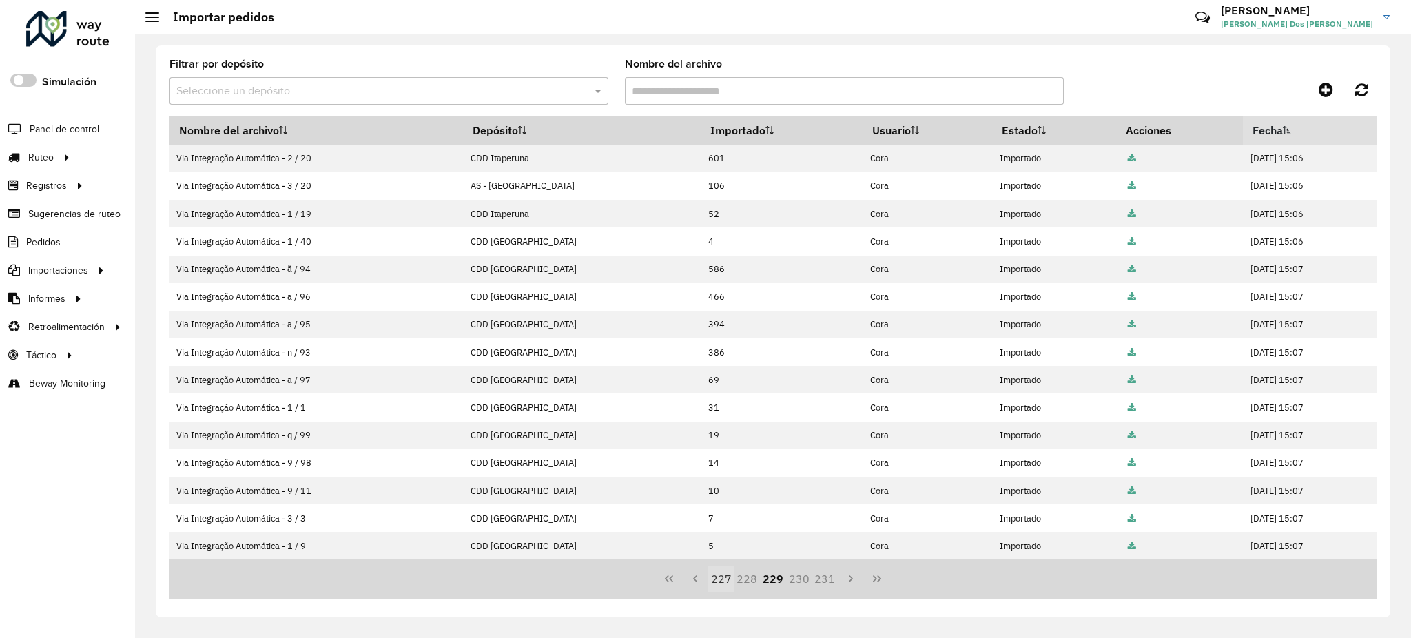
click at [827, 584] on button "231" at bounding box center [825, 579] width 26 height 26
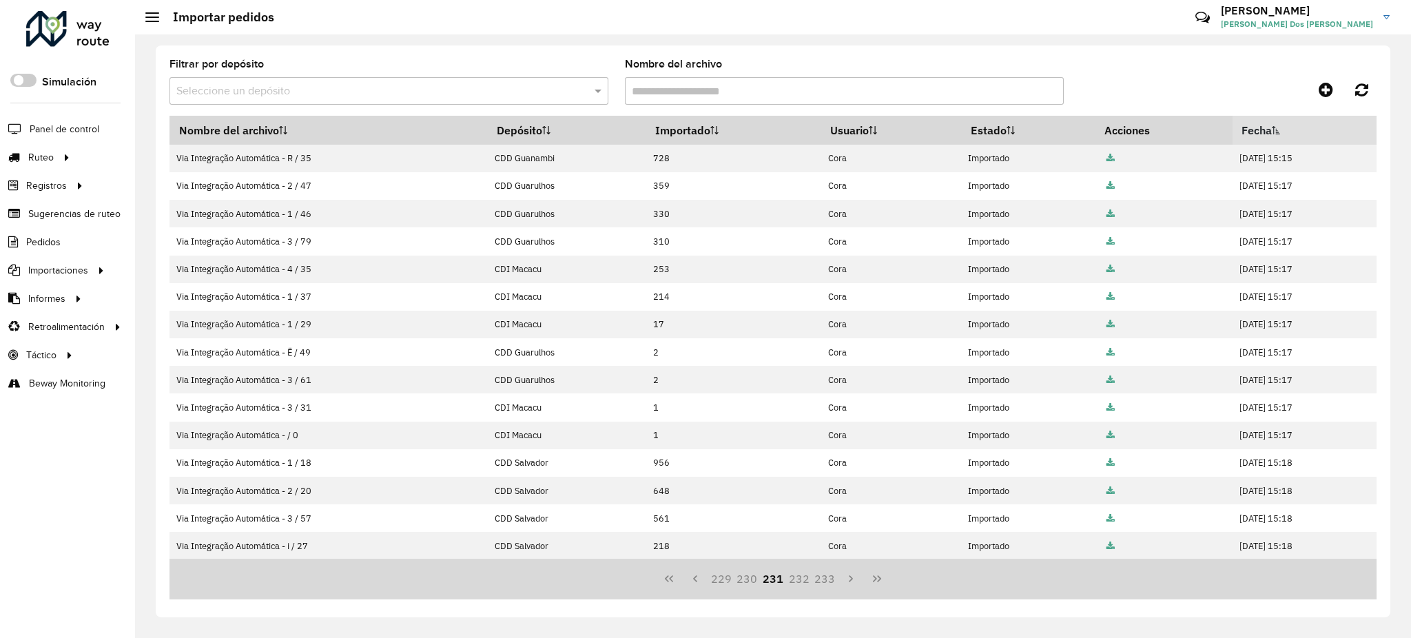
click at [827, 584] on button "233" at bounding box center [825, 579] width 26 height 26
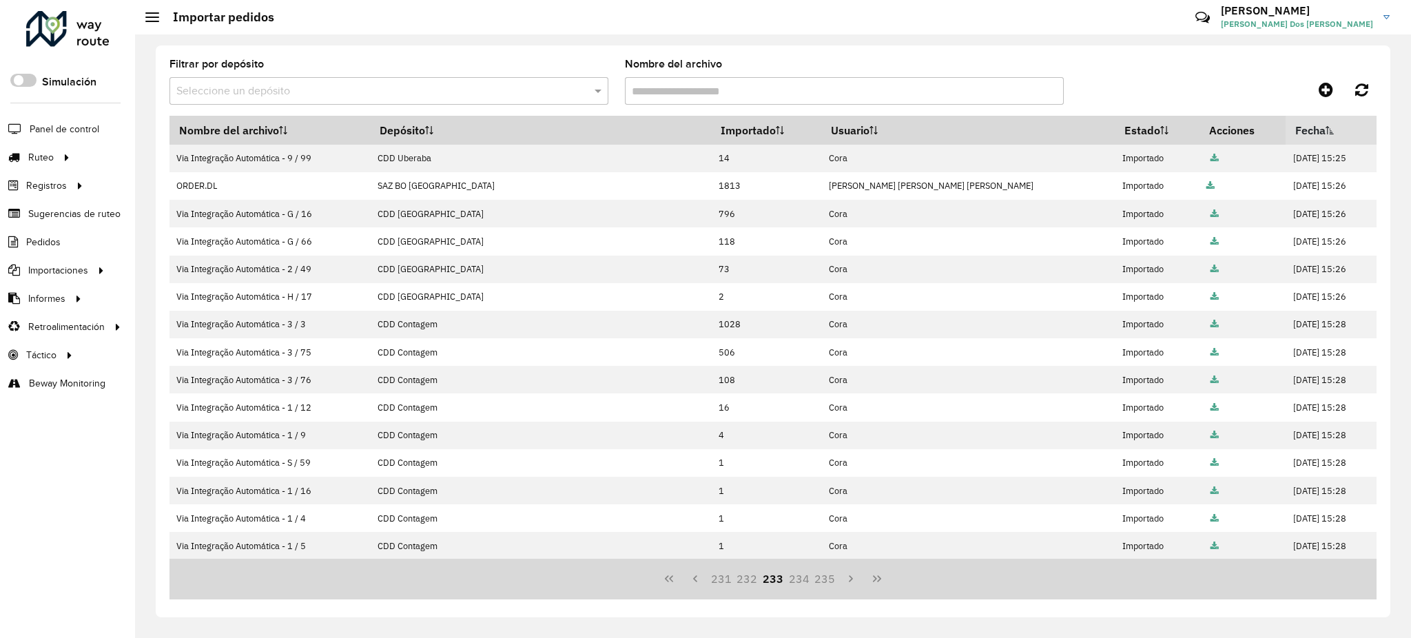
click at [827, 584] on button "235" at bounding box center [825, 579] width 26 height 26
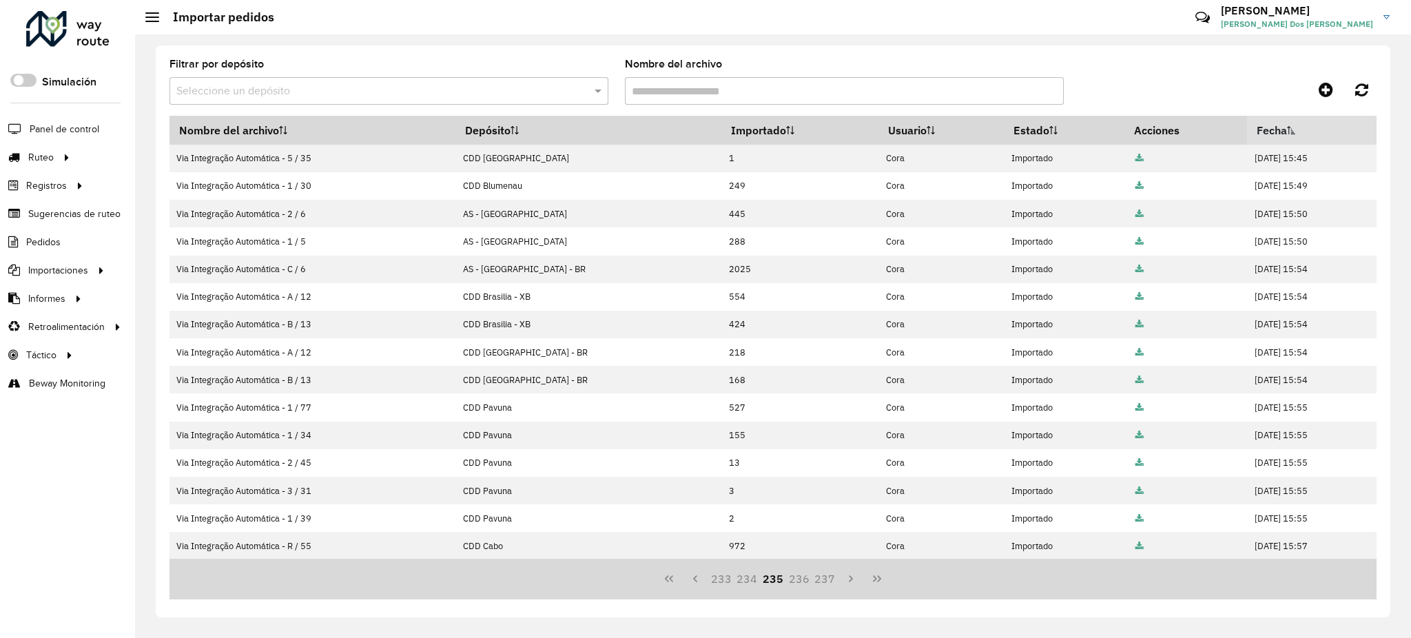
click at [827, 584] on button "237" at bounding box center [825, 579] width 26 height 26
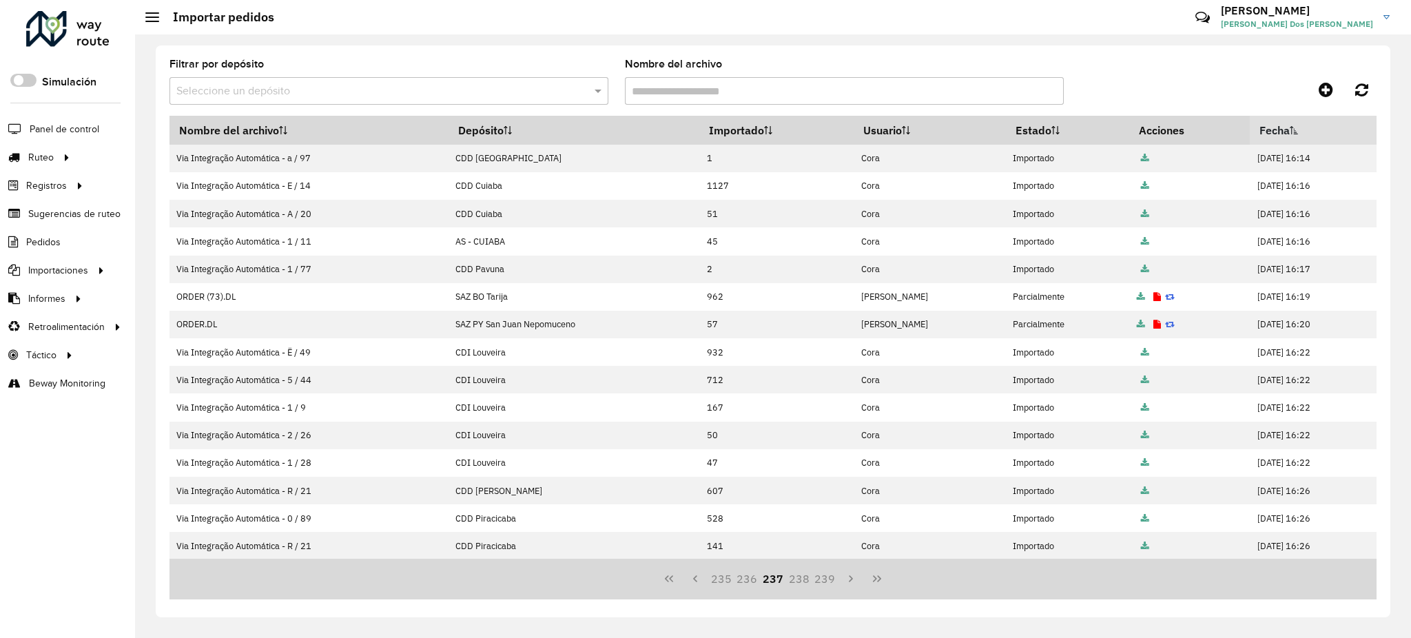
click at [827, 584] on button "239" at bounding box center [825, 579] width 26 height 26
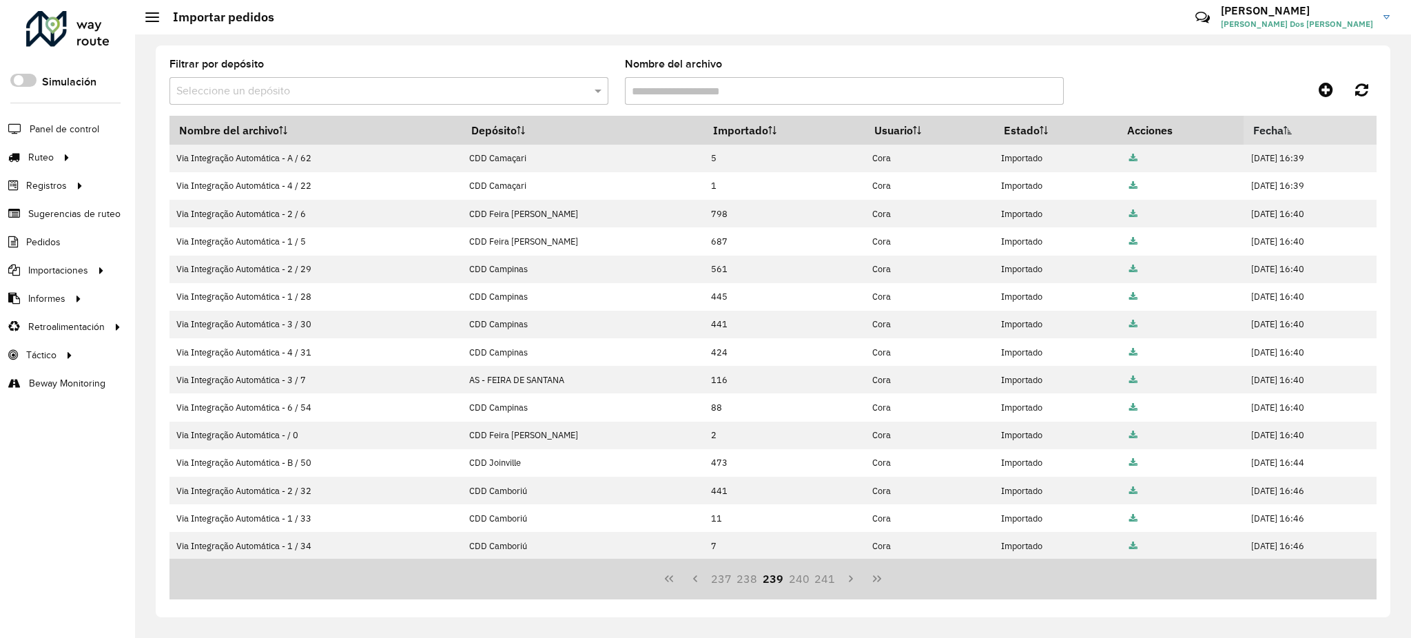
click at [827, 584] on button "241" at bounding box center [825, 579] width 26 height 26
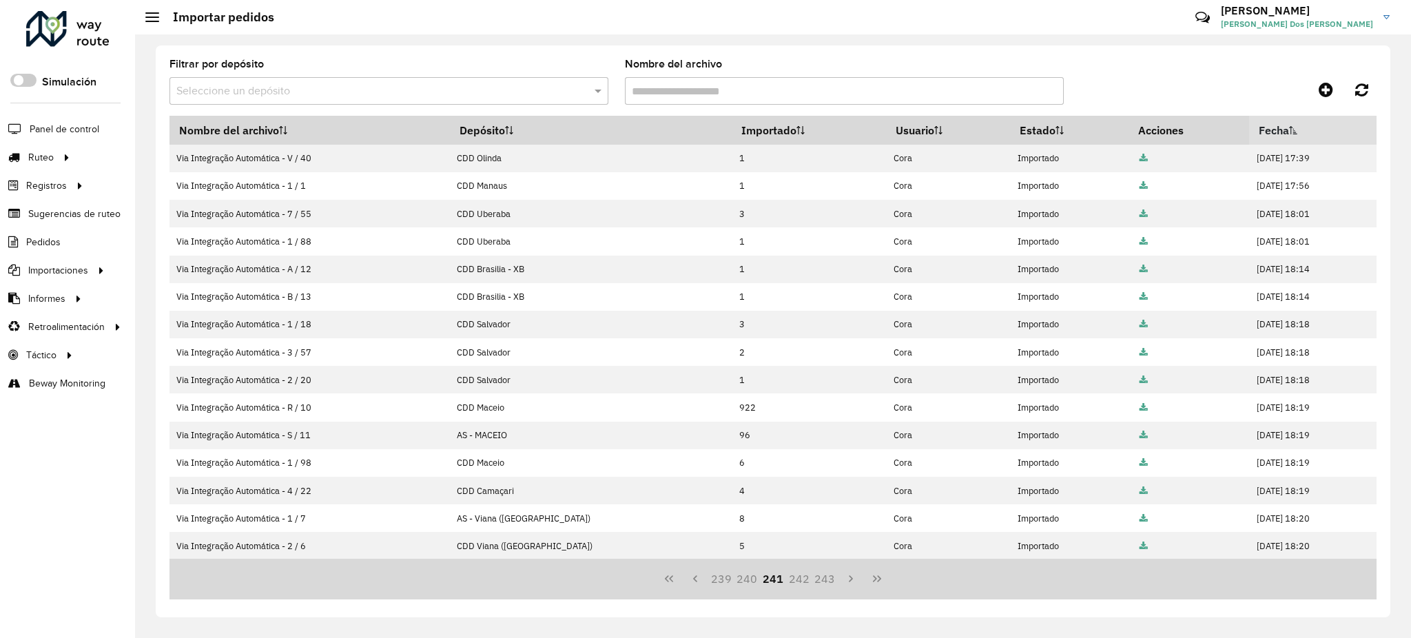
click at [827, 584] on button "243" at bounding box center [825, 579] width 26 height 26
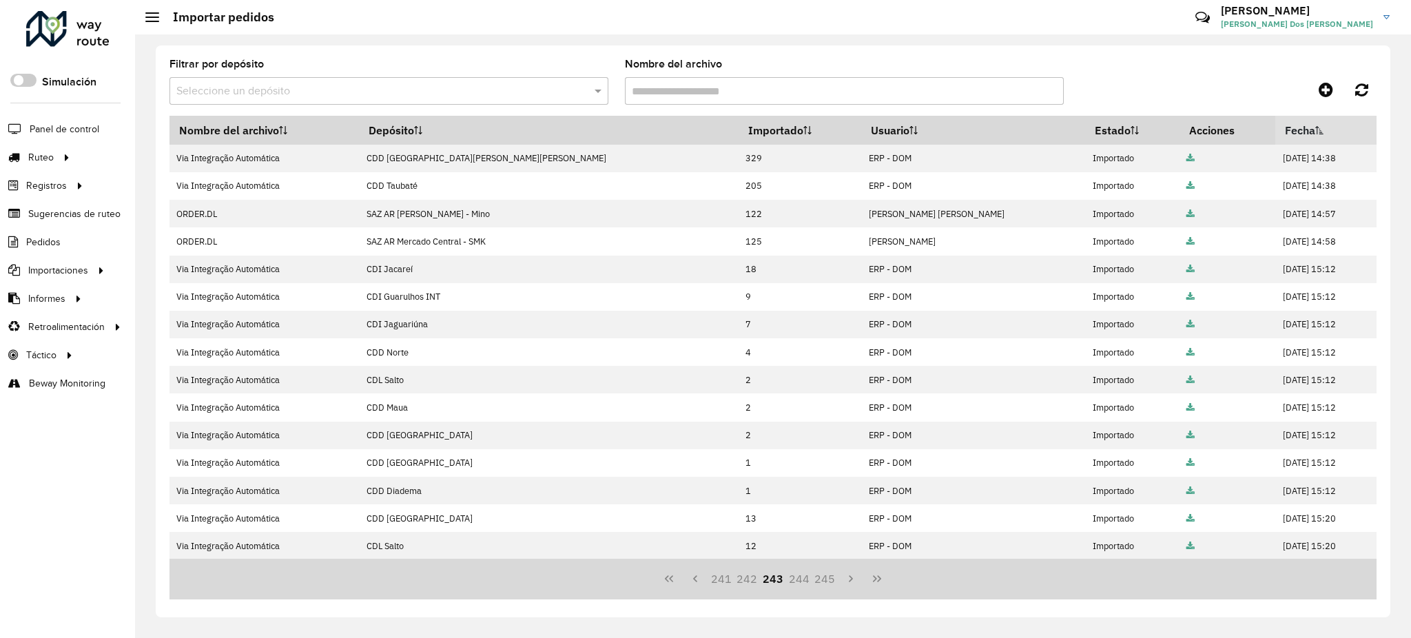
click at [827, 584] on button "245" at bounding box center [825, 579] width 26 height 26
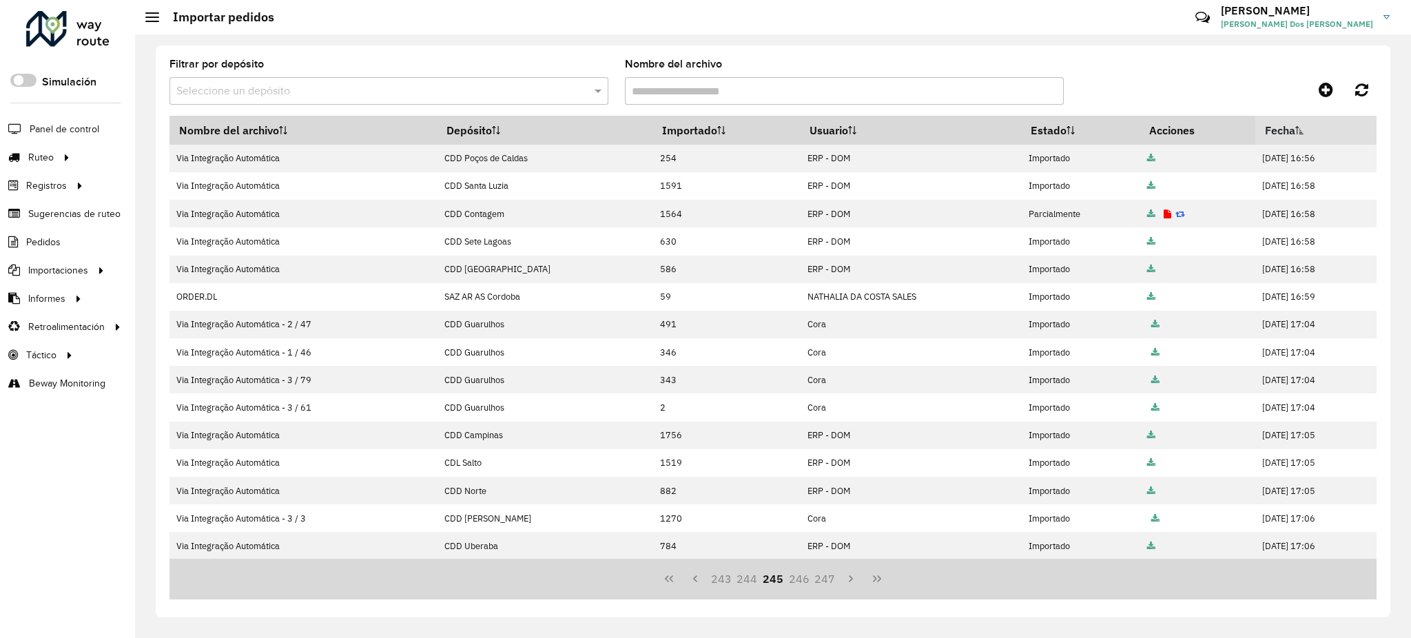
click at [827, 584] on button "247" at bounding box center [825, 579] width 26 height 26
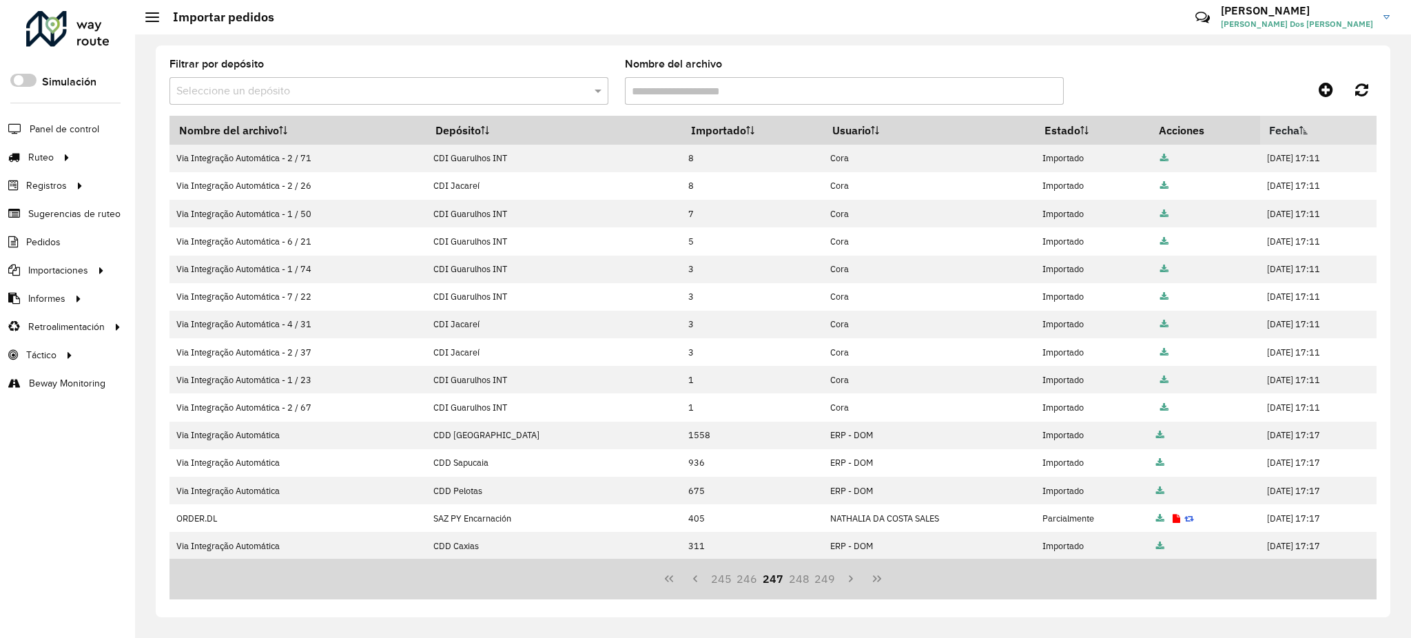
click at [827, 584] on button "249" at bounding box center [825, 579] width 26 height 26
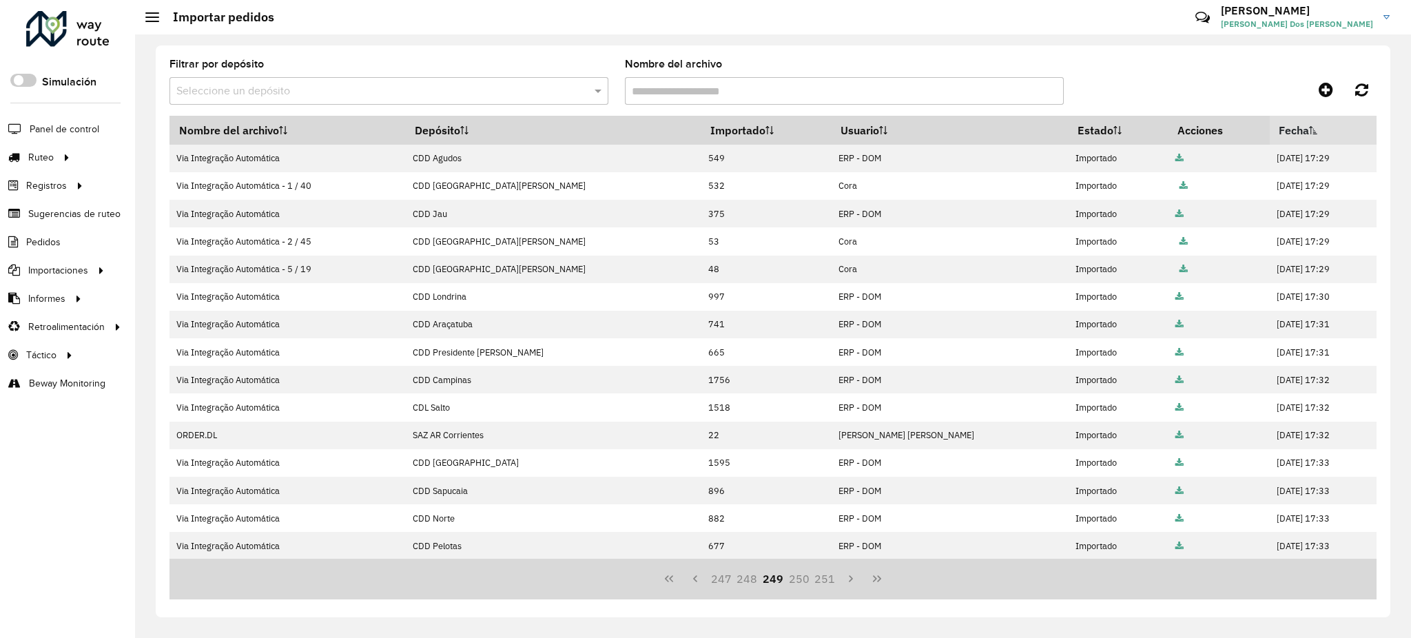
click at [827, 584] on button "251" at bounding box center [825, 579] width 26 height 26
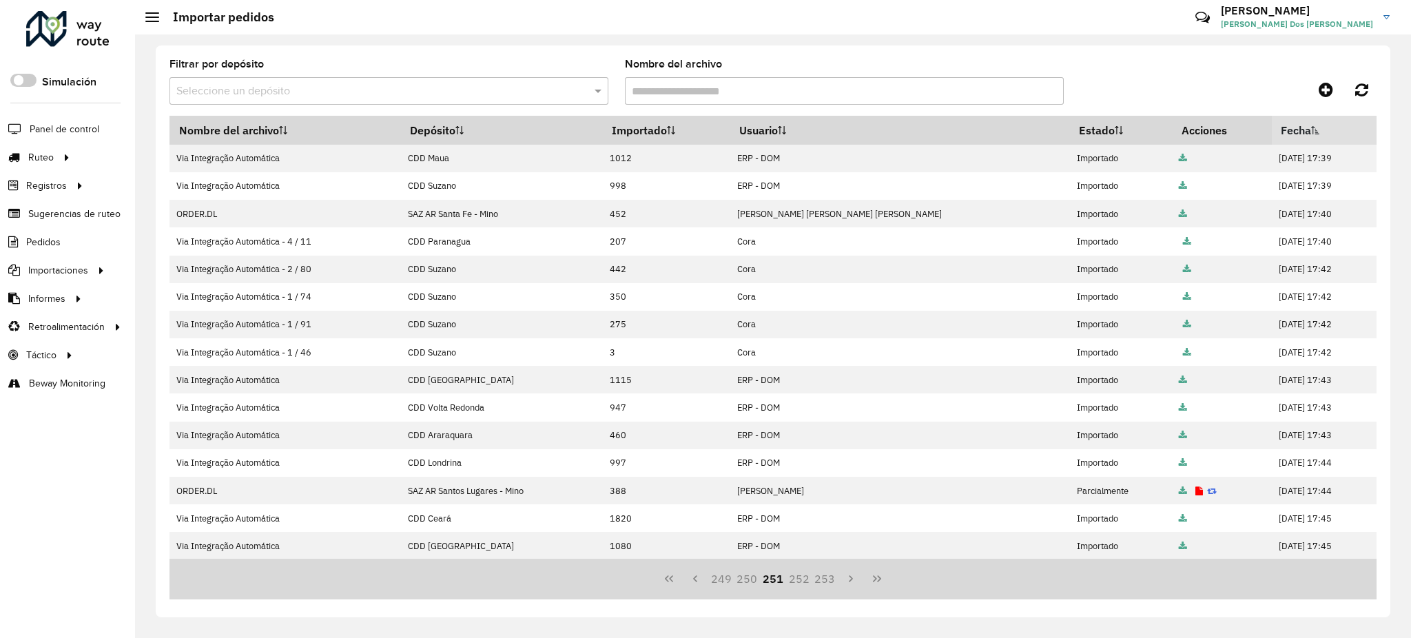
click at [827, 584] on button "253" at bounding box center [825, 579] width 26 height 26
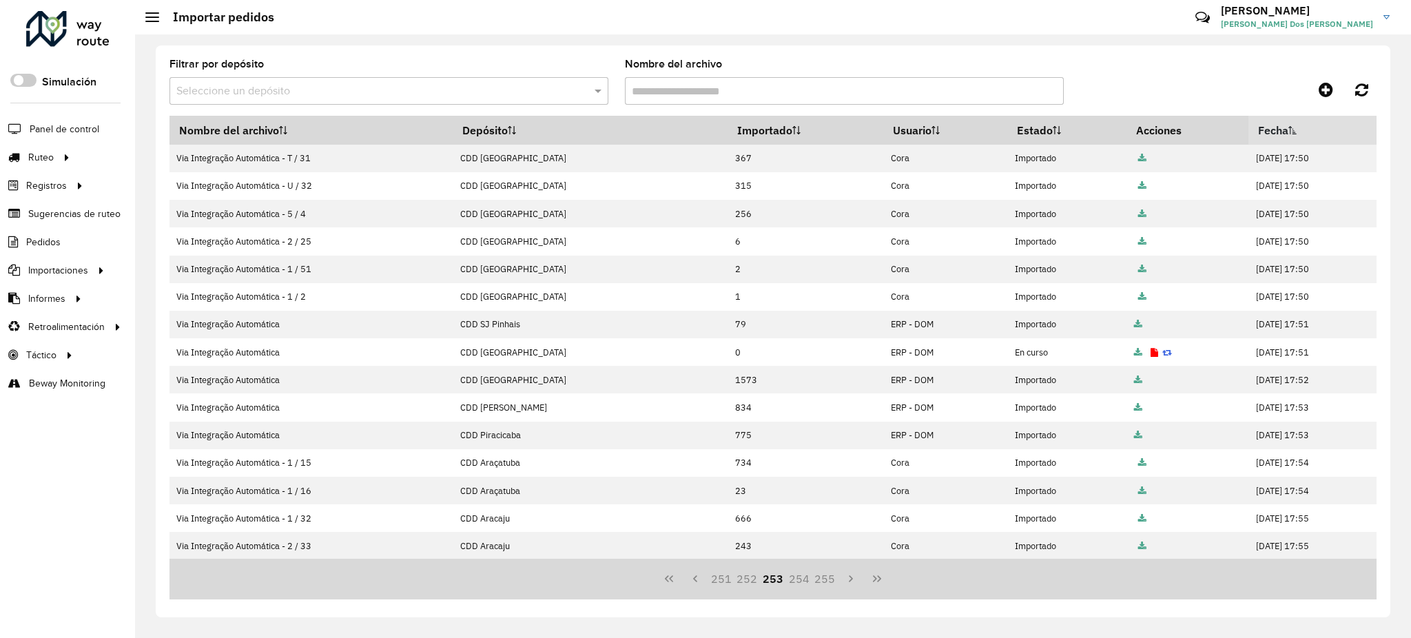
click at [827, 584] on button "255" at bounding box center [825, 579] width 26 height 26
click at [827, 584] on button "257" at bounding box center [825, 579] width 26 height 26
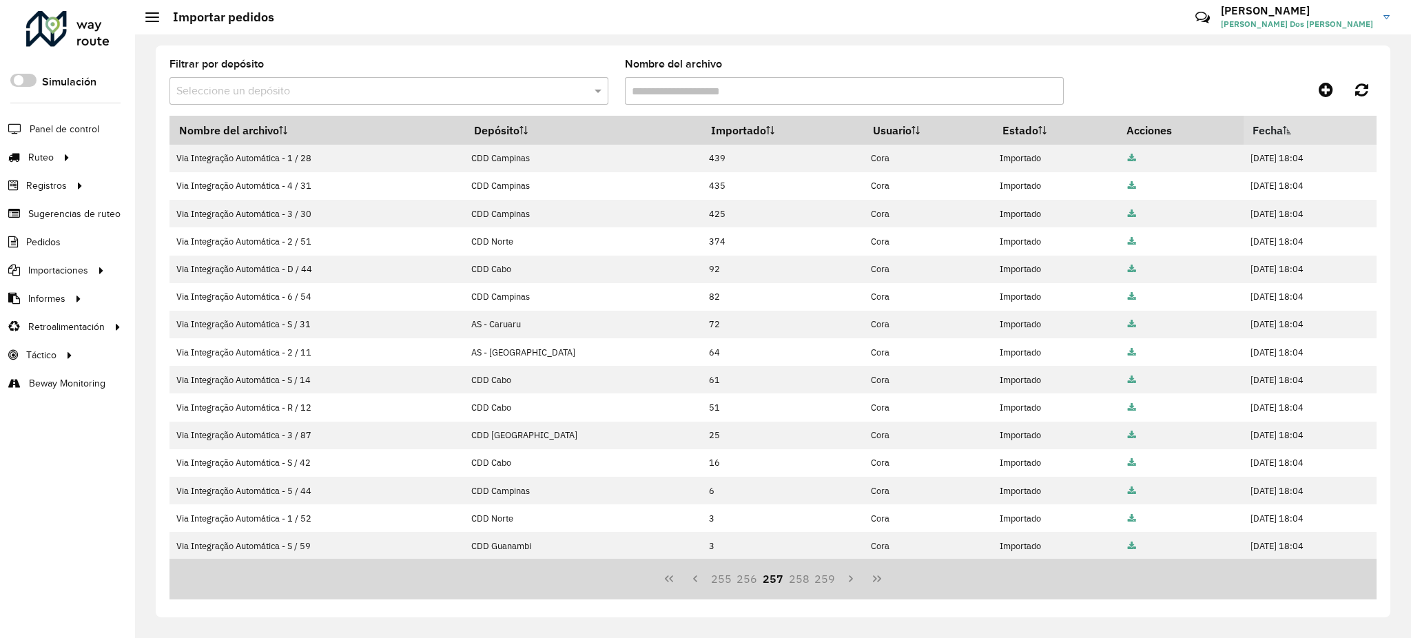
click at [827, 584] on button "259" at bounding box center [825, 579] width 26 height 26
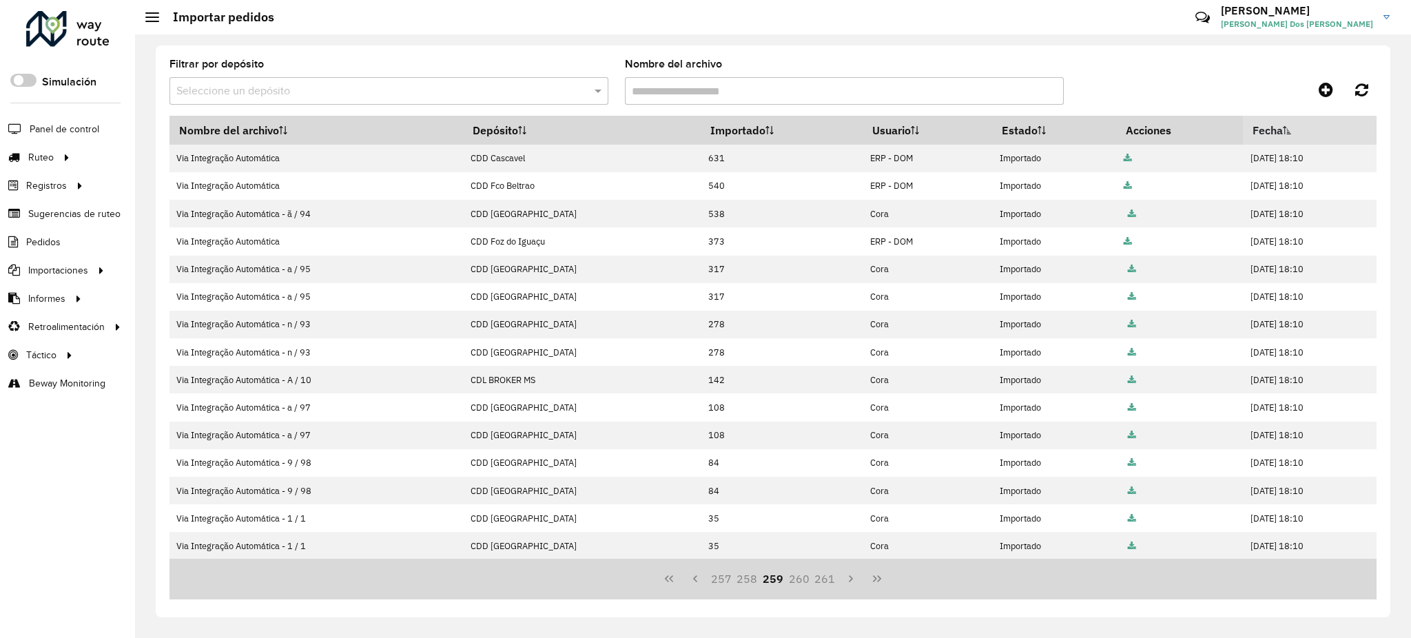
click at [827, 584] on button "261" at bounding box center [825, 579] width 26 height 26
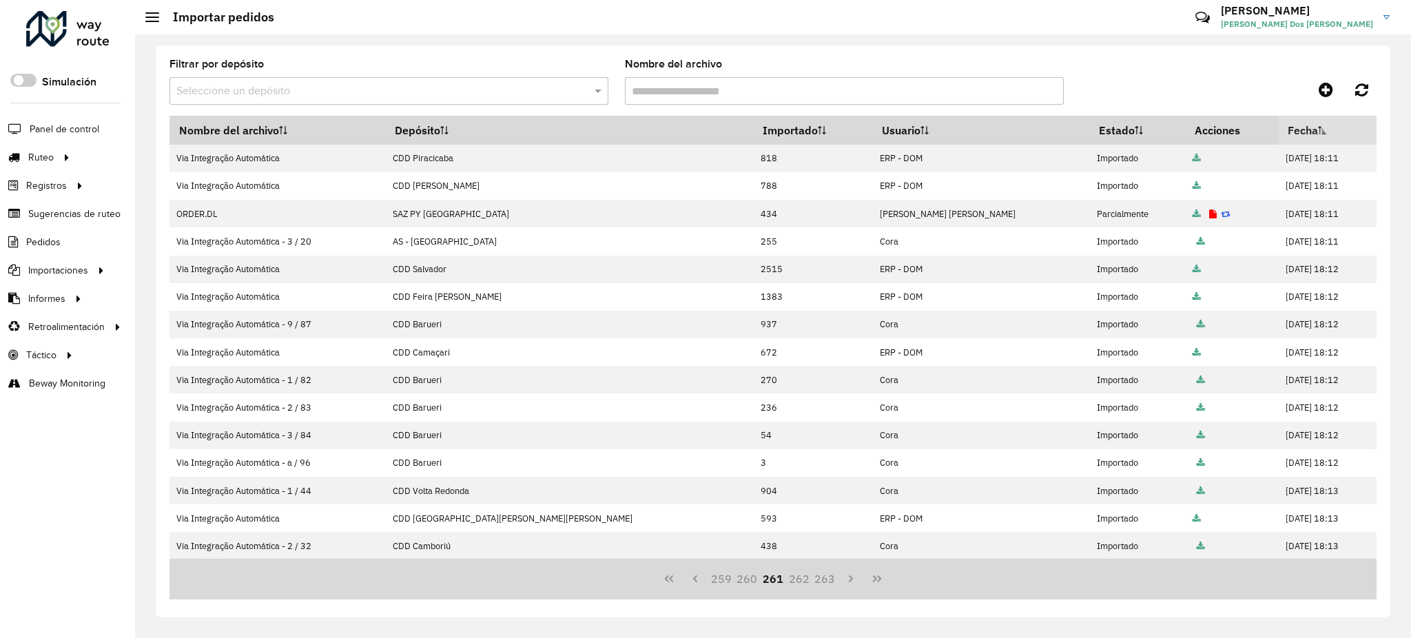
click at [827, 584] on button "263" at bounding box center [825, 579] width 26 height 26
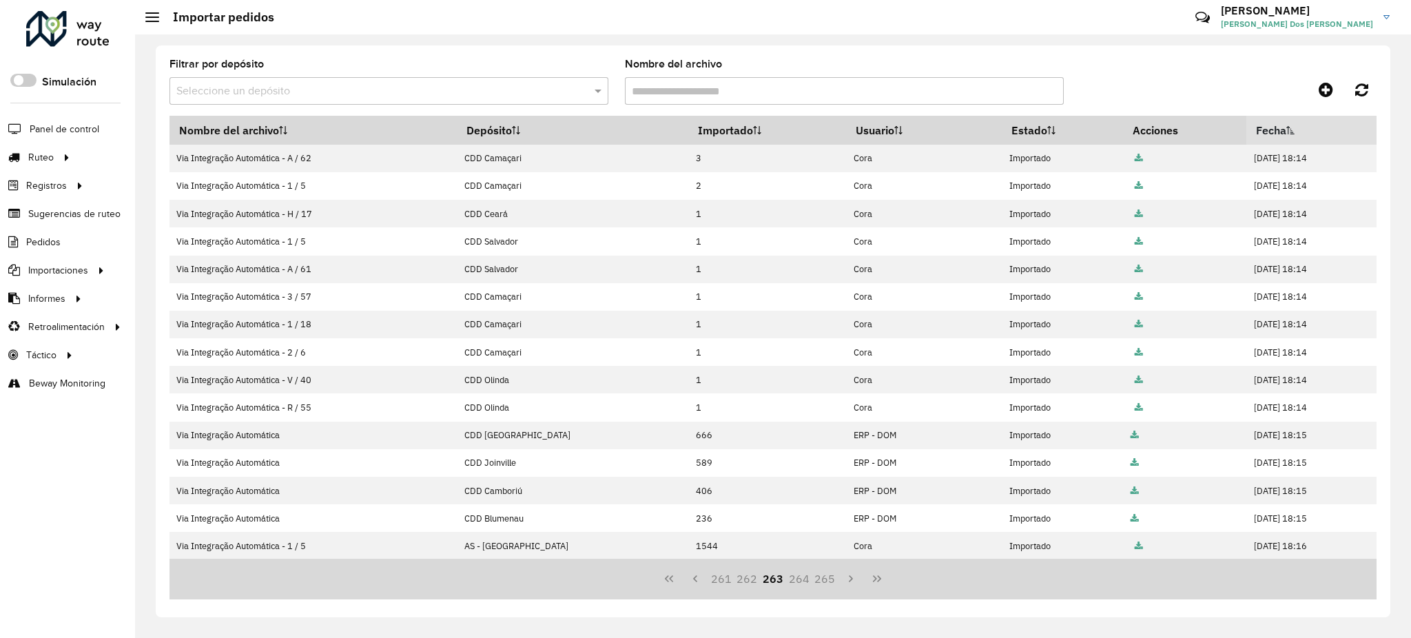
click at [827, 584] on button "265" at bounding box center [825, 579] width 26 height 26
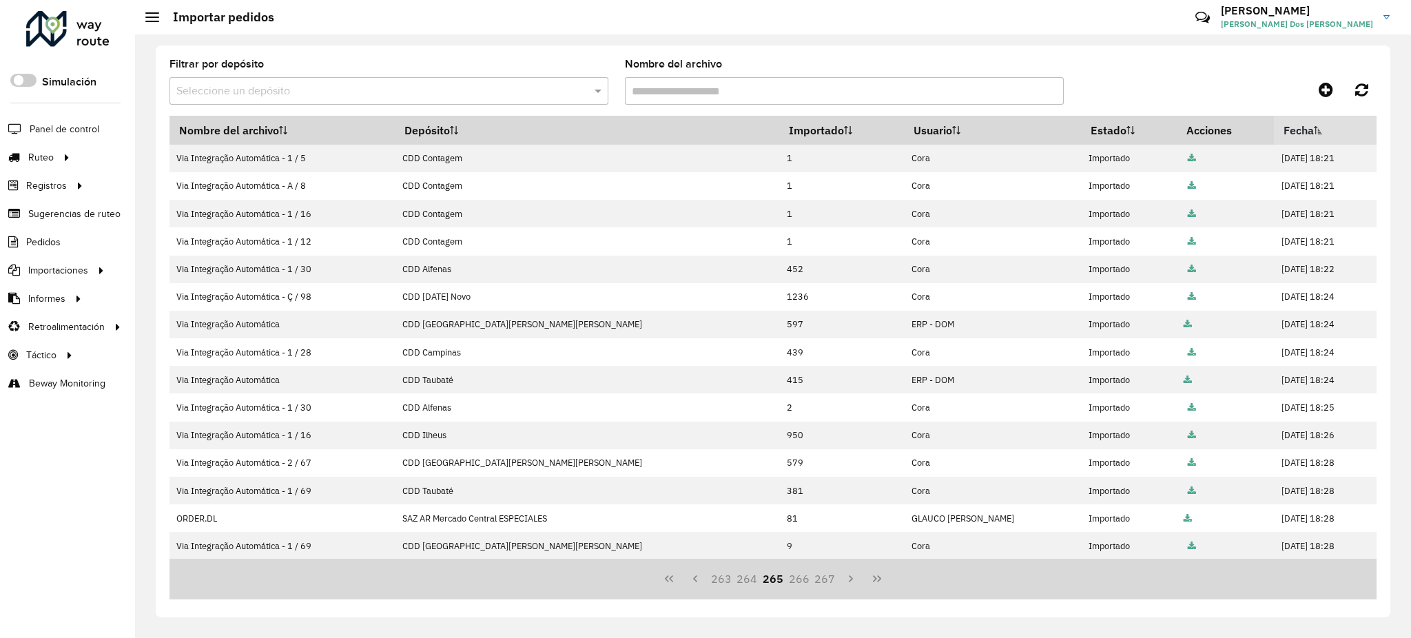
click at [827, 584] on button "267" at bounding box center [825, 579] width 26 height 26
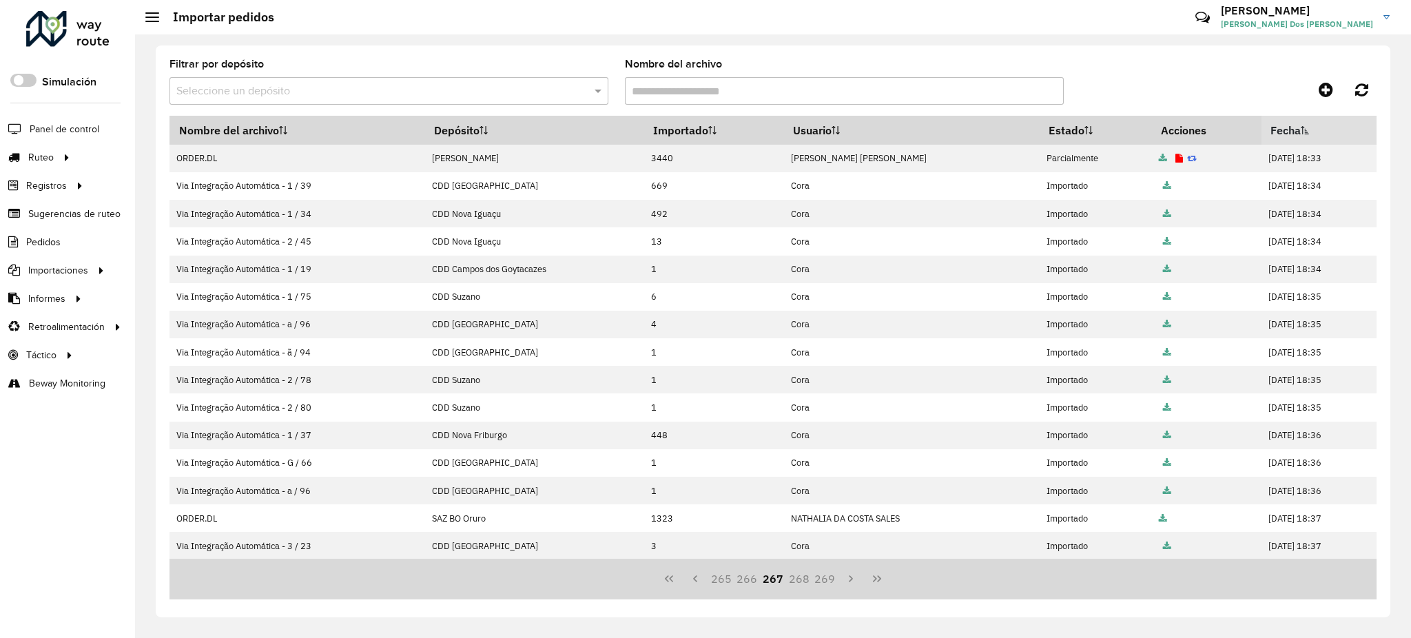
click at [827, 584] on button "269" at bounding box center [825, 579] width 26 height 26
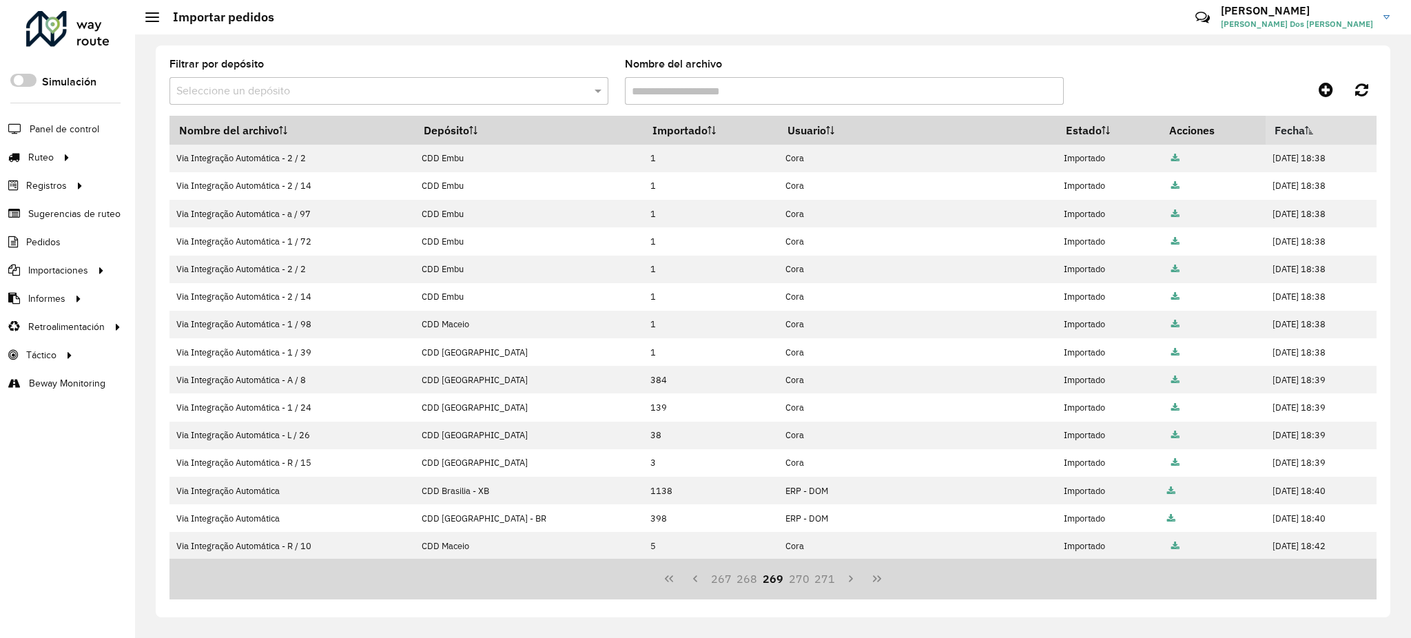
click at [827, 584] on button "271" at bounding box center [825, 579] width 26 height 26
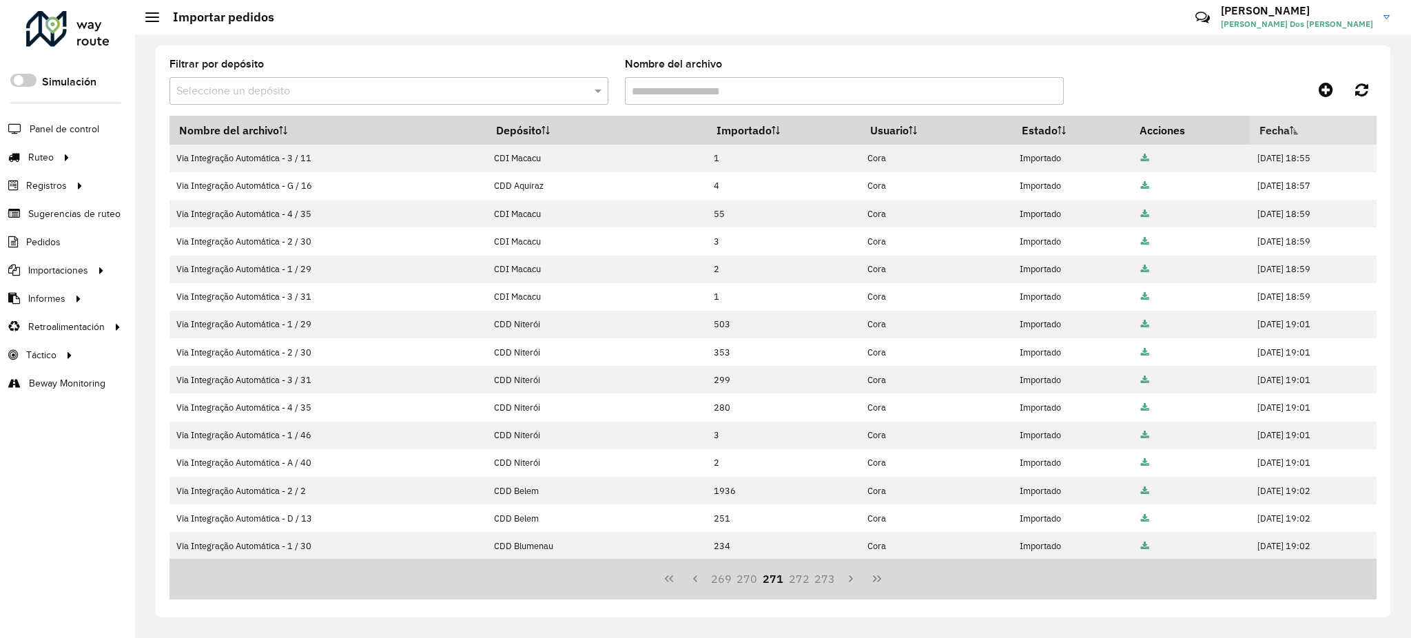
click at [827, 584] on button "273" at bounding box center [825, 579] width 26 height 26
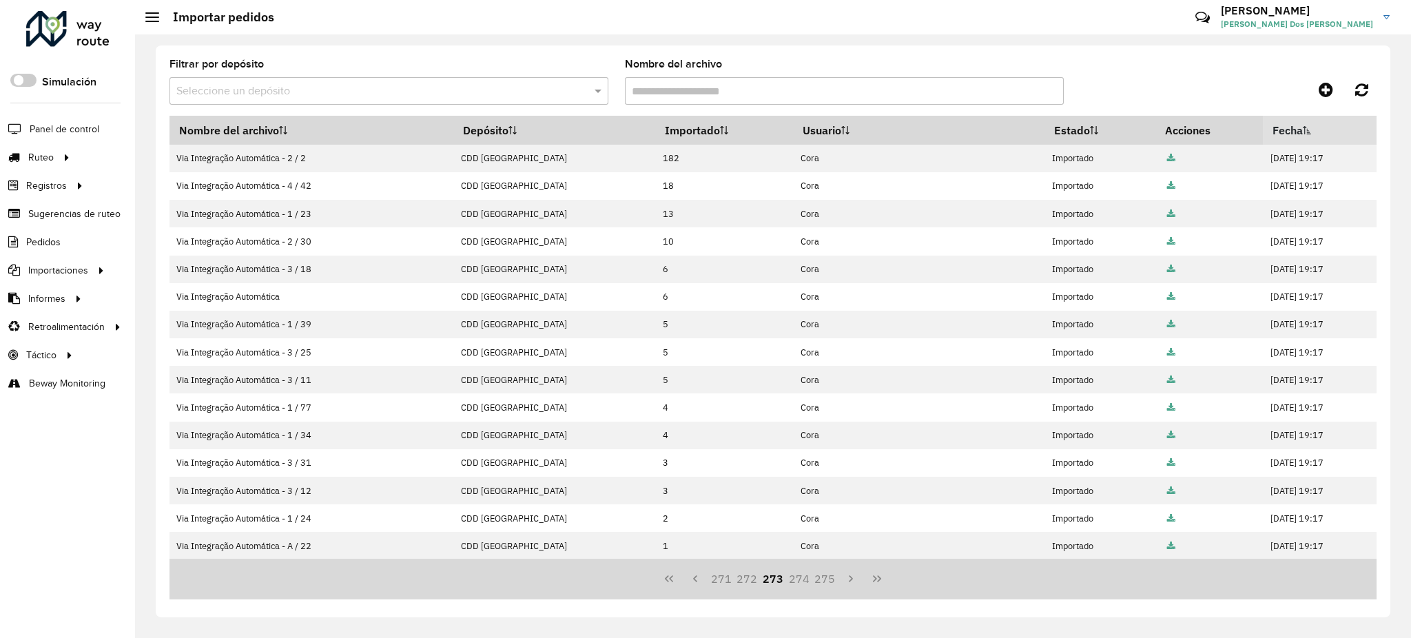
click at [827, 584] on button "275" at bounding box center [825, 579] width 26 height 26
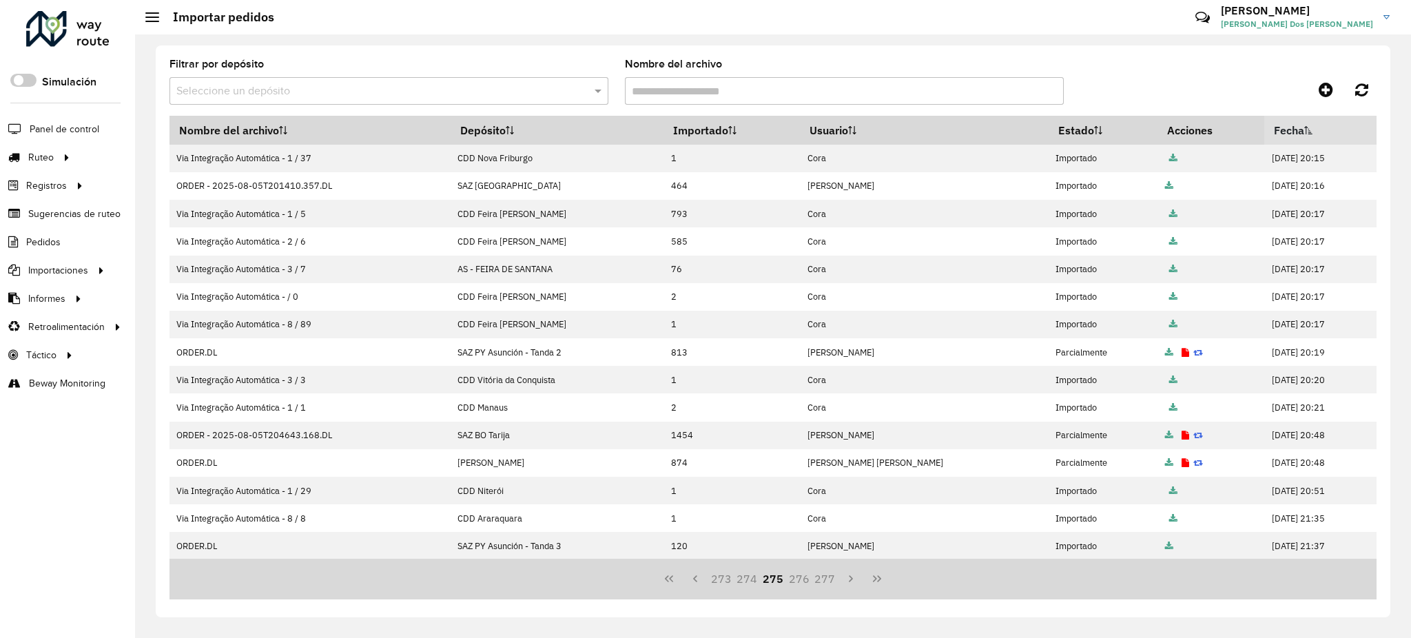
click at [827, 584] on button "277" at bounding box center [825, 579] width 26 height 26
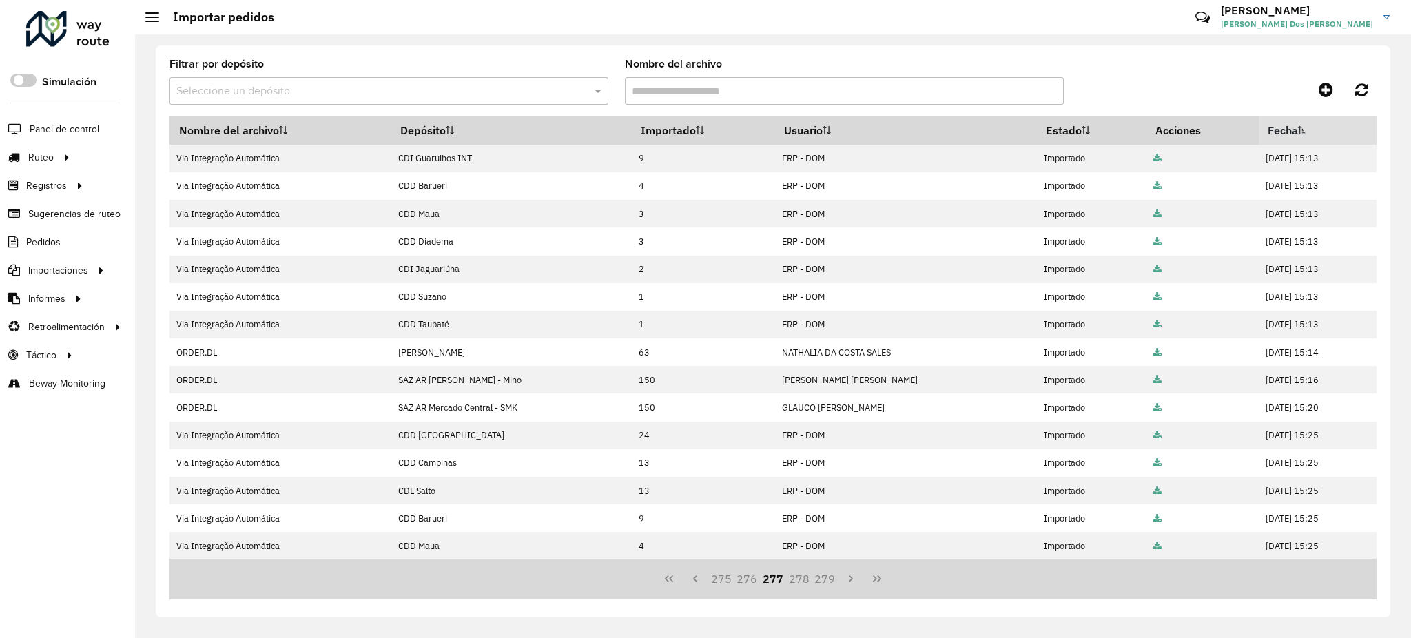
click at [827, 584] on button "279" at bounding box center [825, 579] width 26 height 26
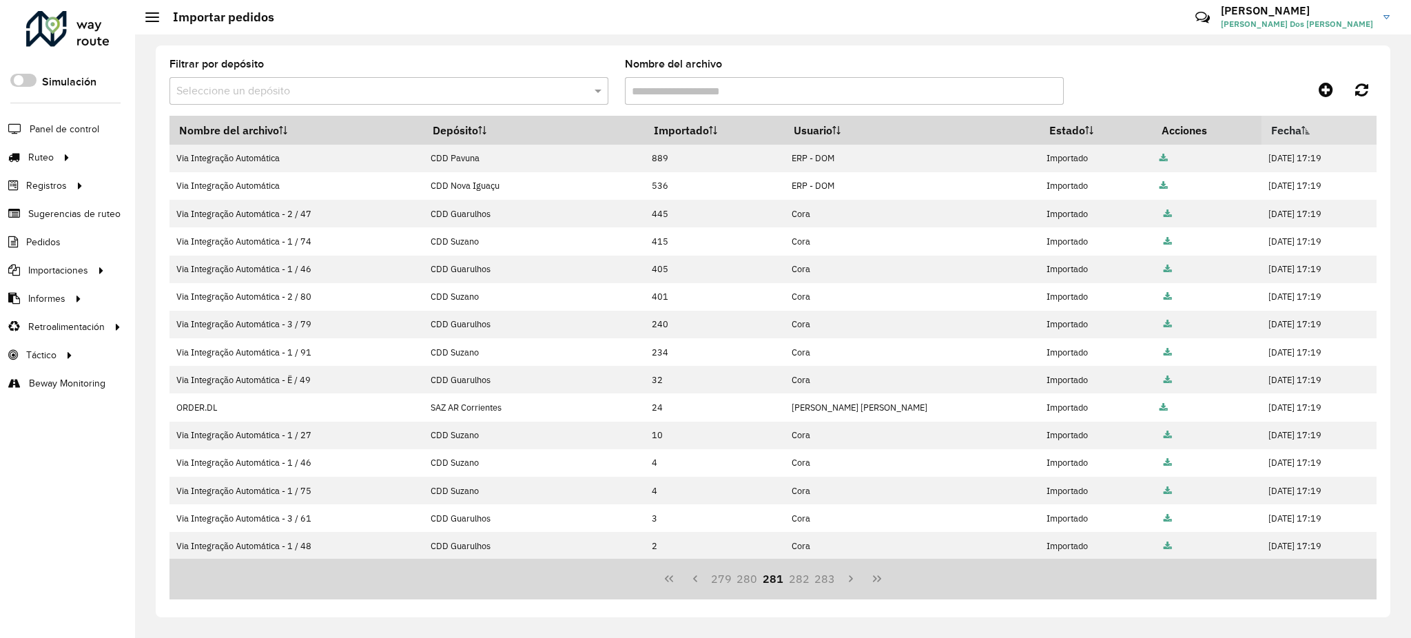
click at [827, 584] on button "283" at bounding box center [825, 579] width 26 height 26
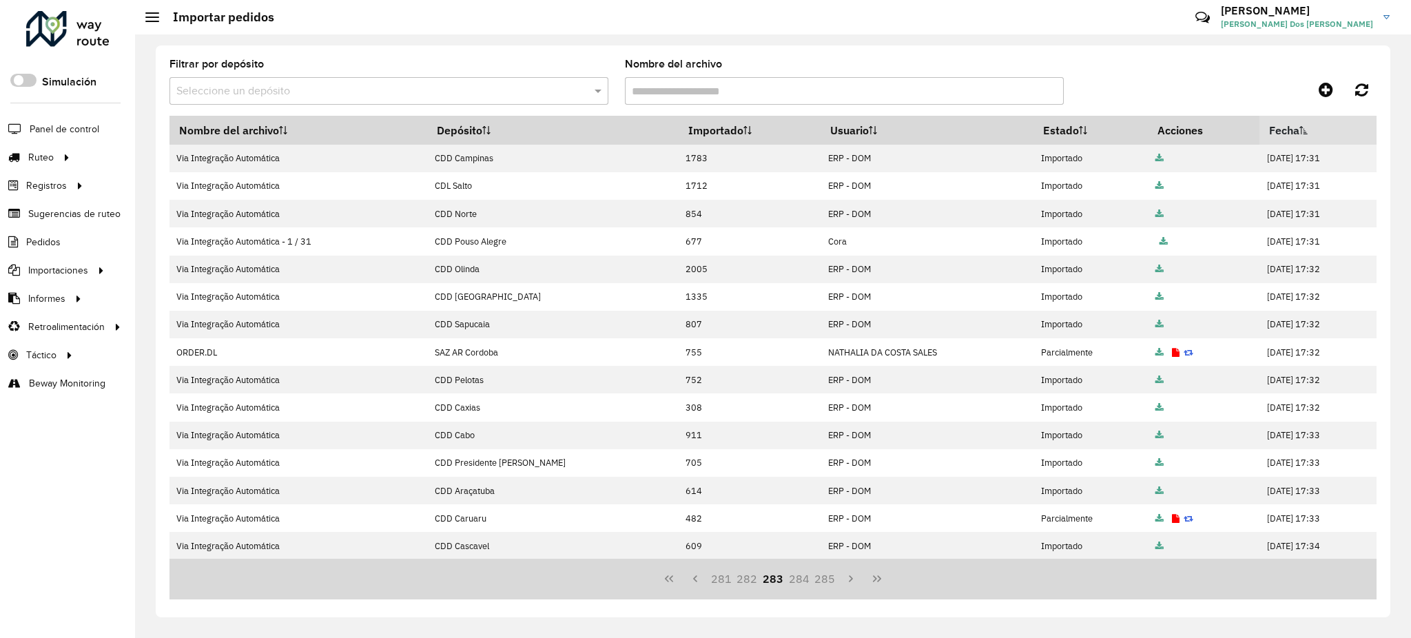
click at [827, 584] on button "285" at bounding box center [825, 579] width 26 height 26
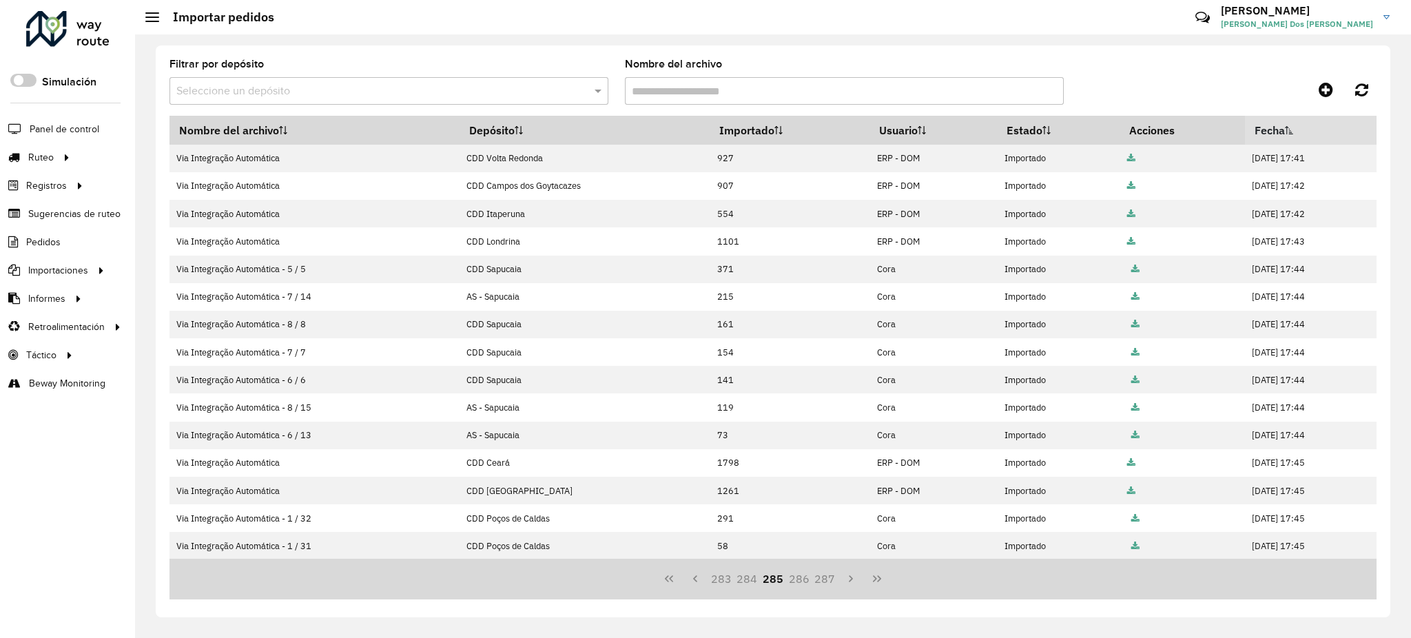
click at [827, 584] on button "287" at bounding box center [825, 579] width 26 height 26
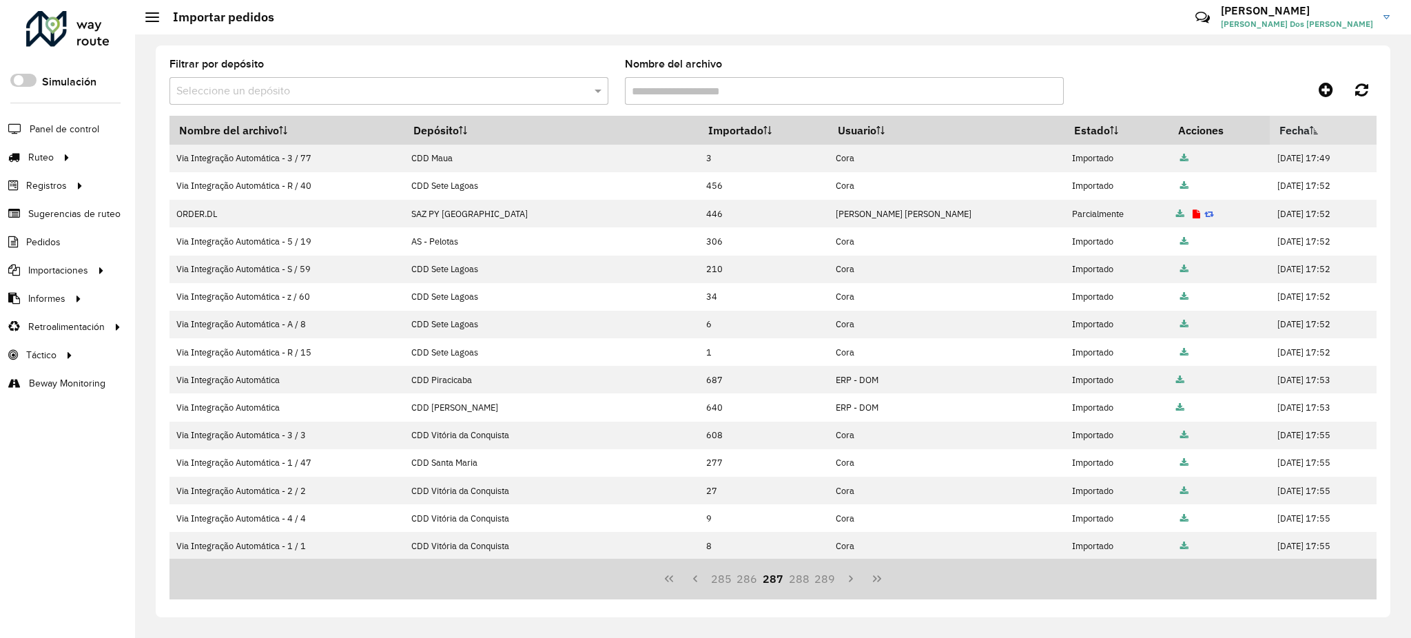
click at [827, 584] on button "289" at bounding box center [825, 579] width 26 height 26
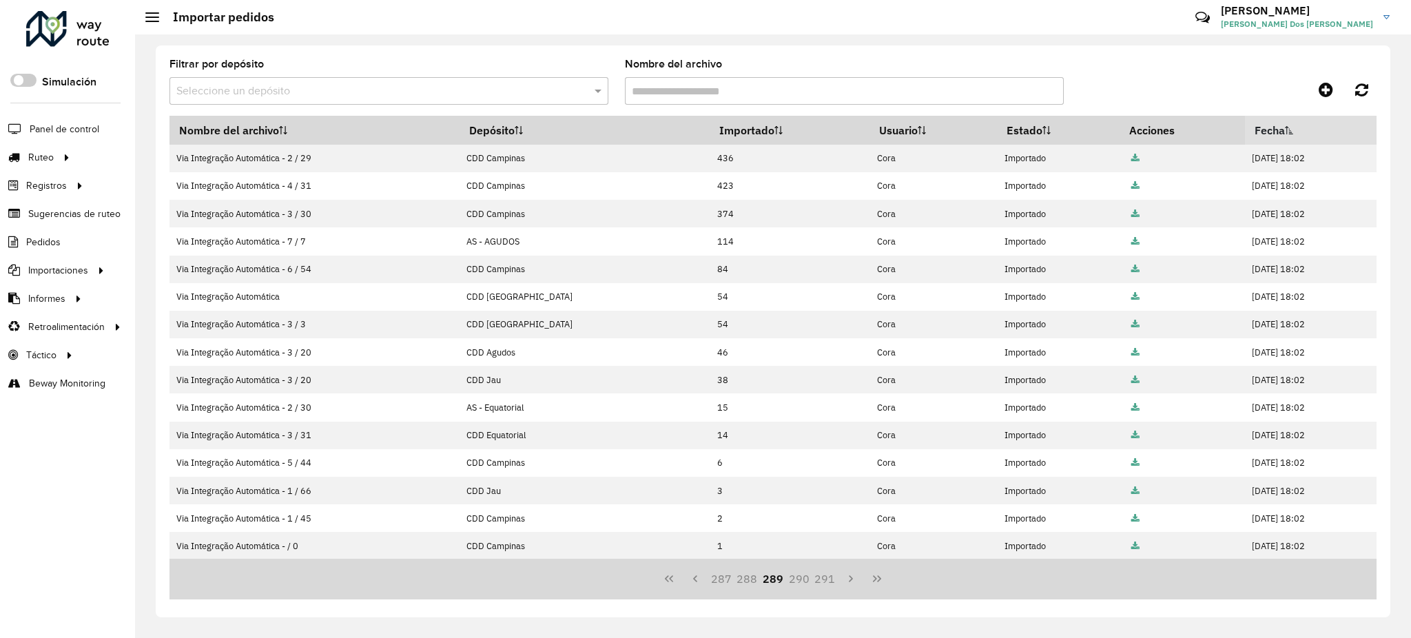
click at [827, 584] on button "291" at bounding box center [825, 579] width 26 height 26
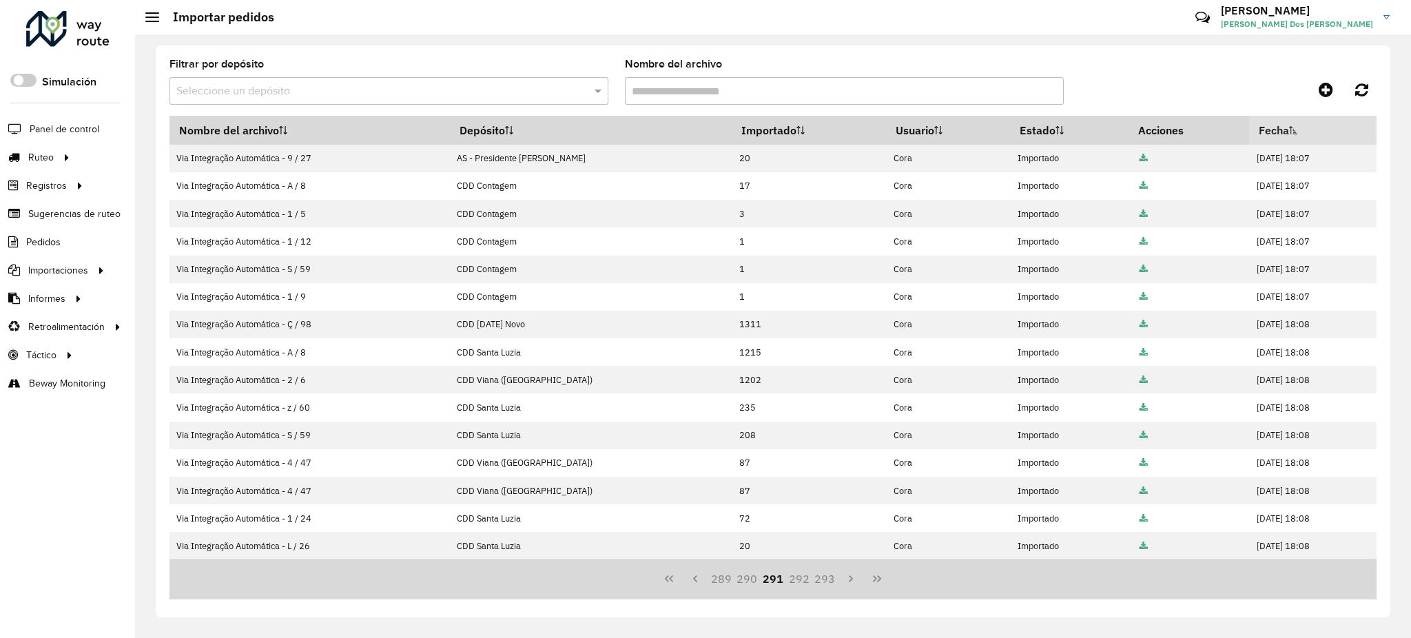
click at [827, 584] on button "293" at bounding box center [825, 579] width 26 height 26
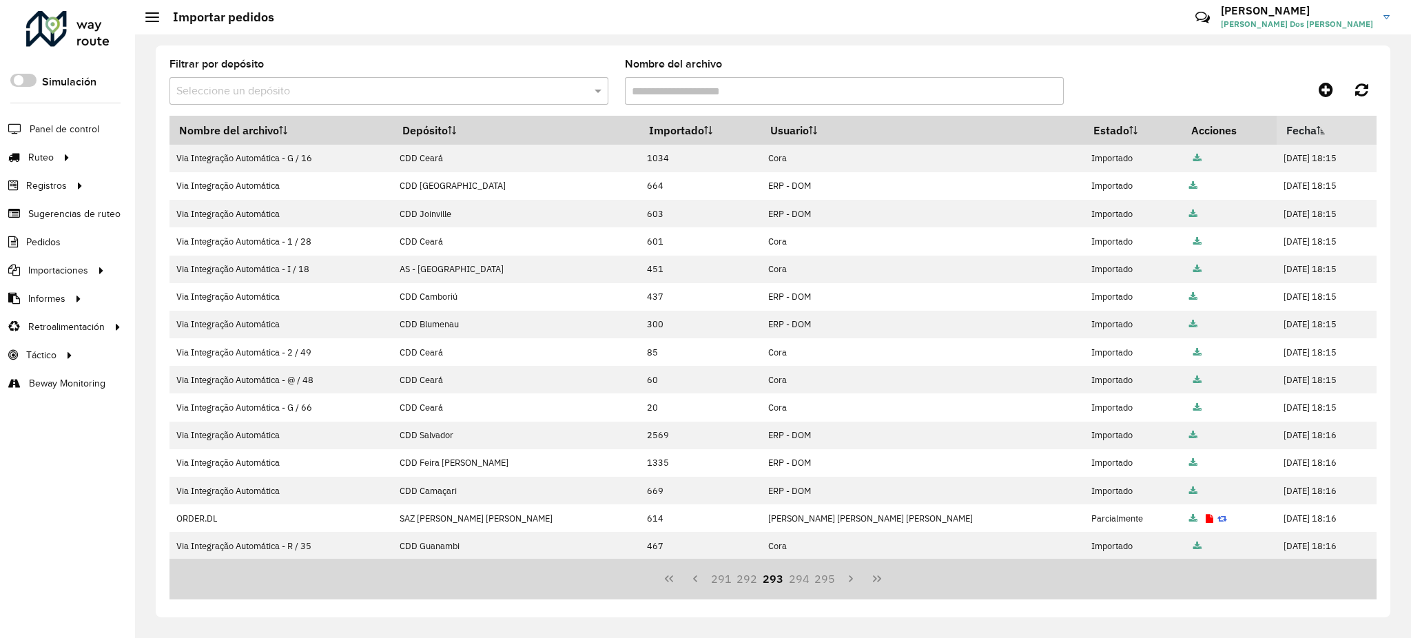
click at [827, 584] on button "295" at bounding box center [825, 579] width 26 height 26
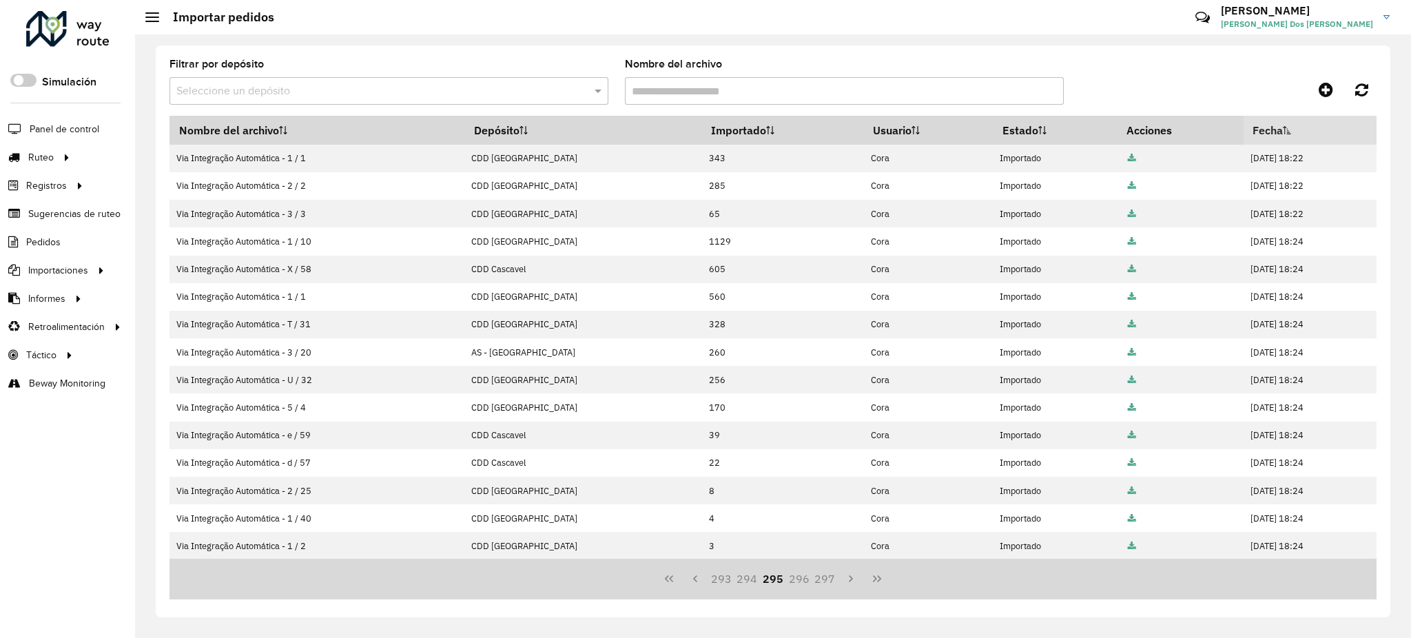
click at [827, 584] on button "297" at bounding box center [825, 579] width 26 height 26
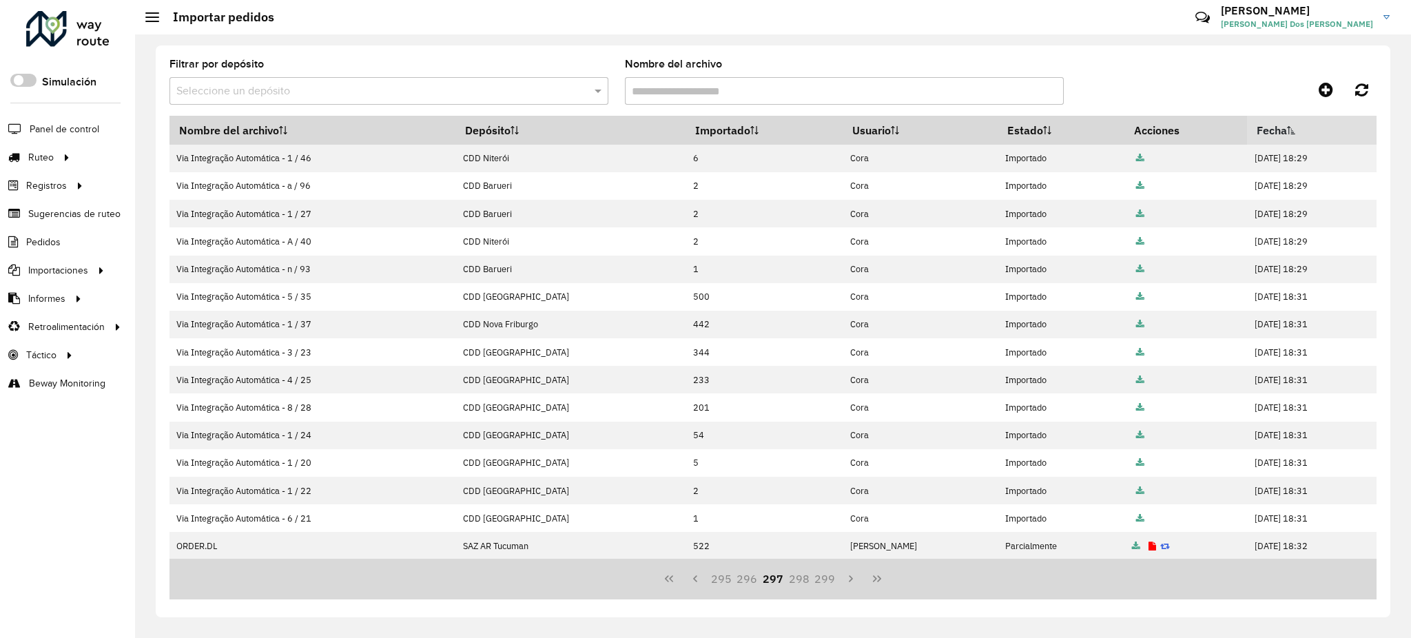
click at [827, 584] on button "299" at bounding box center [825, 579] width 26 height 26
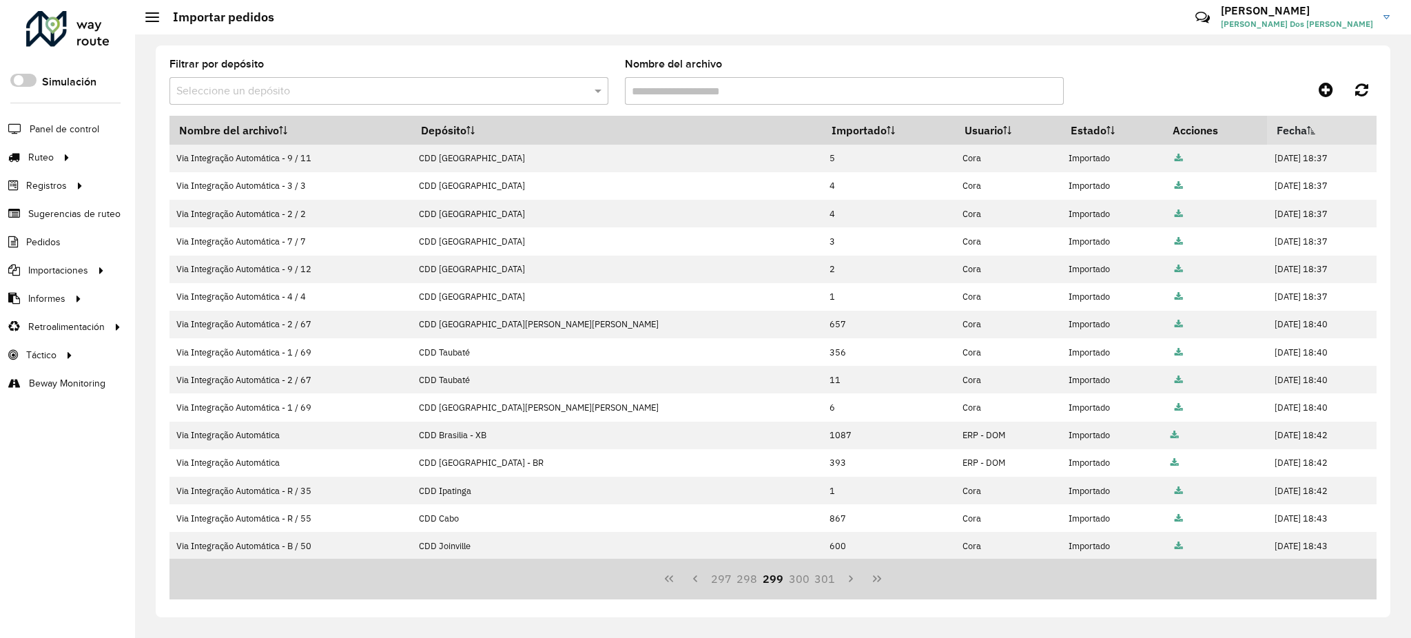
click at [827, 584] on button "301" at bounding box center [825, 579] width 26 height 26
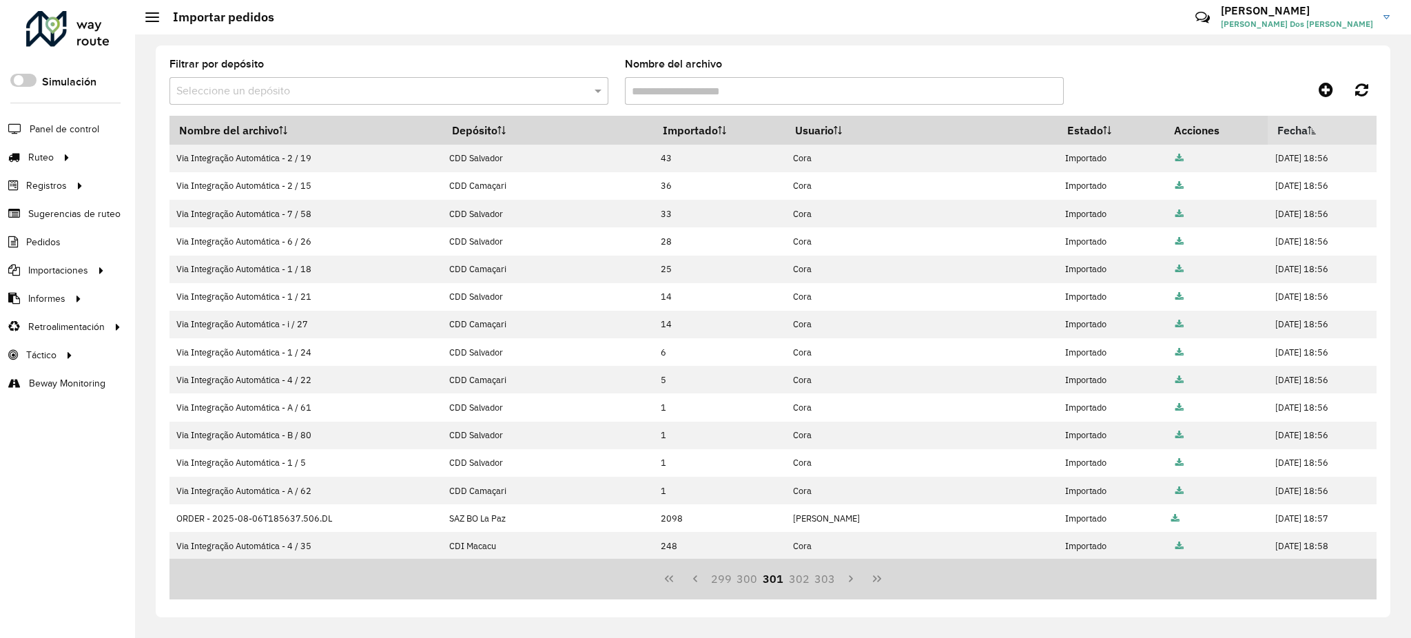
click at [827, 584] on button "303" at bounding box center [825, 579] width 26 height 26
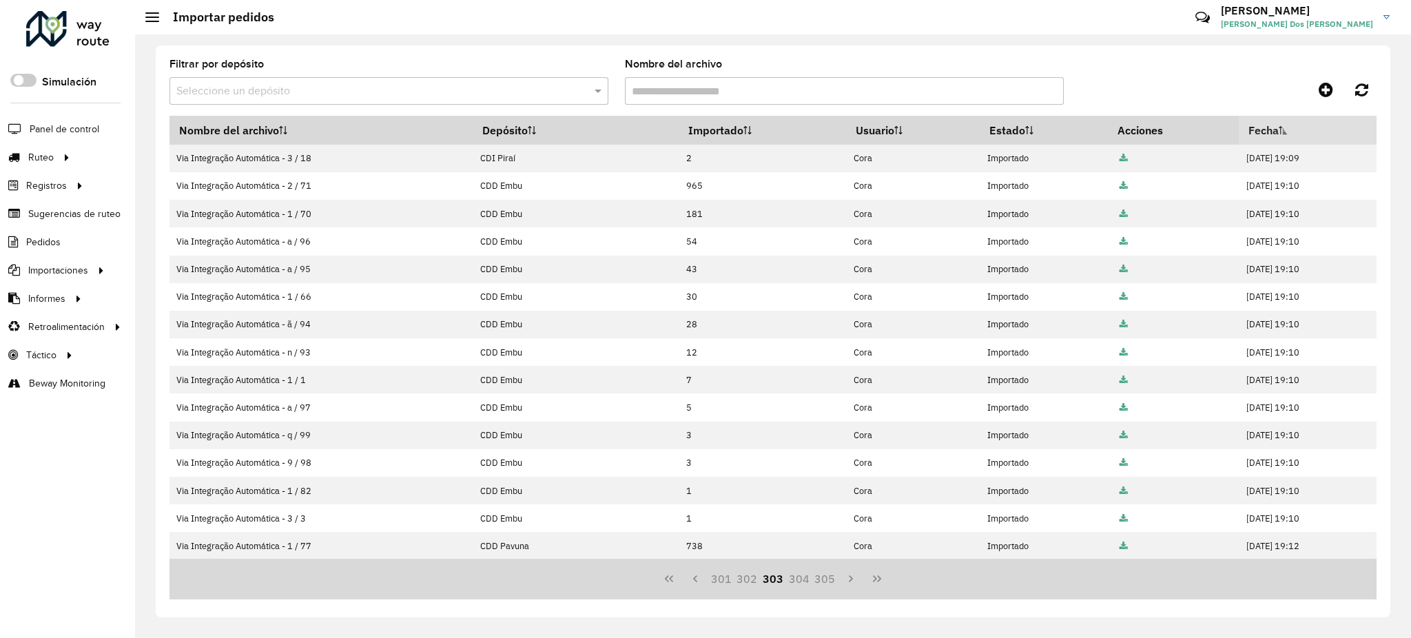
click at [827, 584] on button "305" at bounding box center [825, 579] width 26 height 26
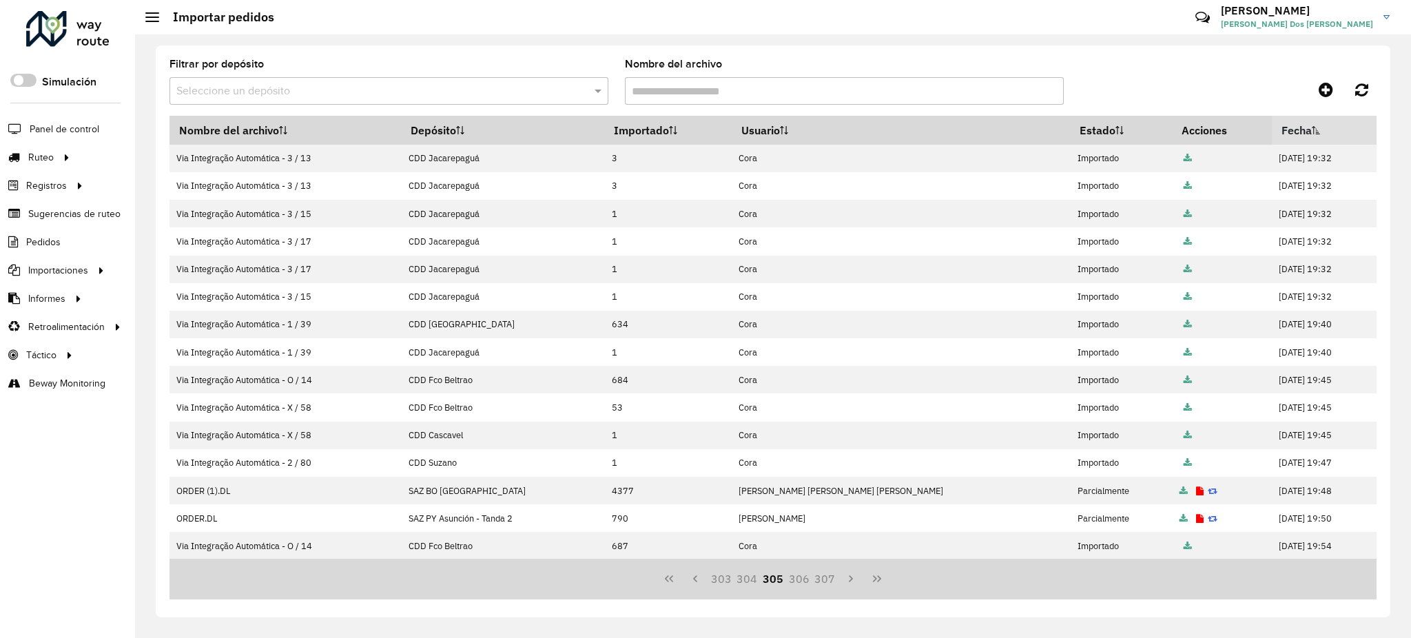
click at [827, 584] on button "307" at bounding box center [825, 579] width 26 height 26
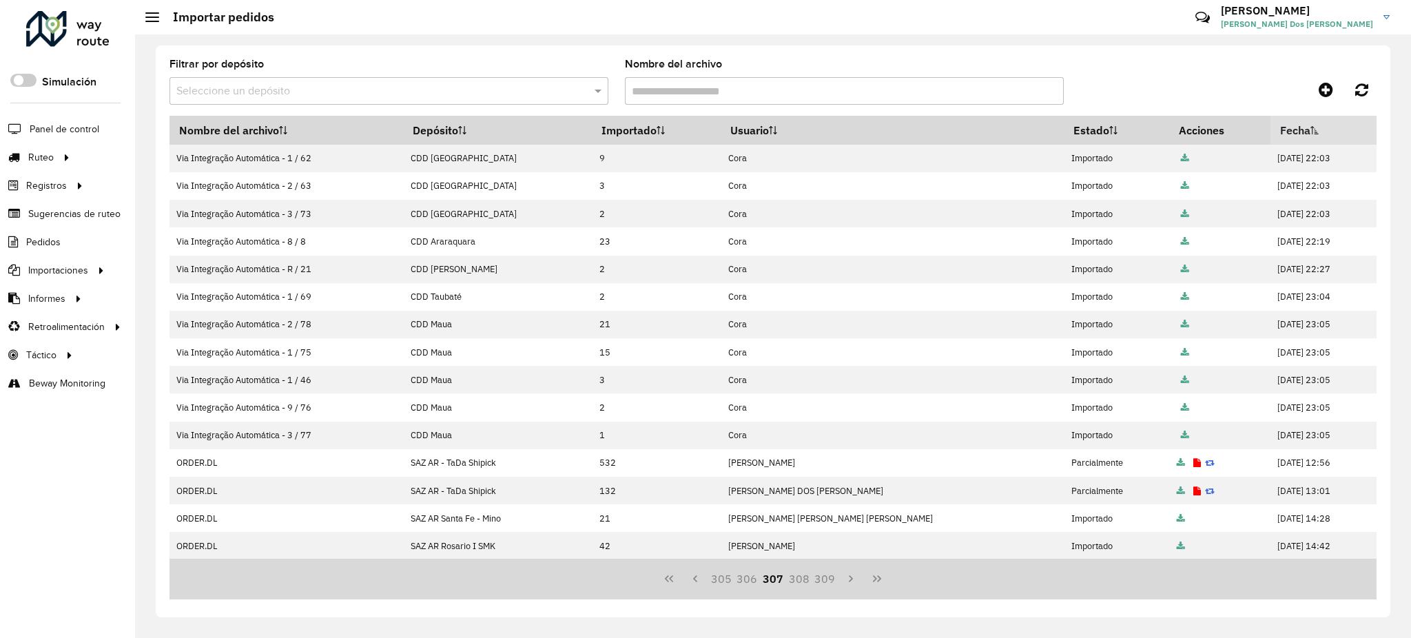
click at [827, 584] on button "309" at bounding box center [825, 579] width 26 height 26
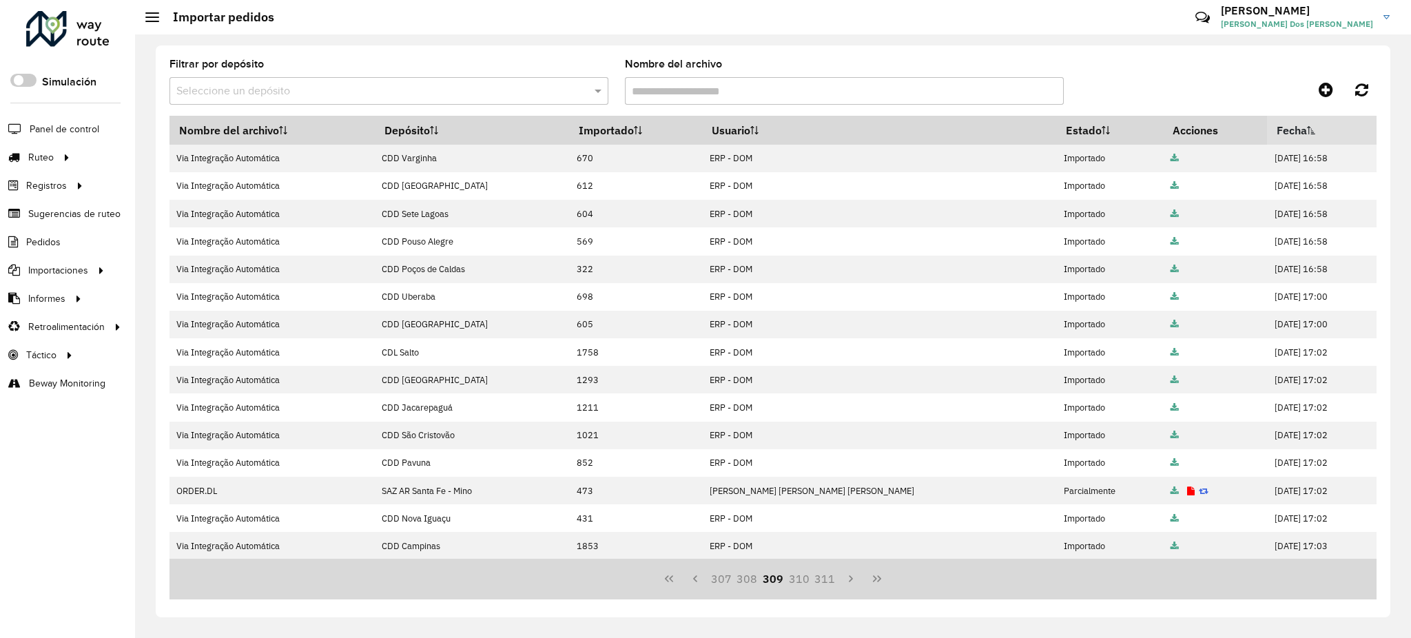
click at [827, 584] on button "311" at bounding box center [825, 579] width 26 height 26
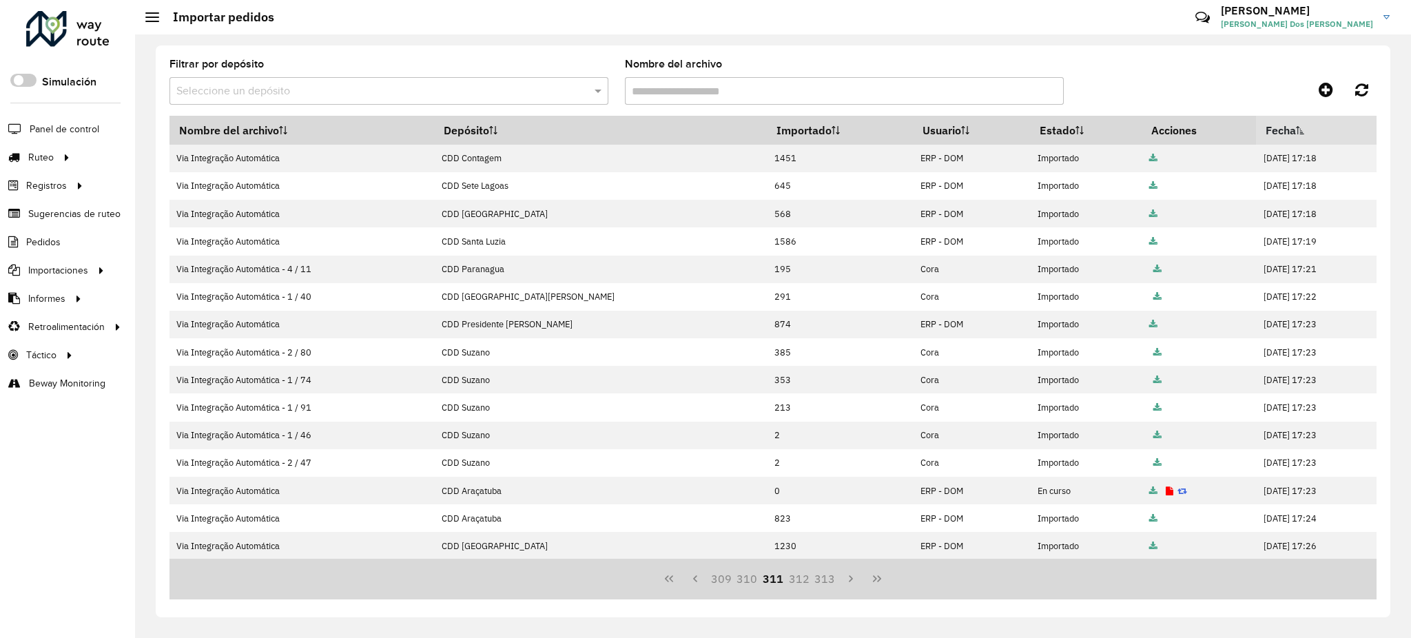
click at [827, 584] on button "313" at bounding box center [825, 579] width 26 height 26
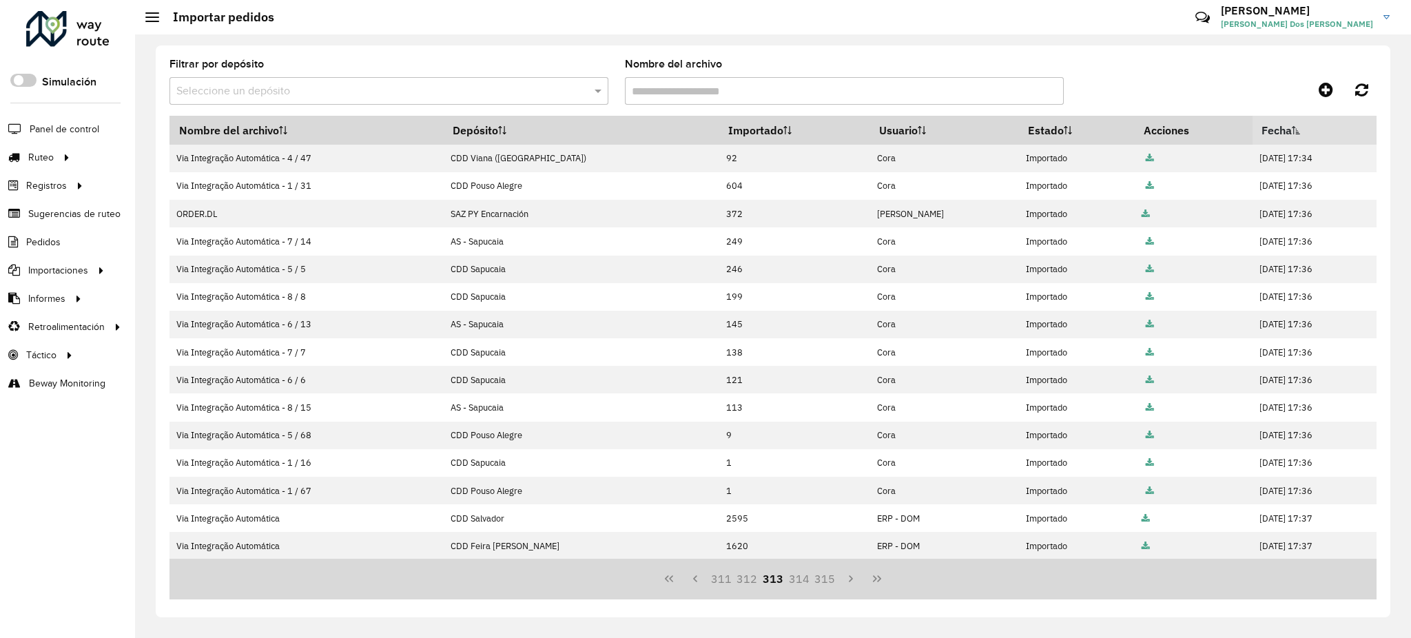
click at [827, 584] on button "315" at bounding box center [825, 579] width 26 height 26
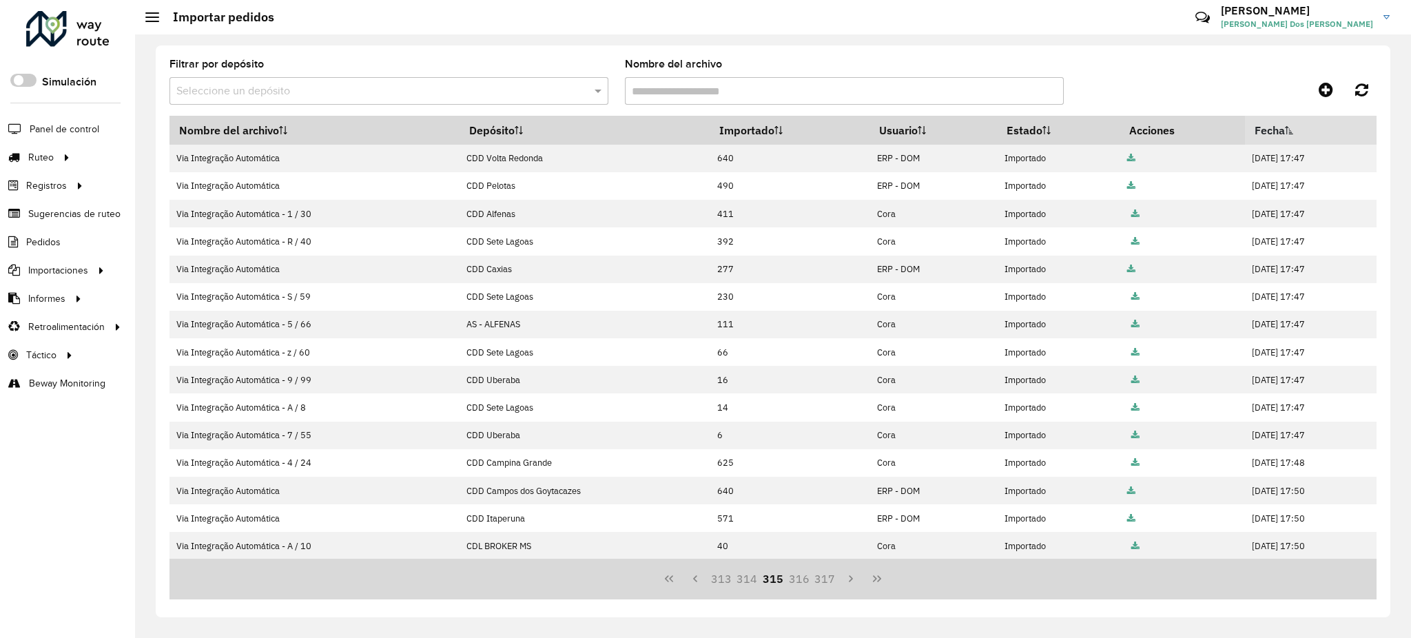
click at [827, 584] on button "317" at bounding box center [825, 579] width 26 height 26
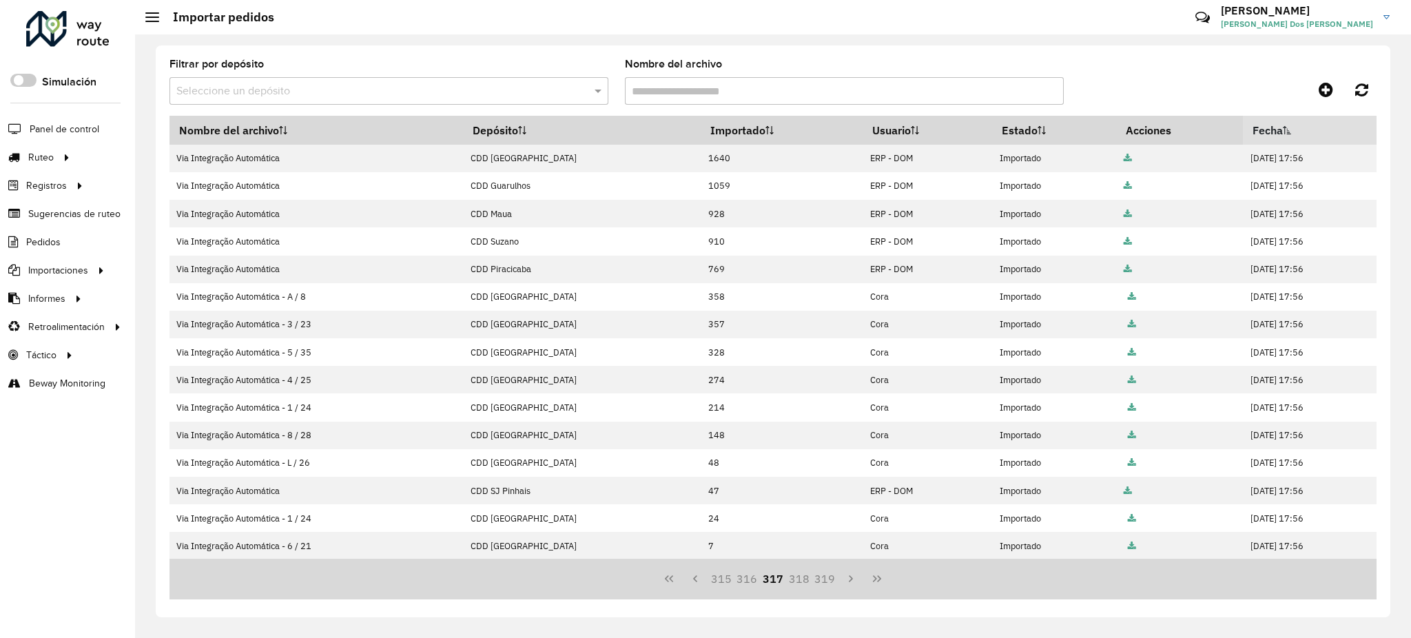
click at [827, 584] on button "319" at bounding box center [825, 579] width 26 height 26
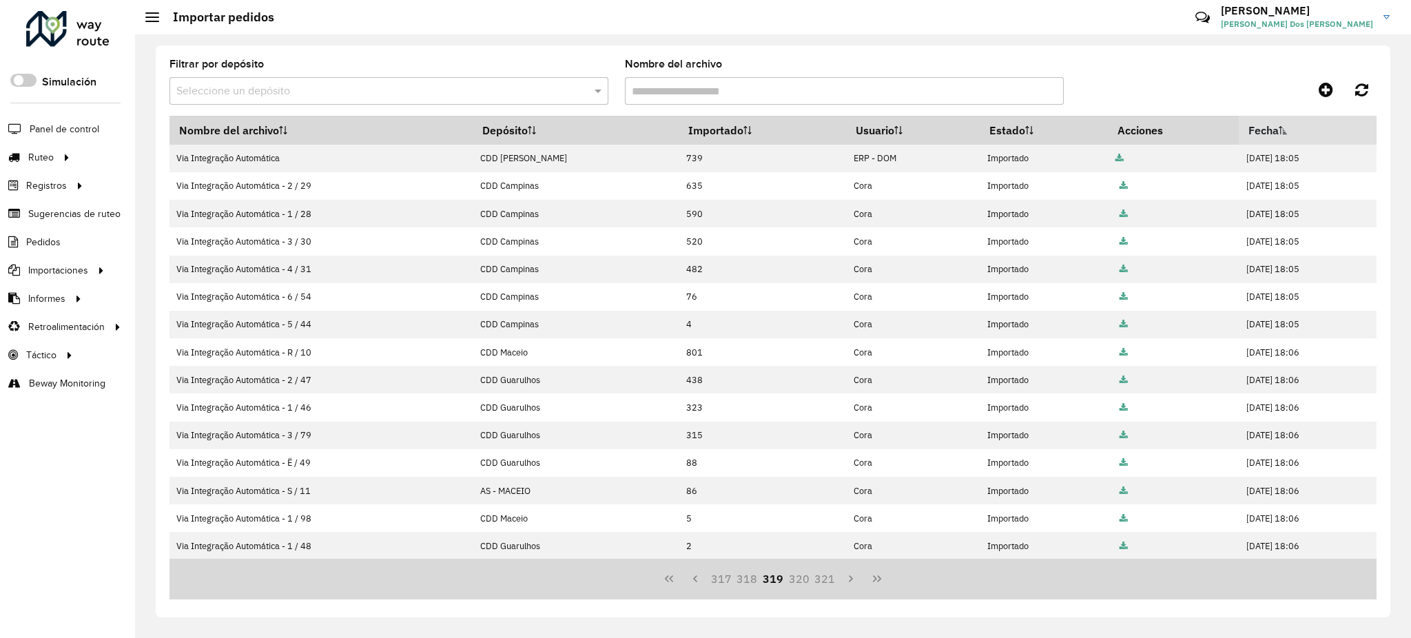
click at [827, 584] on button "321" at bounding box center [825, 579] width 26 height 26
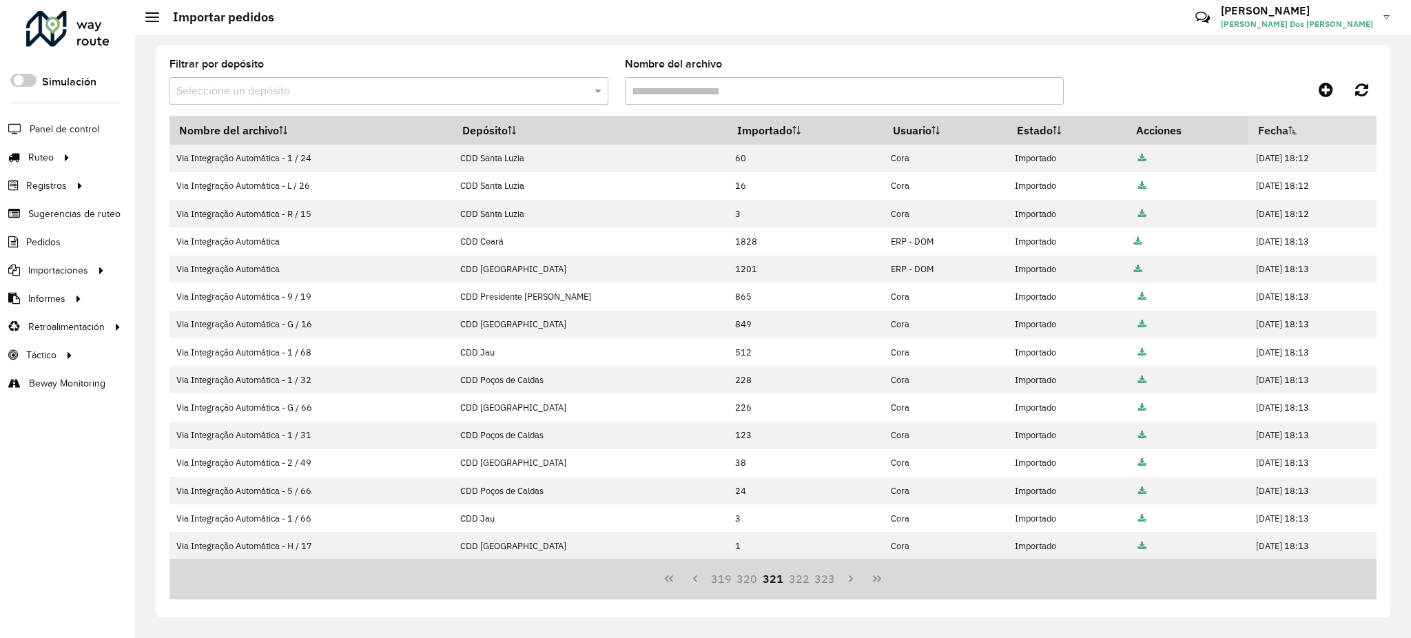
click at [827, 584] on button "323" at bounding box center [825, 579] width 26 height 26
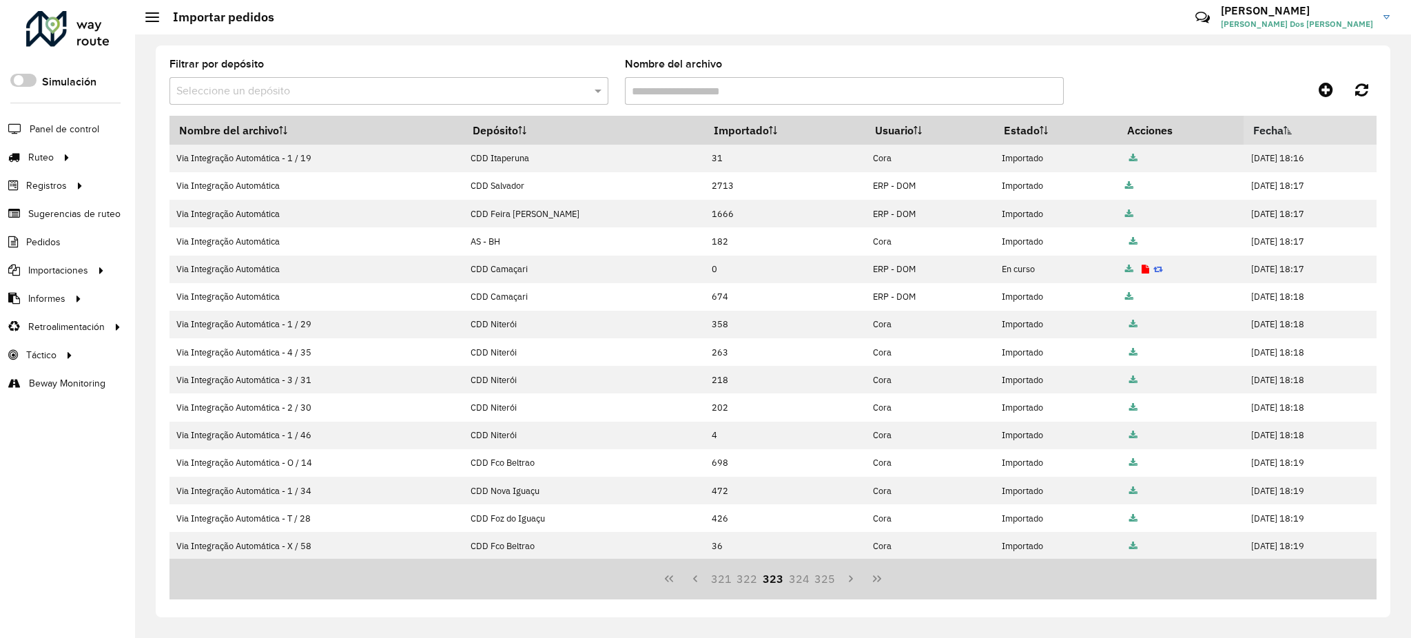
click at [827, 584] on button "325" at bounding box center [825, 579] width 26 height 26
click at [827, 584] on button "327" at bounding box center [825, 579] width 26 height 26
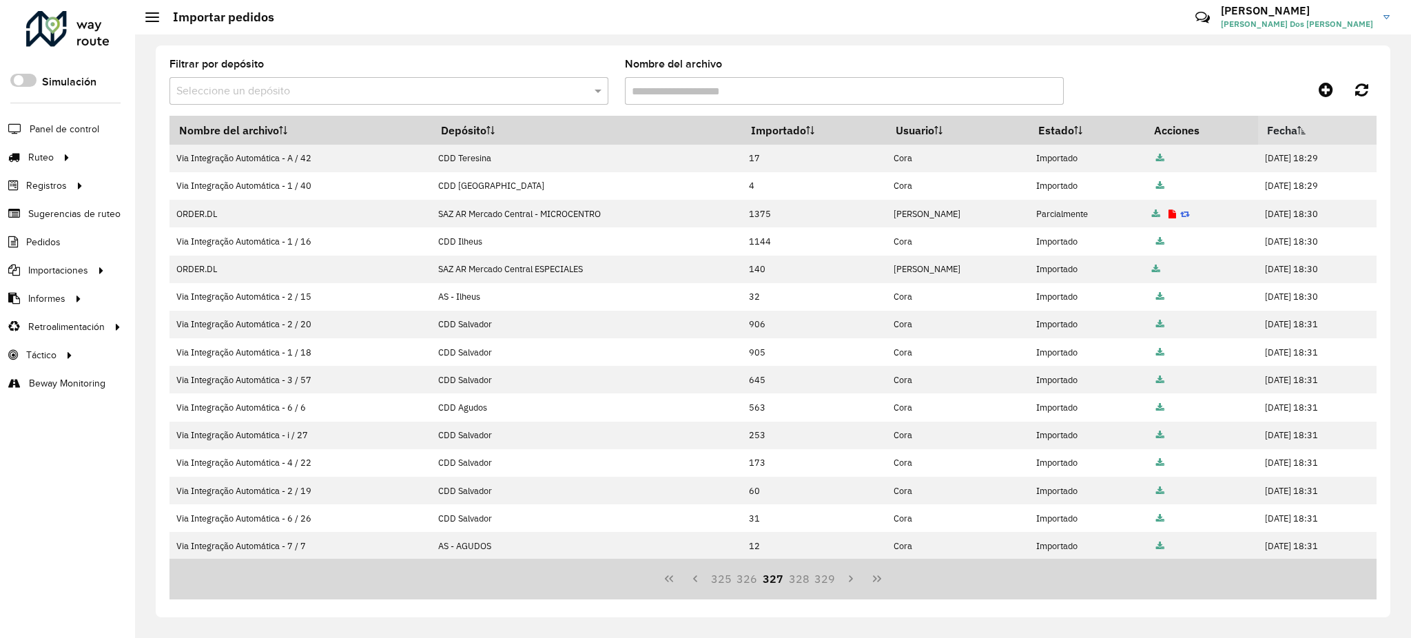
click at [827, 584] on button "329" at bounding box center [825, 579] width 26 height 26
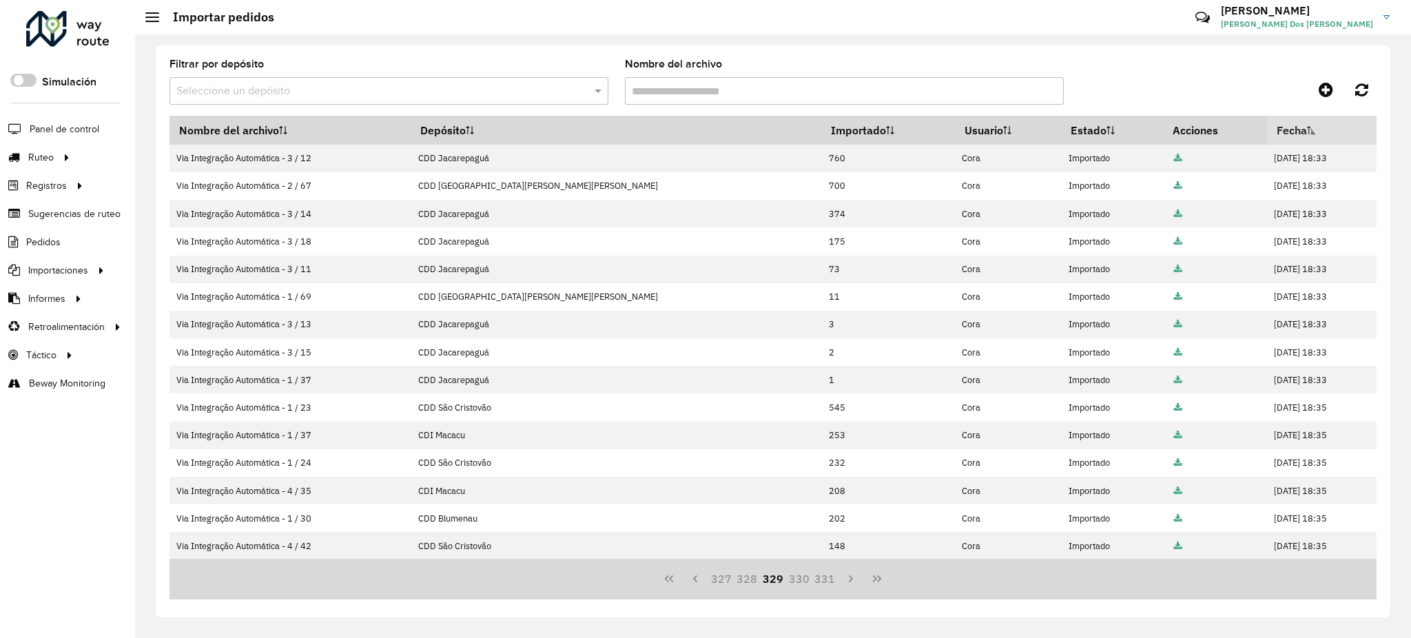
click at [827, 584] on button "331" at bounding box center [825, 579] width 26 height 26
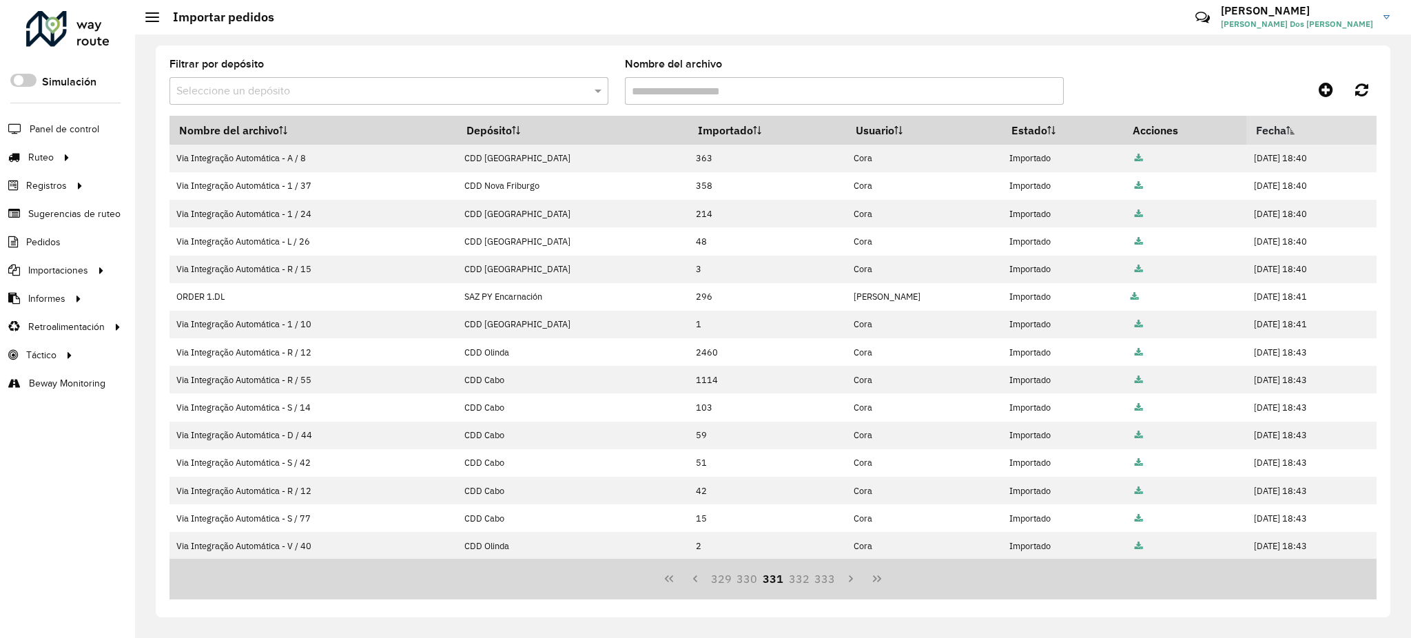
click at [827, 584] on button "333" at bounding box center [825, 579] width 26 height 26
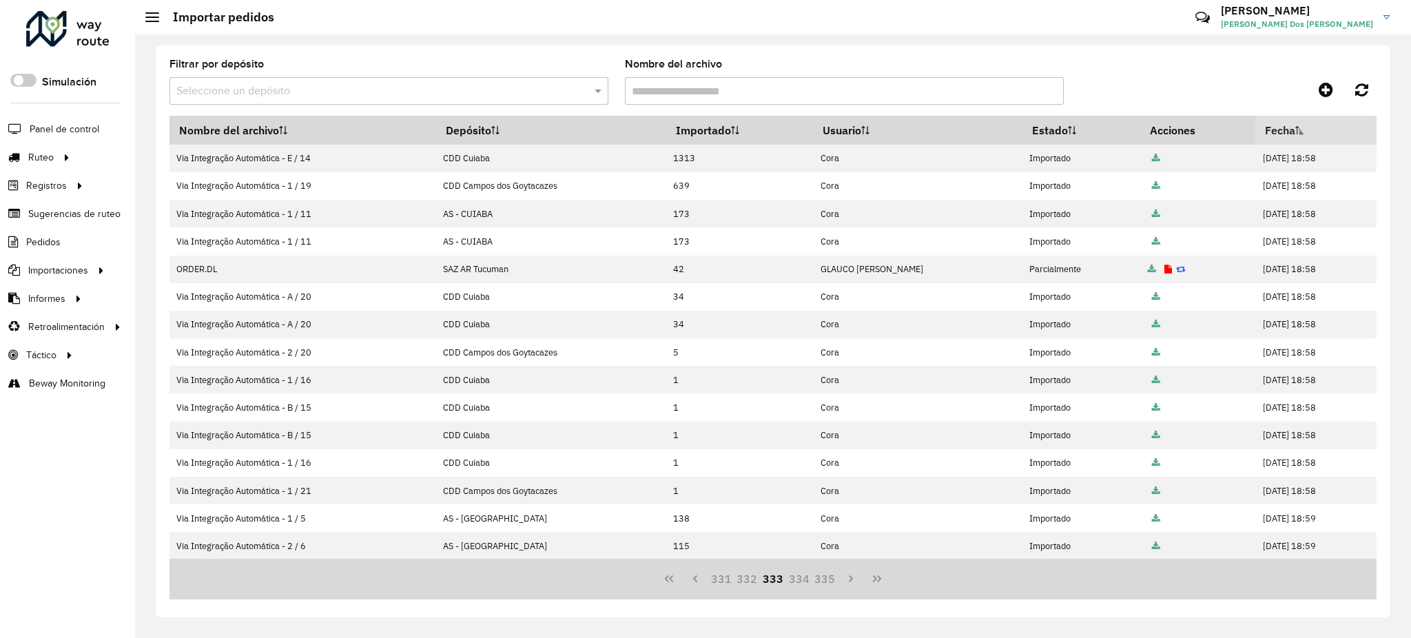
click at [827, 584] on button "335" at bounding box center [825, 579] width 26 height 26
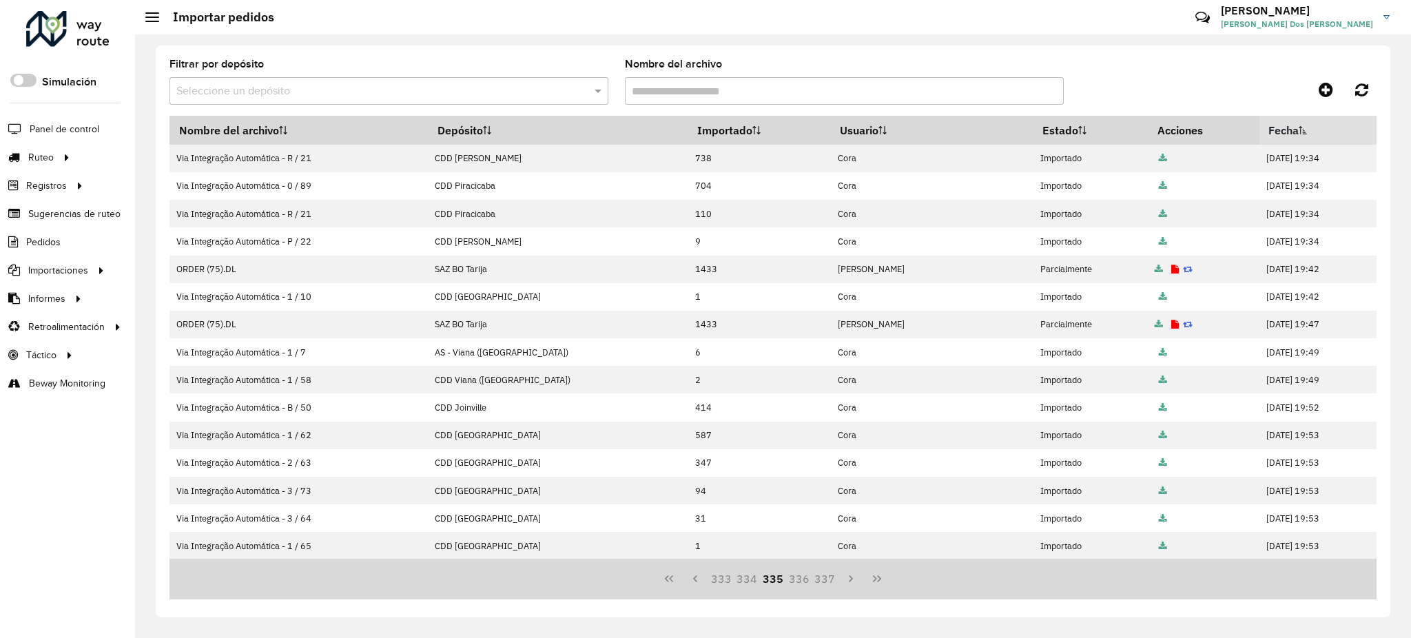
click at [827, 584] on button "337" at bounding box center [825, 579] width 26 height 26
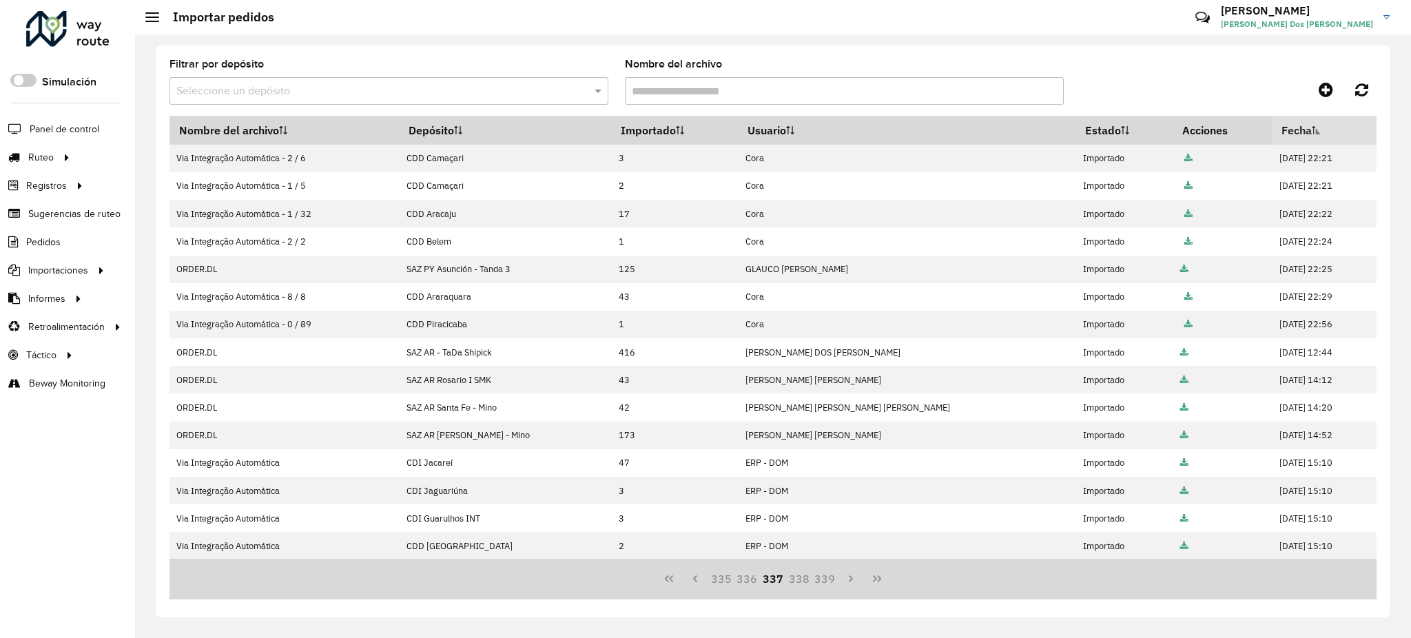
click at [827, 584] on button "339" at bounding box center [825, 579] width 26 height 26
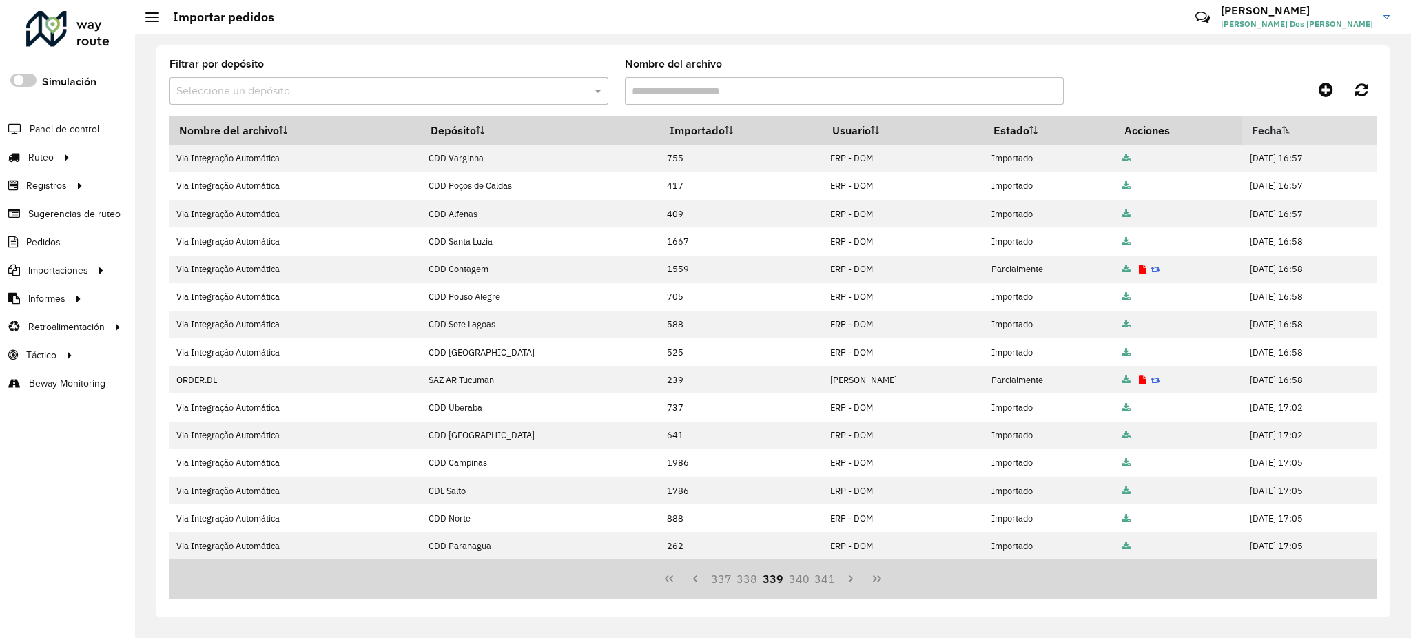
click at [827, 584] on button "341" at bounding box center [825, 579] width 26 height 26
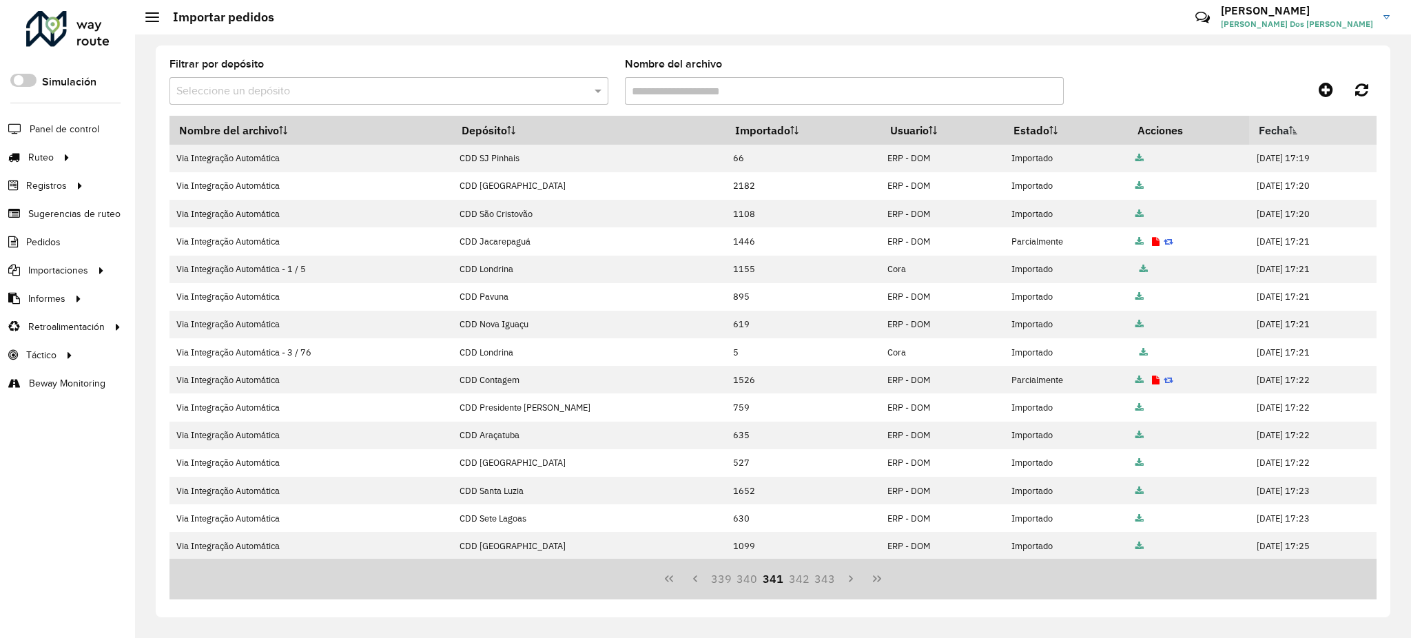
click at [827, 584] on button "343" at bounding box center [825, 579] width 26 height 26
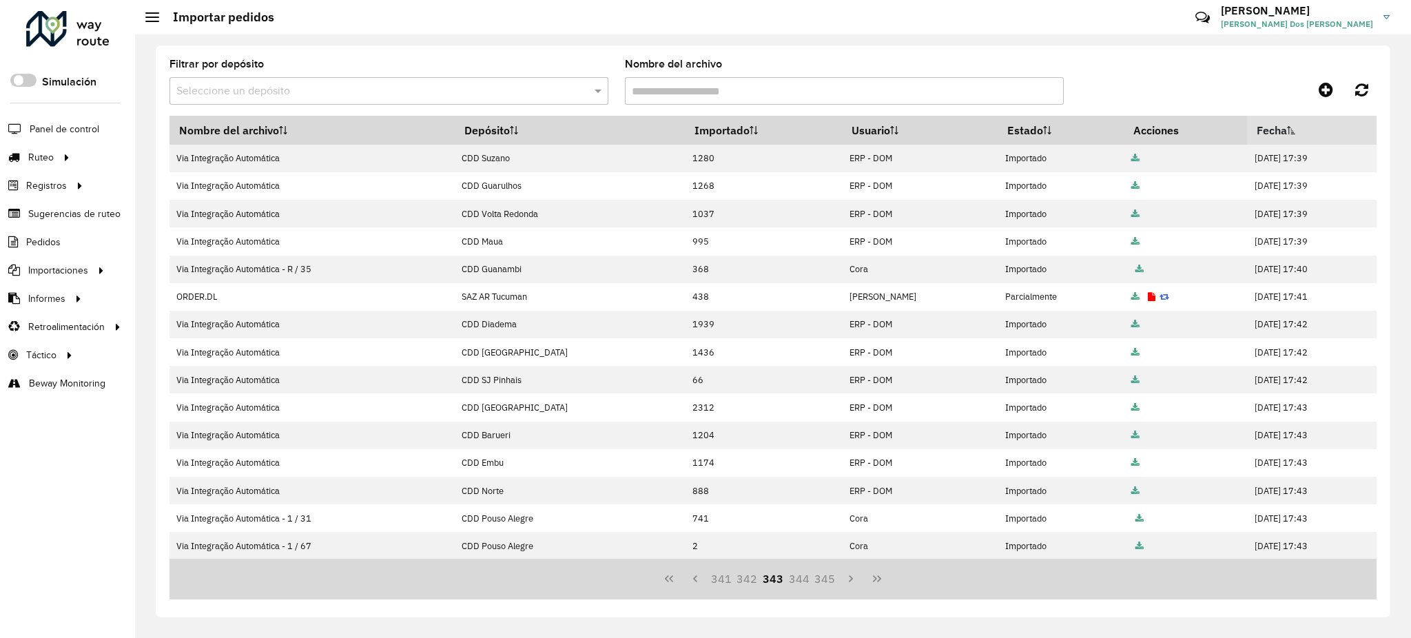
click at [827, 584] on button "345" at bounding box center [825, 579] width 26 height 26
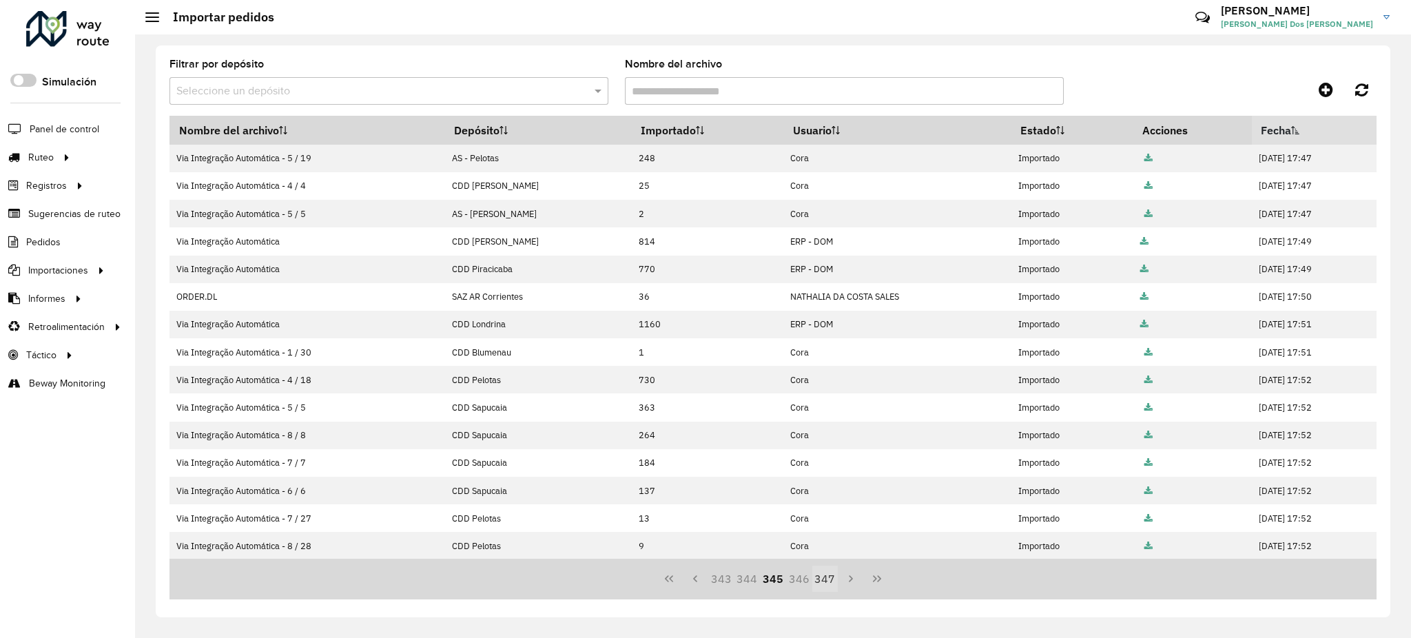
click at [827, 586] on button "347" at bounding box center [825, 579] width 26 height 26
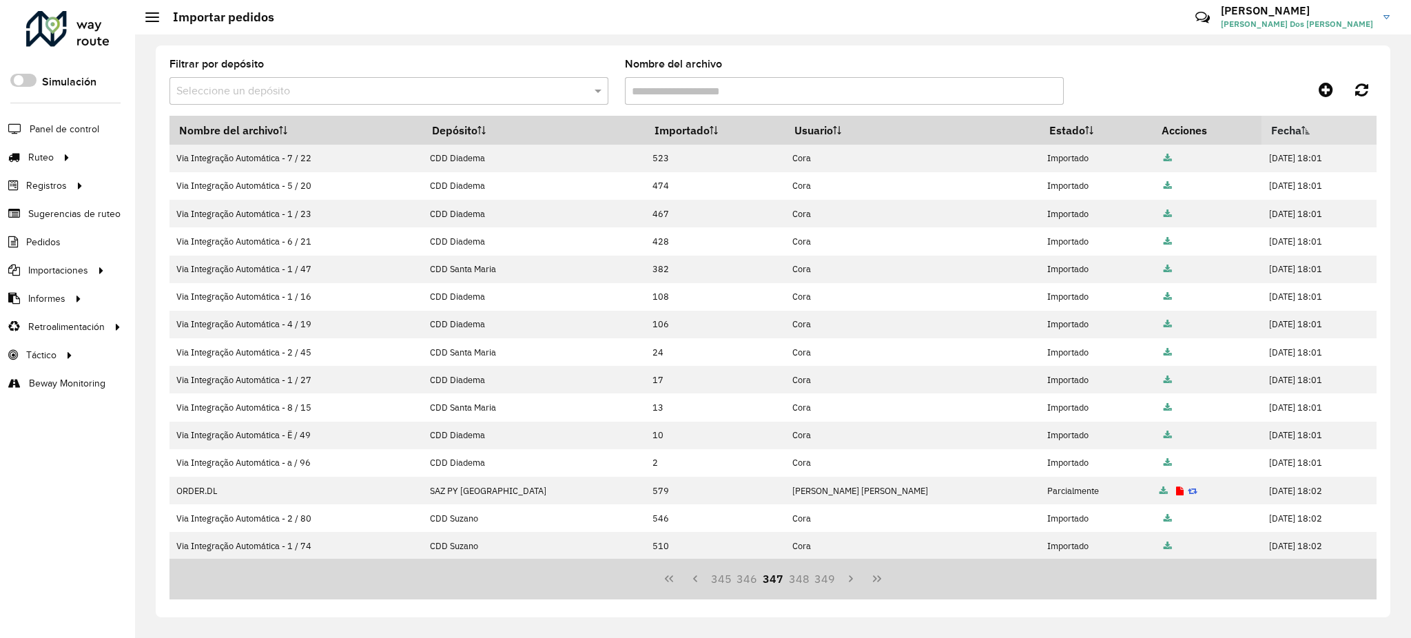
click at [827, 586] on button "349" at bounding box center [825, 579] width 26 height 26
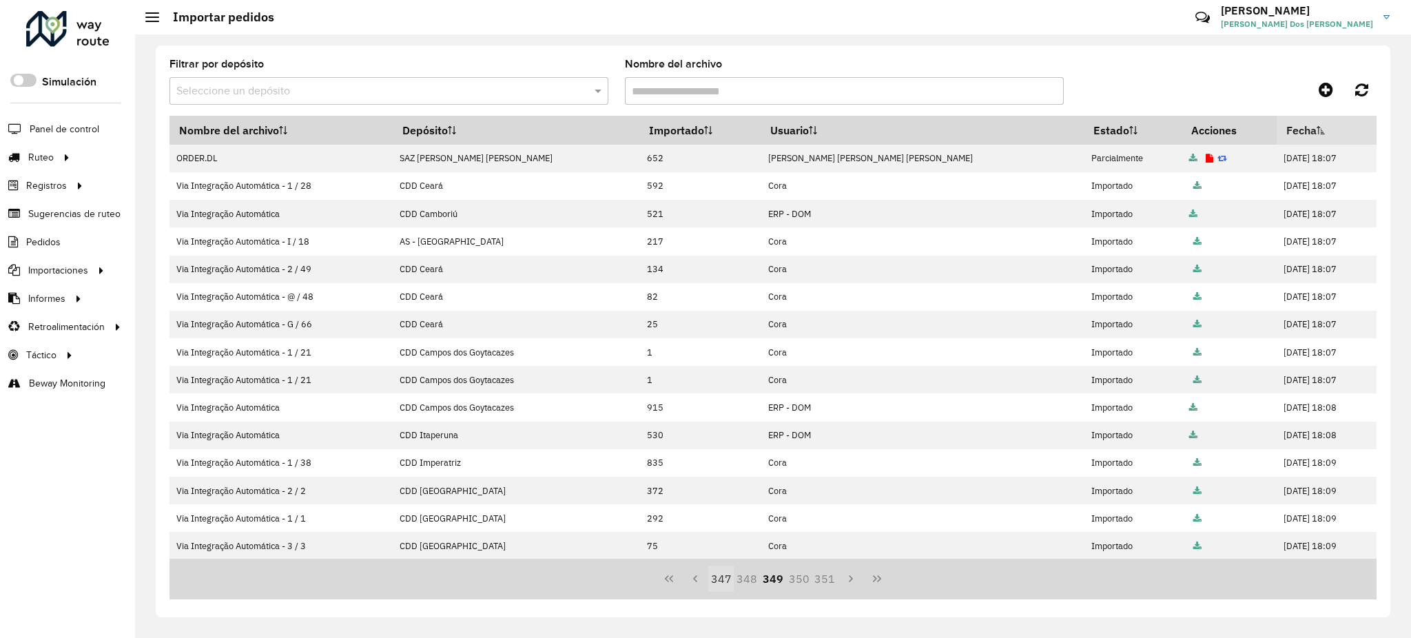
click at [730, 579] on button "347" at bounding box center [721, 579] width 26 height 26
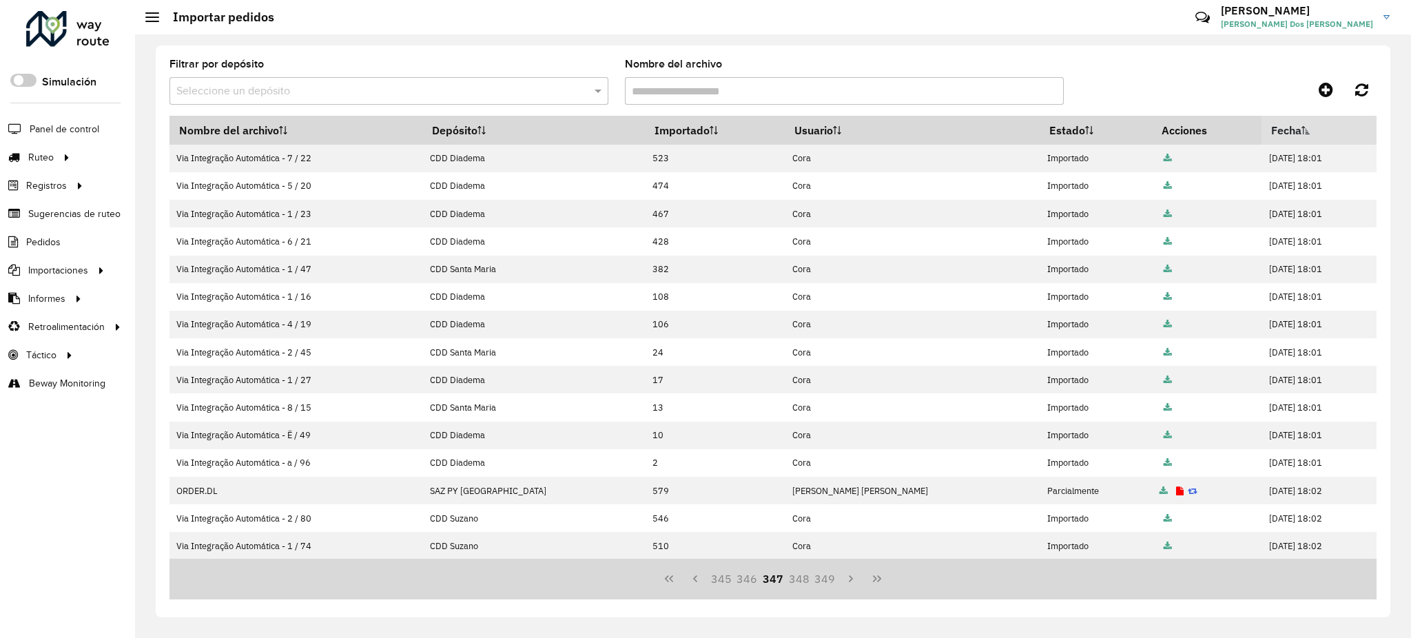
click at [730, 579] on button "345" at bounding box center [721, 579] width 26 height 26
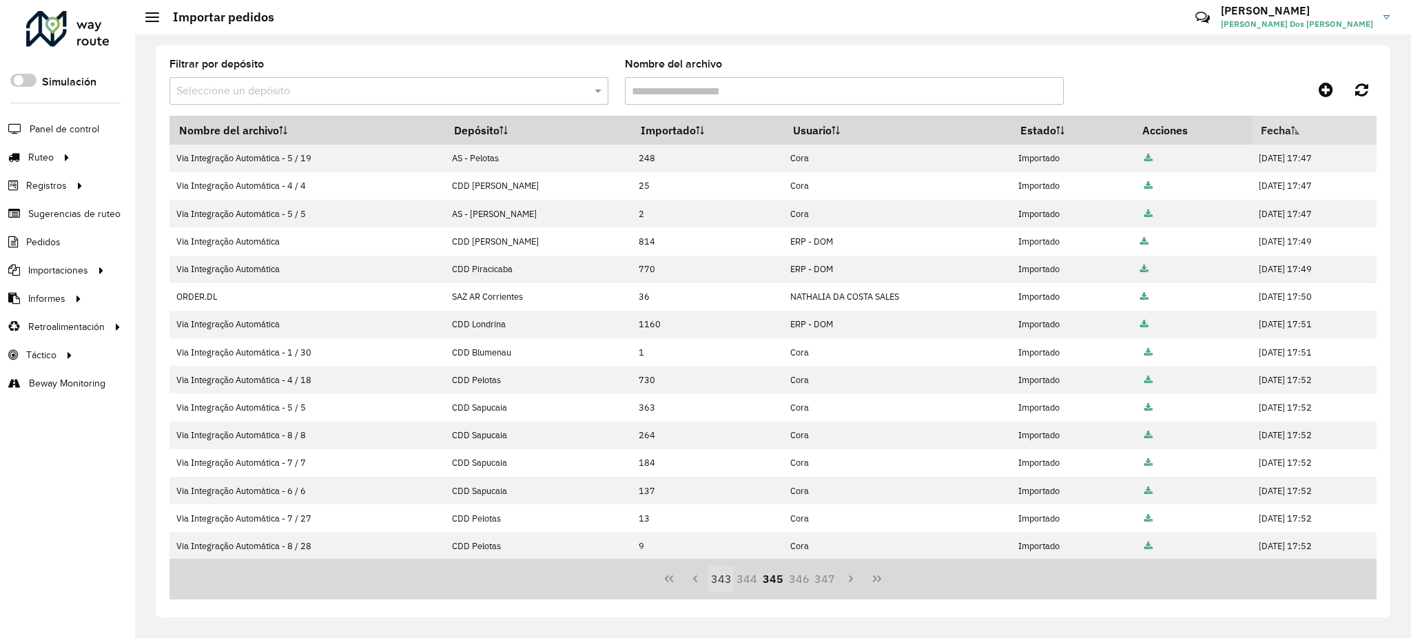
click at [729, 579] on button "343" at bounding box center [721, 579] width 26 height 26
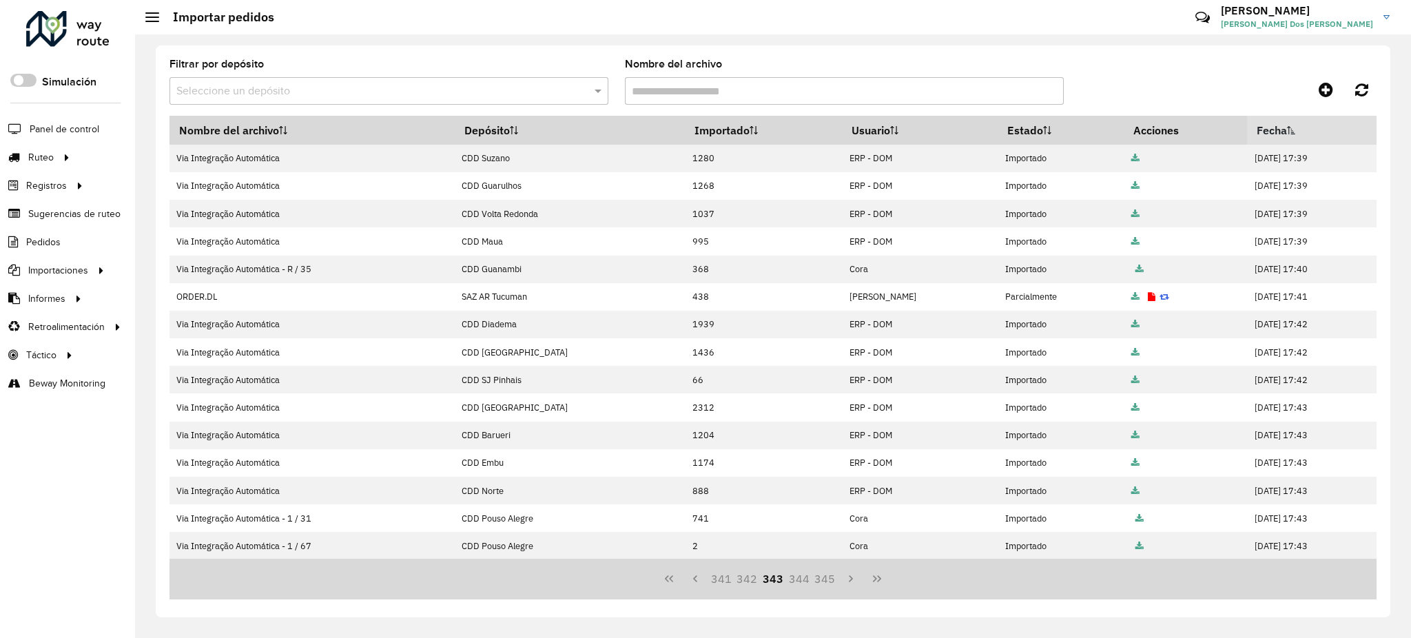
click at [729, 579] on button "341" at bounding box center [721, 579] width 26 height 26
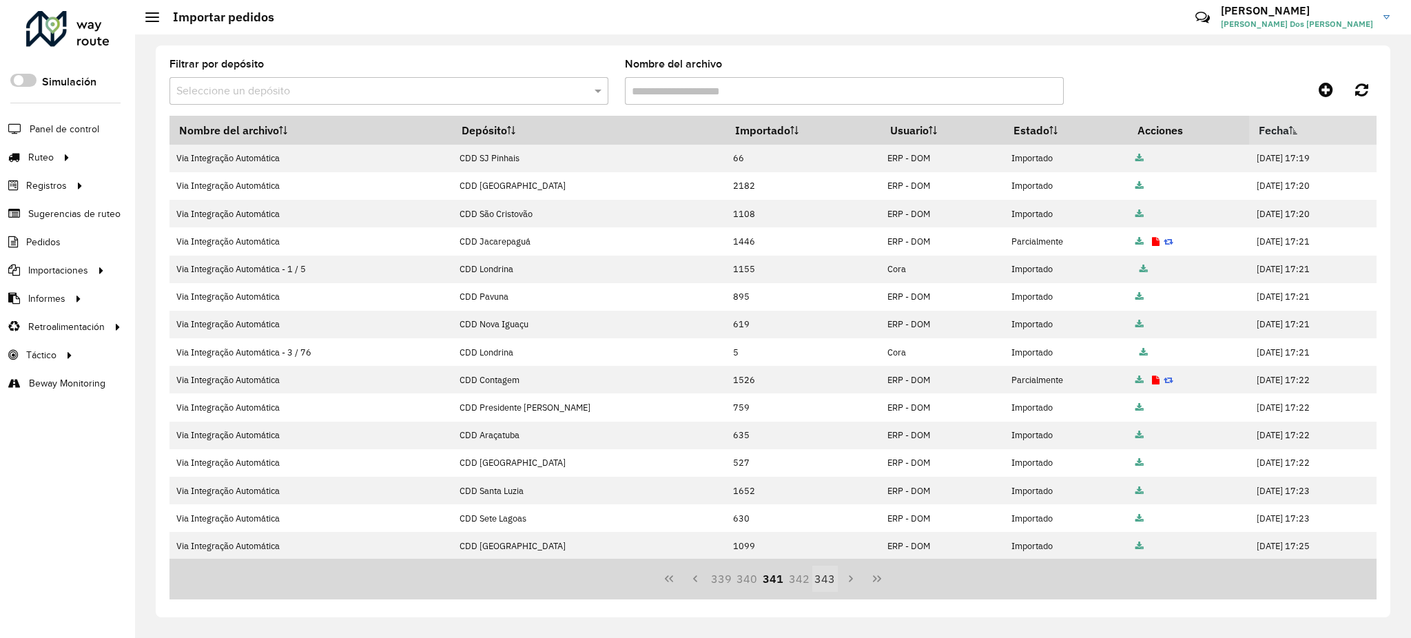
click at [729, 579] on button "339" at bounding box center [721, 579] width 26 height 26
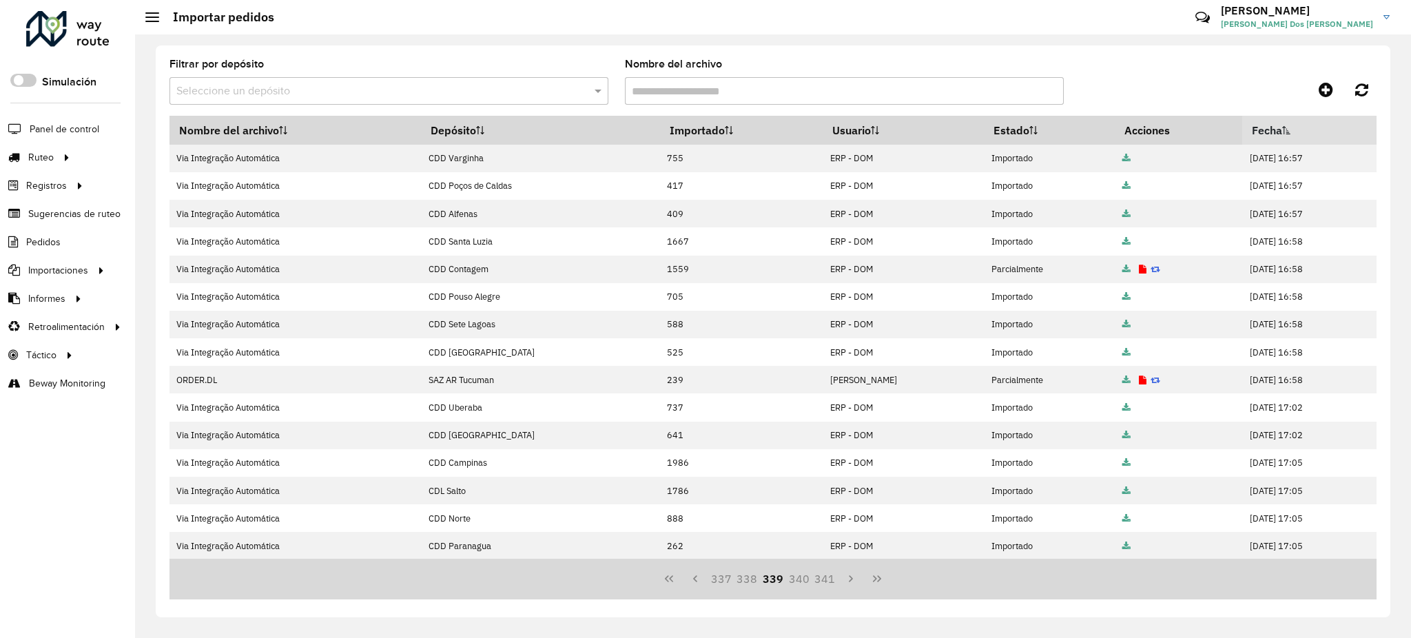
click at [729, 579] on button "337" at bounding box center [721, 579] width 26 height 26
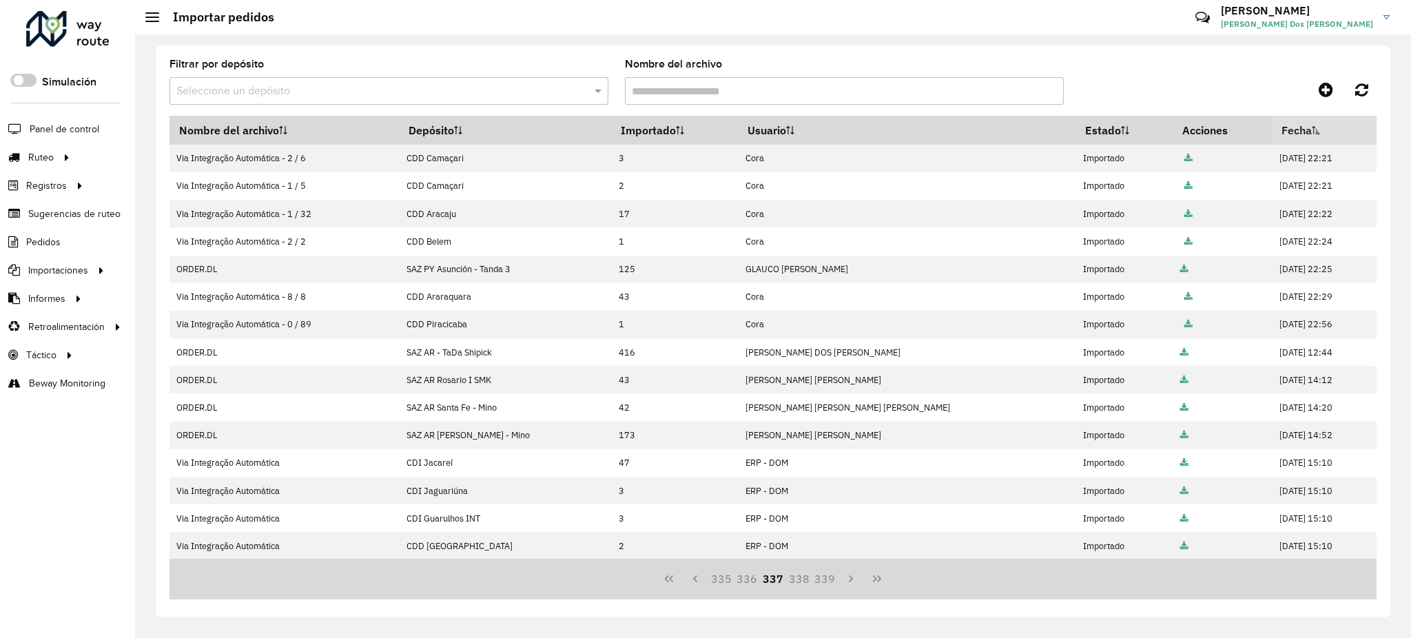
click at [729, 579] on button "335" at bounding box center [721, 579] width 26 height 26
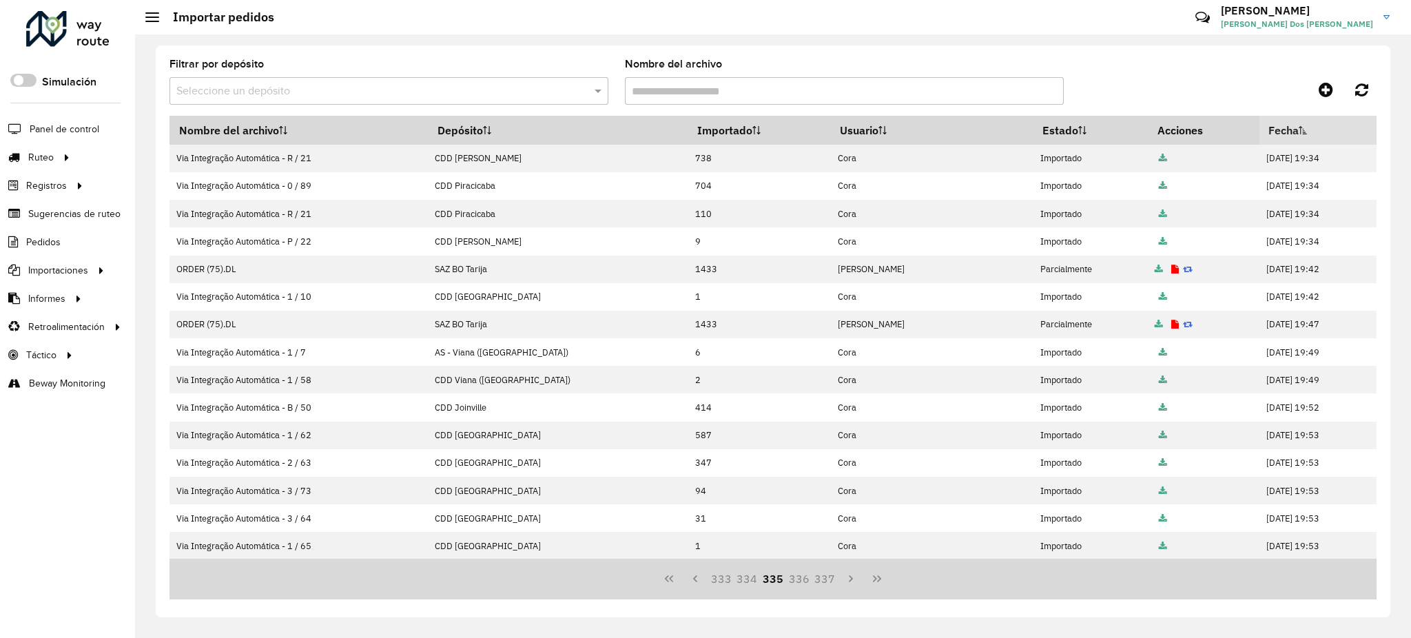
click at [729, 579] on button "333" at bounding box center [721, 579] width 26 height 26
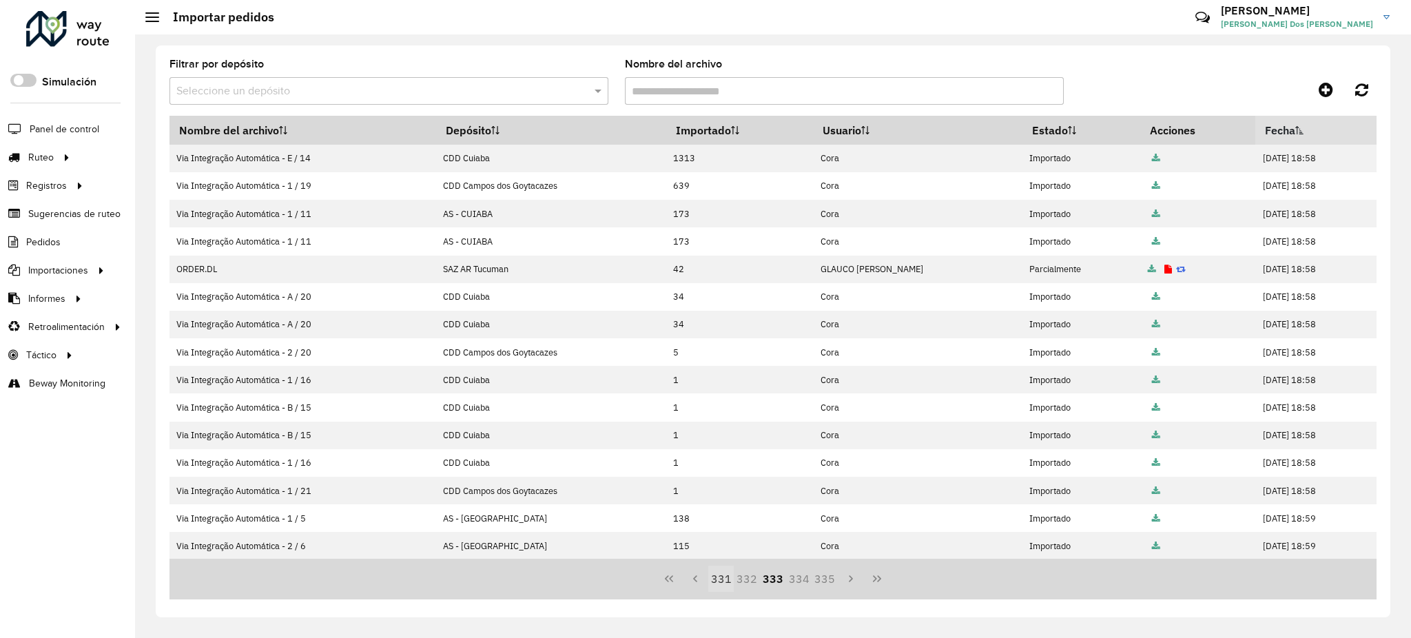
click at [729, 579] on button "331" at bounding box center [721, 579] width 26 height 26
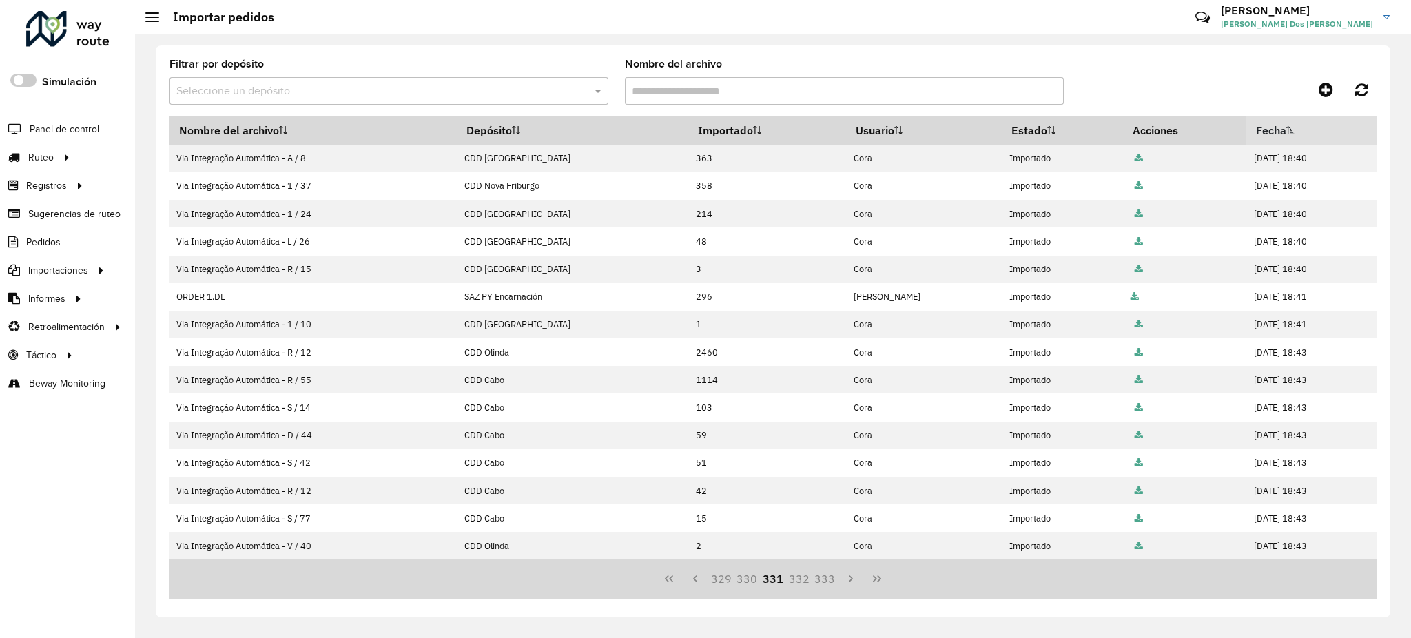
click at [729, 579] on button "329" at bounding box center [721, 579] width 26 height 26
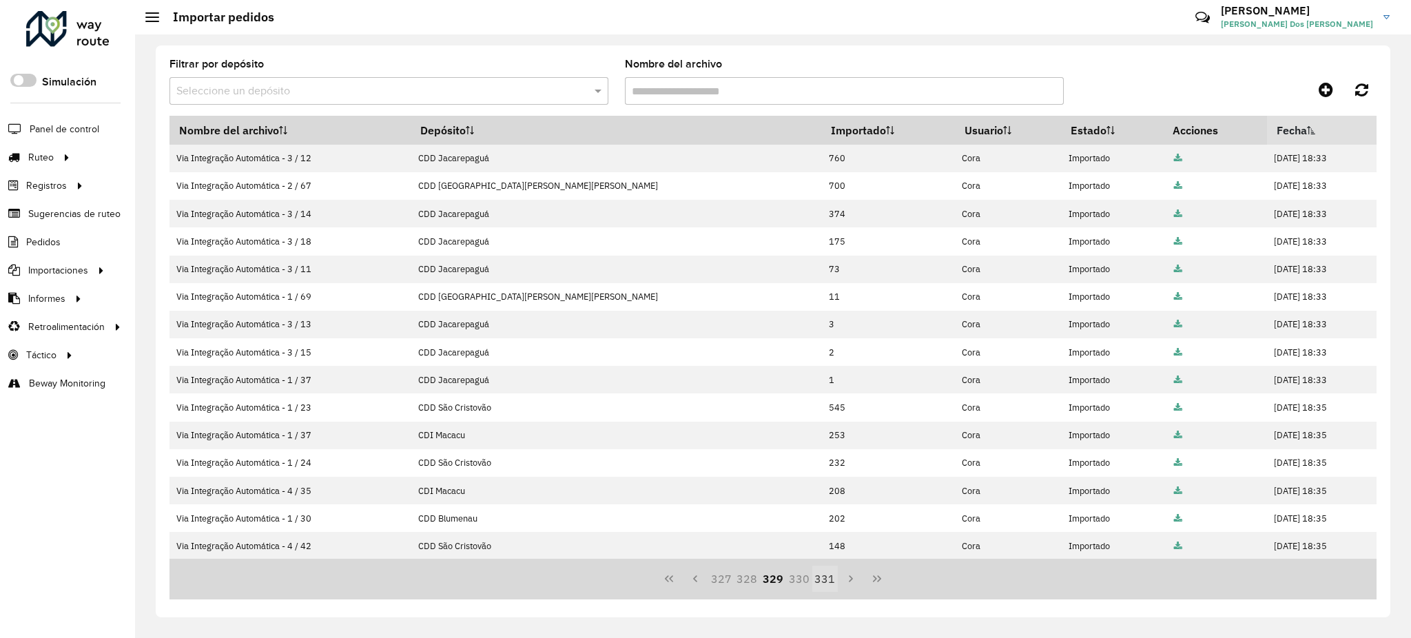
click at [729, 579] on button "327" at bounding box center [721, 579] width 26 height 26
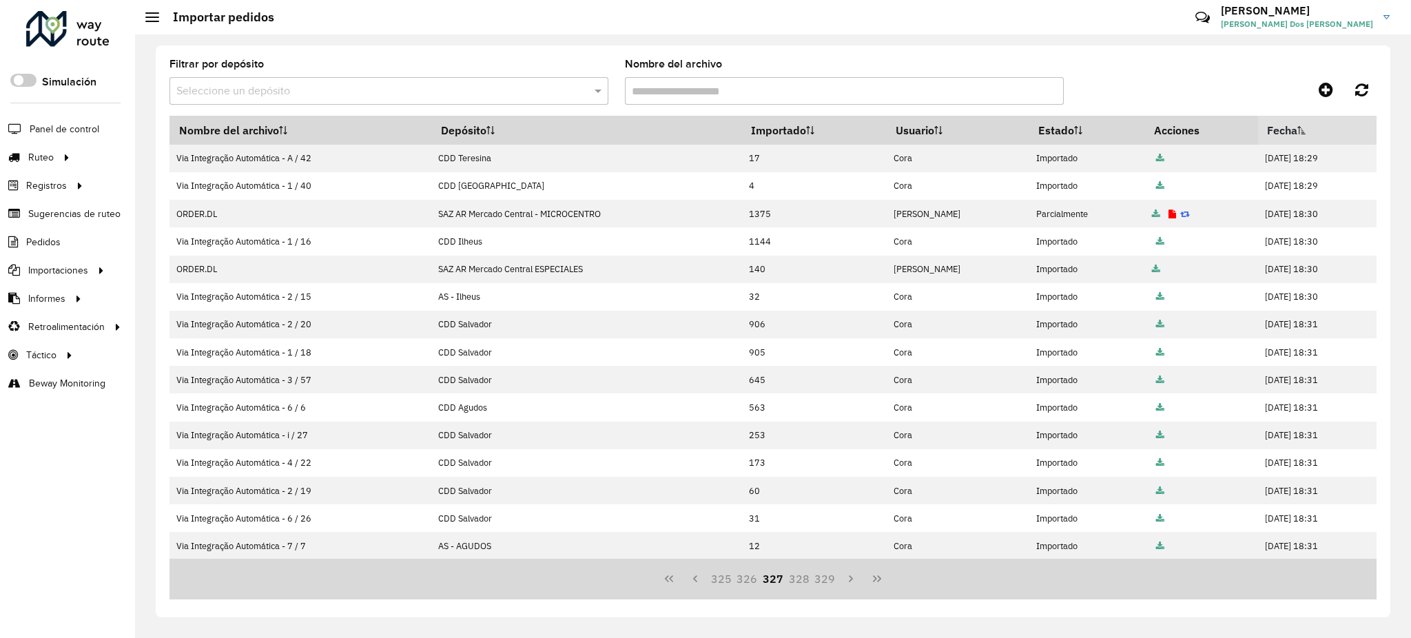
click at [729, 579] on button "325" at bounding box center [721, 579] width 26 height 26
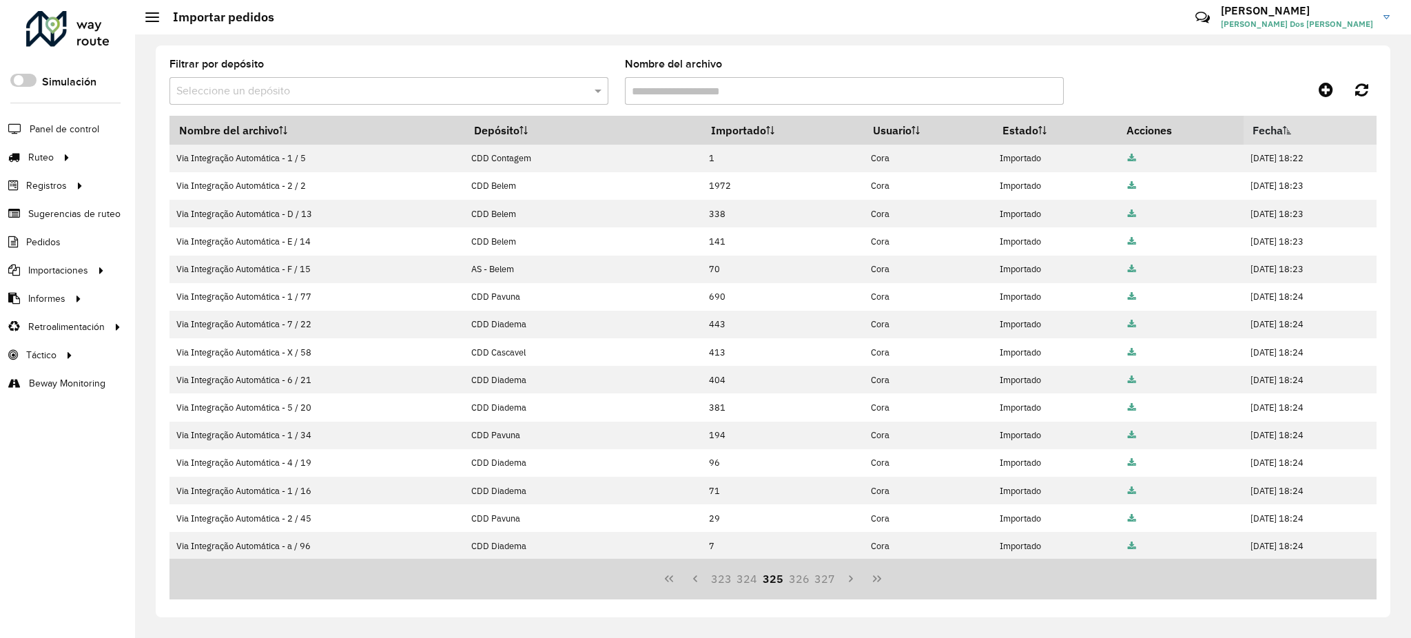
click at [729, 579] on button "323" at bounding box center [721, 579] width 26 height 26
click at [729, 579] on button "321" at bounding box center [721, 579] width 26 height 26
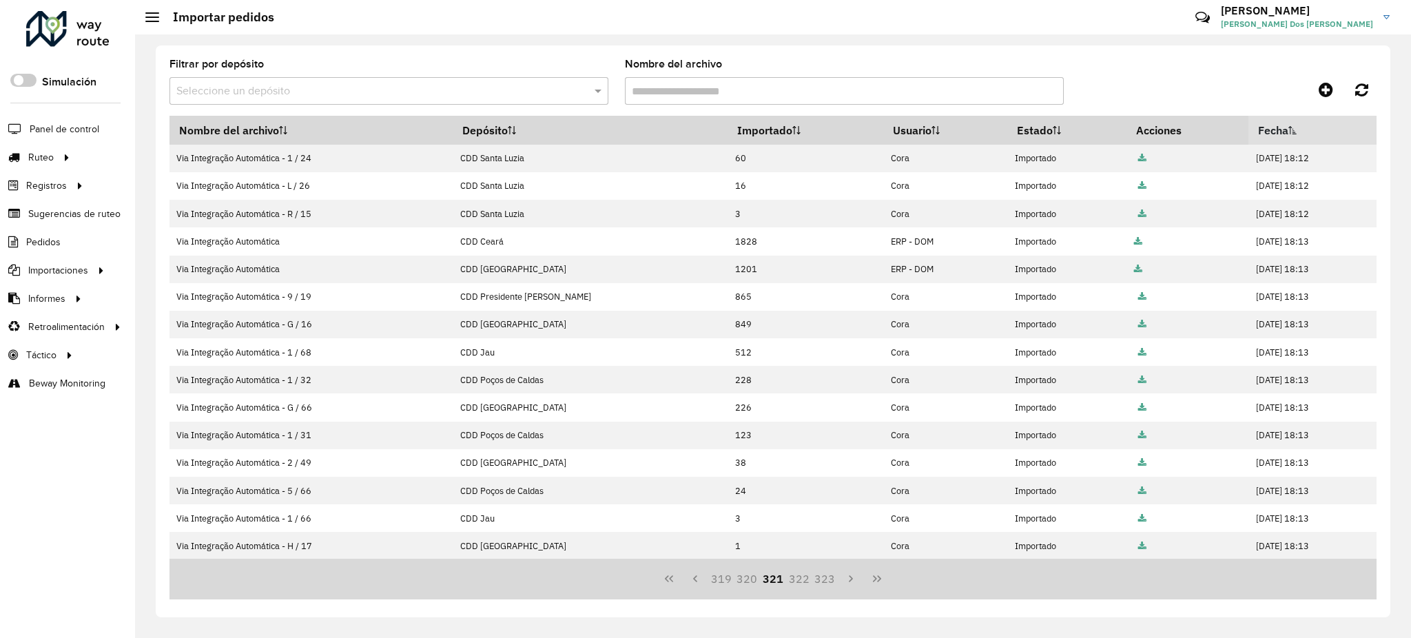
click at [729, 579] on button "319" at bounding box center [721, 579] width 26 height 26
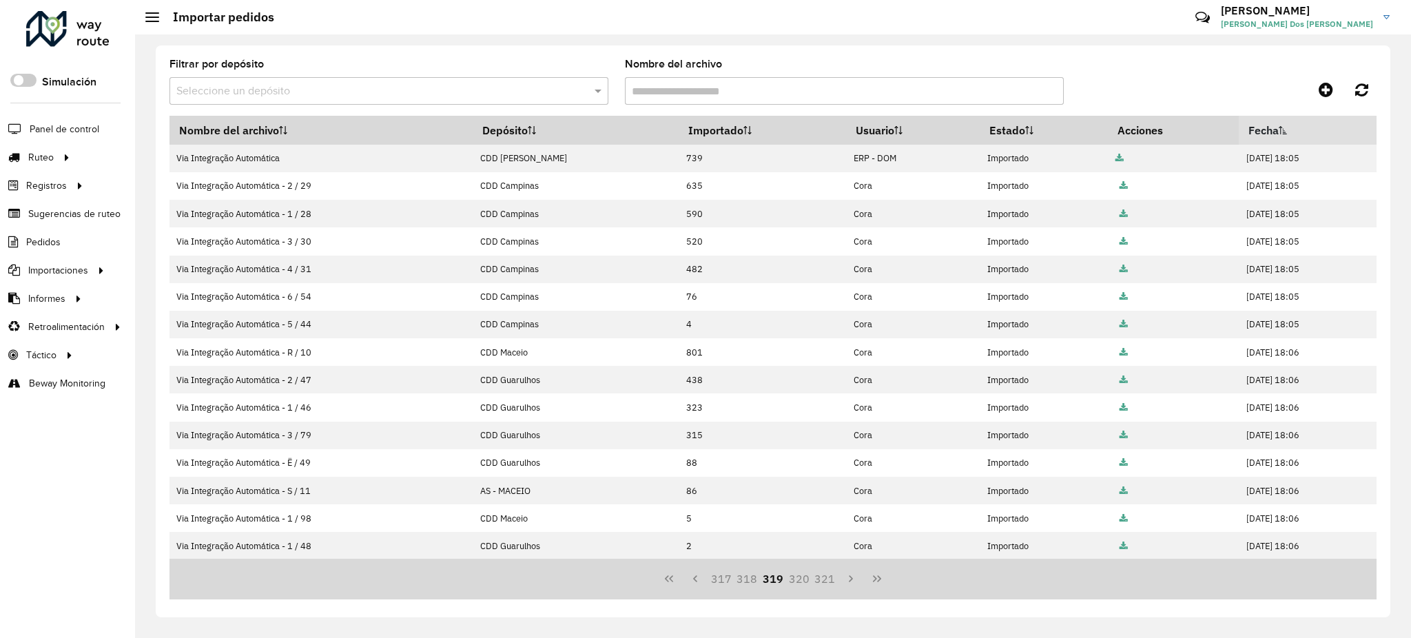
click at [729, 579] on button "317" at bounding box center [721, 579] width 26 height 26
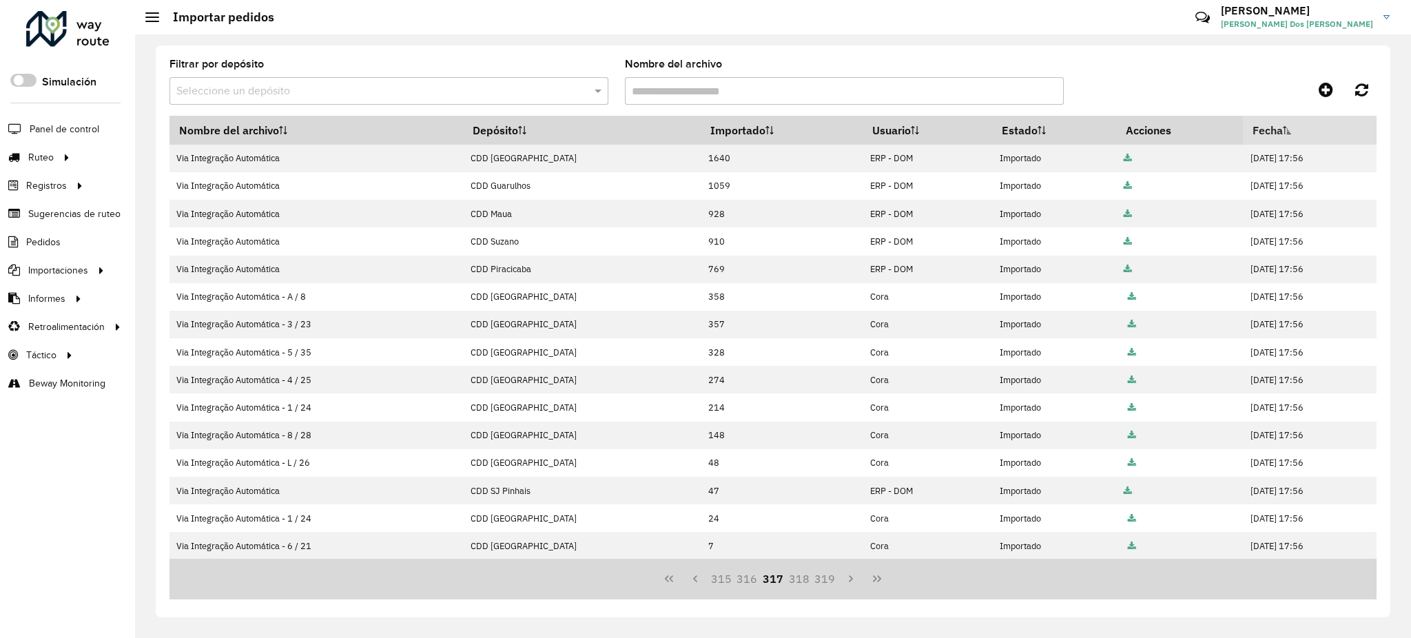
click at [729, 579] on button "315" at bounding box center [721, 579] width 26 height 26
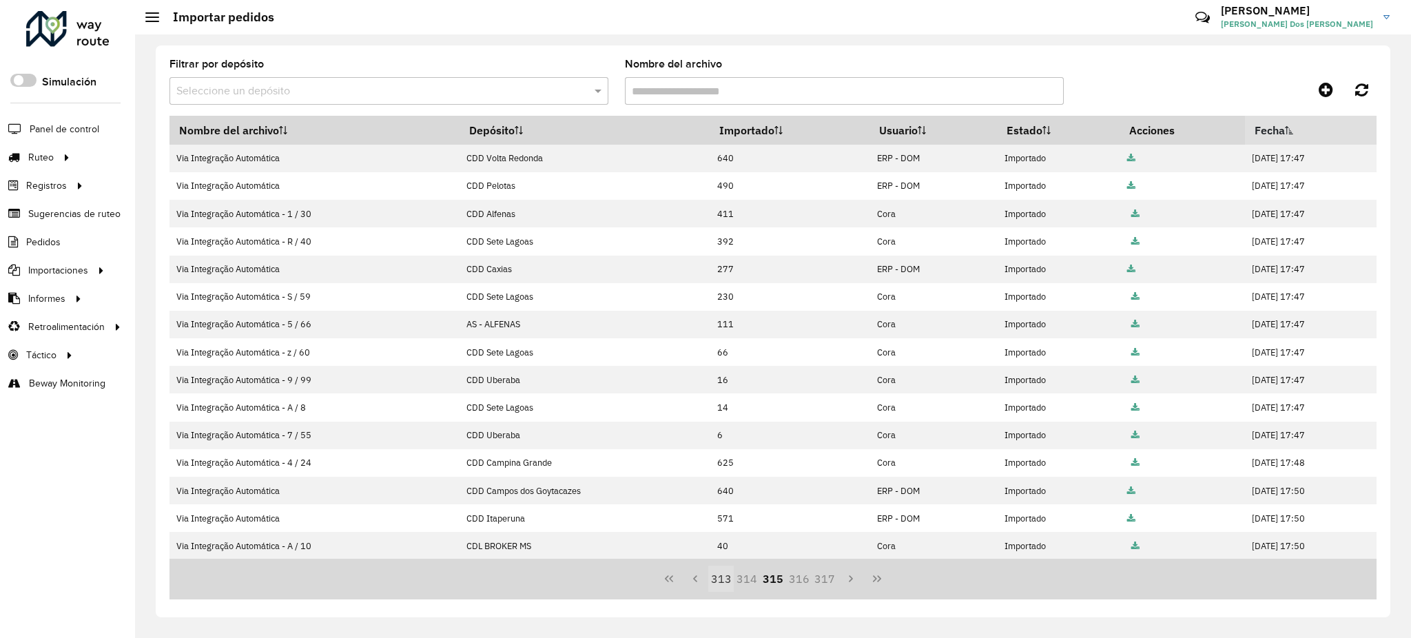
click at [723, 578] on button "313" at bounding box center [721, 579] width 26 height 26
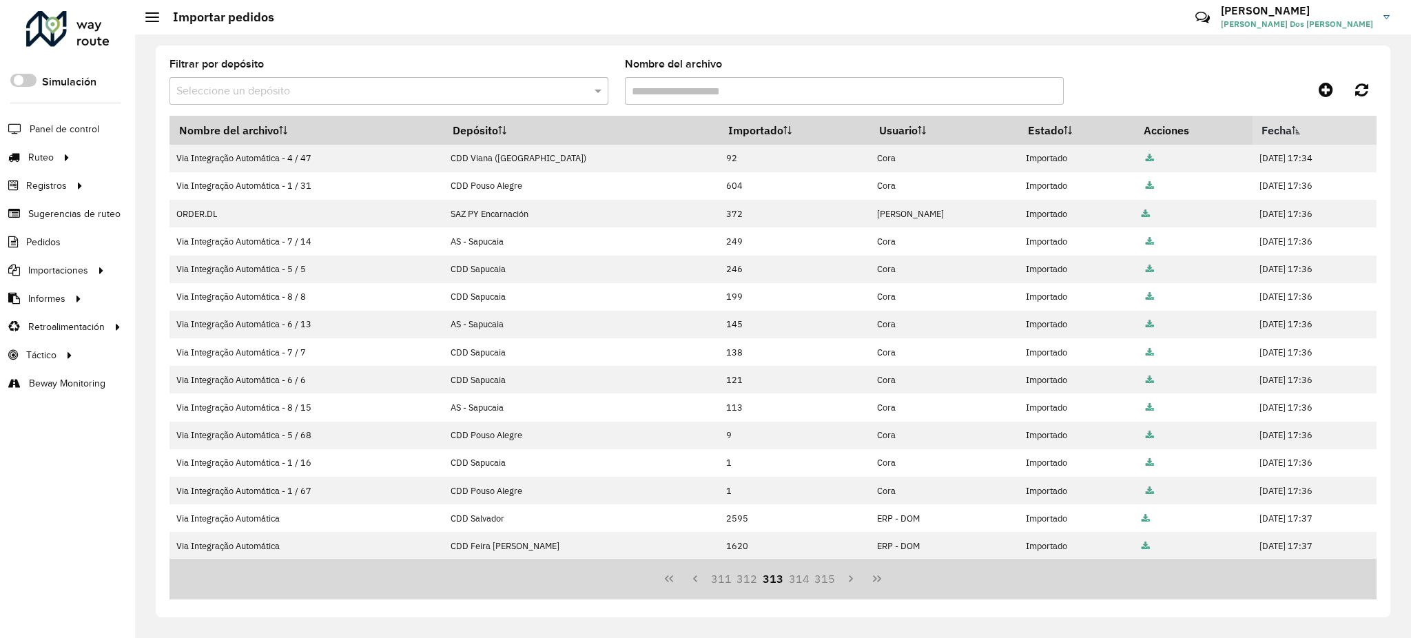
click at [723, 578] on button "311" at bounding box center [721, 579] width 26 height 26
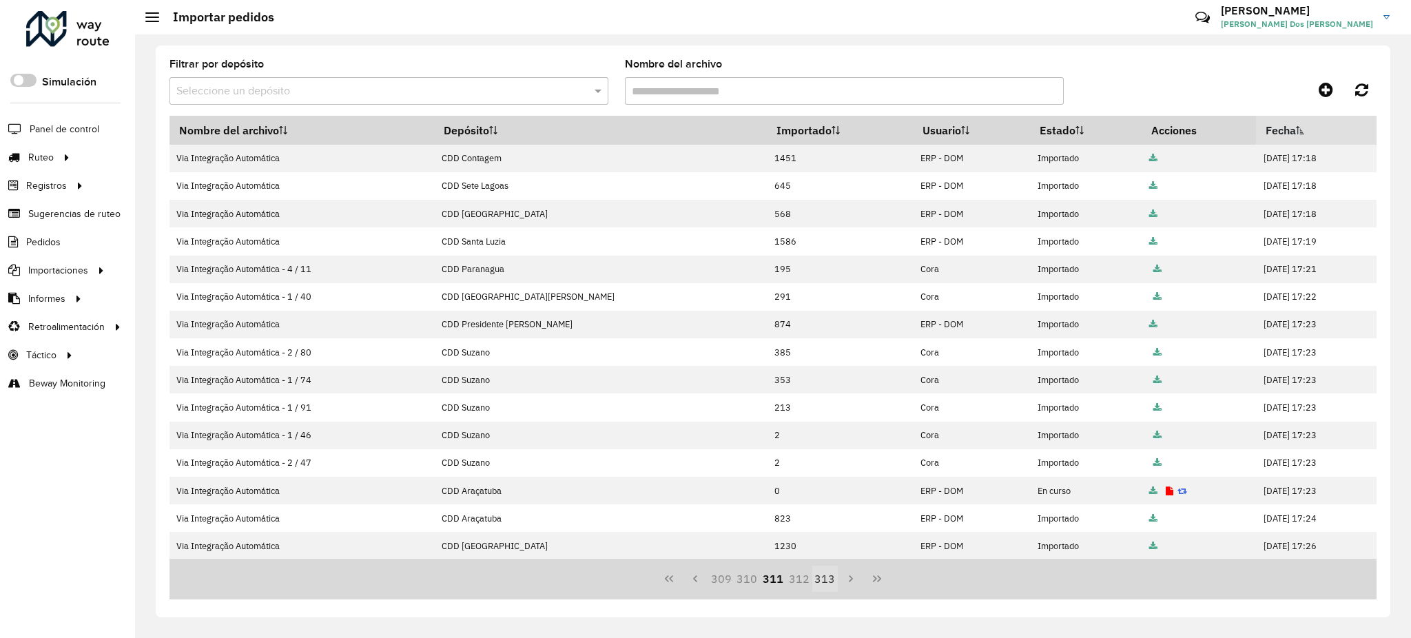
click at [723, 578] on button "309" at bounding box center [721, 579] width 26 height 26
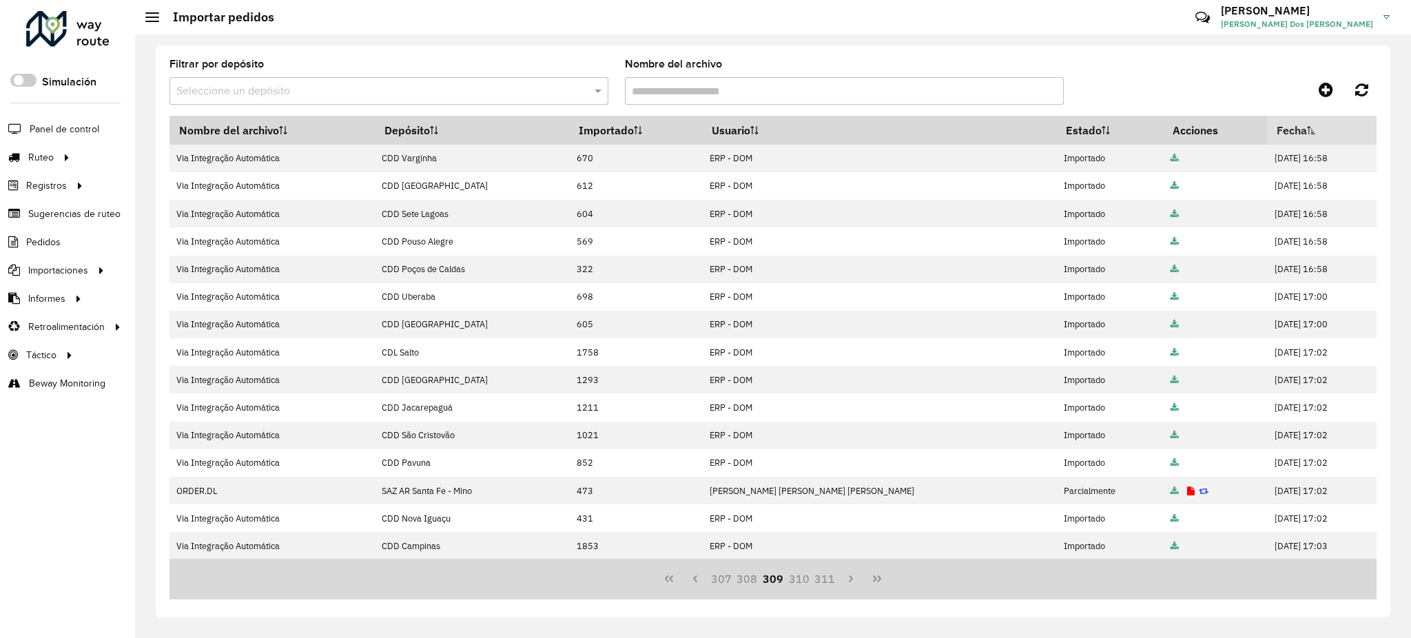
click at [723, 578] on button "307" at bounding box center [721, 579] width 26 height 26
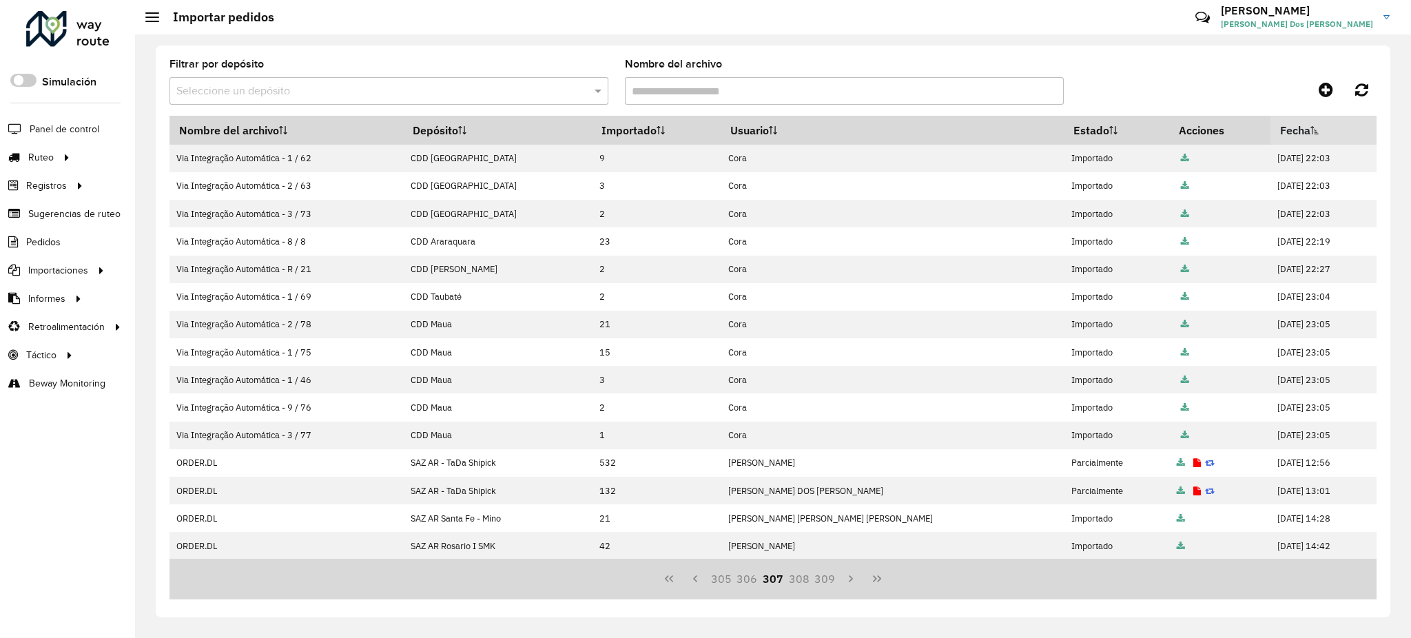
click at [723, 578] on button "305" at bounding box center [721, 579] width 26 height 26
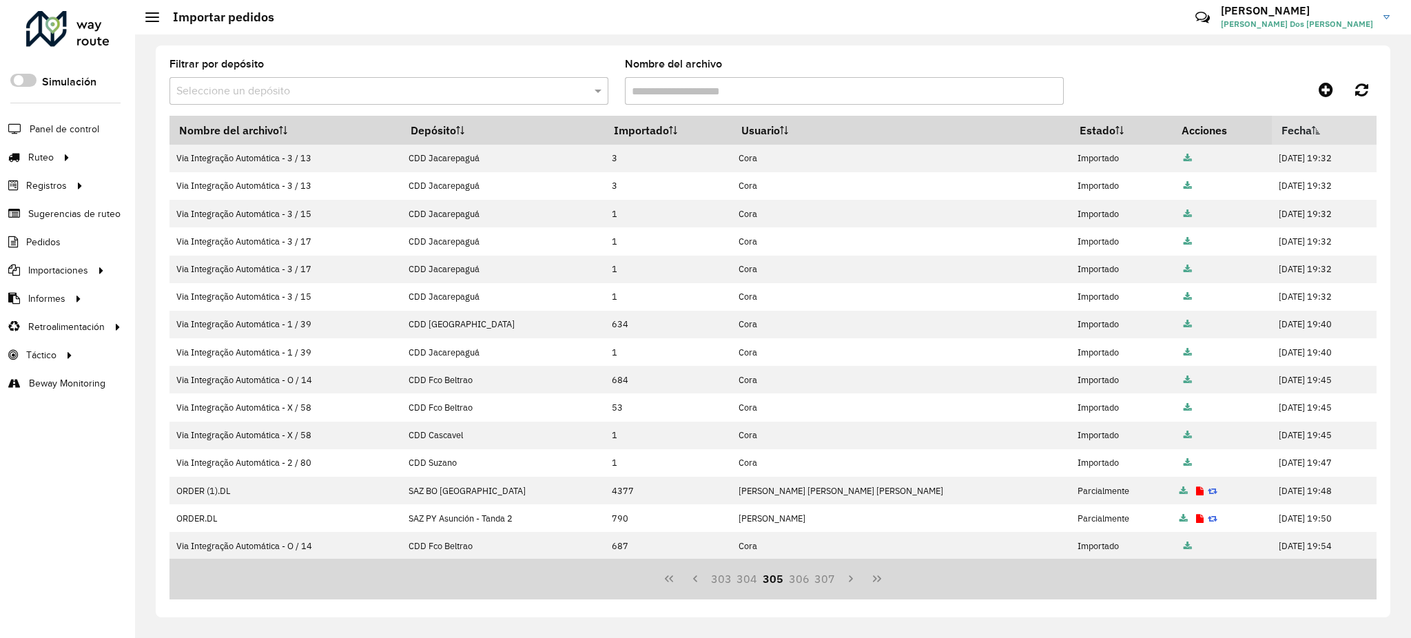
click at [723, 578] on button "303" at bounding box center [721, 579] width 26 height 26
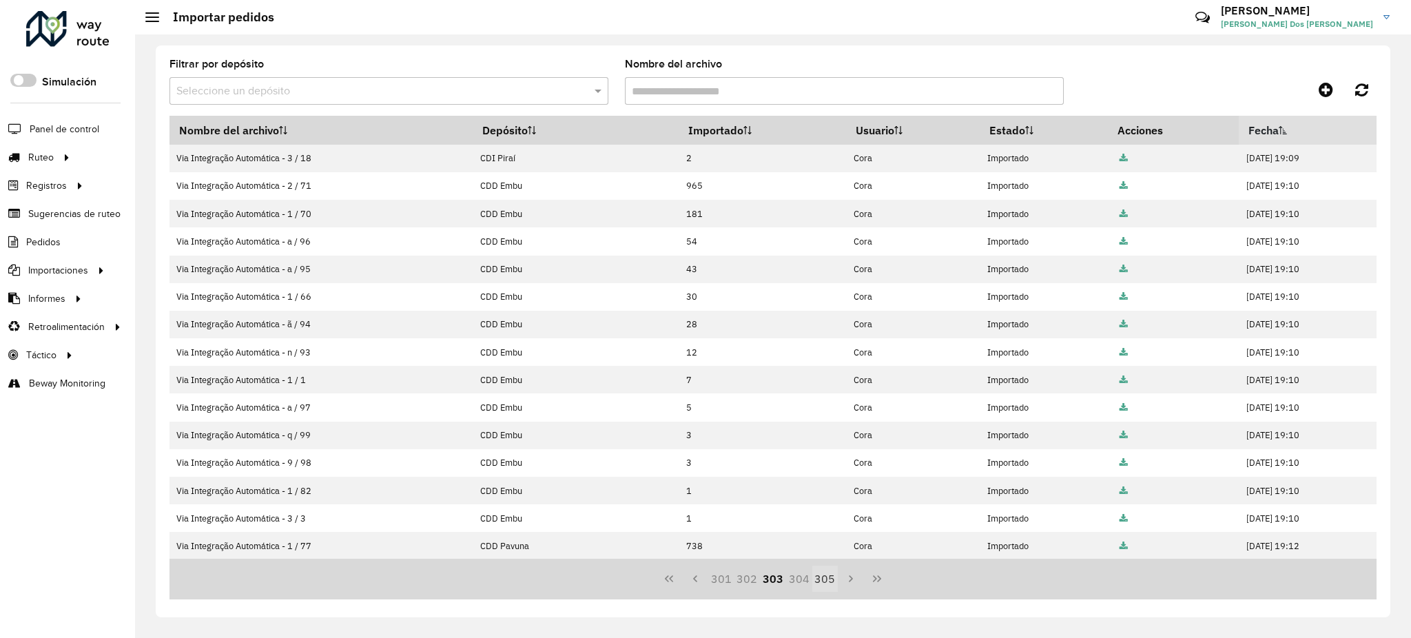
click at [819, 583] on button "305" at bounding box center [825, 579] width 26 height 26
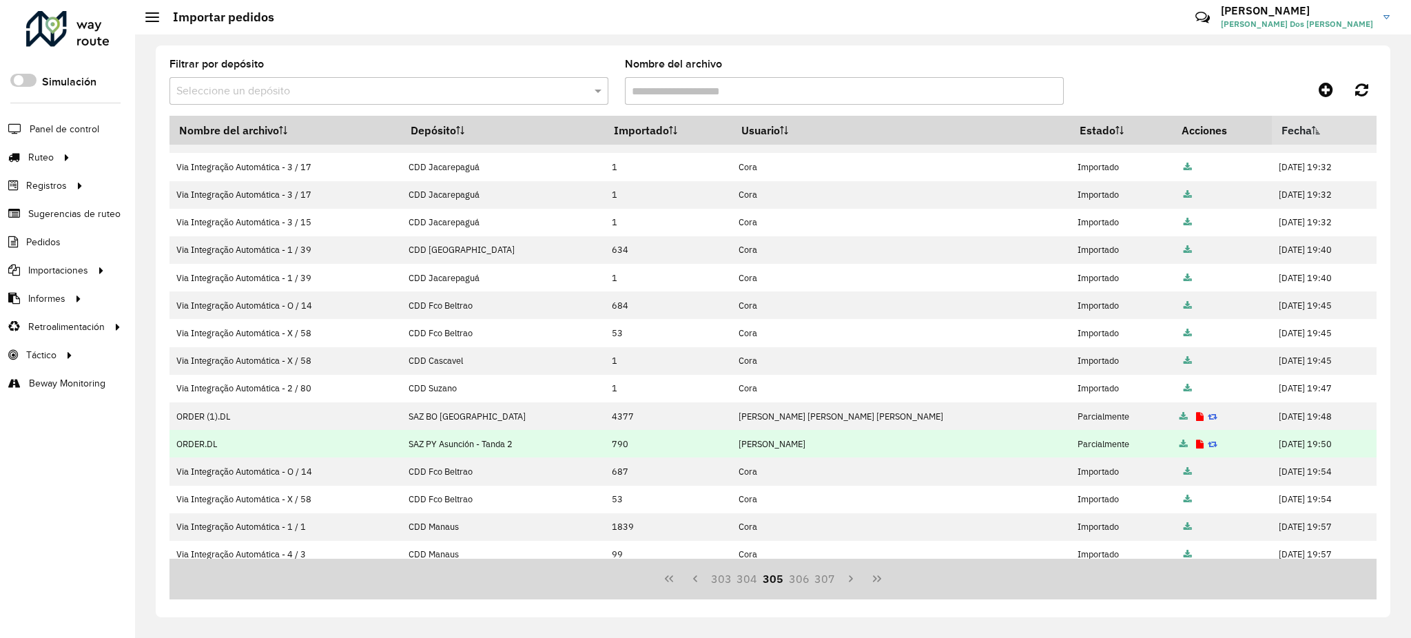
scroll to position [140, 0]
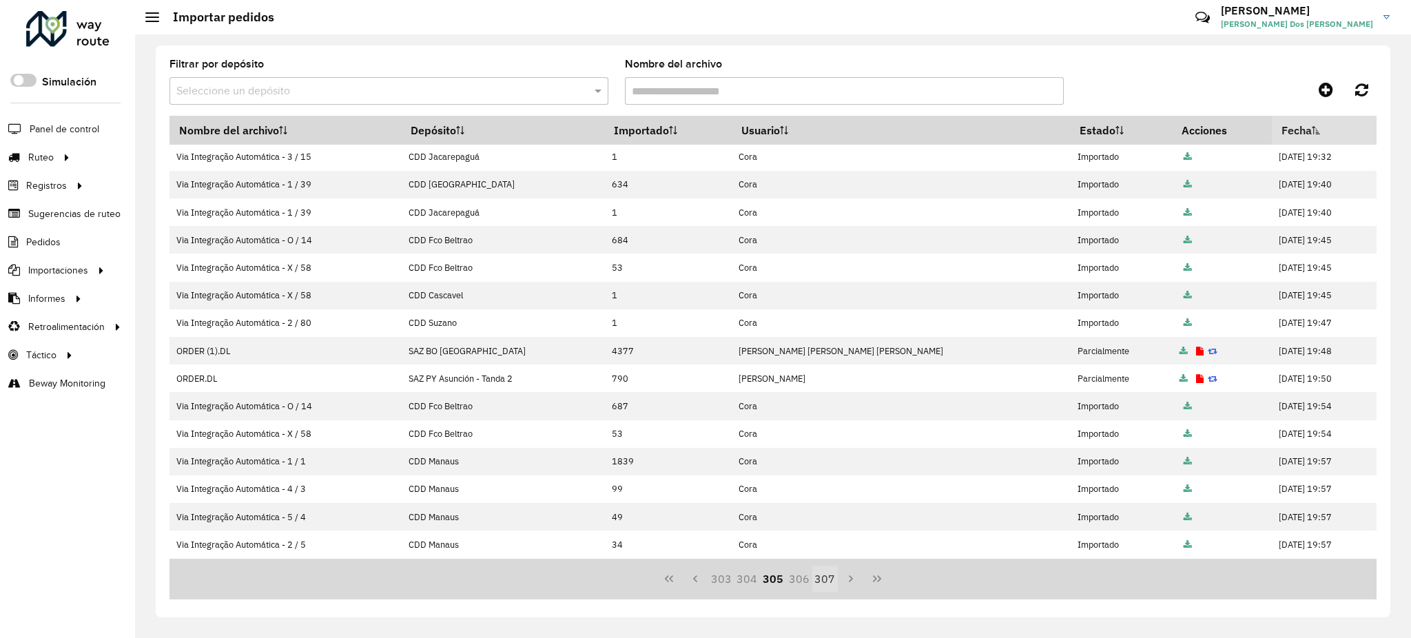
click at [825, 583] on button "307" at bounding box center [825, 579] width 26 height 26
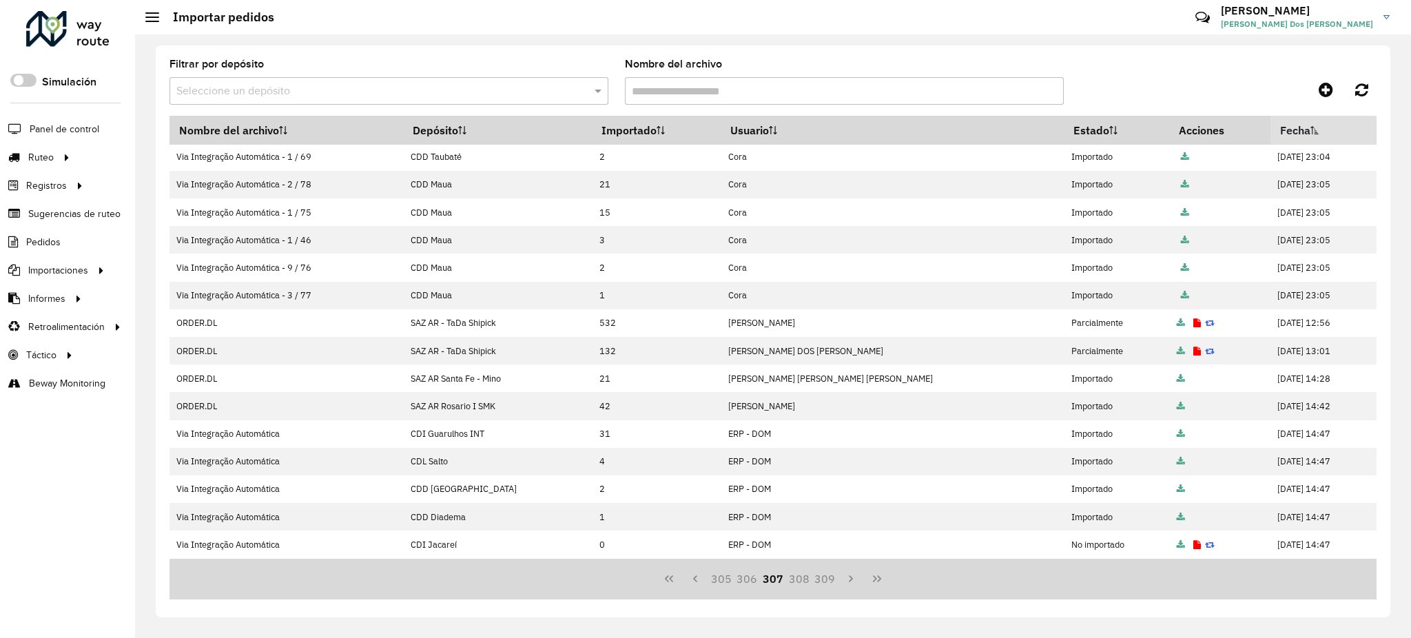
scroll to position [0, 0]
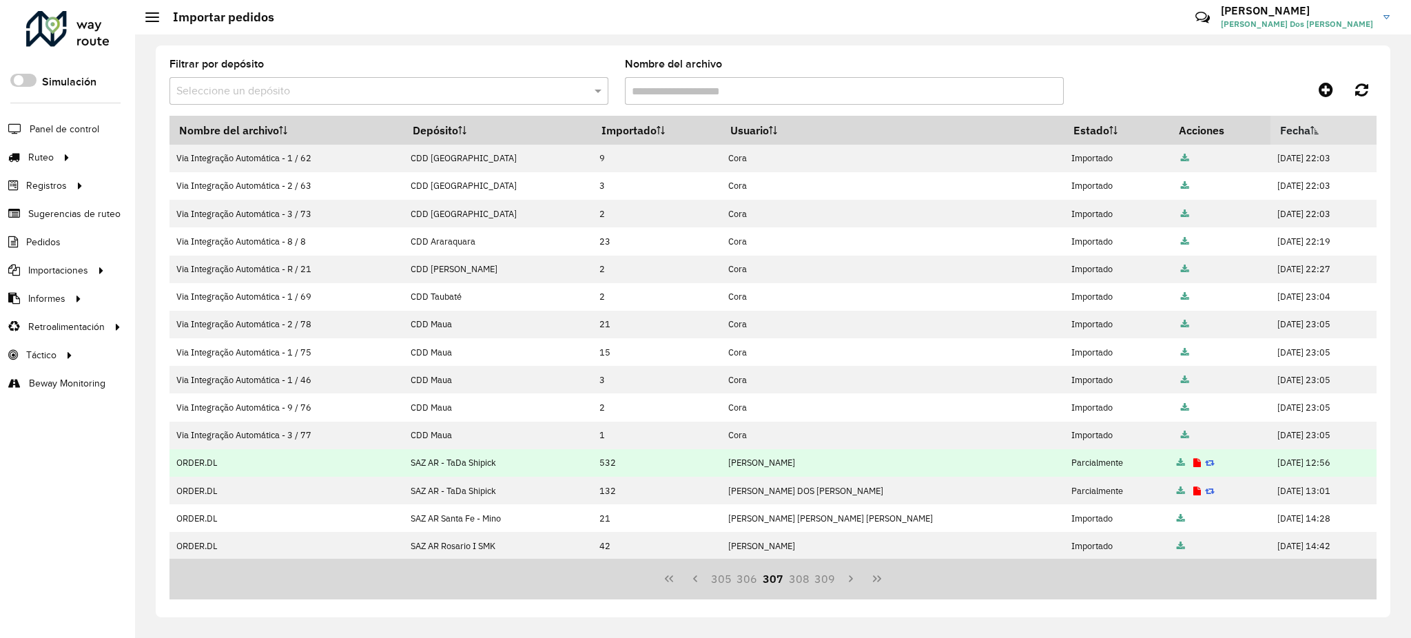
click at [460, 466] on td "SAZ AR - TaDa Shipick" at bounding box center [497, 463] width 189 height 28
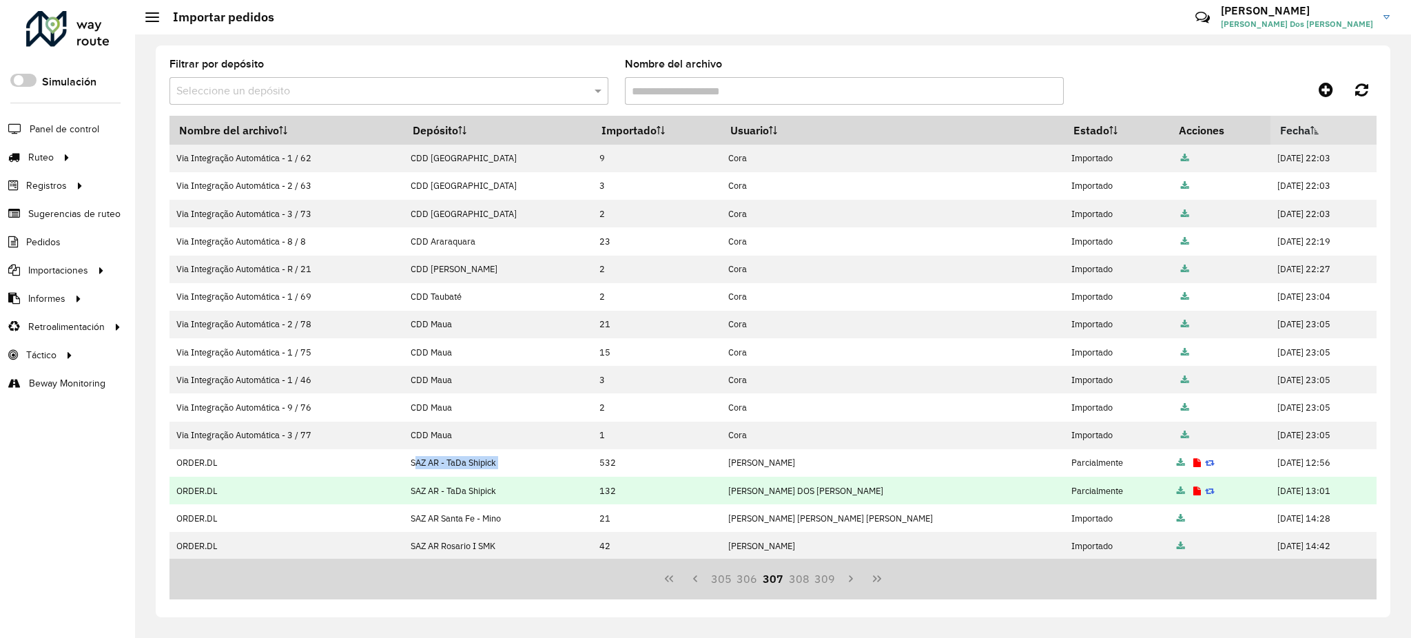
copy td "SAZ AR - TaDa Shipick"
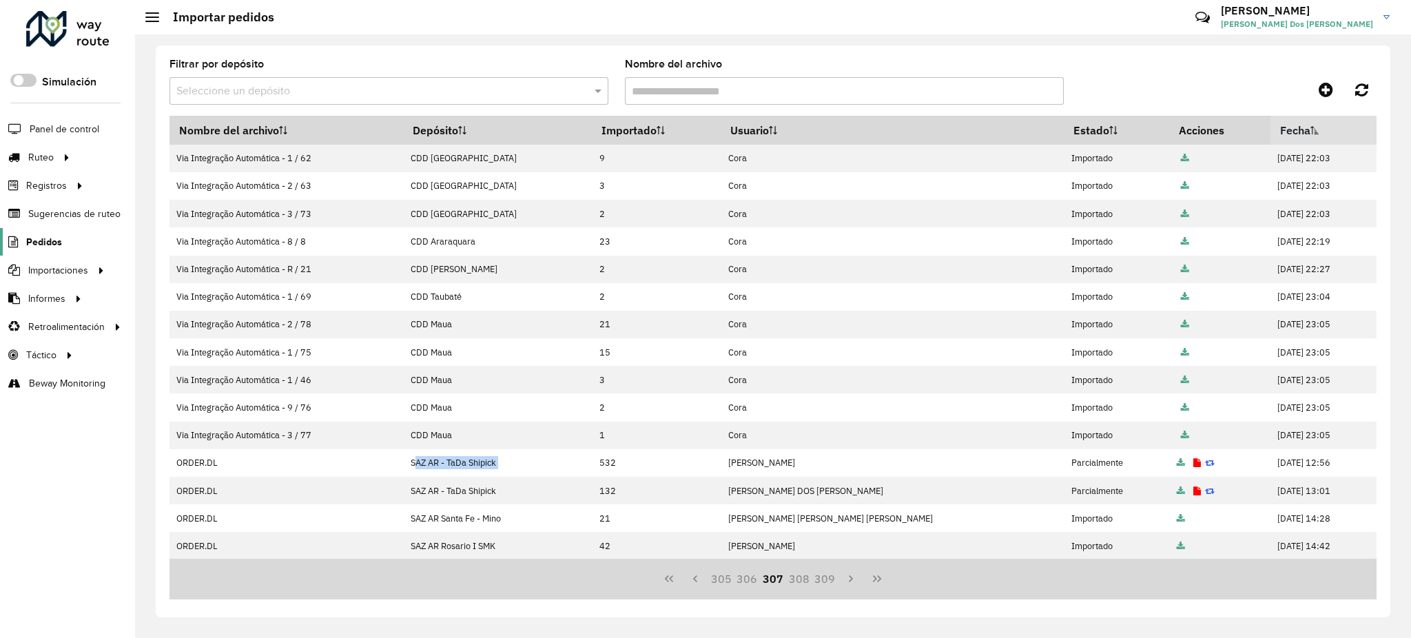
click at [53, 241] on span "Pedidos" at bounding box center [44, 242] width 36 height 14
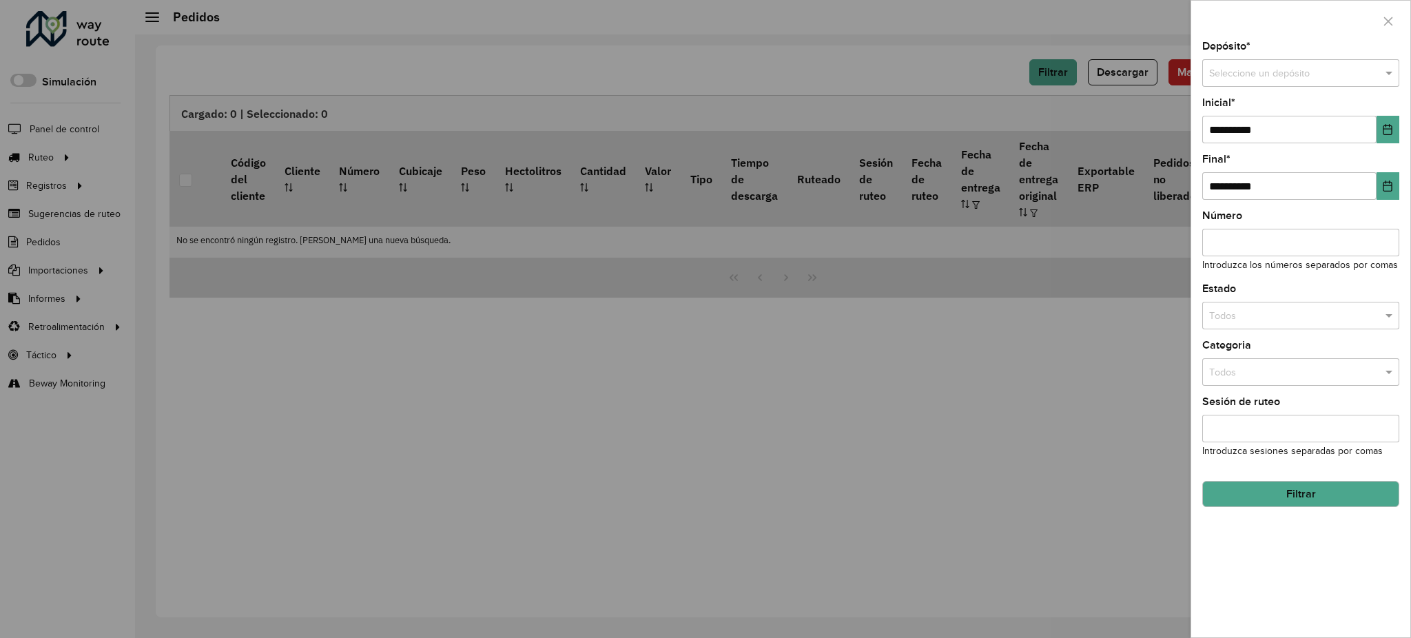
click at [1286, 85] on div "Seleccione un depósito" at bounding box center [1300, 73] width 197 height 28
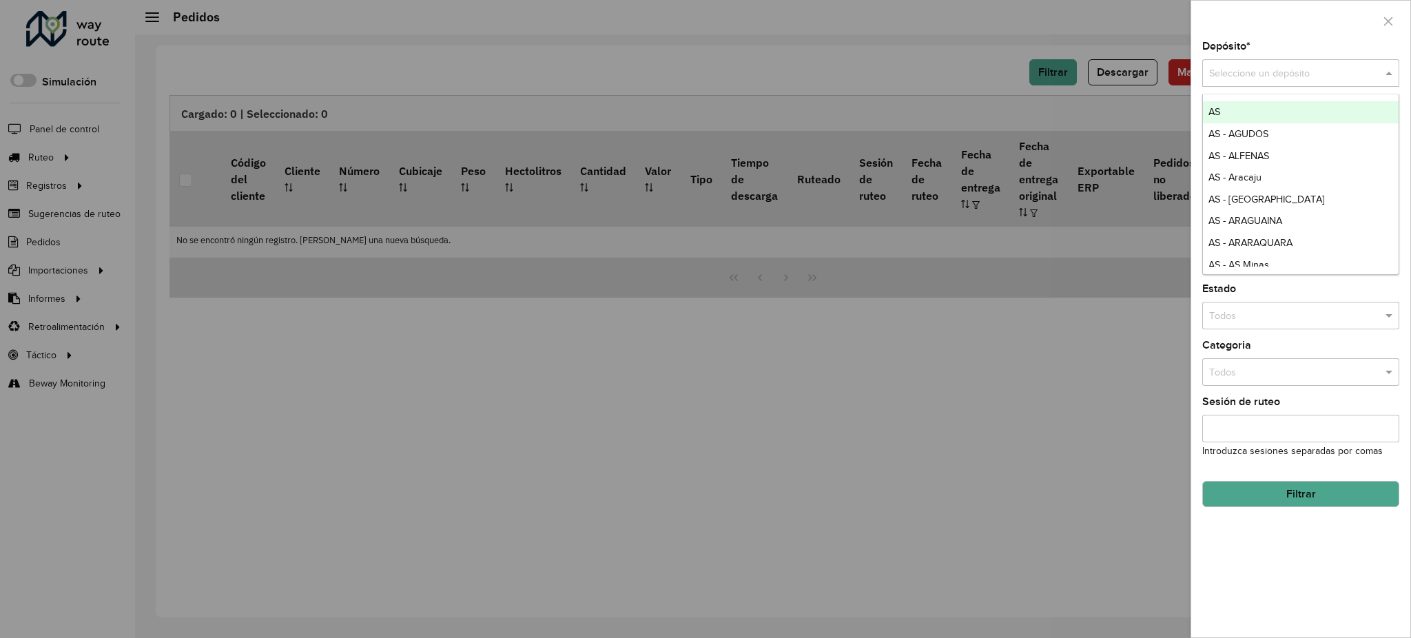
click at [1286, 85] on div "Seleccione un depósito" at bounding box center [1300, 73] width 197 height 28
paste input "**********"
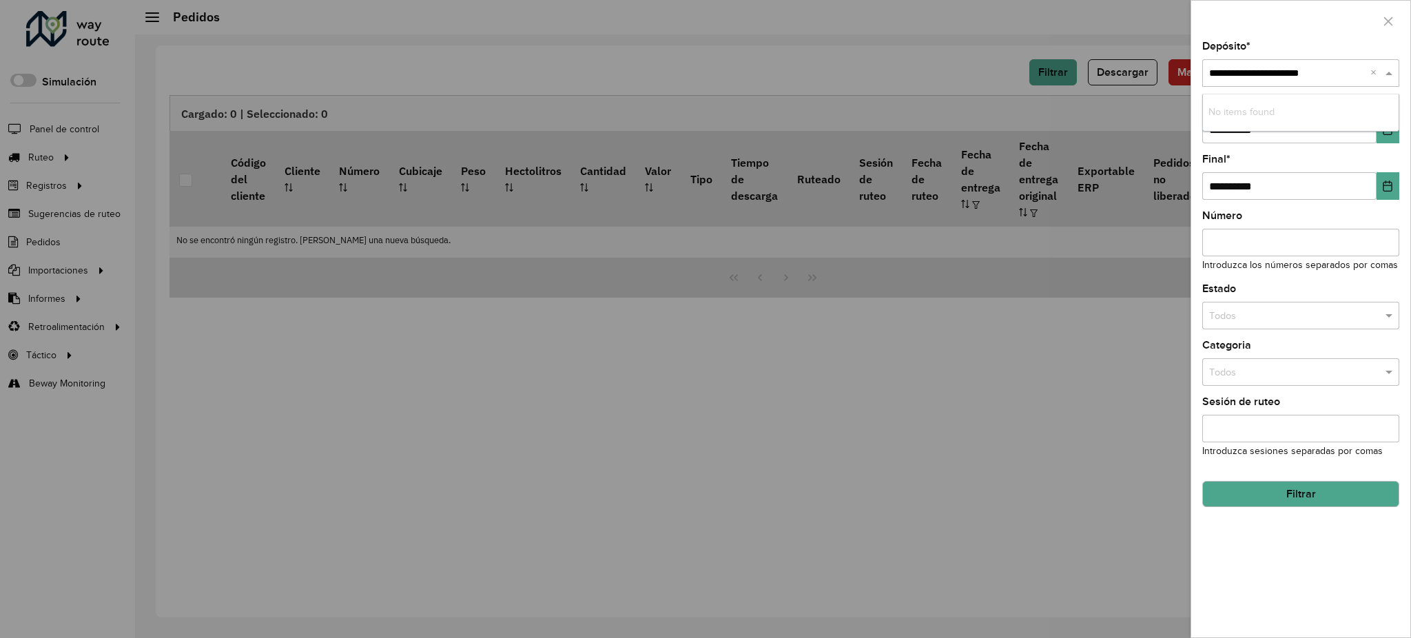
type input "**********"
click at [1298, 118] on div "SAZ AR - TaDa Shipick" at bounding box center [1301, 112] width 196 height 22
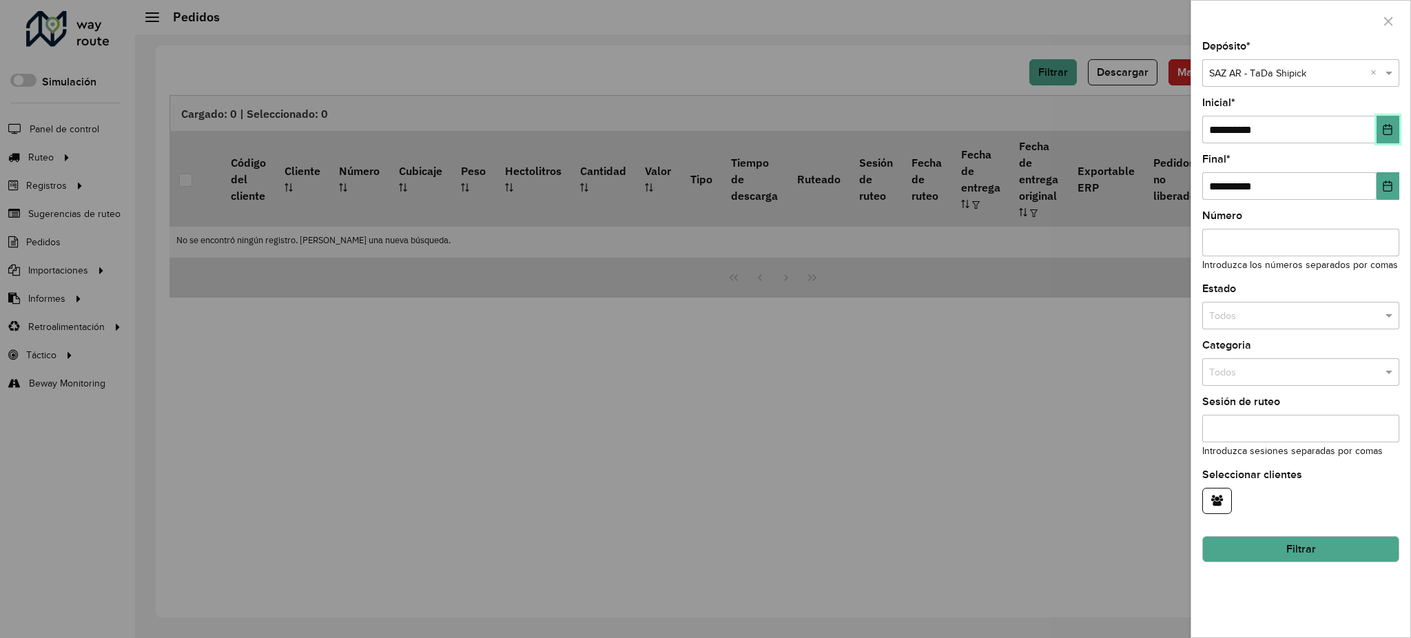
click at [1387, 131] on icon "Choose Date" at bounding box center [1387, 129] width 11 height 11
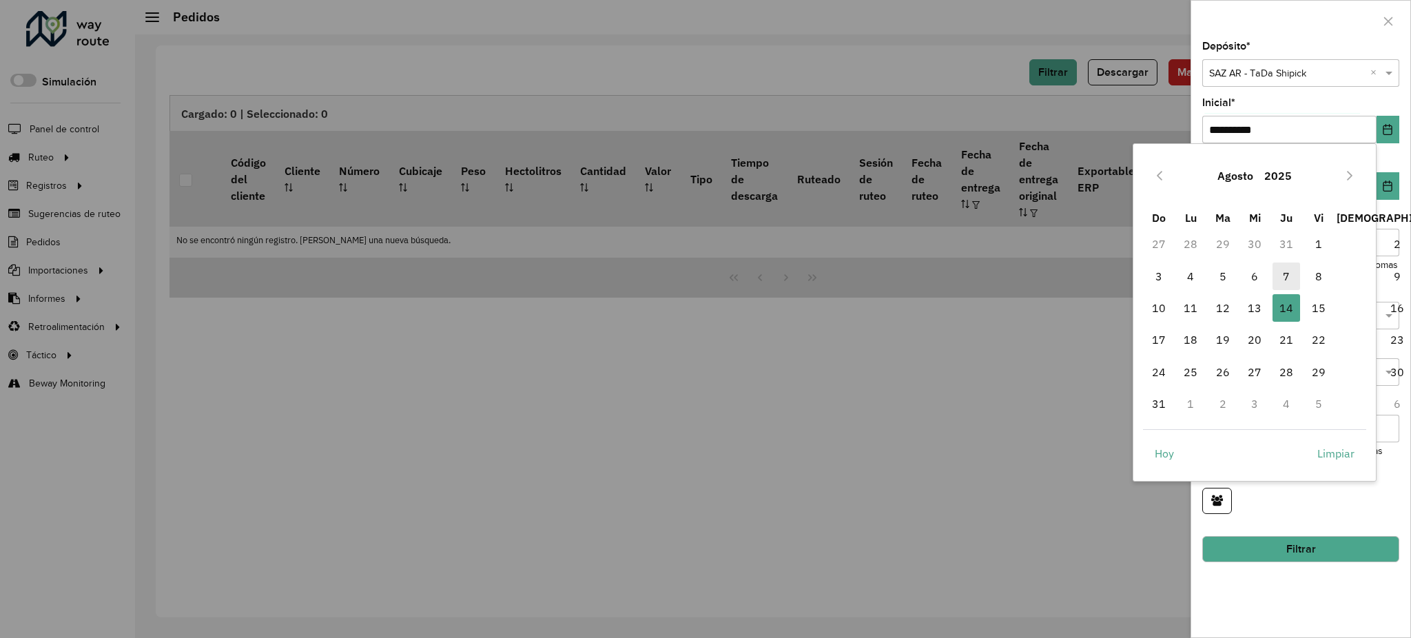
click at [1284, 277] on span "7" at bounding box center [1286, 276] width 28 height 28
type input "**********"
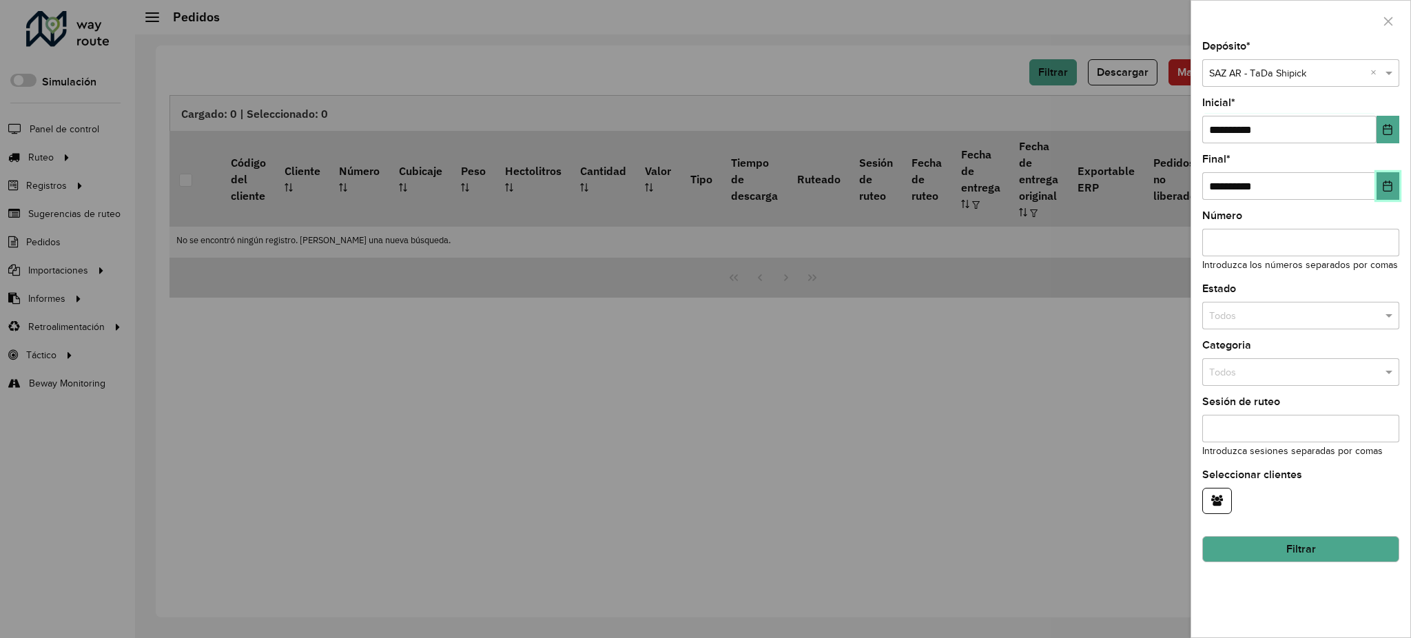
click at [1389, 184] on icon "Choose Date" at bounding box center [1387, 185] width 11 height 11
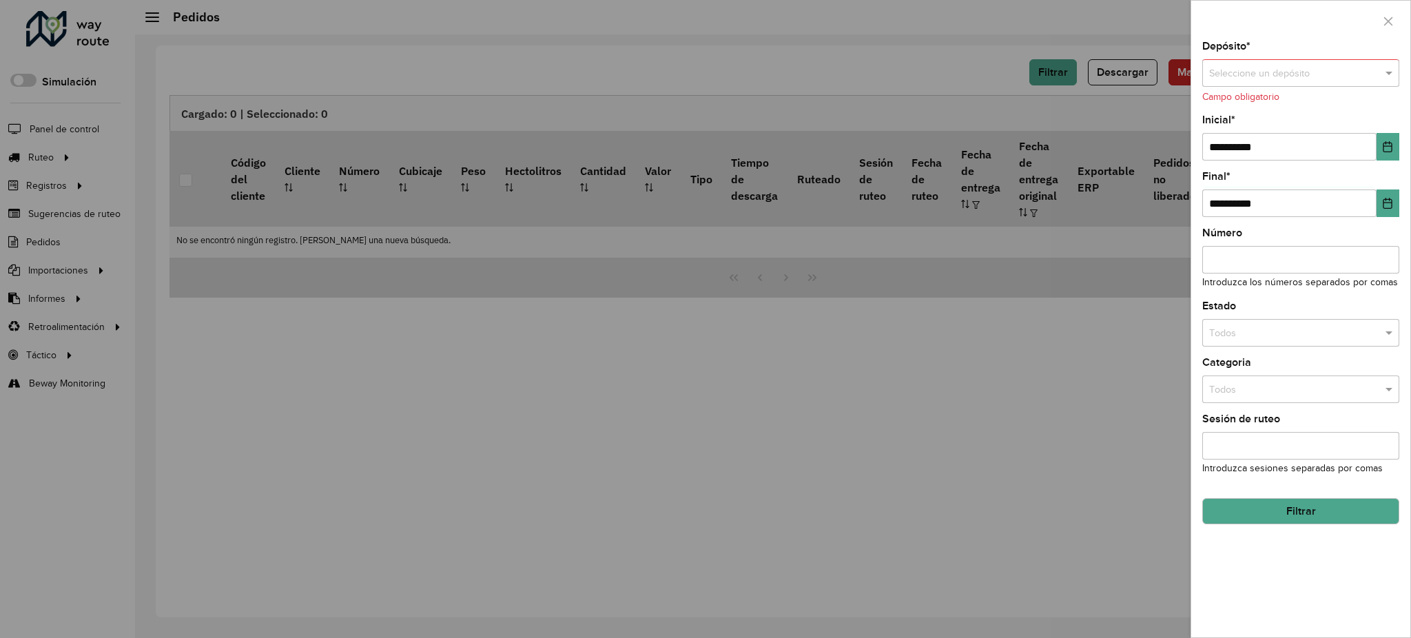
click at [1340, 69] on input "text" at bounding box center [1287, 73] width 156 height 15
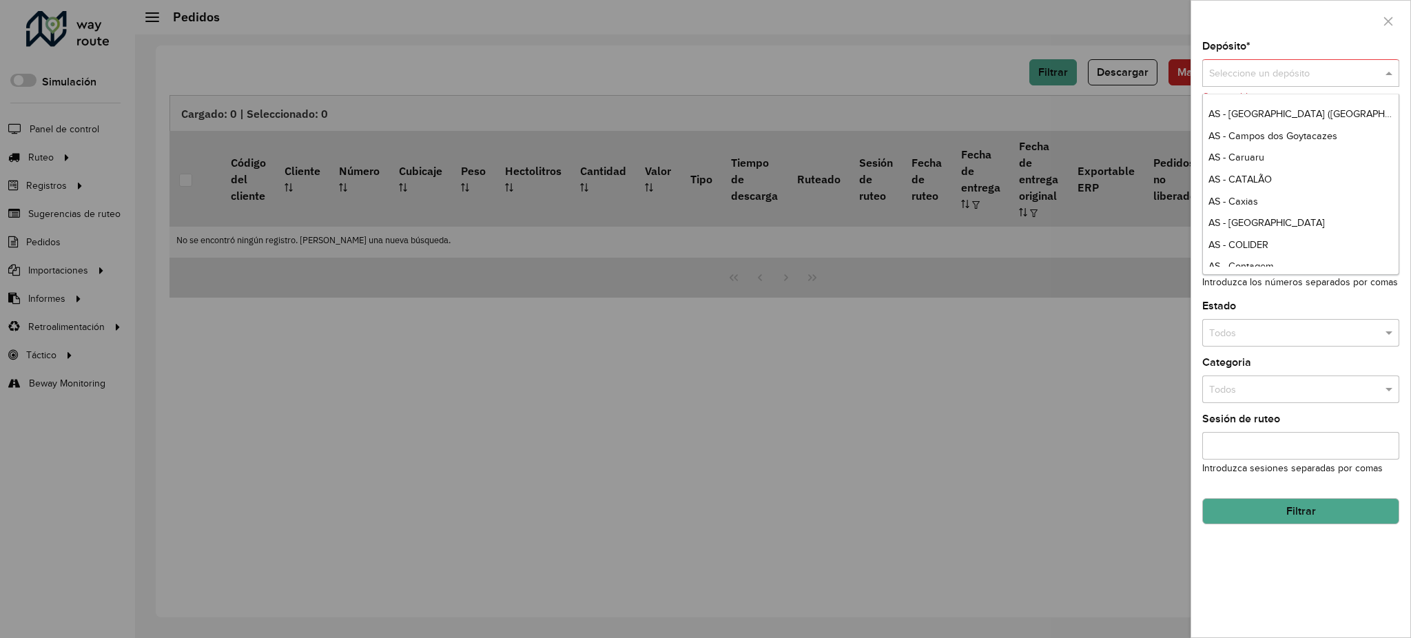
scroll to position [551, 0]
paste input "**********"
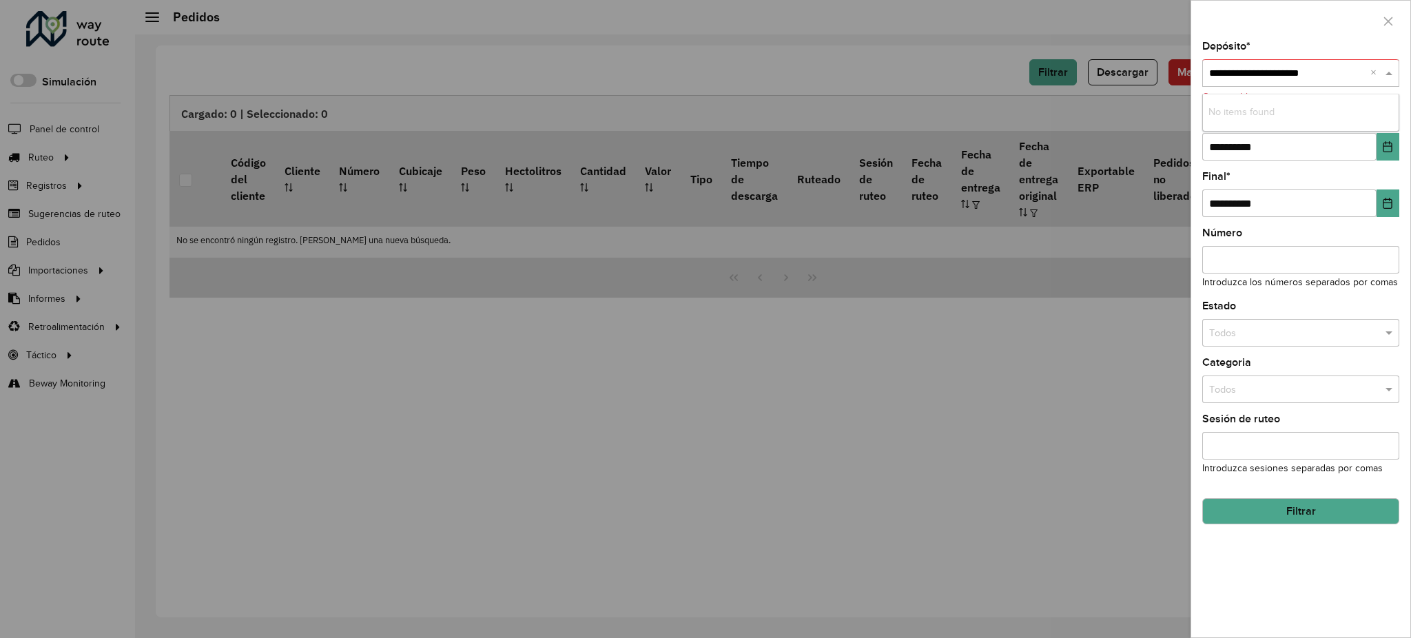
scroll to position [0, 0]
type input "**********"
click at [1266, 116] on span "SAZ AR - TaDa Shipick" at bounding box center [1256, 111] width 97 height 11
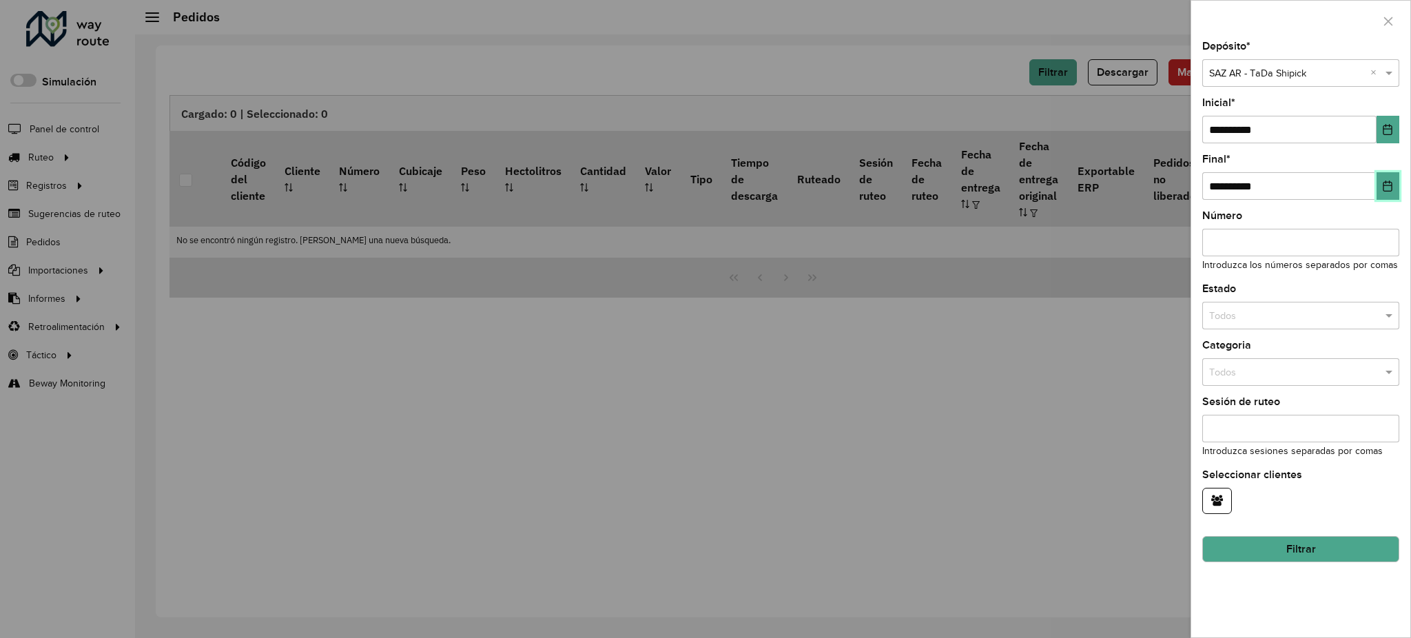
click at [1385, 183] on icon "Choose Date" at bounding box center [1387, 185] width 11 height 11
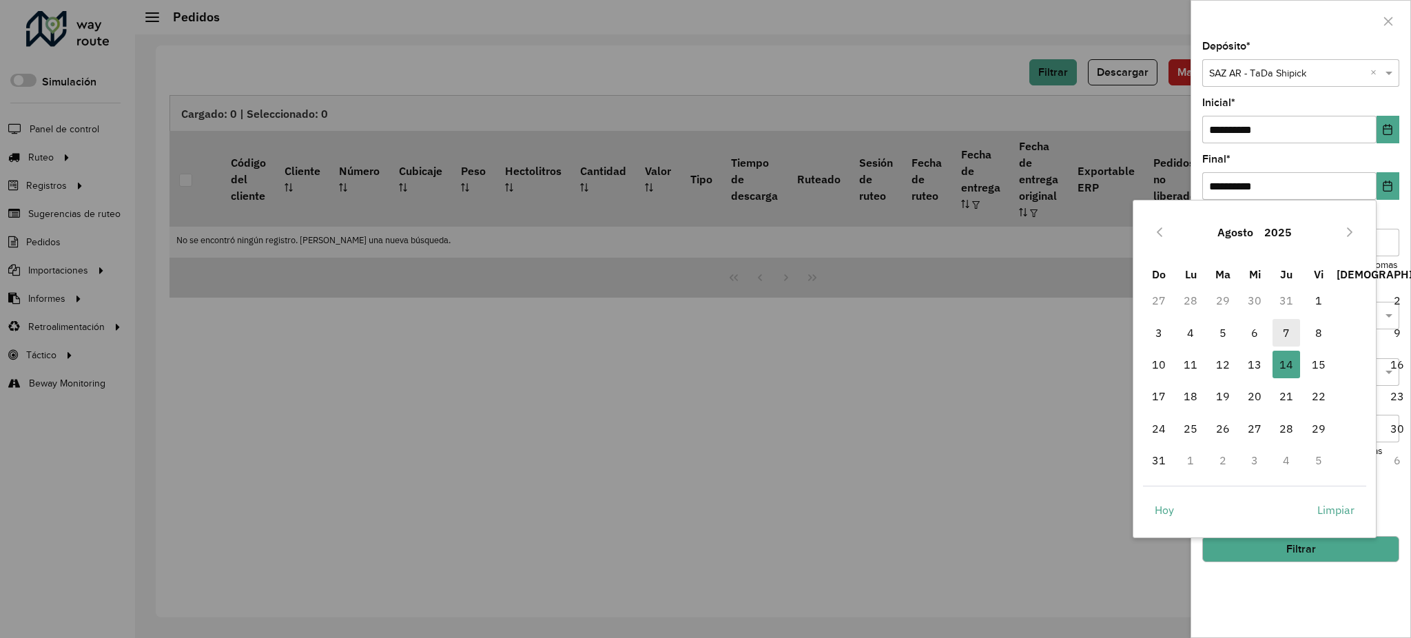
click at [1286, 339] on span "7" at bounding box center [1286, 333] width 28 height 28
type input "**********"
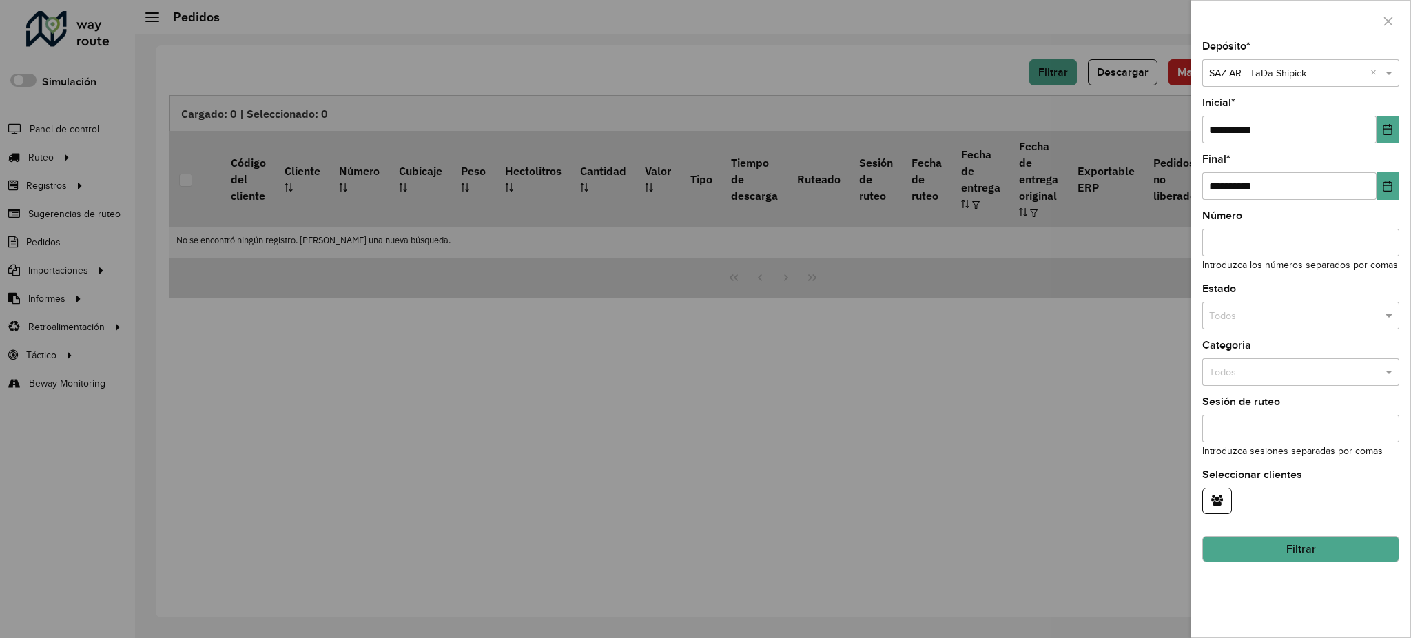
click at [1288, 548] on button "Filtrar" at bounding box center [1300, 549] width 197 height 26
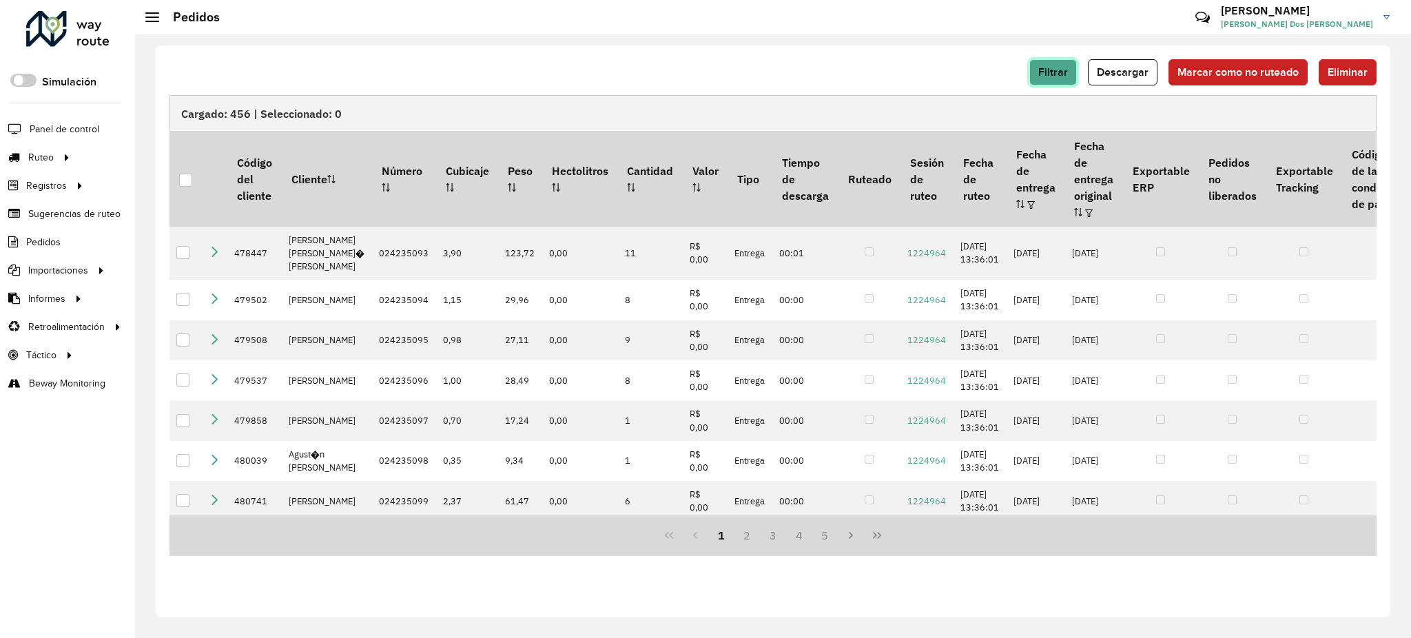
click at [1055, 74] on span "Filtrar" at bounding box center [1053, 72] width 30 height 12
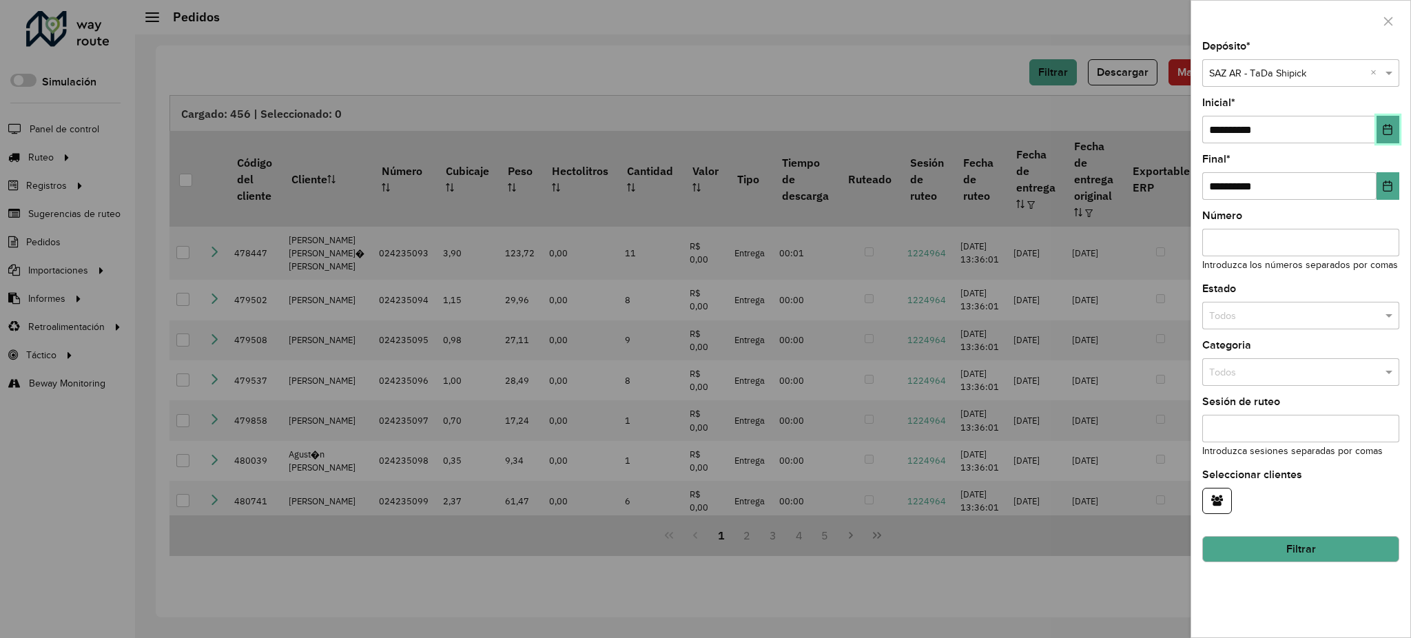
click at [1380, 132] on button "Choose Date" at bounding box center [1387, 130] width 23 height 28
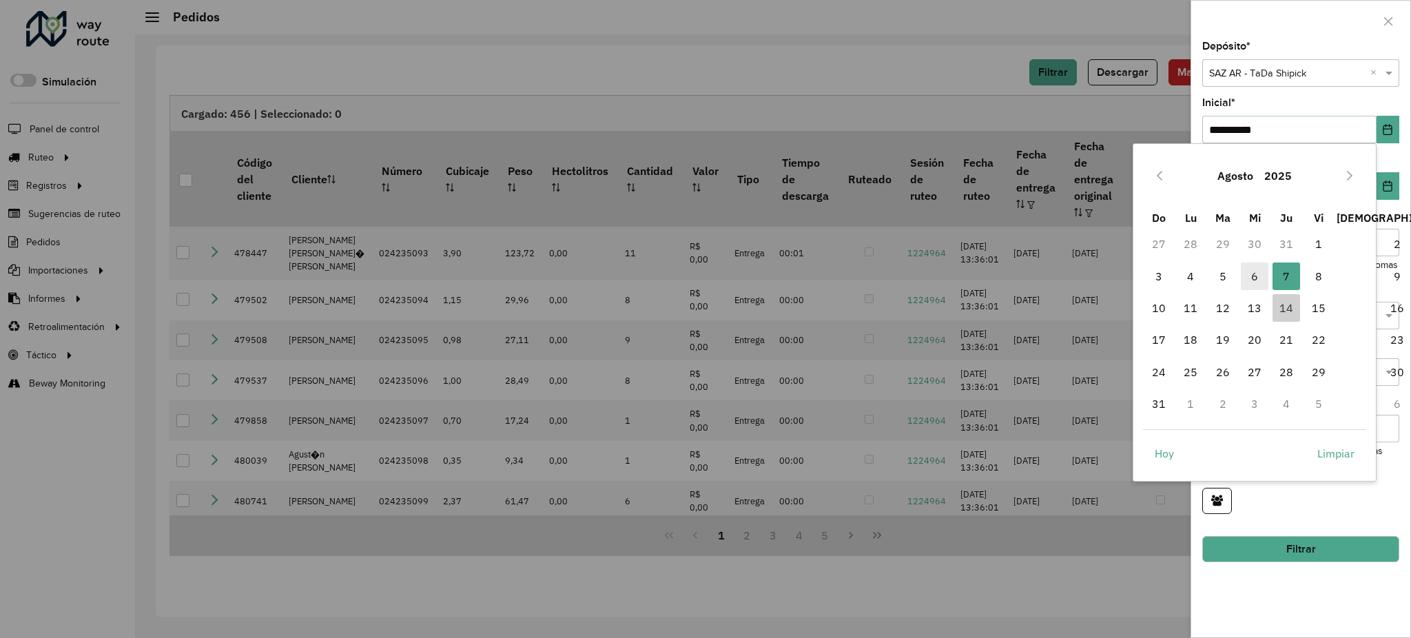
click at [1258, 273] on span "6" at bounding box center [1255, 276] width 28 height 28
type input "**********"
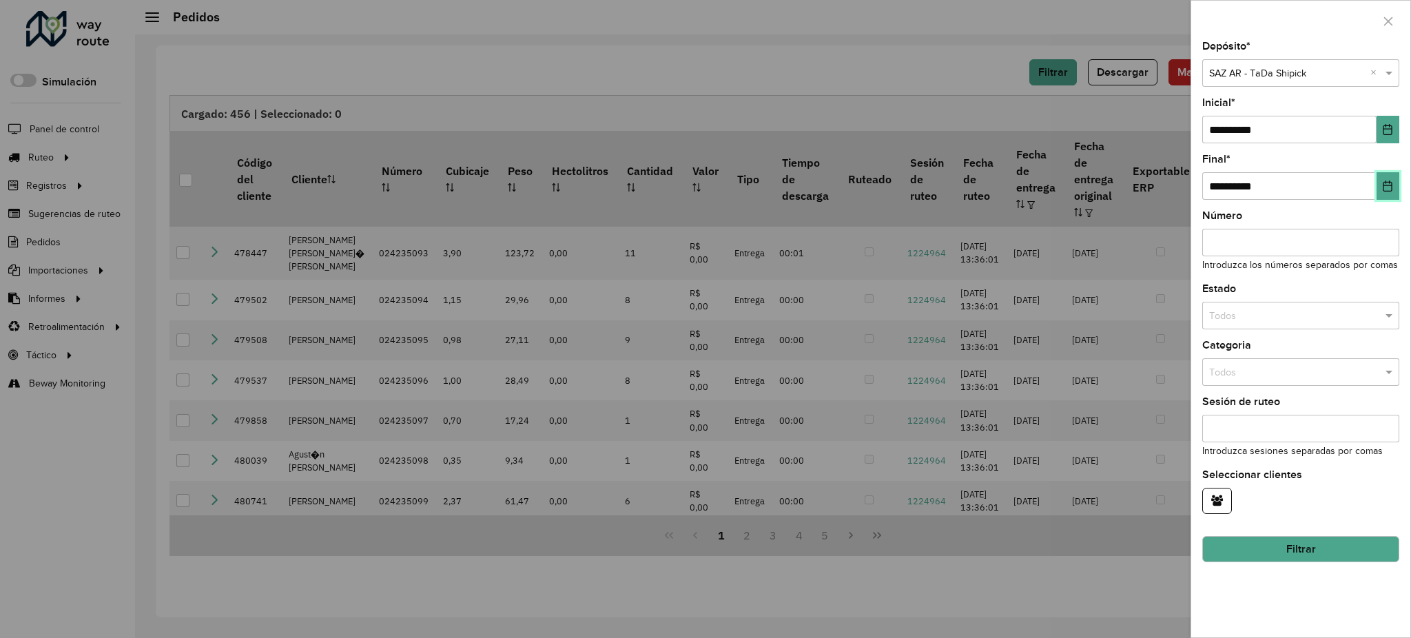
click at [1386, 192] on icon "Choose Date" at bounding box center [1387, 185] width 9 height 11
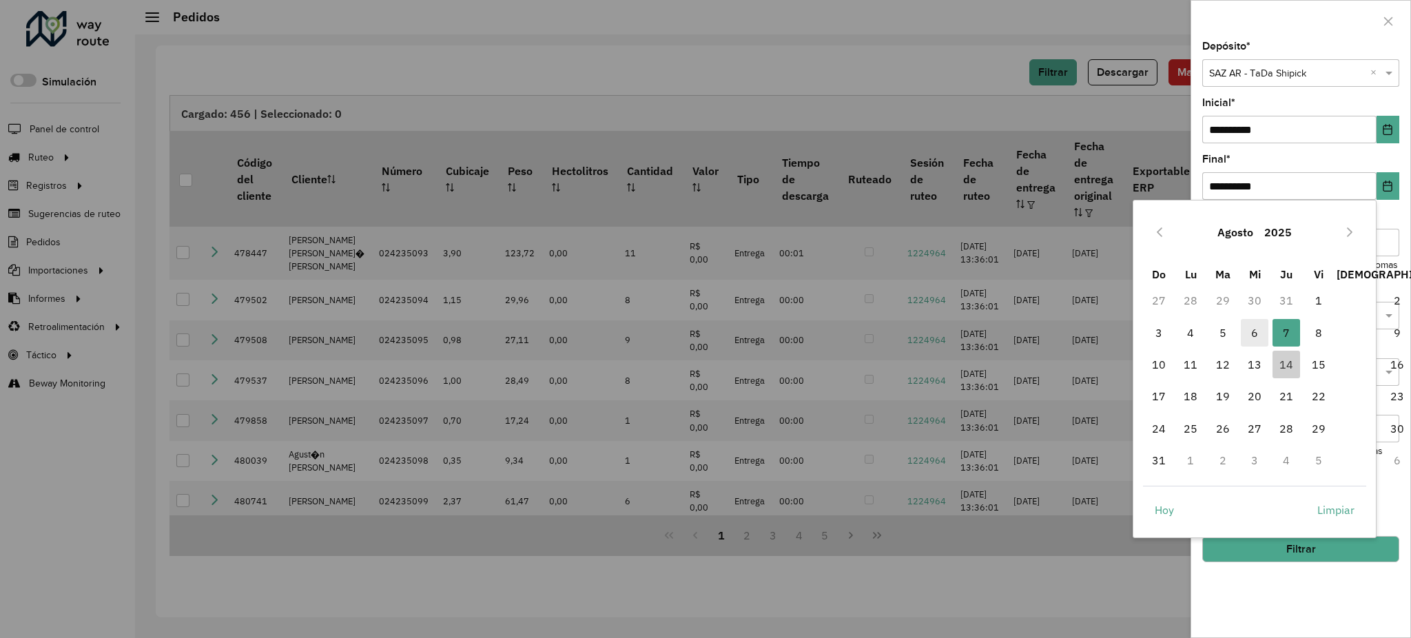
click at [1255, 334] on span "6" at bounding box center [1255, 333] width 28 height 28
type input "**********"
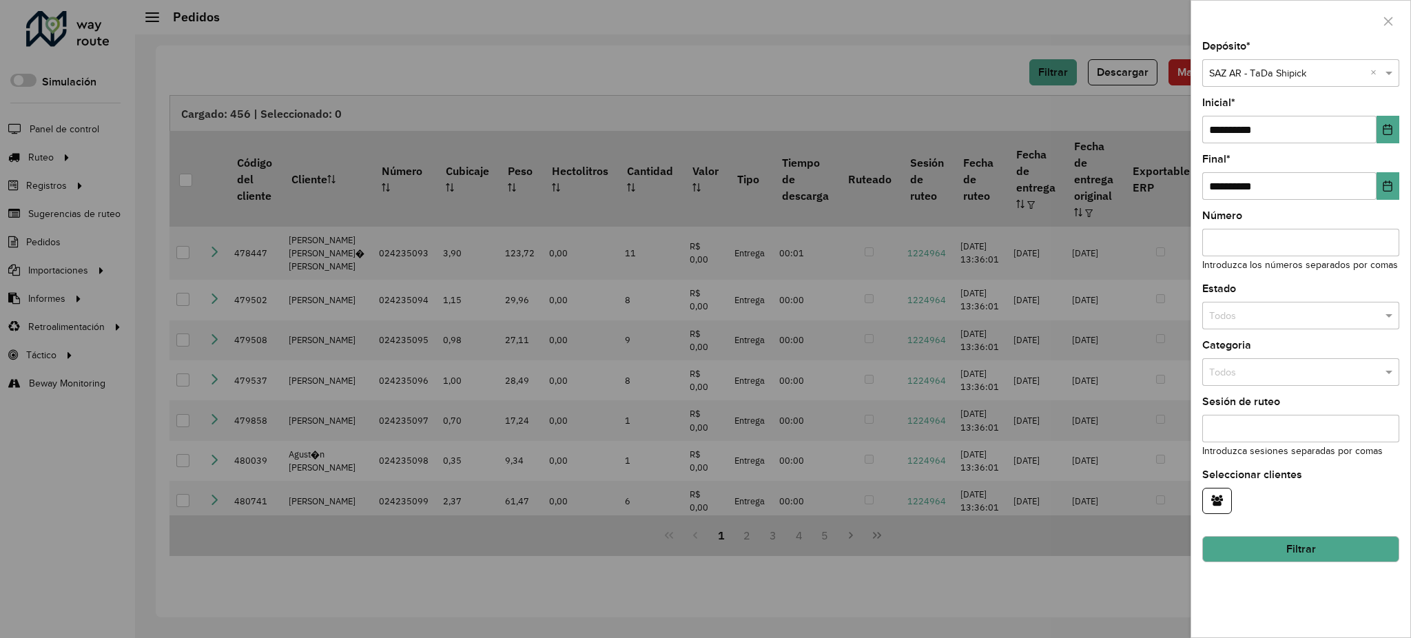
click at [1287, 552] on button "Filtrar" at bounding box center [1300, 549] width 197 height 26
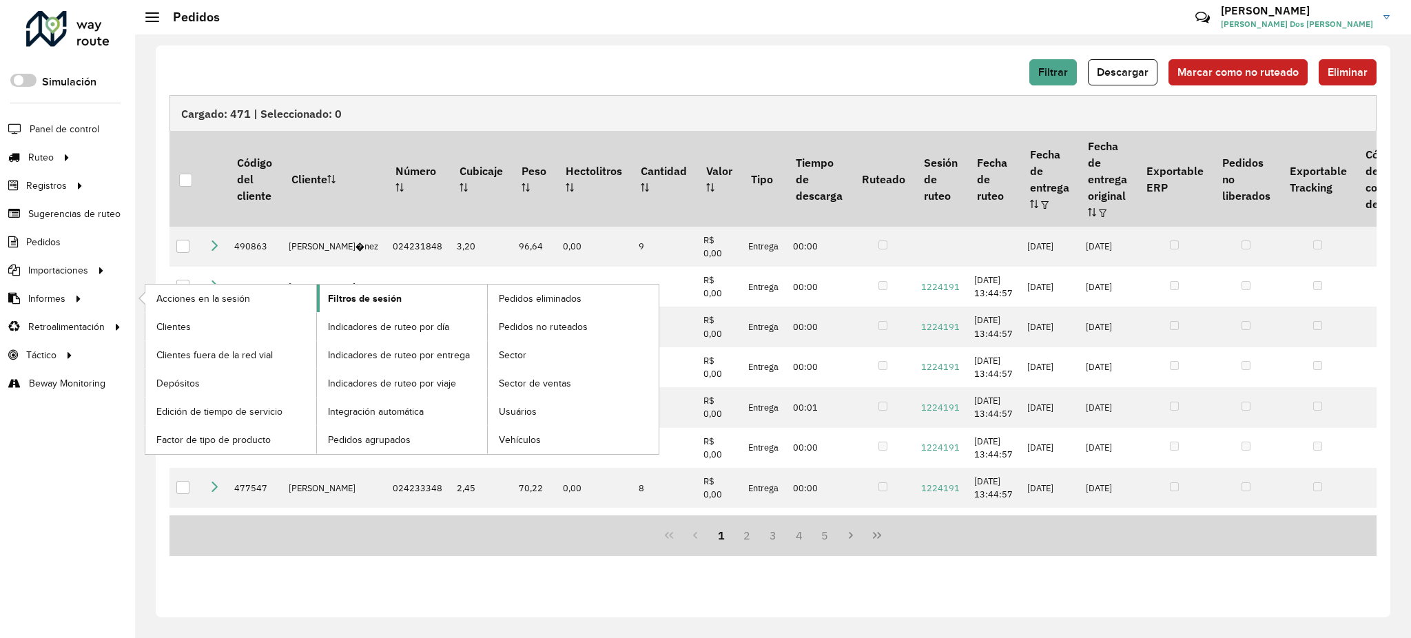
click at [349, 296] on span "Filtros de sesión" at bounding box center [365, 298] width 74 height 14
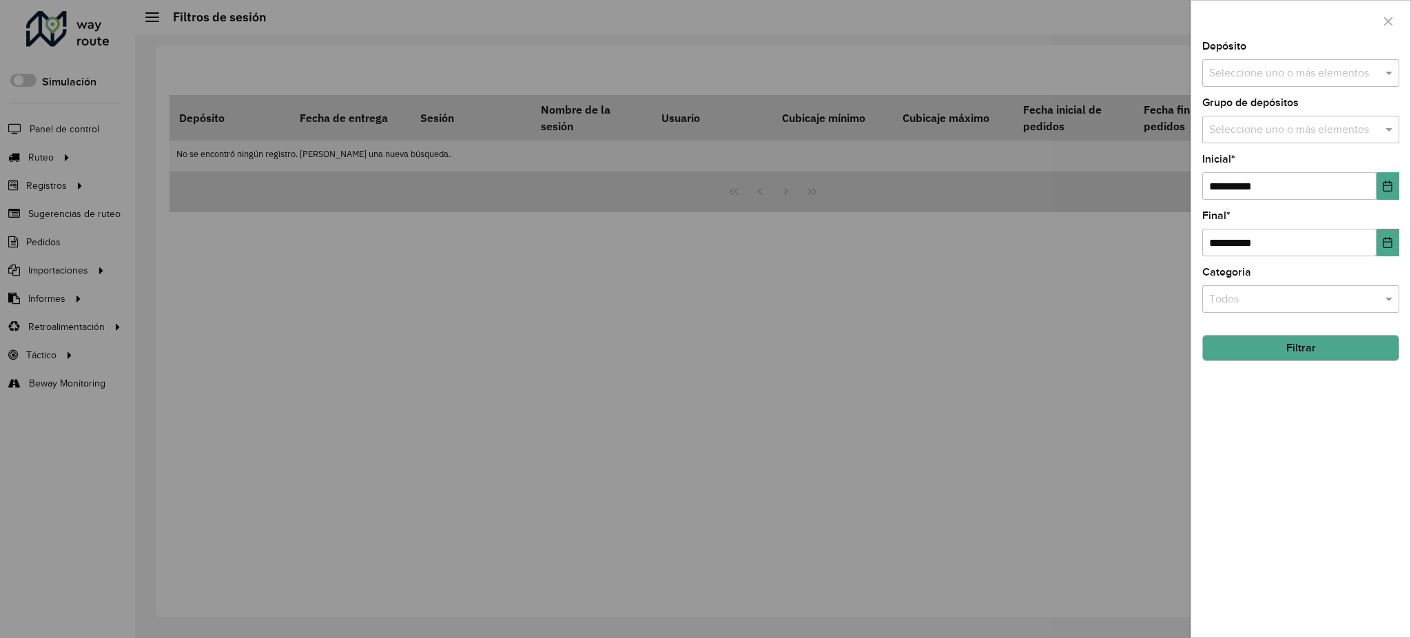
click at [1307, 72] on input "text" at bounding box center [1294, 73] width 176 height 17
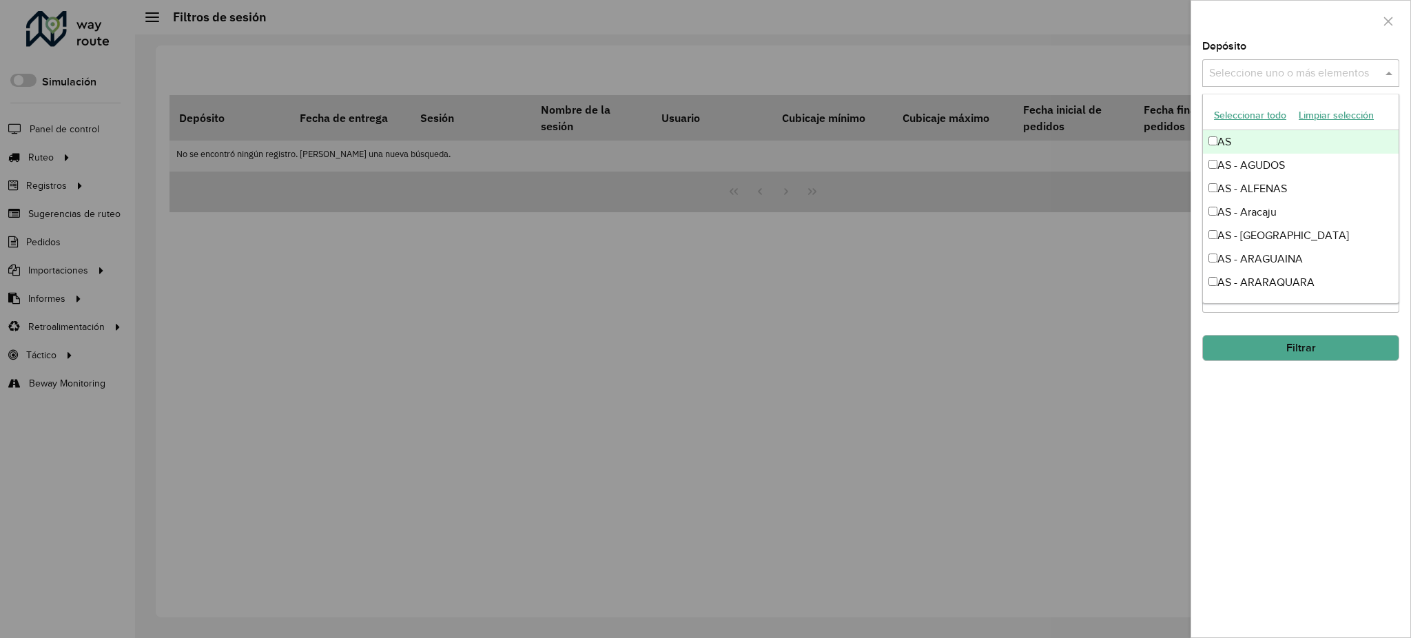
click at [1245, 116] on button "Seleccionar todo" at bounding box center [1250, 115] width 85 height 21
click at [1265, 34] on div at bounding box center [1300, 21] width 219 height 41
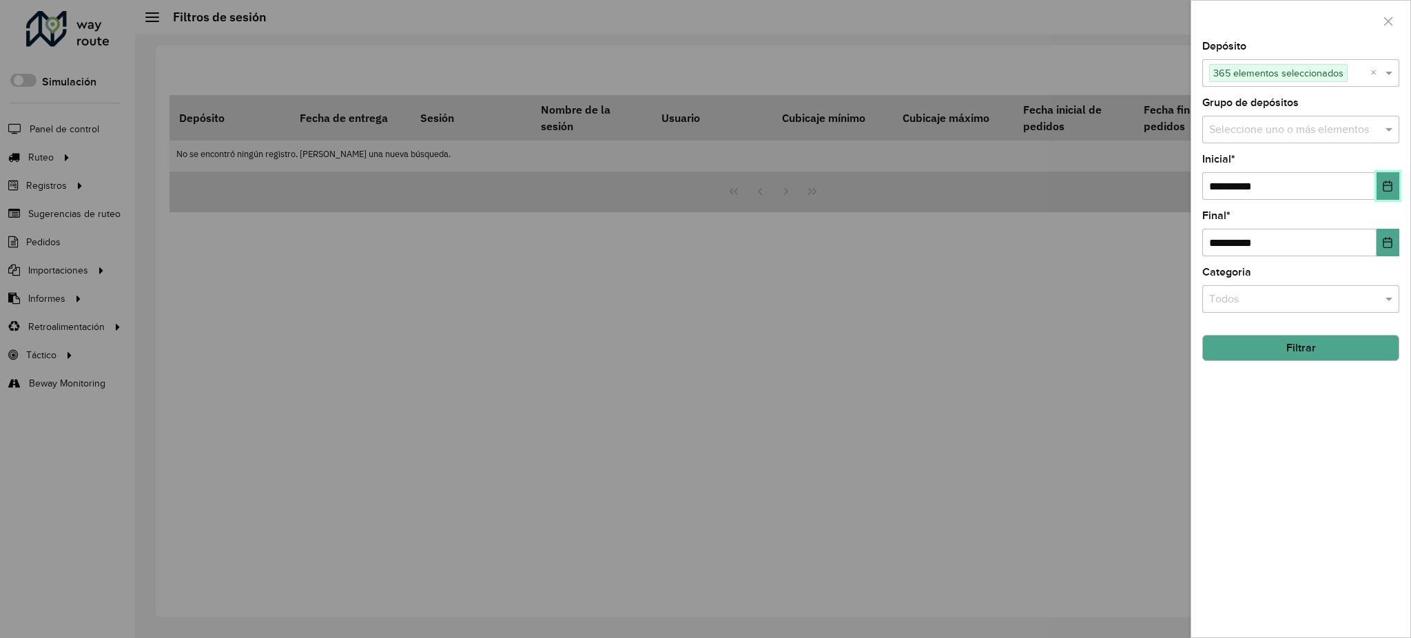
click at [1380, 189] on button "Choose Date" at bounding box center [1387, 186] width 23 height 28
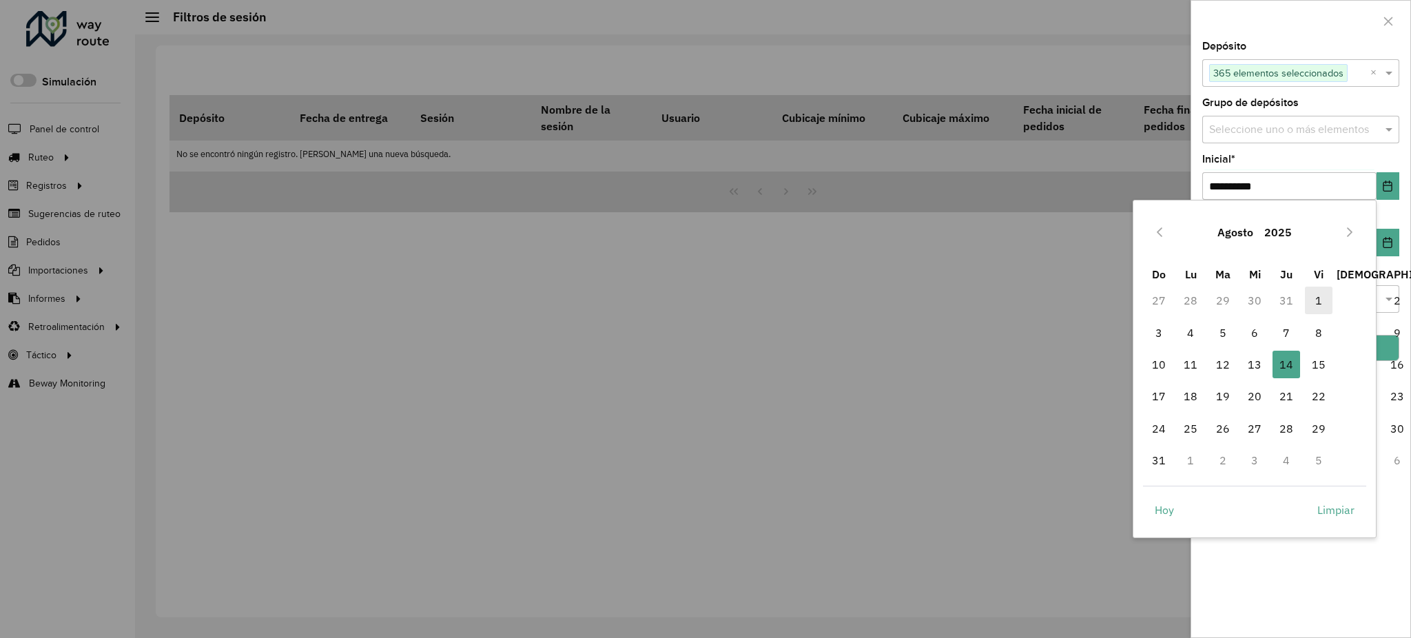
click at [1316, 295] on span "1" at bounding box center [1319, 301] width 28 height 28
type input "**********"
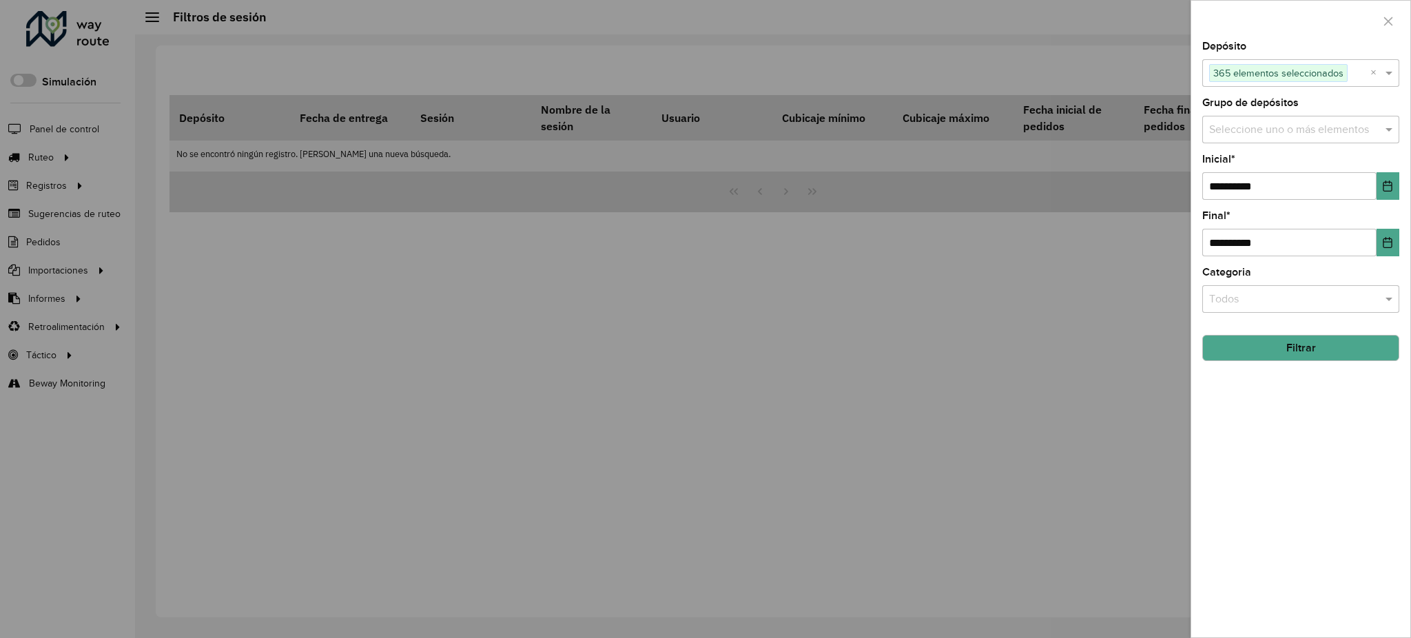
click at [1290, 354] on button "Filtrar" at bounding box center [1300, 348] width 197 height 26
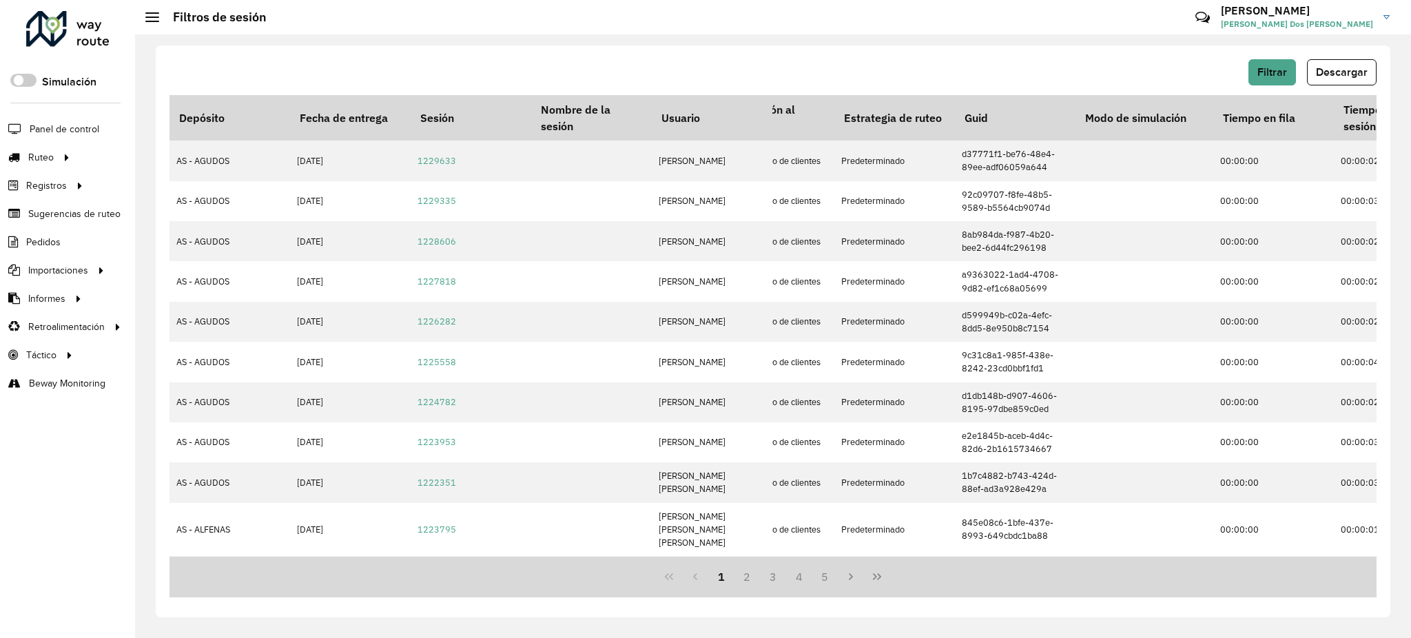
scroll to position [0, 2792]
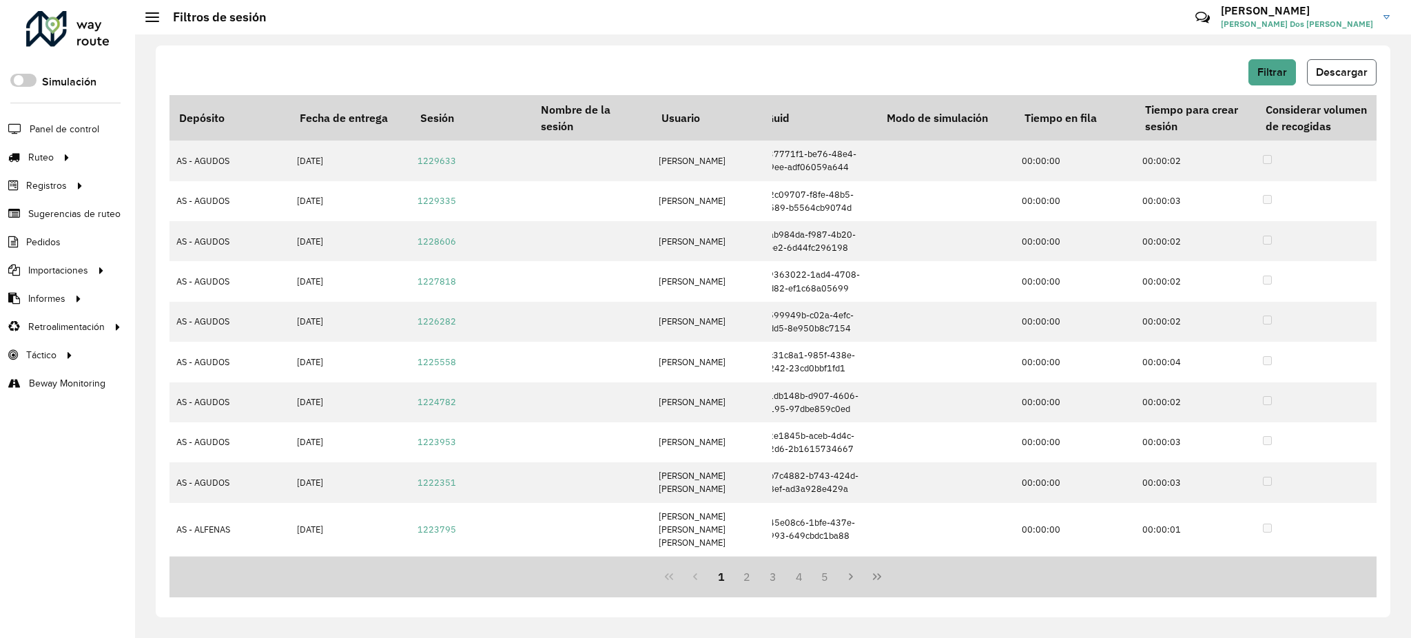
click at [1364, 70] on span "Descargar" at bounding box center [1342, 72] width 52 height 12
